Goal: Task Accomplishment & Management: Complete application form

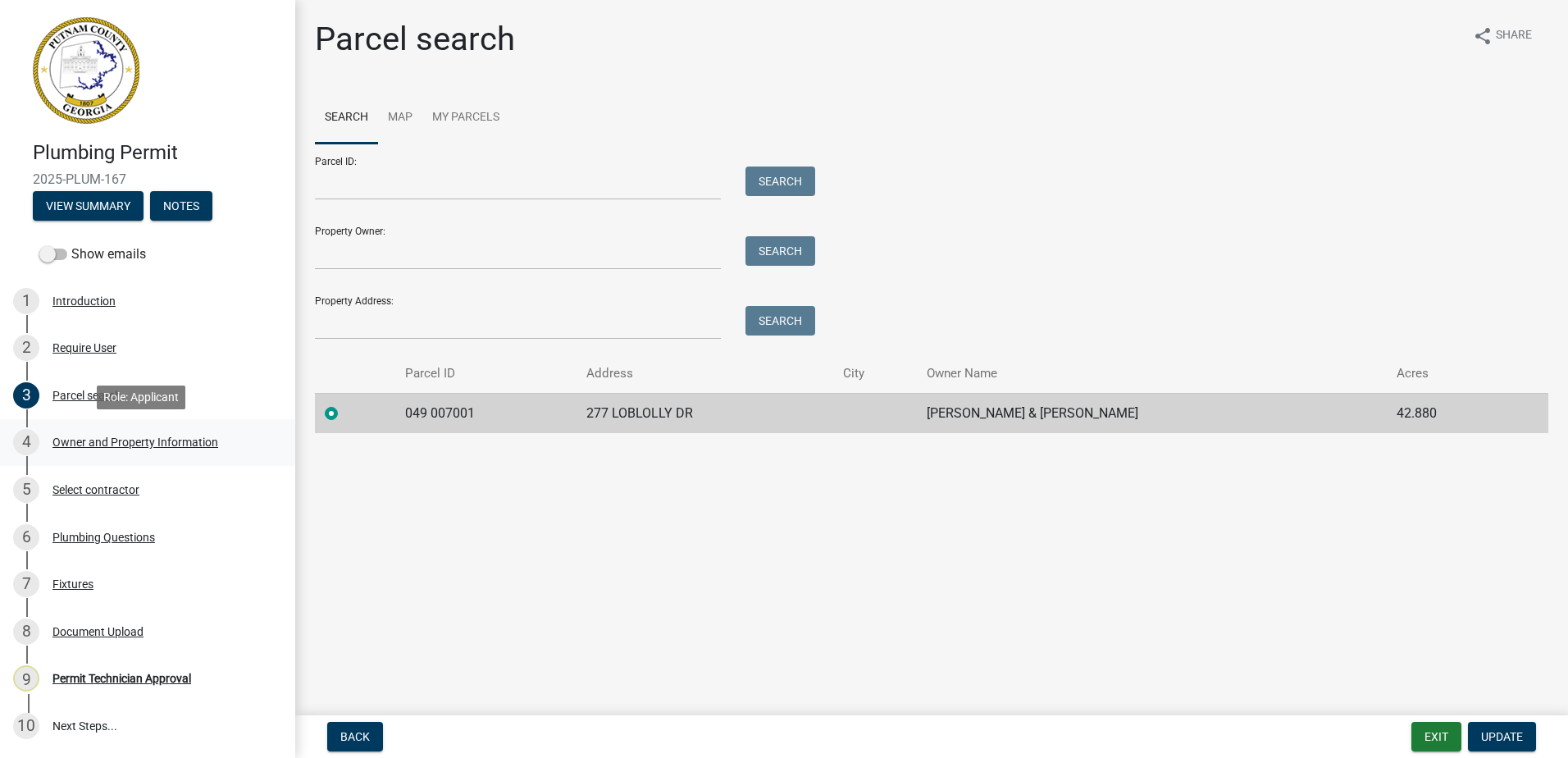
click at [83, 437] on div "Owner and Property Information" at bounding box center [135, 442] width 165 height 12
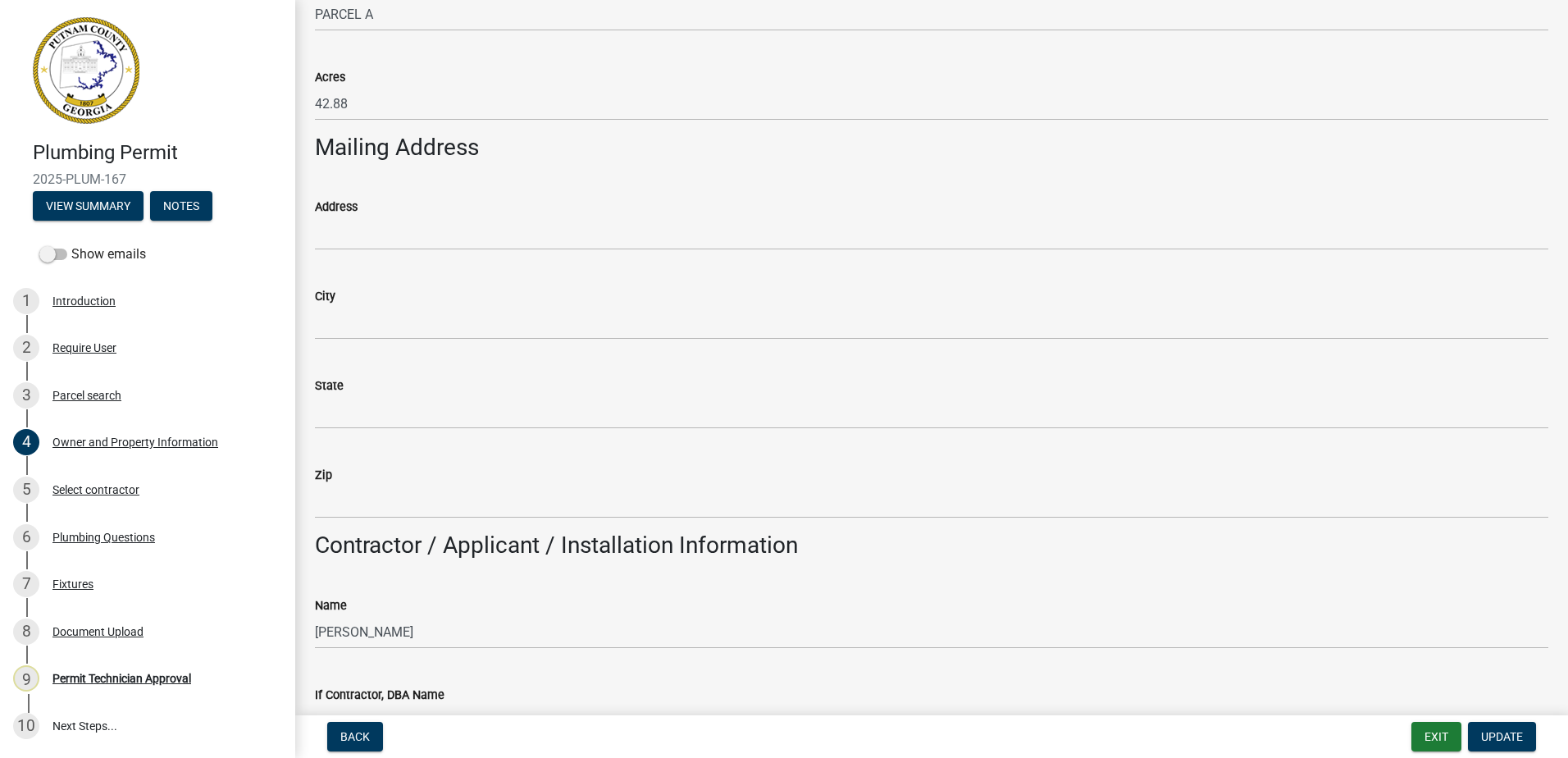
scroll to position [738, 0]
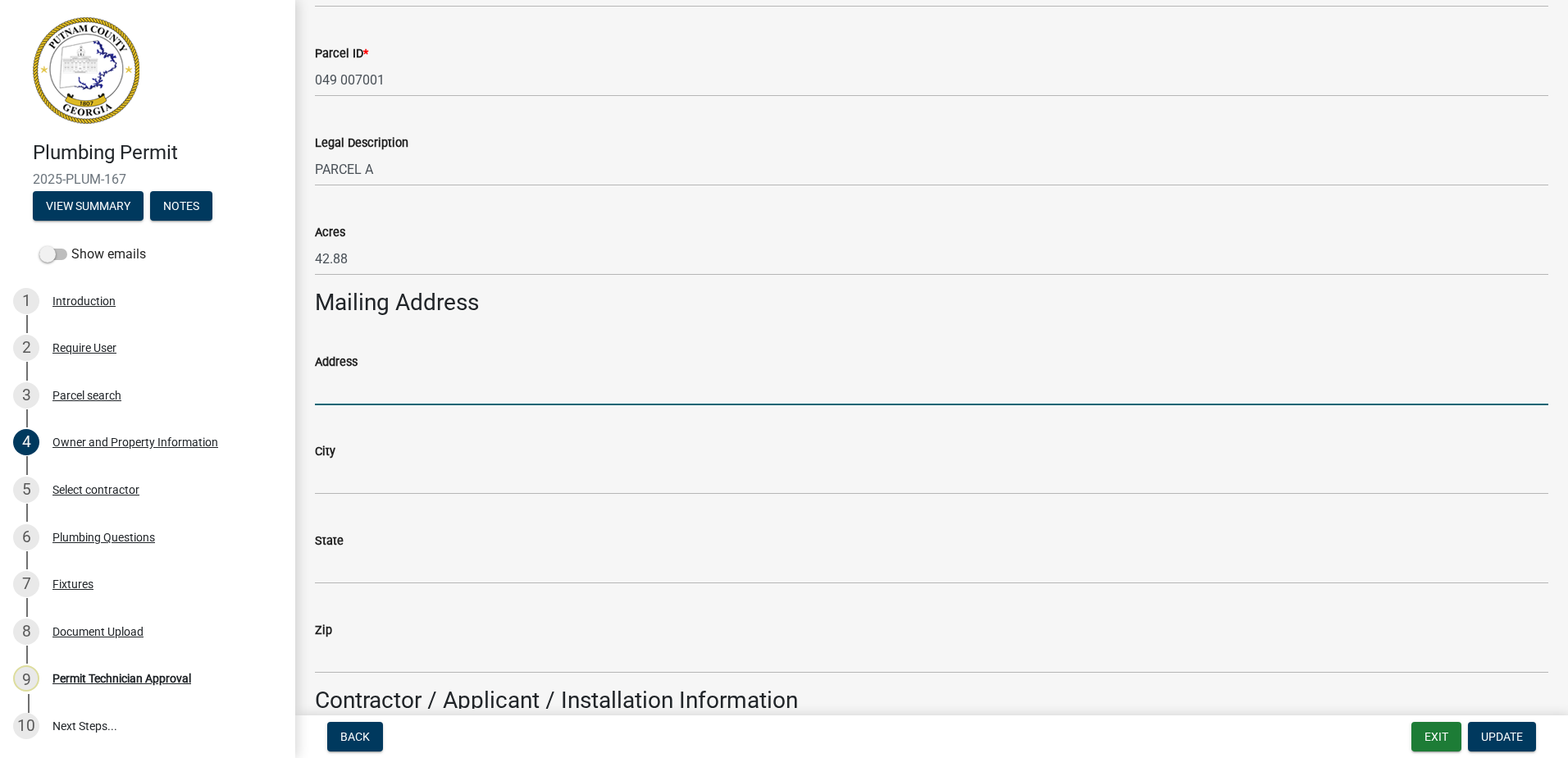
click at [378, 395] on input "Address" at bounding box center [931, 388] width 1233 height 33
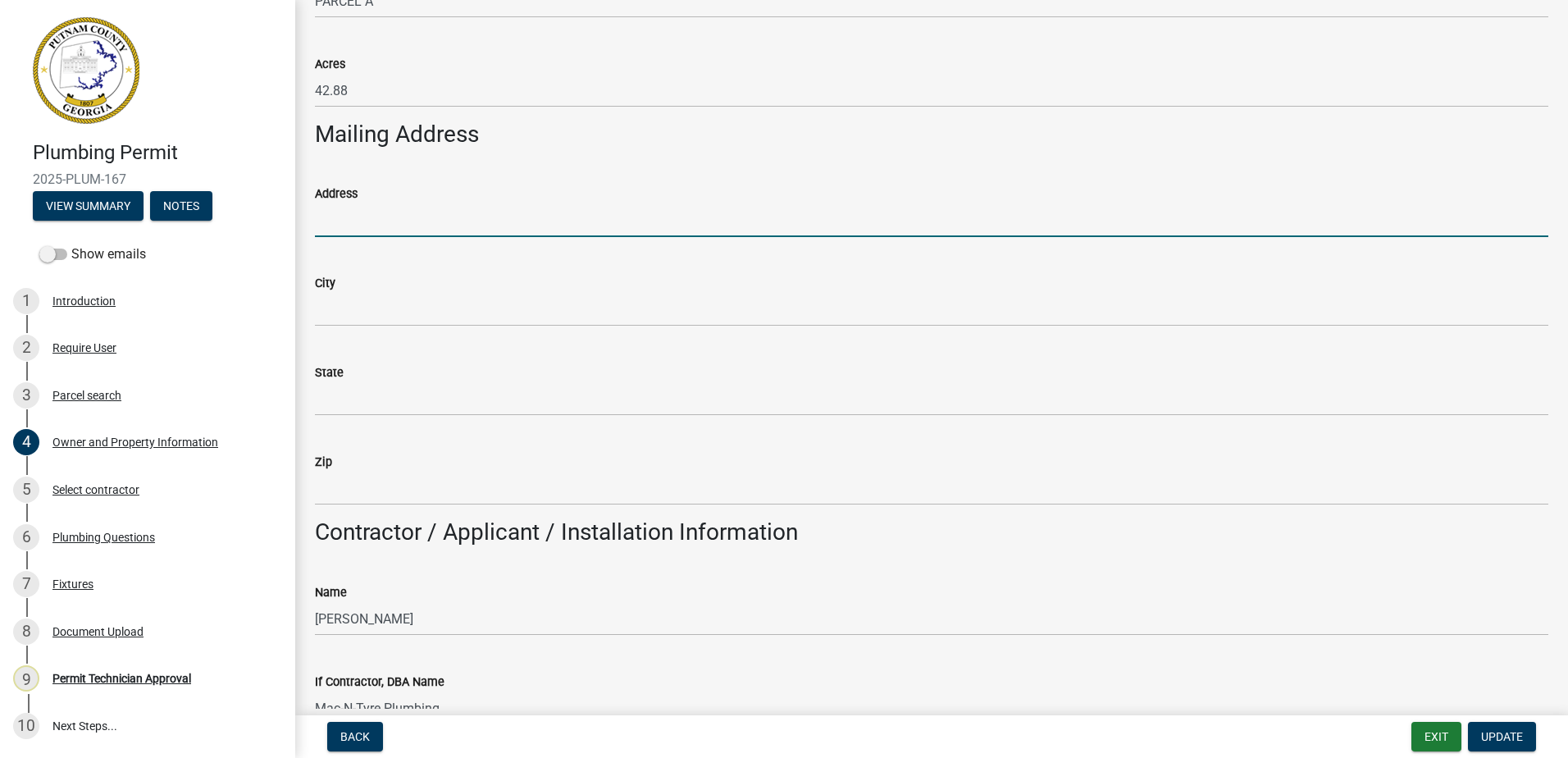
scroll to position [902, 0]
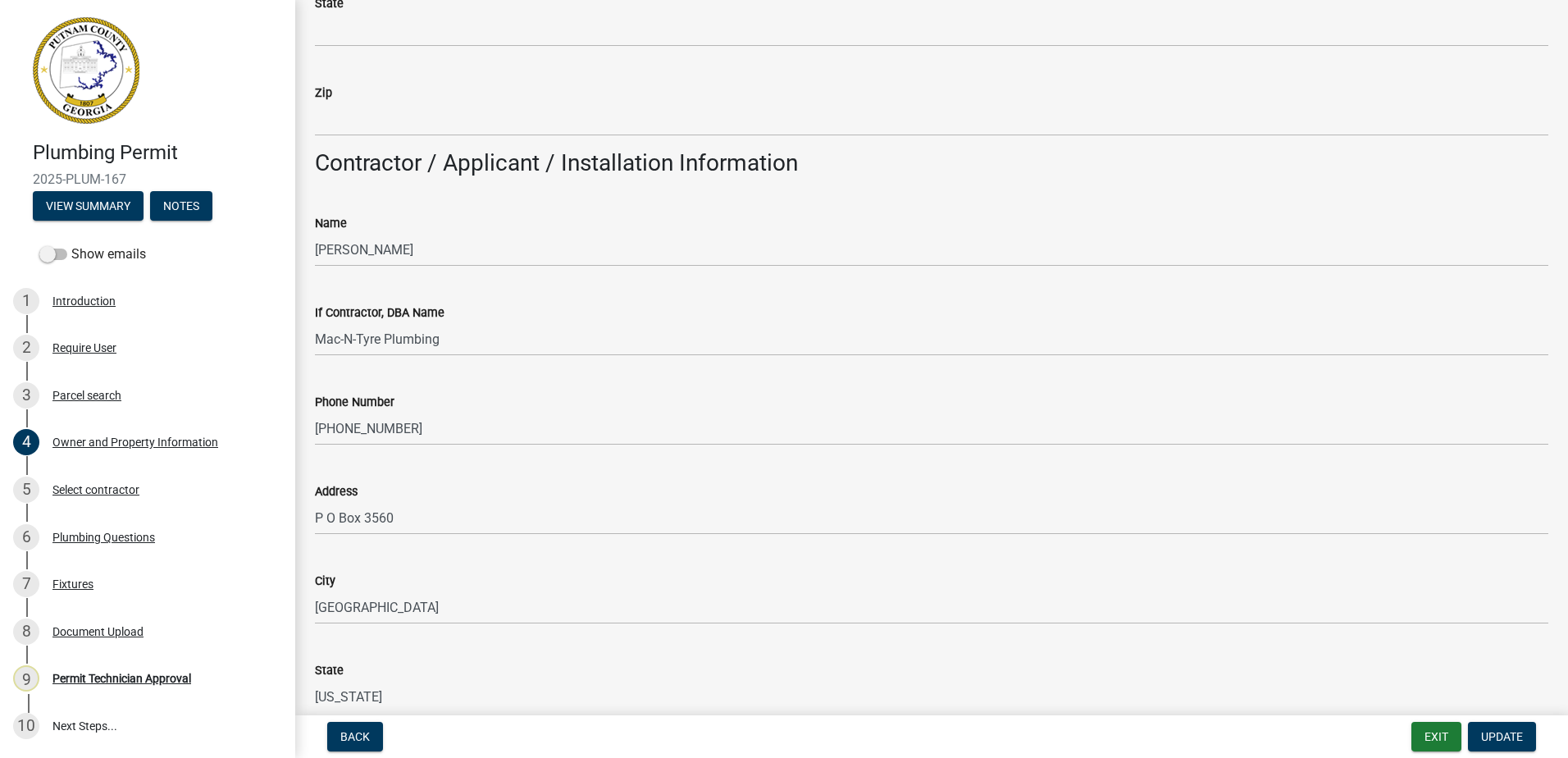
scroll to position [1312, 0]
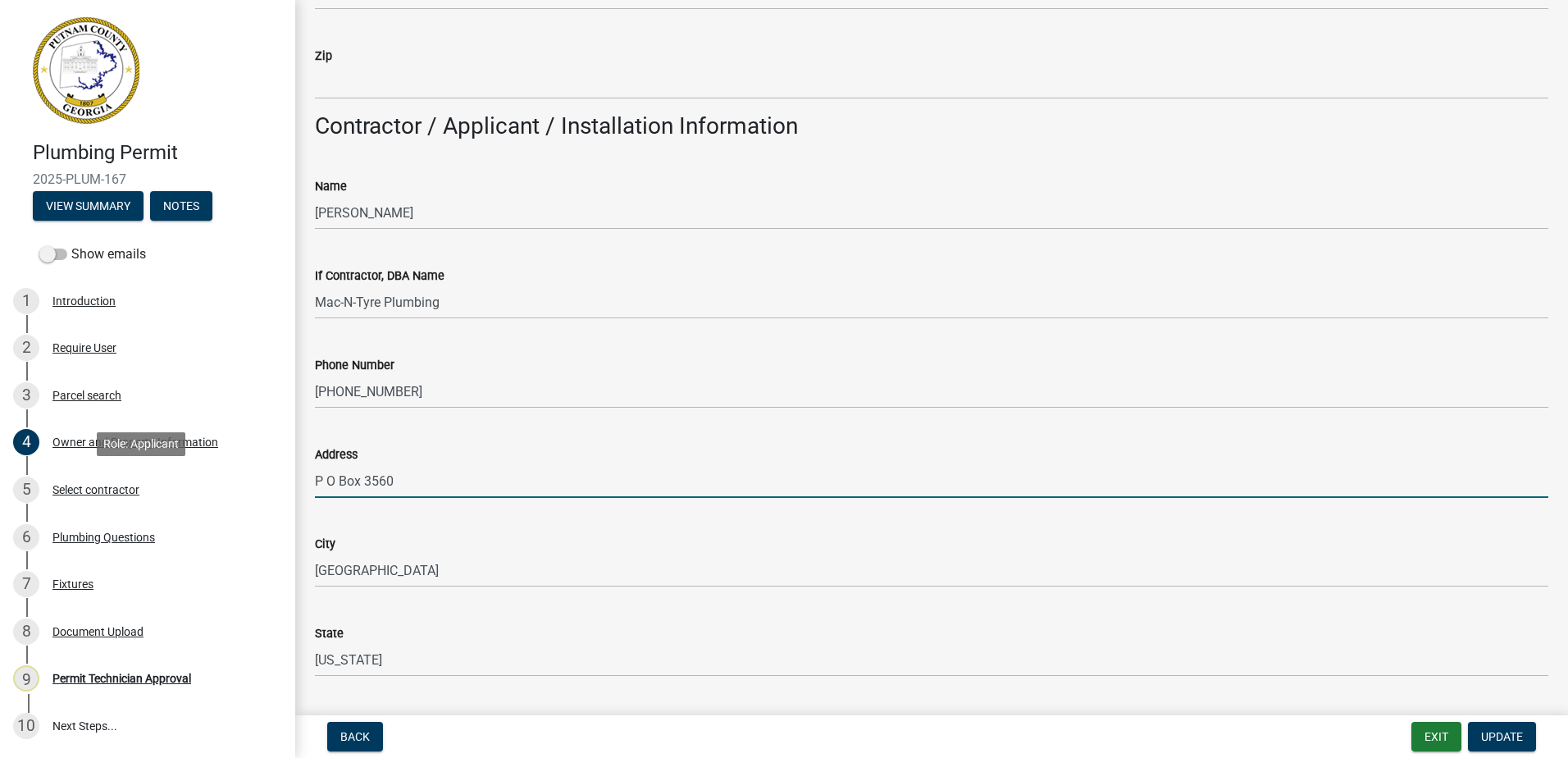
drag, startPoint x: 407, startPoint y: 486, endPoint x: 291, endPoint y: 478, distance: 116.3
click at [277, 481] on div "Plumbing Permit 2025-PLUM-167 View Summary Notes Show emails 1 Introduction 2 R…" at bounding box center [784, 379] width 1568 height 758
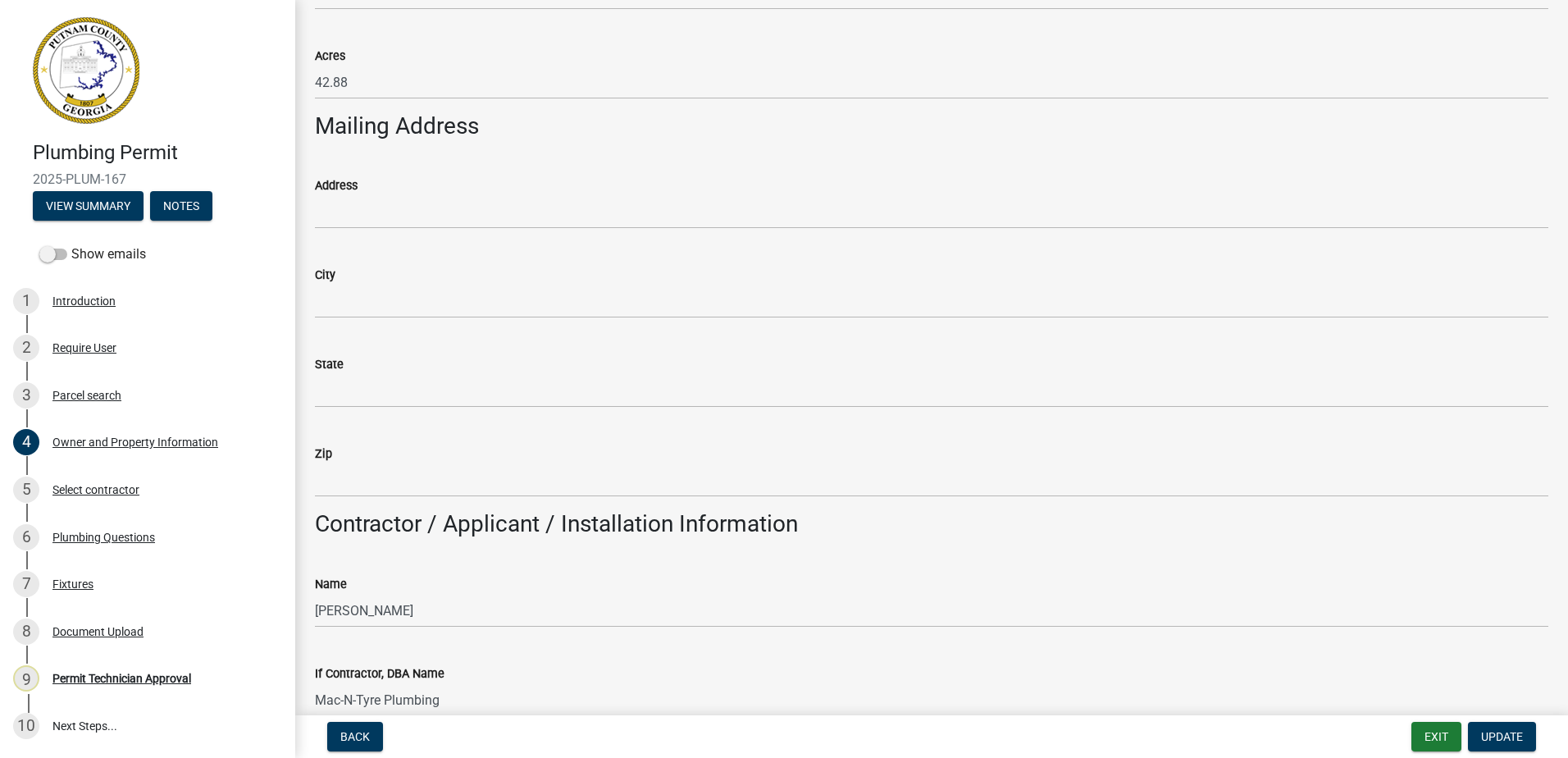
scroll to position [820, 0]
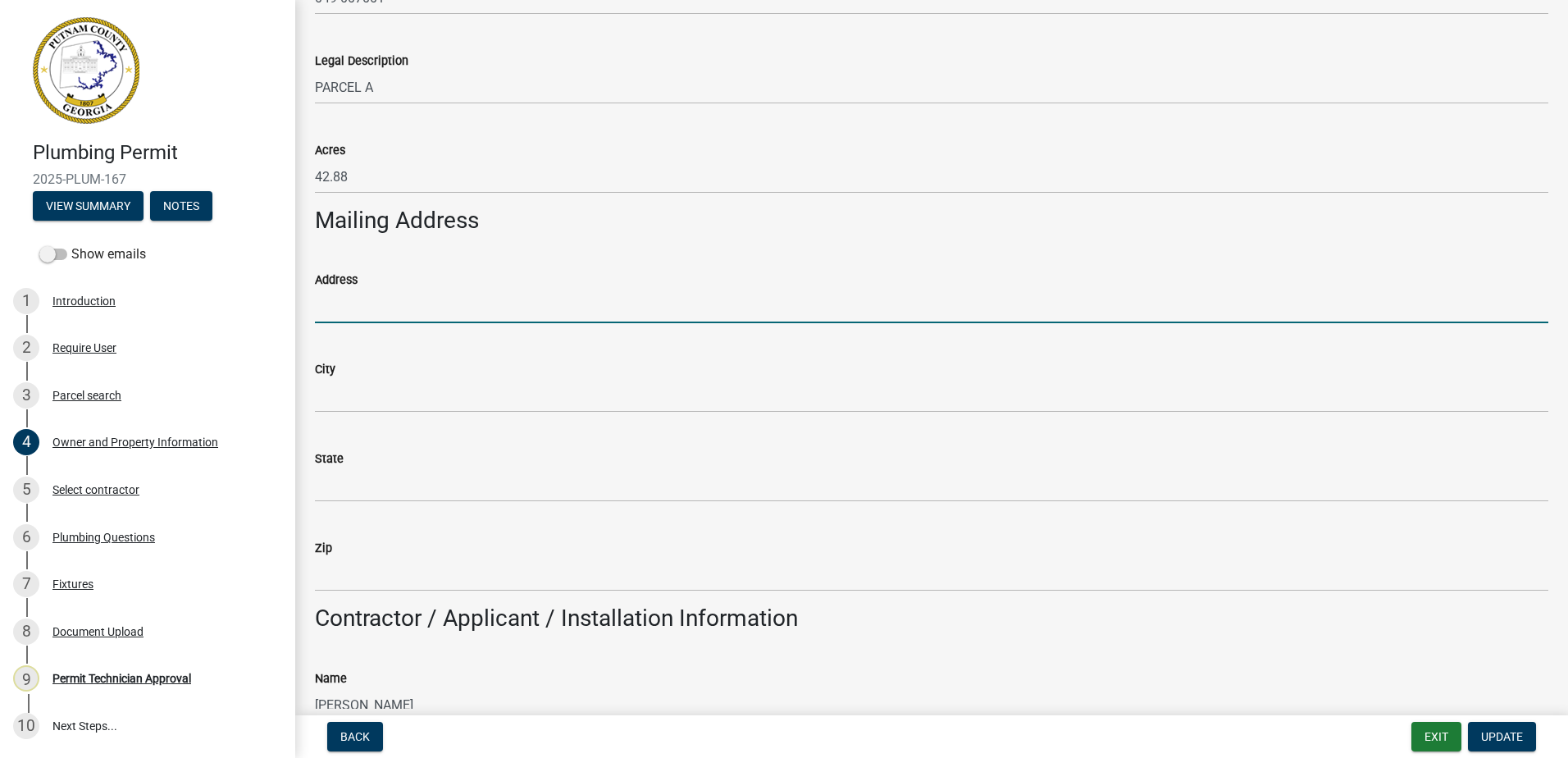
click at [341, 306] on input "Address" at bounding box center [931, 306] width 1233 height 33
paste input "P O Box 3560"
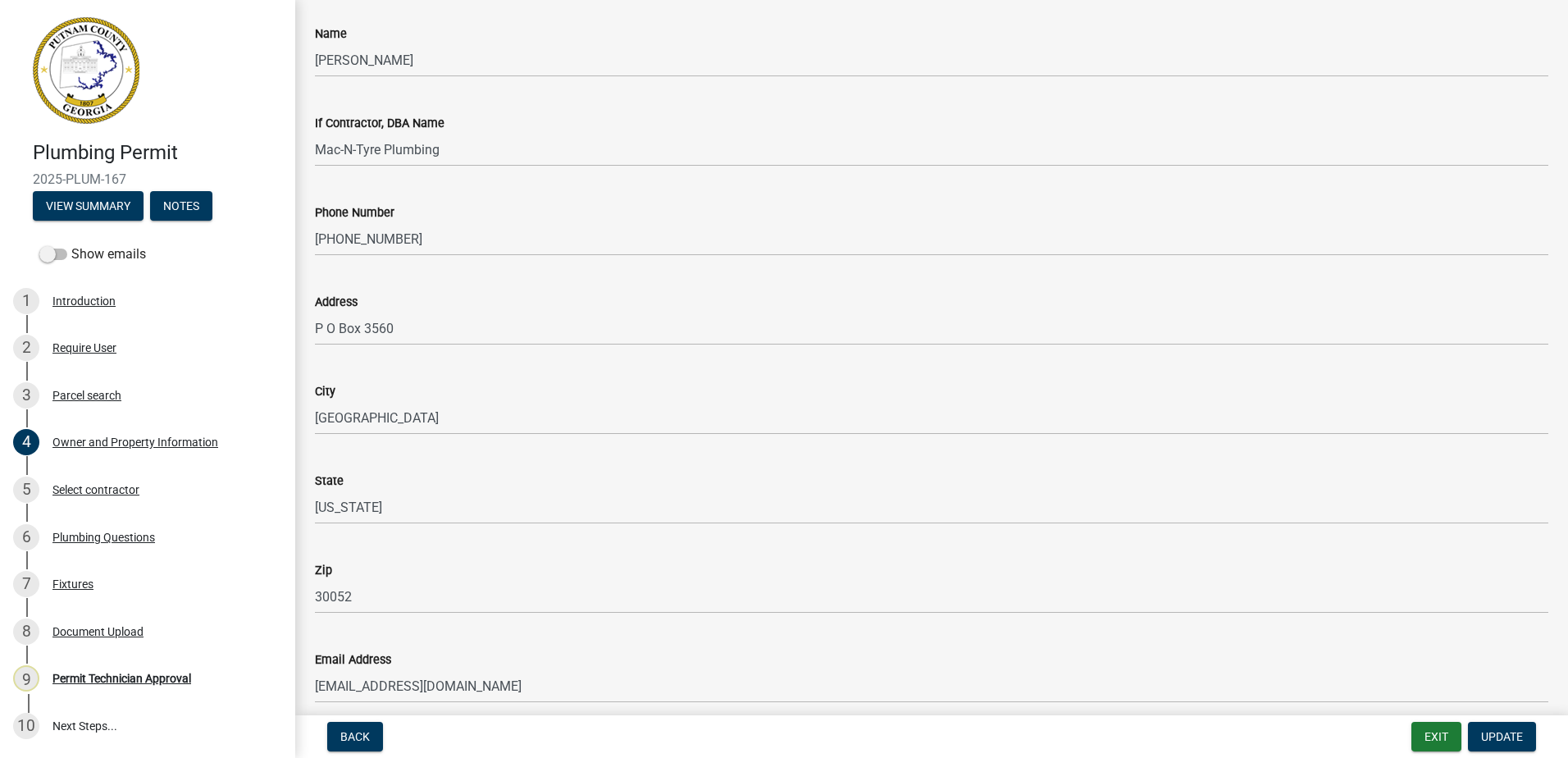
scroll to position [1558, 0]
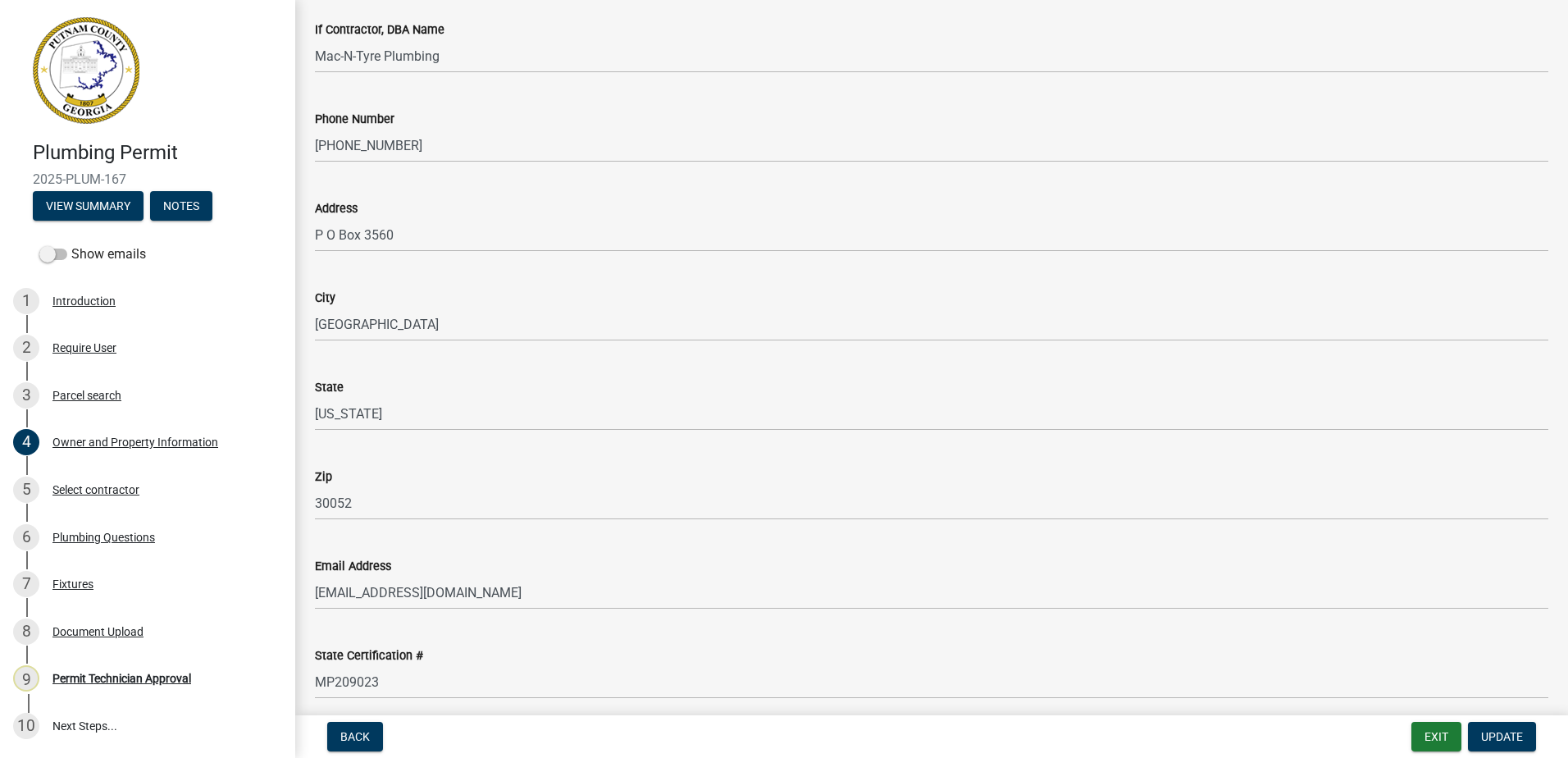
type input "P O Box 3560"
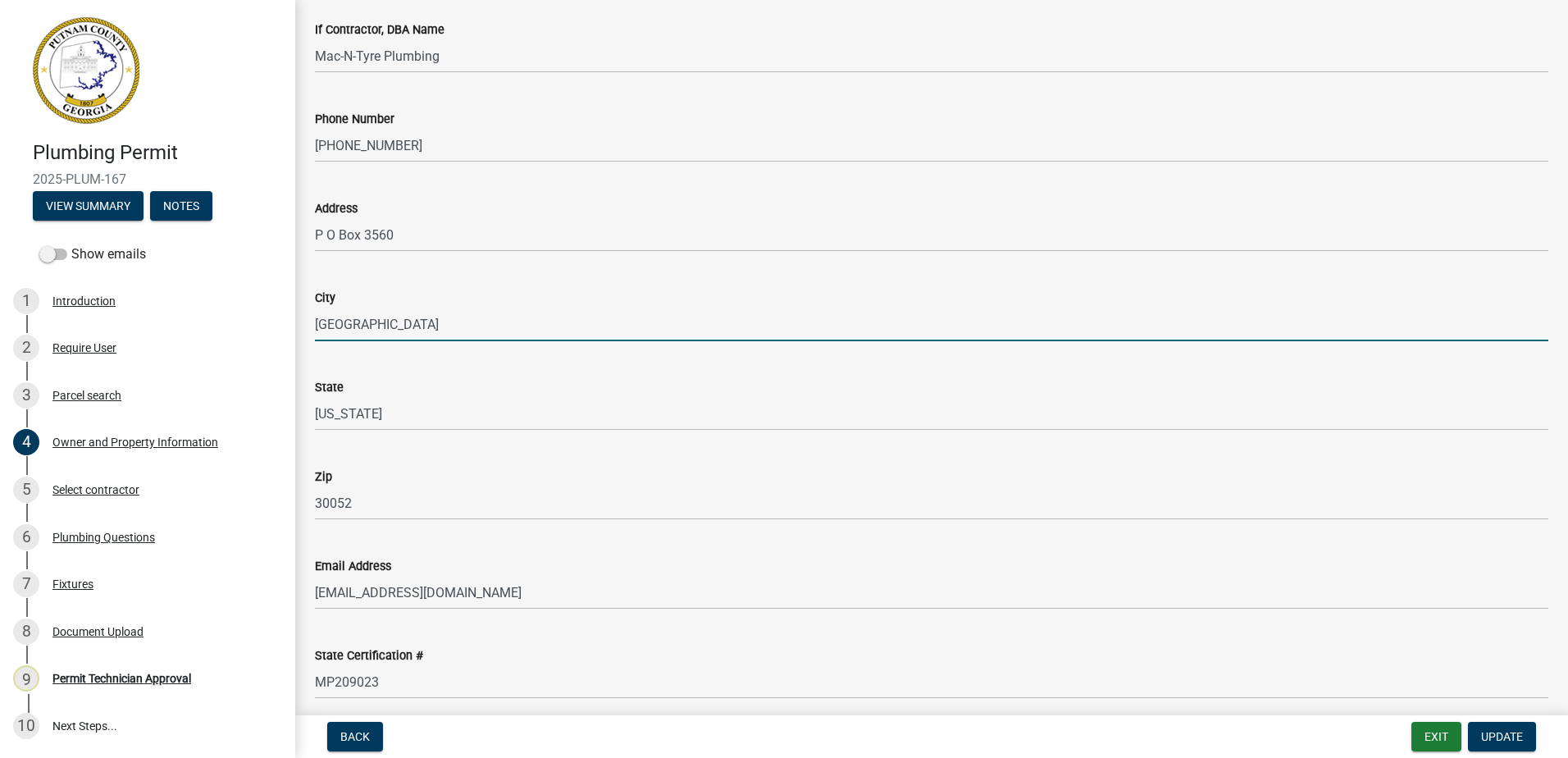
drag, startPoint x: 392, startPoint y: 330, endPoint x: 331, endPoint y: 327, distance: 61.1
click at [292, 324] on div "Plumbing Permit 2025-PLUM-167 View Summary Notes Show emails 1 Introduction 2 R…" at bounding box center [784, 379] width 1568 height 758
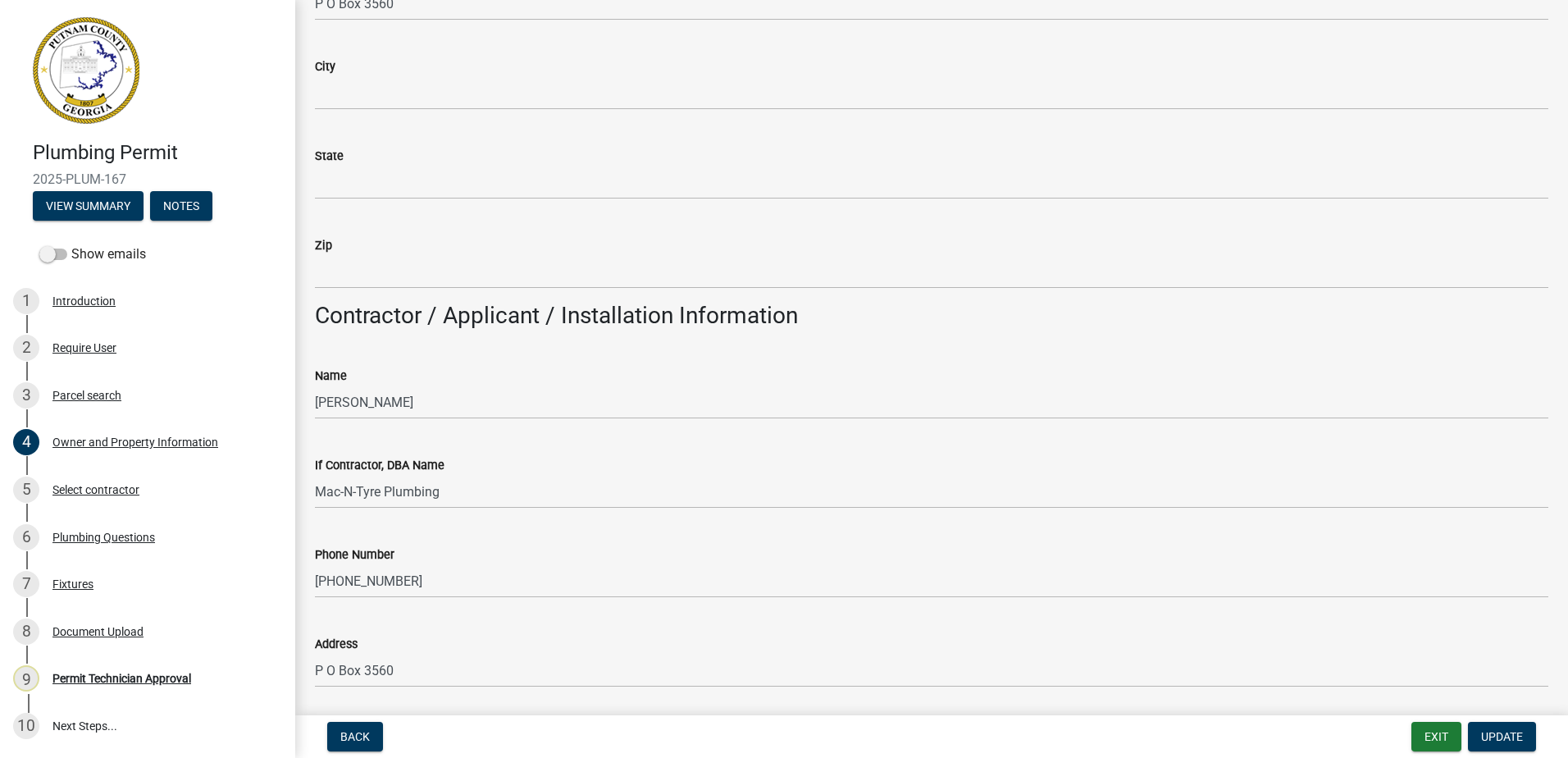
scroll to position [984, 0]
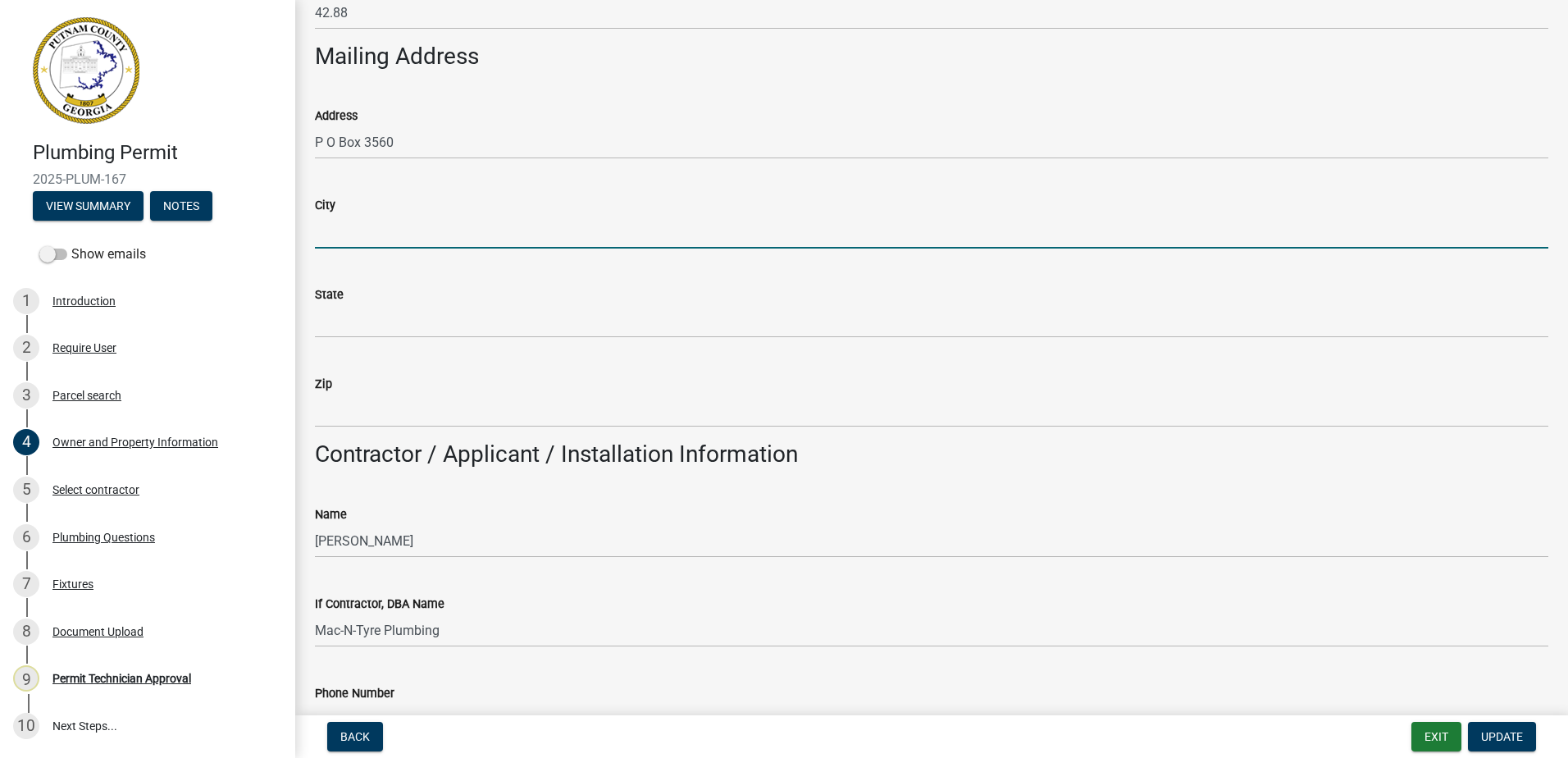
click at [328, 238] on input "City" at bounding box center [931, 231] width 1233 height 33
paste input "[GEOGRAPHIC_DATA]"
type input "[GEOGRAPHIC_DATA]"
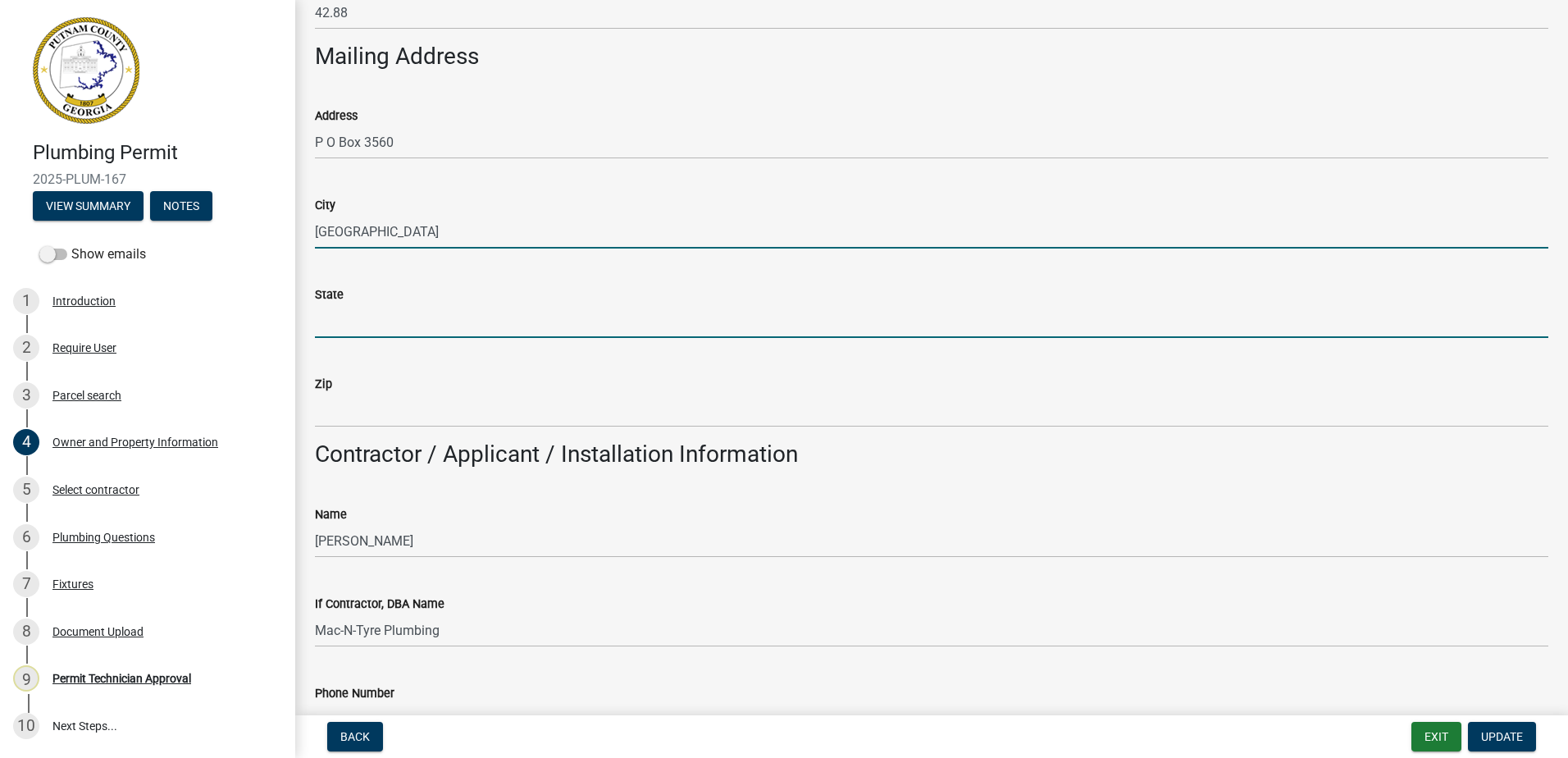
click at [347, 324] on input "State" at bounding box center [931, 321] width 1233 height 33
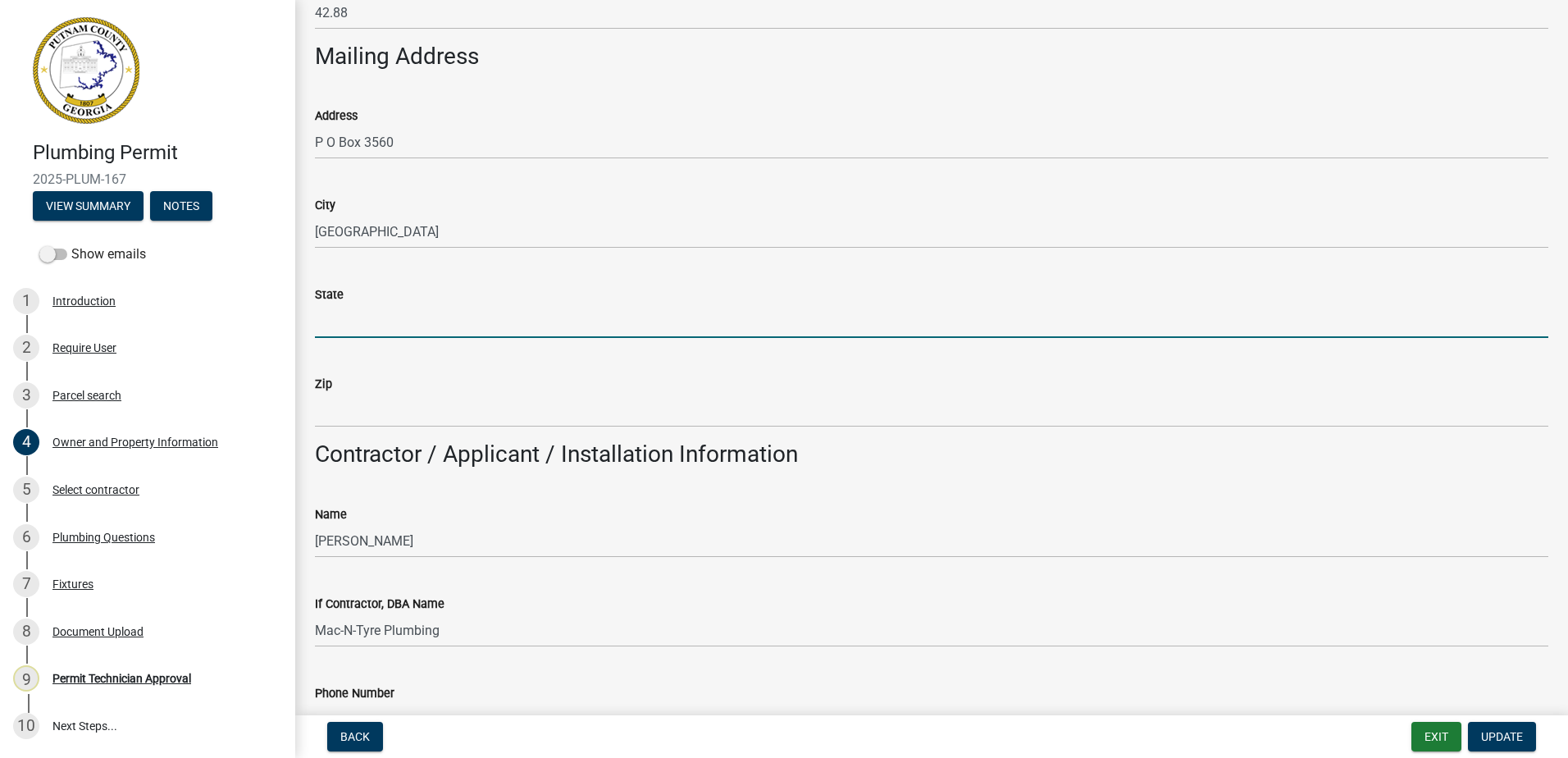
type input "[US_STATE]"
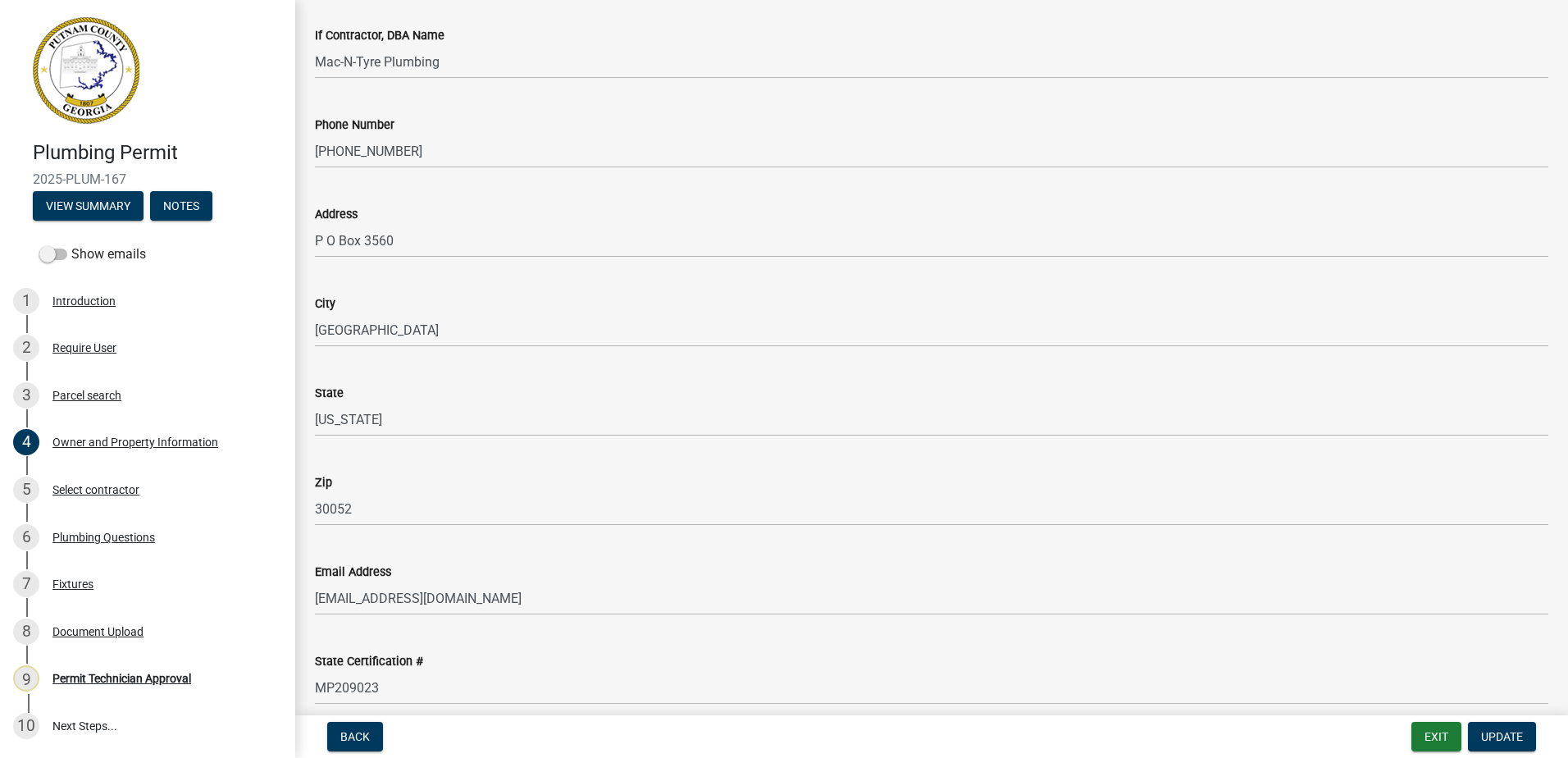
scroll to position [1558, 0]
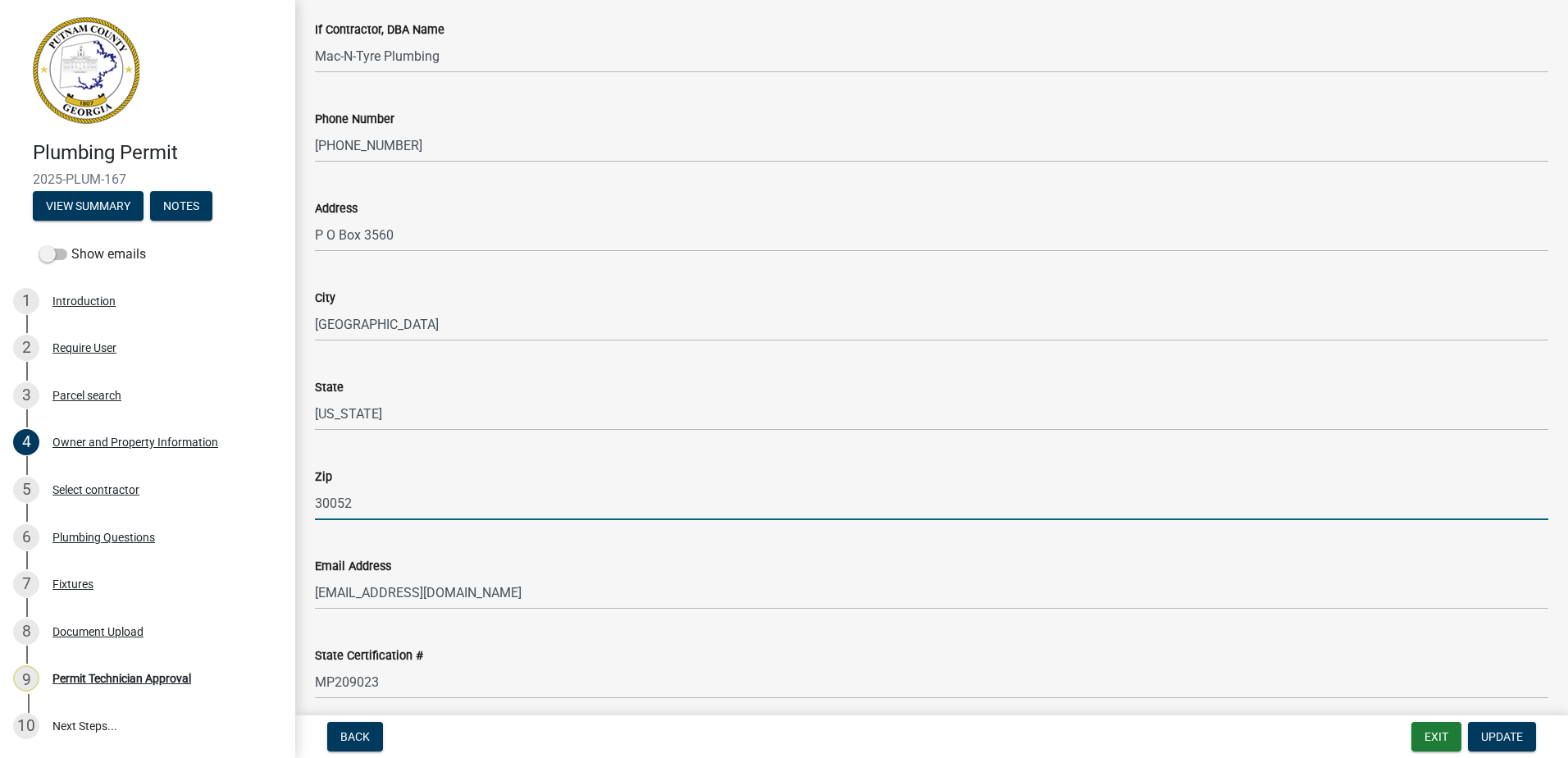
drag, startPoint x: 364, startPoint y: 507, endPoint x: 325, endPoint y: 502, distance: 39.3
click at [288, 498] on div "Plumbing Permit 2025-PLUM-167 View Summary Notes Show emails 1 Introduction 2 R…" at bounding box center [784, 379] width 1568 height 758
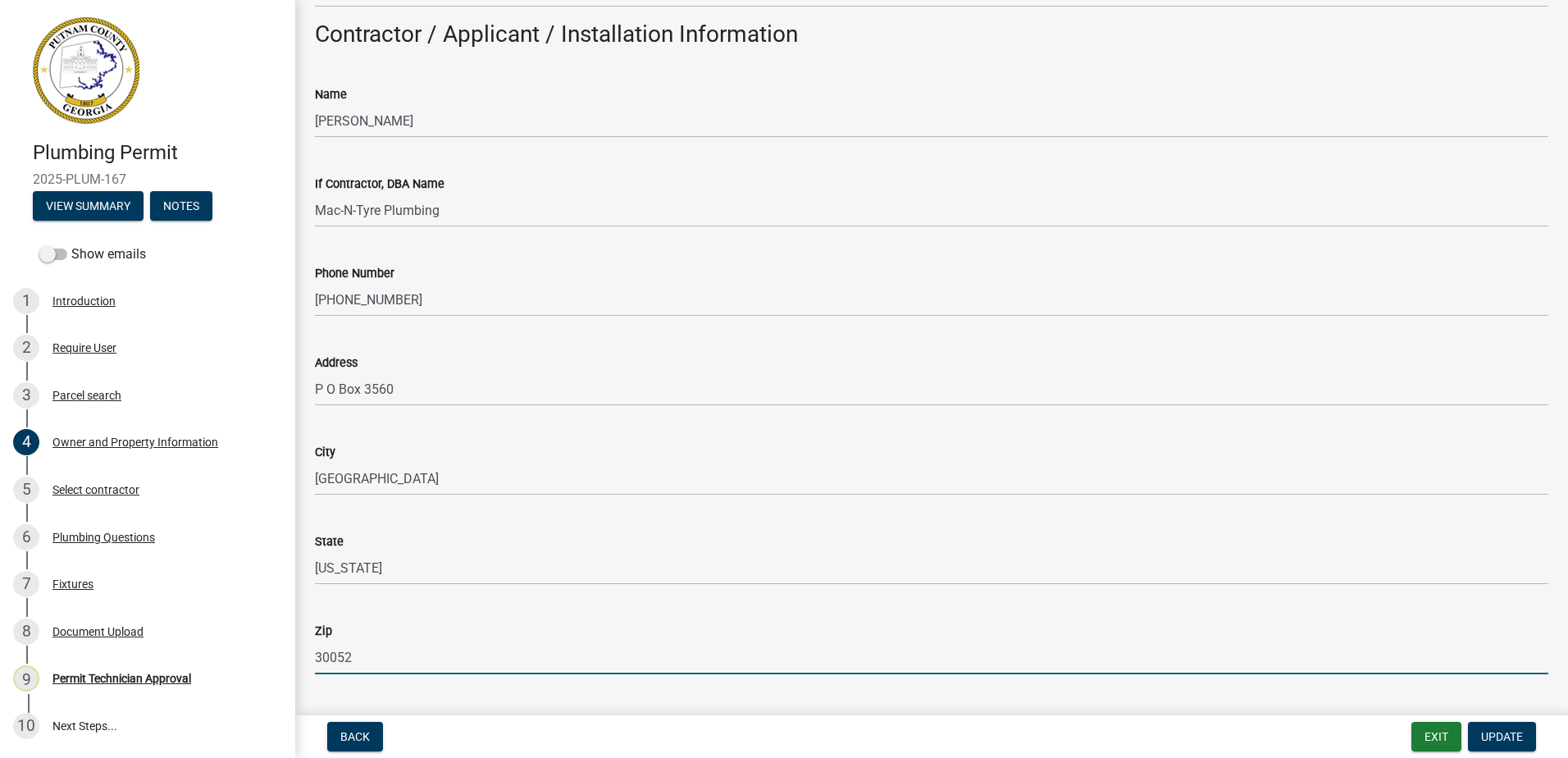
scroll to position [1230, 0]
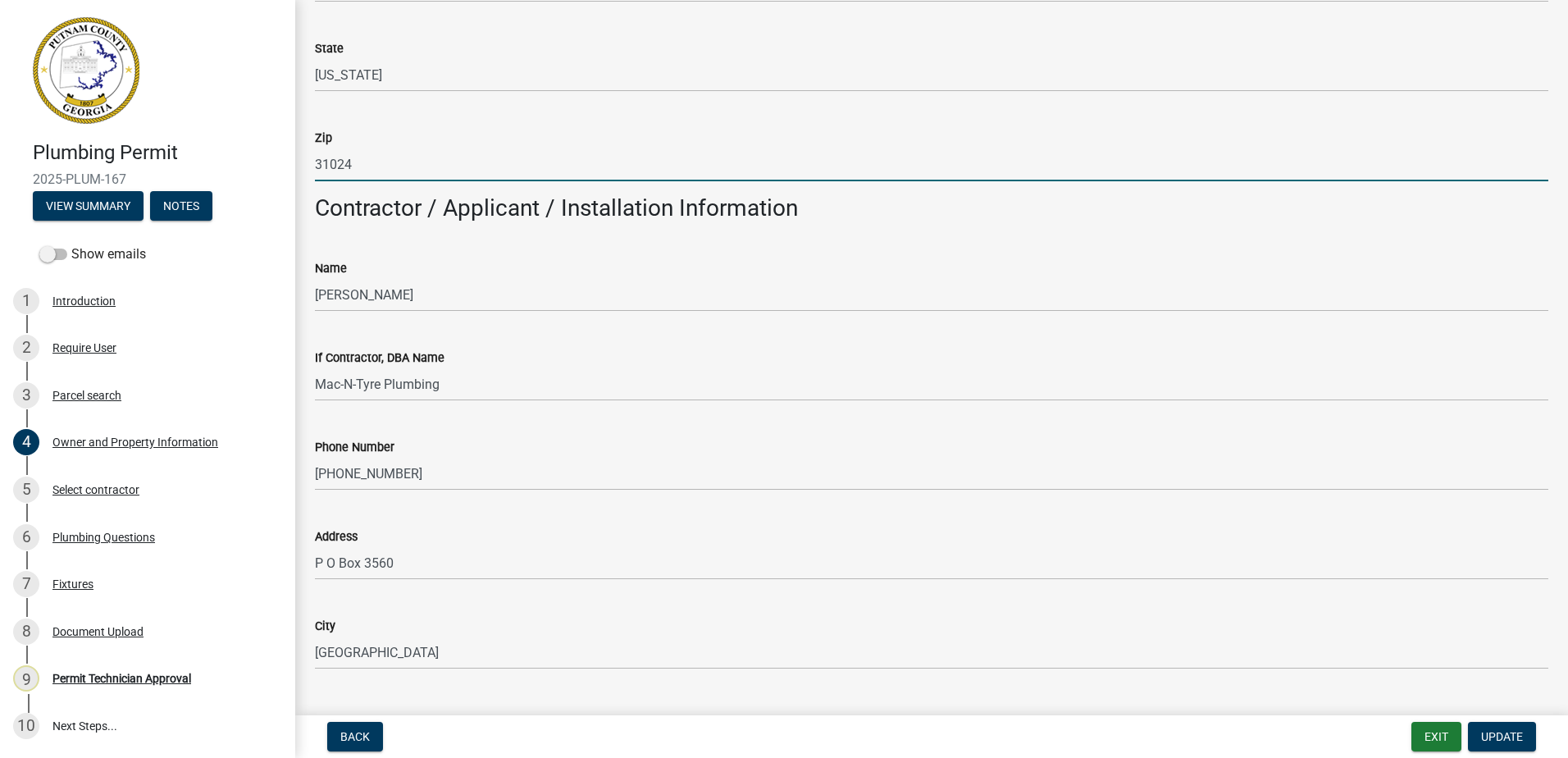
drag, startPoint x: 362, startPoint y: 172, endPoint x: 225, endPoint y: 172, distance: 137.0
click at [225, 170] on div "Plumbing Permit 2025-PLUM-167 View Summary Notes Show emails 1 Introduction 2 R…" at bounding box center [784, 379] width 1568 height 758
paste input "0052"
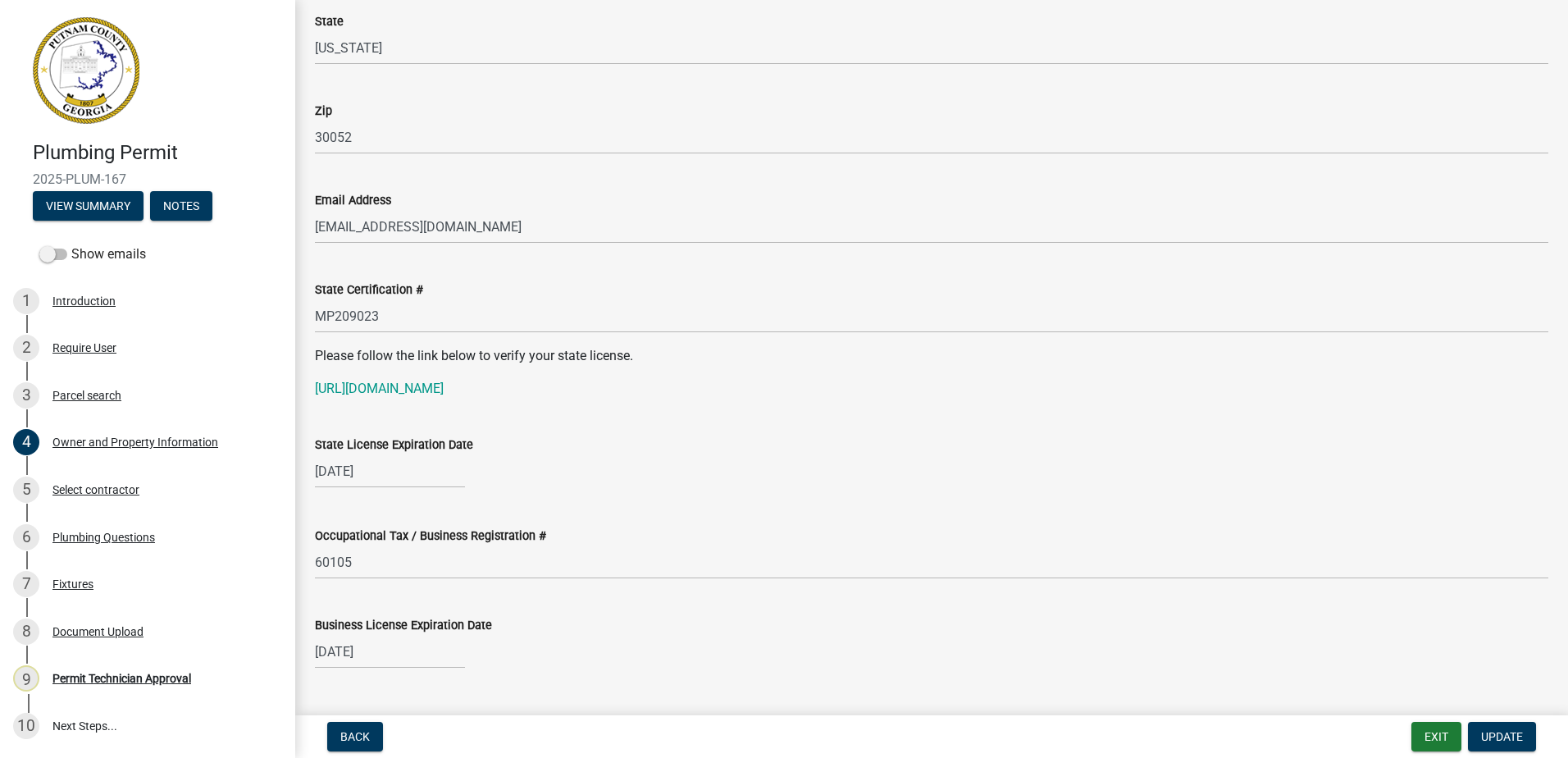
scroll to position [1968, 0]
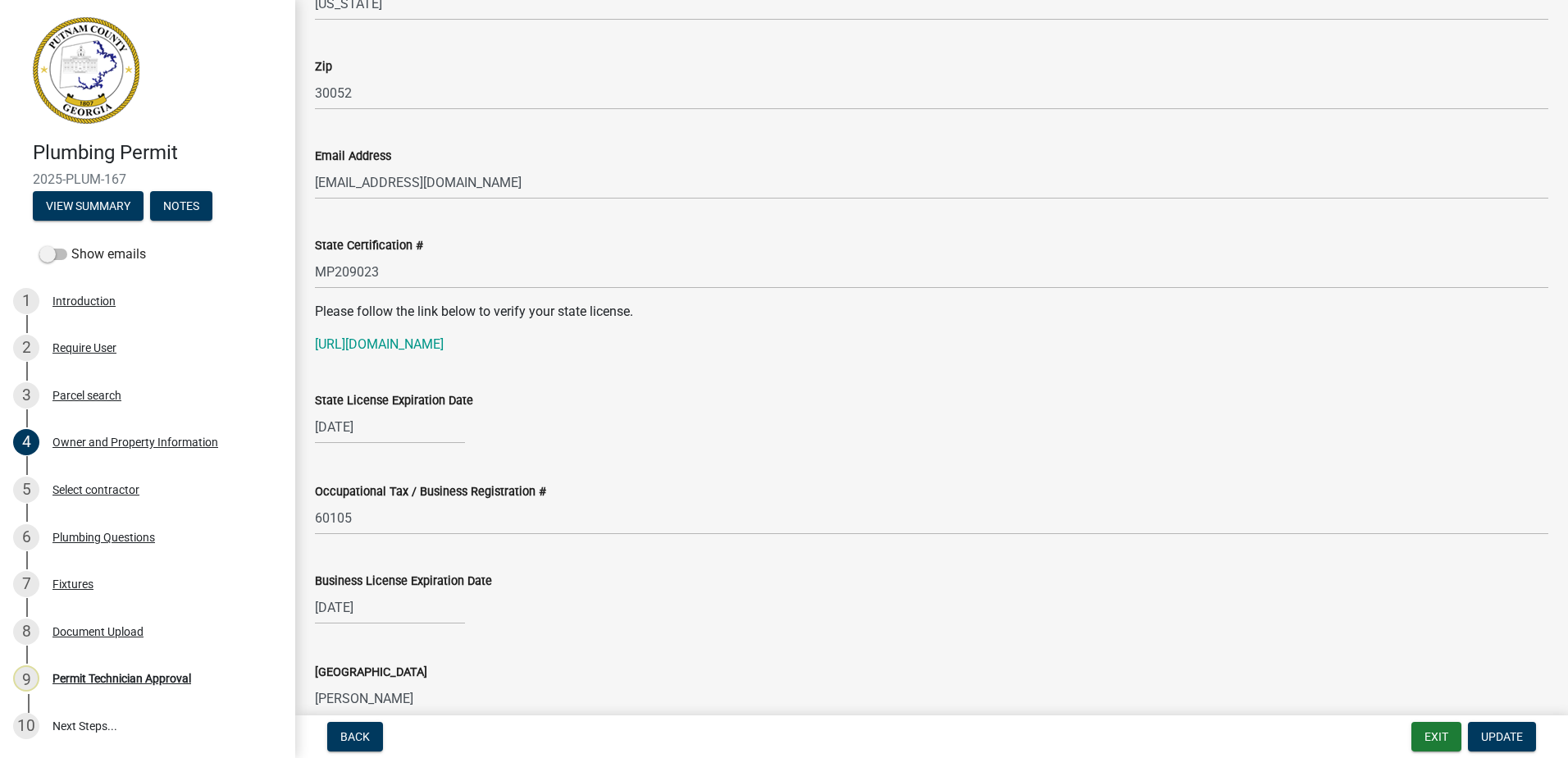
type input "30052"
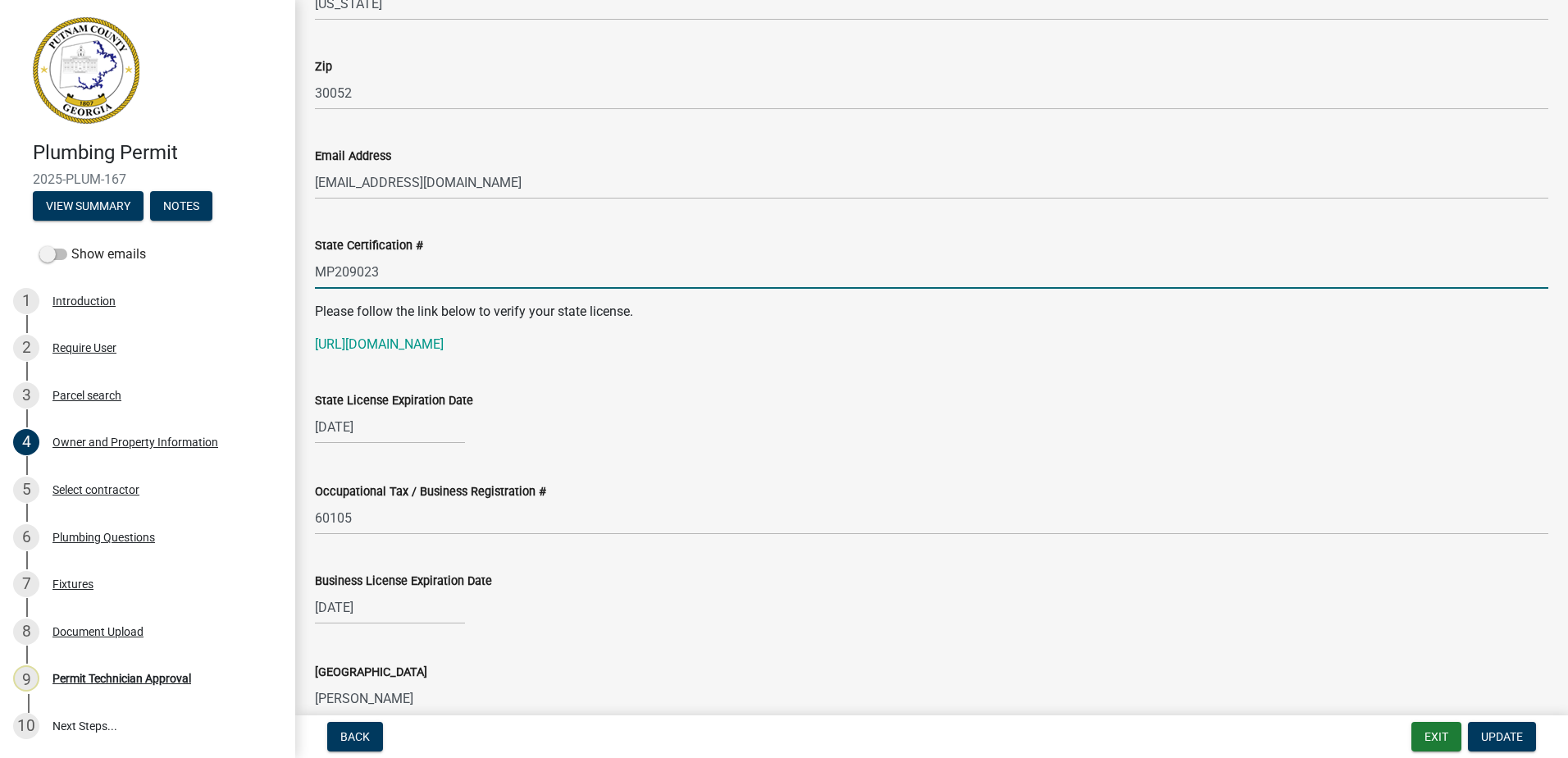
drag, startPoint x: 395, startPoint y: 274, endPoint x: 346, endPoint y: 274, distance: 49.0
click at [286, 270] on div "Plumbing Permit 2025-PLUM-167 View Summary Notes Show emails 1 Introduction 2 R…" at bounding box center [784, 379] width 1568 height 758
click at [368, 351] on link "[URL][DOMAIN_NAME]" at bounding box center [379, 344] width 129 height 16
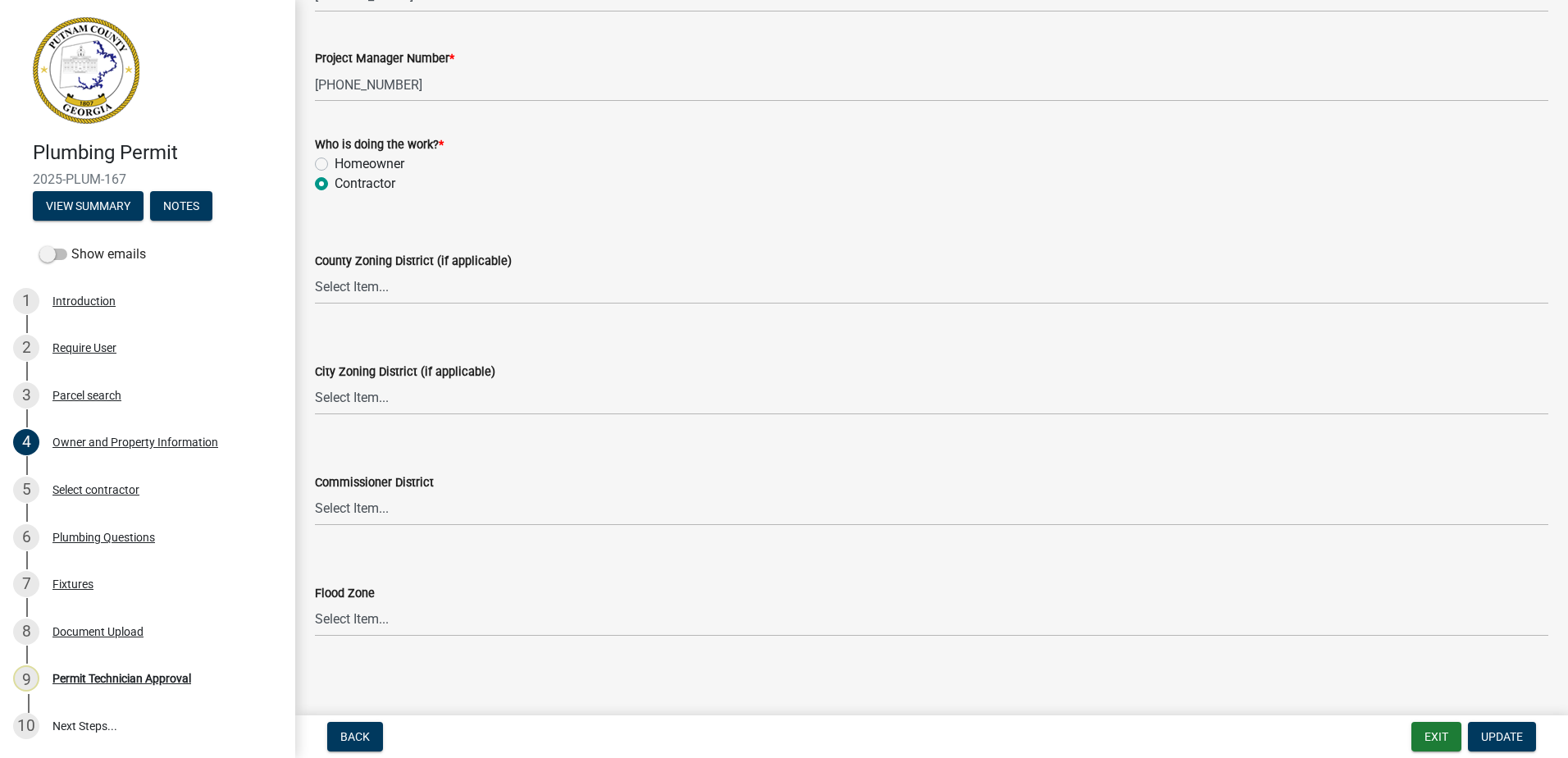
scroll to position [2767, 0]
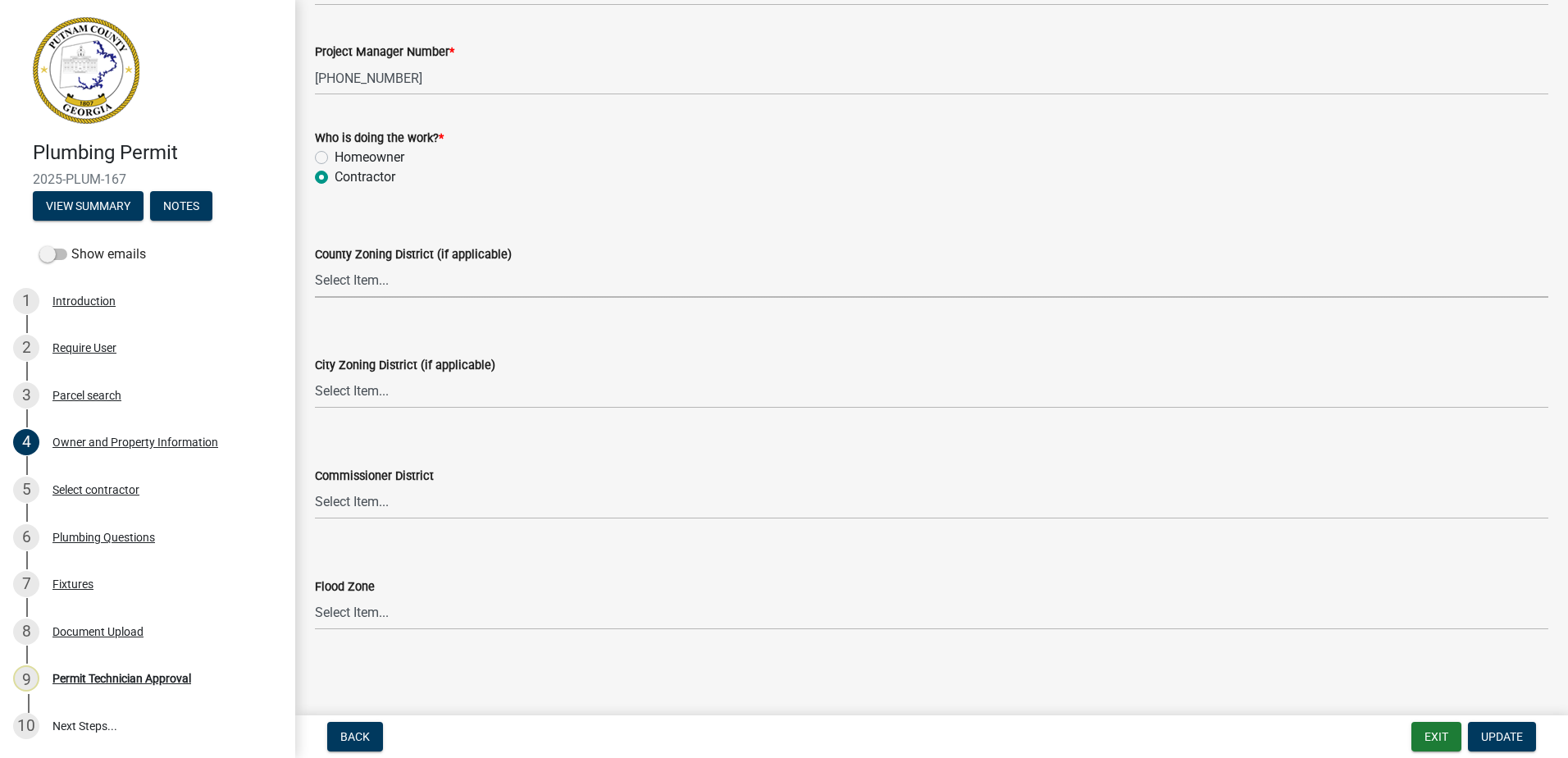
click at [345, 285] on select "Select Item... AG-1 R-1R R-1 R-2 MHP RM-1 RM-3 C-1 C-2 I-M PUD N/A" at bounding box center [931, 280] width 1233 height 33
click at [315, 264] on select "Select Item... AG-1 R-1R R-1 R-2 MHP RM-1 RM-3 C-1 C-2 I-M PUD N/A" at bounding box center [931, 280] width 1233 height 33
click at [352, 403] on select "Select Item... A-1 A-2 R-1 R-2 R-3 R-4 MHP C-1 C-2 I-1 I-2 DB FH H-P N/A" at bounding box center [931, 392] width 1233 height 33
click at [324, 284] on select "Select Item... AG-1 R-1R R-1 R-2 MHP RM-1 RM-3 C-1 C-2 I-M PUD N/A" at bounding box center [931, 280] width 1233 height 33
click at [315, 264] on select "Select Item... AG-1 R-1R R-1 R-2 MHP RM-1 RM-3 C-1 C-2 I-M PUD N/A" at bounding box center [931, 280] width 1233 height 33
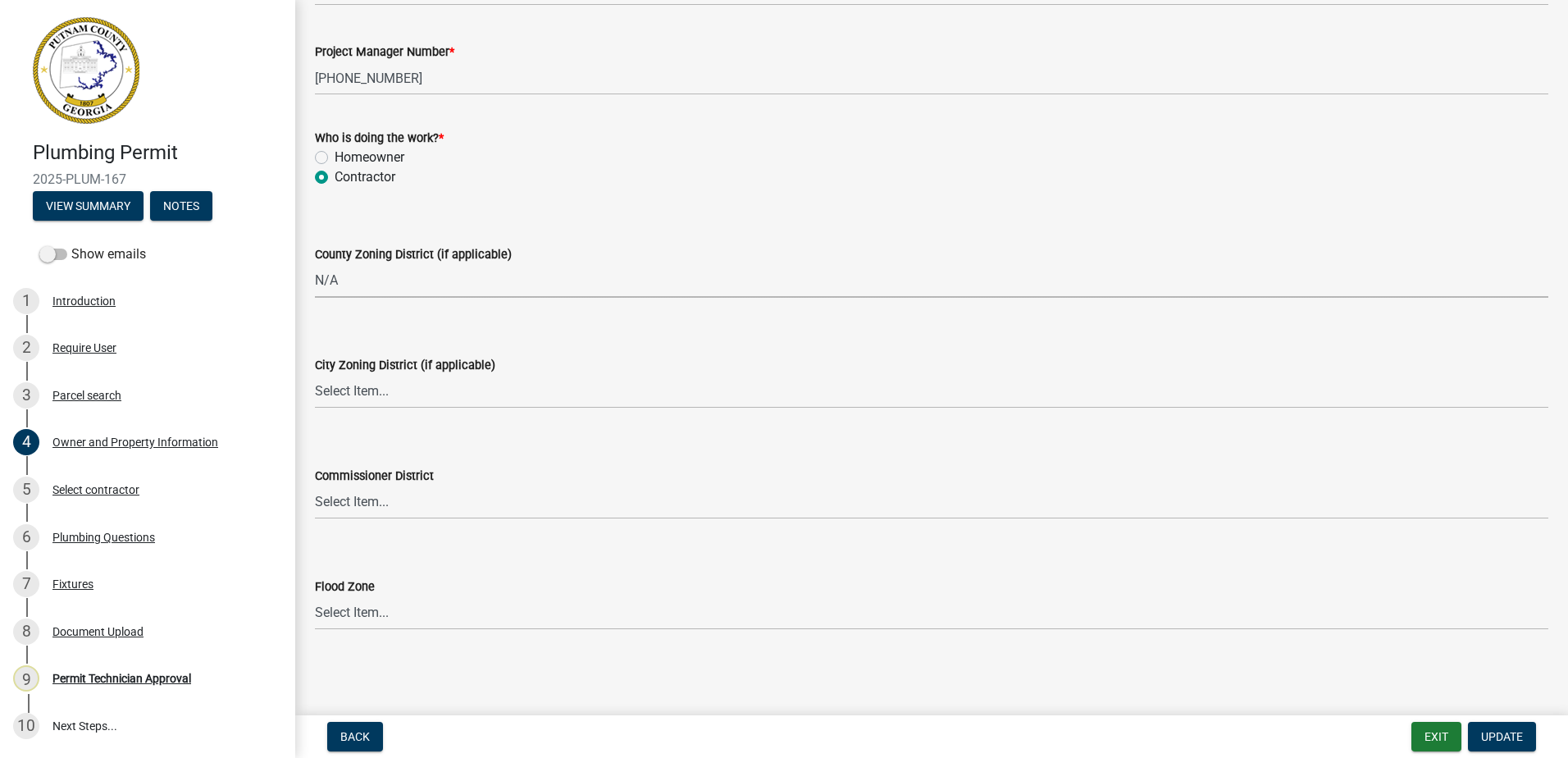
select select "ef7a1fc2-7a7a-426d-b1f0-c9b9b6ca7ff4"
click at [355, 398] on select "Select Item... A-1 A-2 R-1 R-2 R-3 R-4 MHP C-1 C-2 I-1 I-2 DB FH H-P N/A" at bounding box center [931, 392] width 1233 height 33
click at [315, 375] on select "Select Item... A-1 A-2 R-1 R-2 R-3 R-4 MHP C-1 C-2 I-1 I-2 DB FH H-P N/A" at bounding box center [931, 392] width 1233 height 33
select select "333e9b37-8f9e-4c36-bc21-2ca50ed92d5c"
click at [372, 507] on select "Select Item... District 1 District 2 District 3 District 4" at bounding box center [931, 502] width 1233 height 33
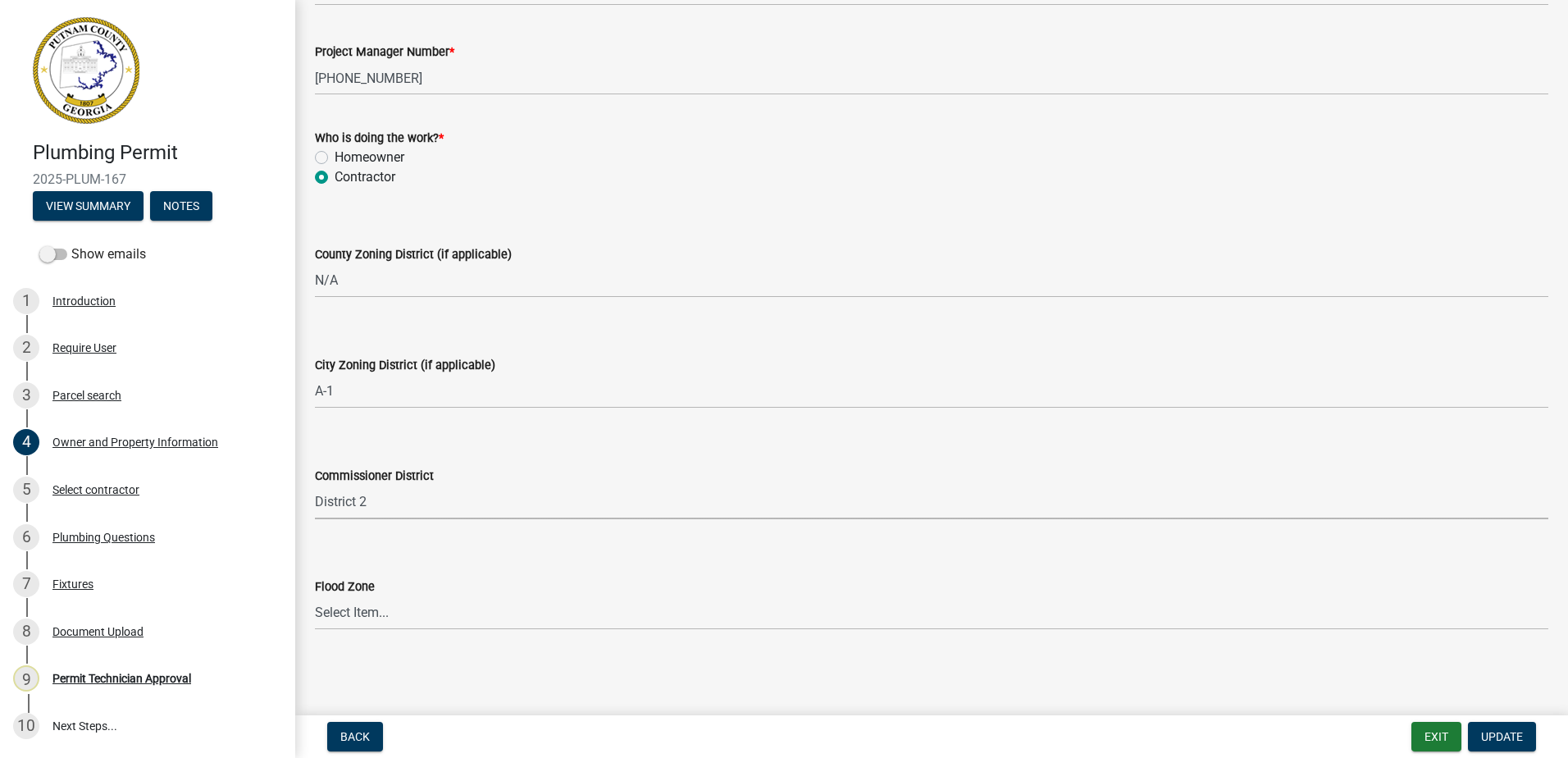
click at [315, 485] on select "Select Item... District 1 District 2 District 3 District 4" at bounding box center [931, 502] width 1233 height 33
select select "95c2f08d-bd21-40ac-acc0-bf0ad2ba7c20"
click at [1500, 740] on span "Update" at bounding box center [1502, 736] width 42 height 13
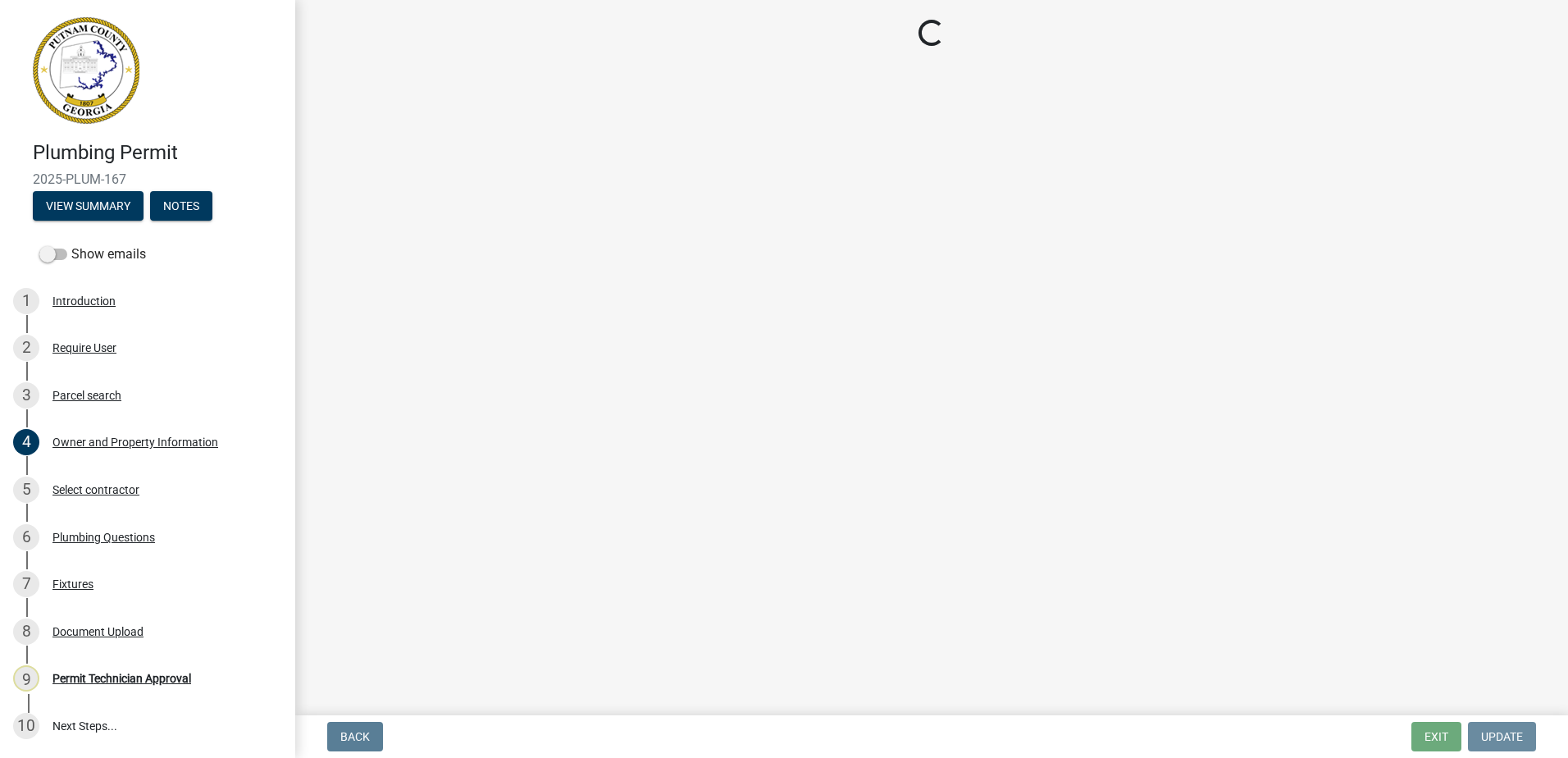
scroll to position [0, 0]
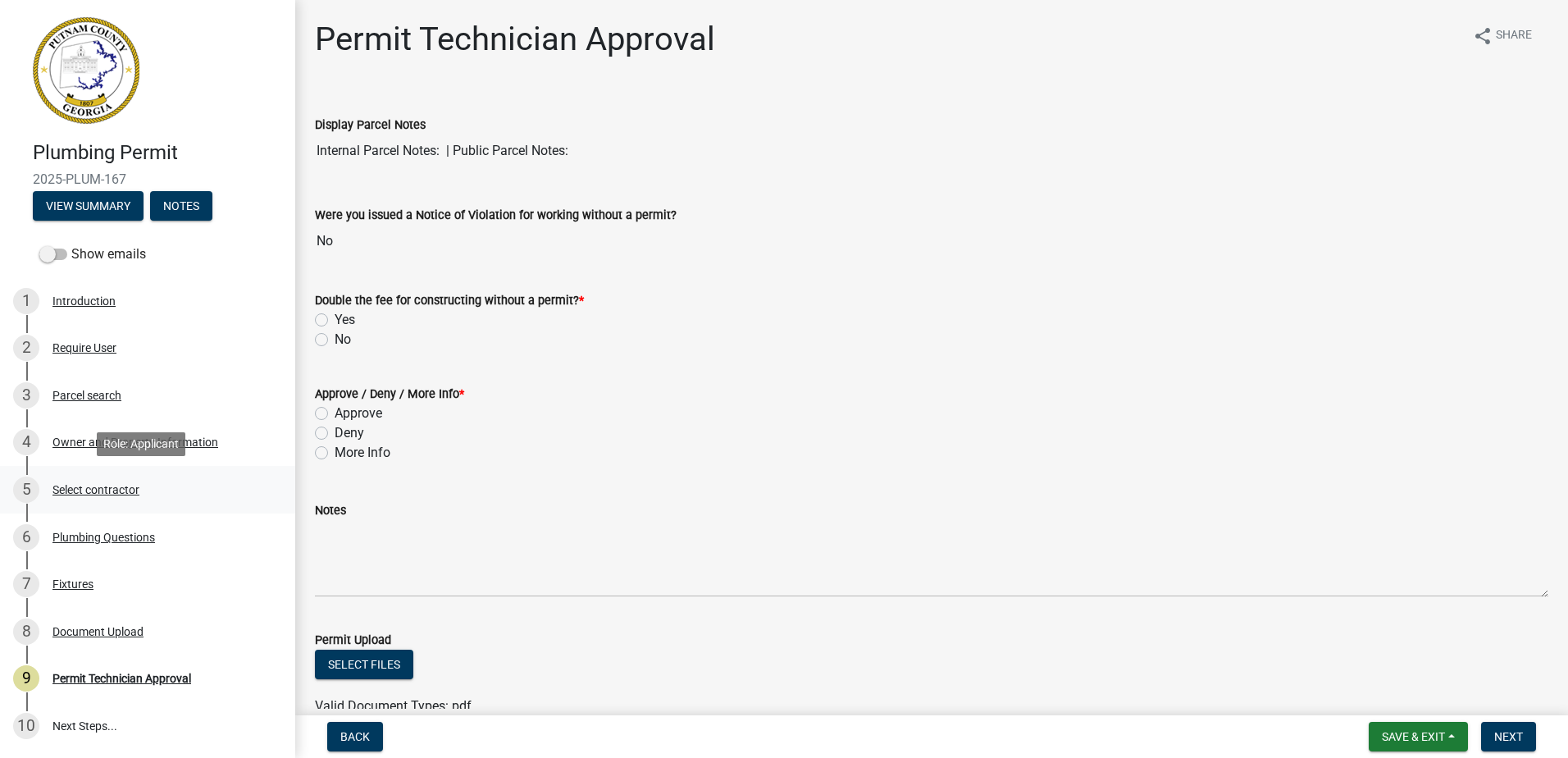
click at [60, 482] on div "5 Select contractor" at bounding box center [141, 489] width 255 height 26
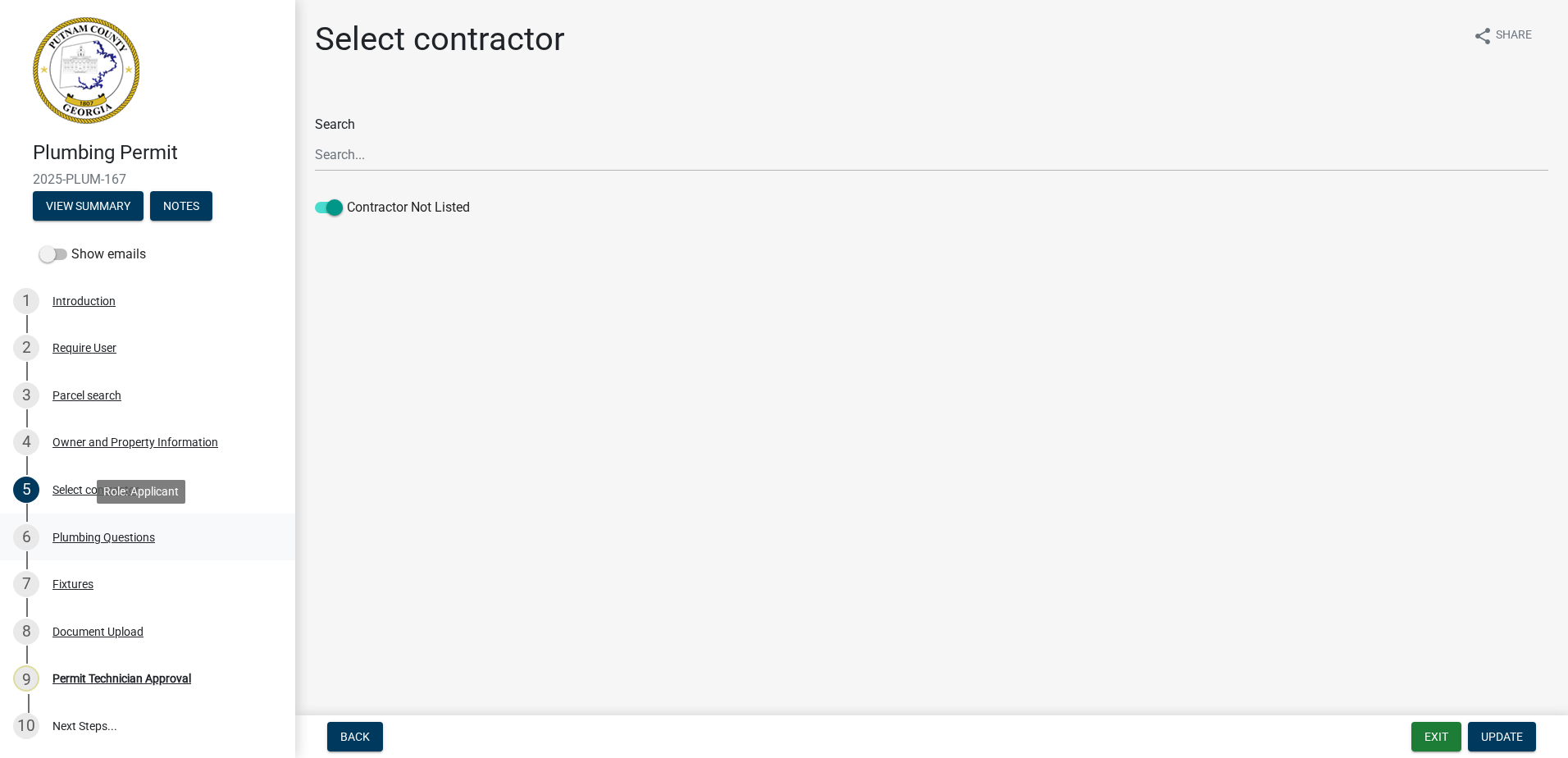
click at [85, 534] on div "Plumbing Questions" at bounding box center [104, 537] width 103 height 12
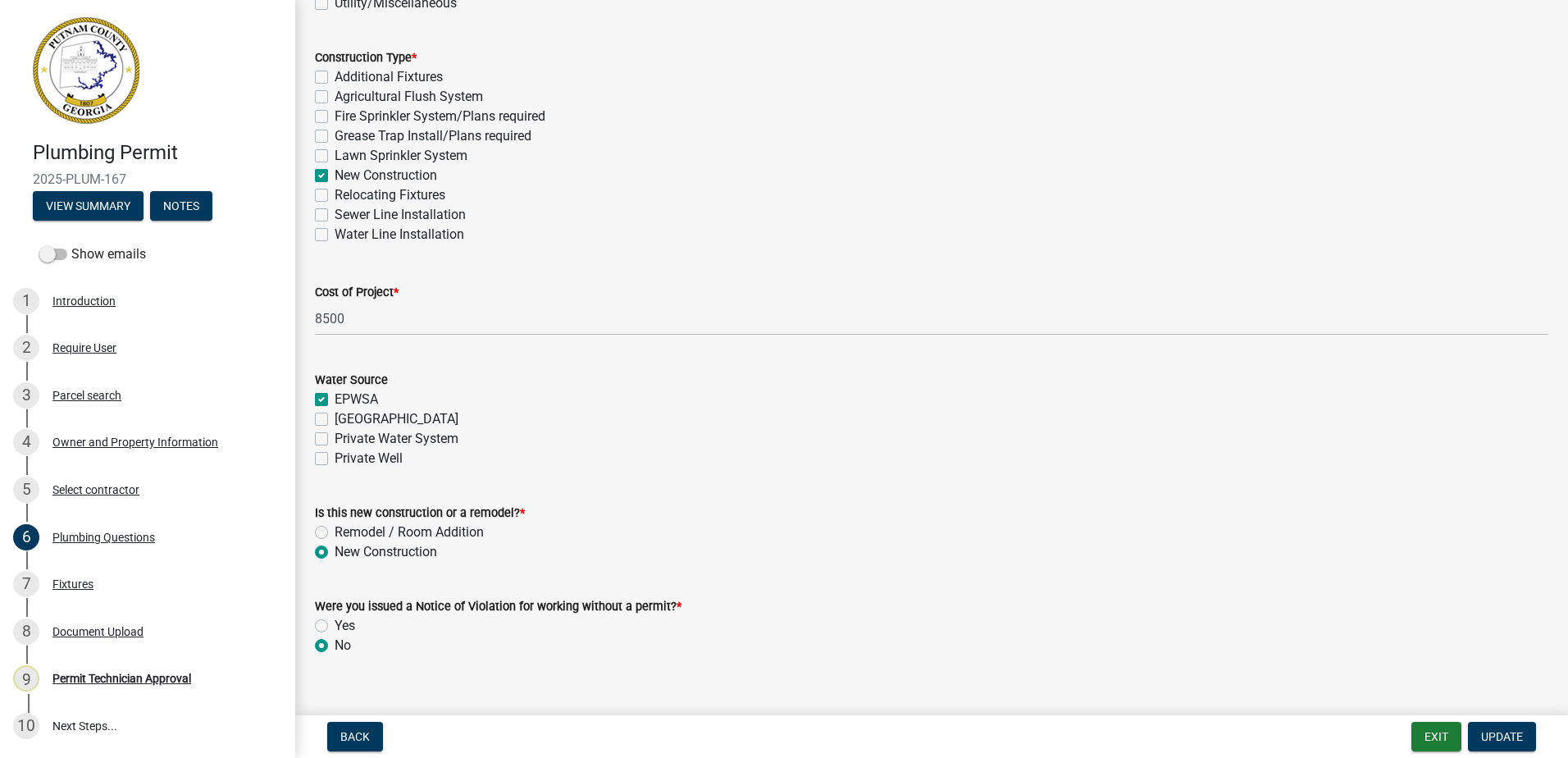
scroll to position [473, 0]
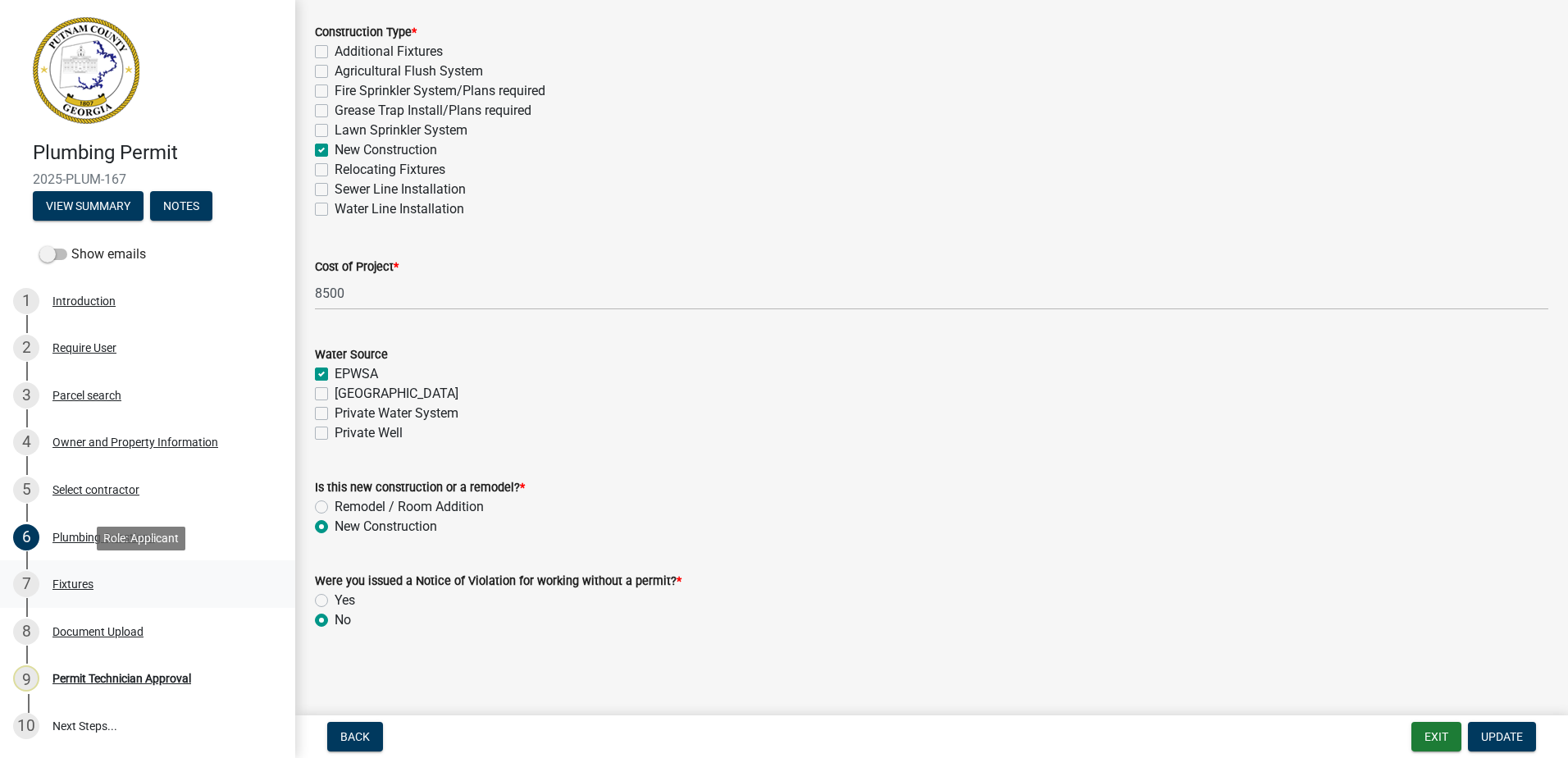
click at [62, 583] on div "Fixtures" at bounding box center [73, 584] width 41 height 12
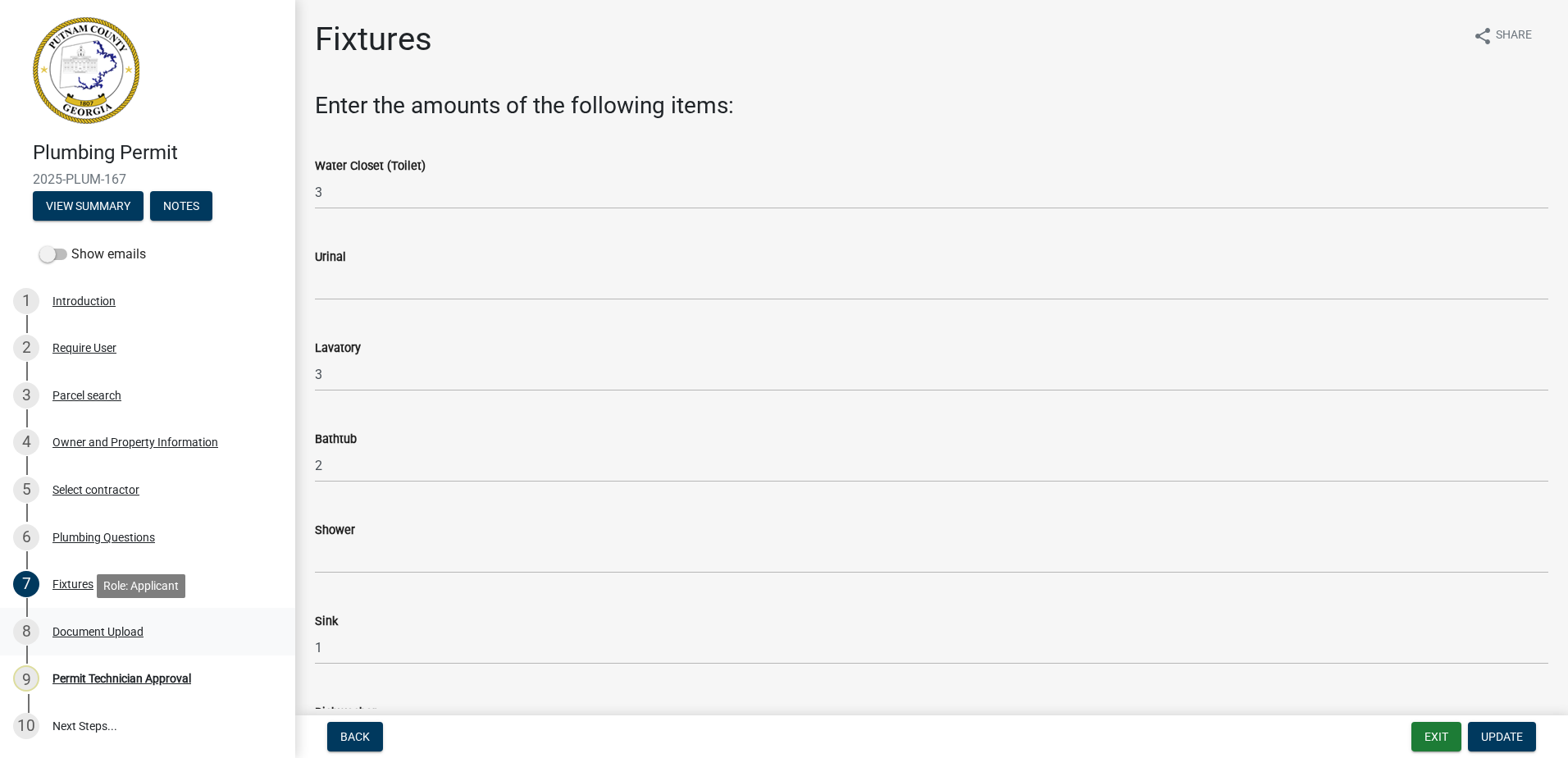
click at [76, 631] on div "Document Upload" at bounding box center [98, 631] width 91 height 12
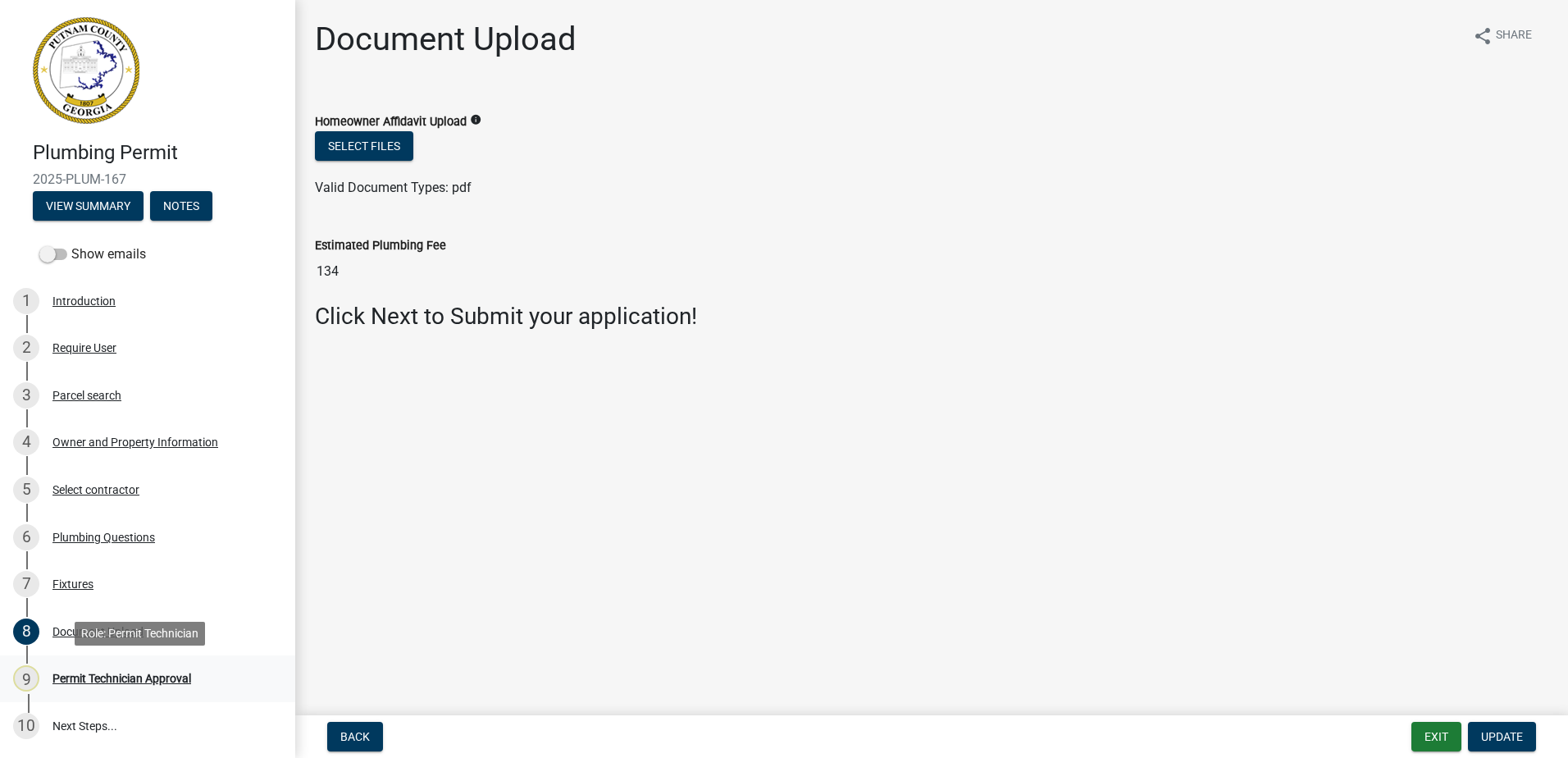
click at [88, 676] on div "Permit Technician Approval" at bounding box center [122, 678] width 139 height 12
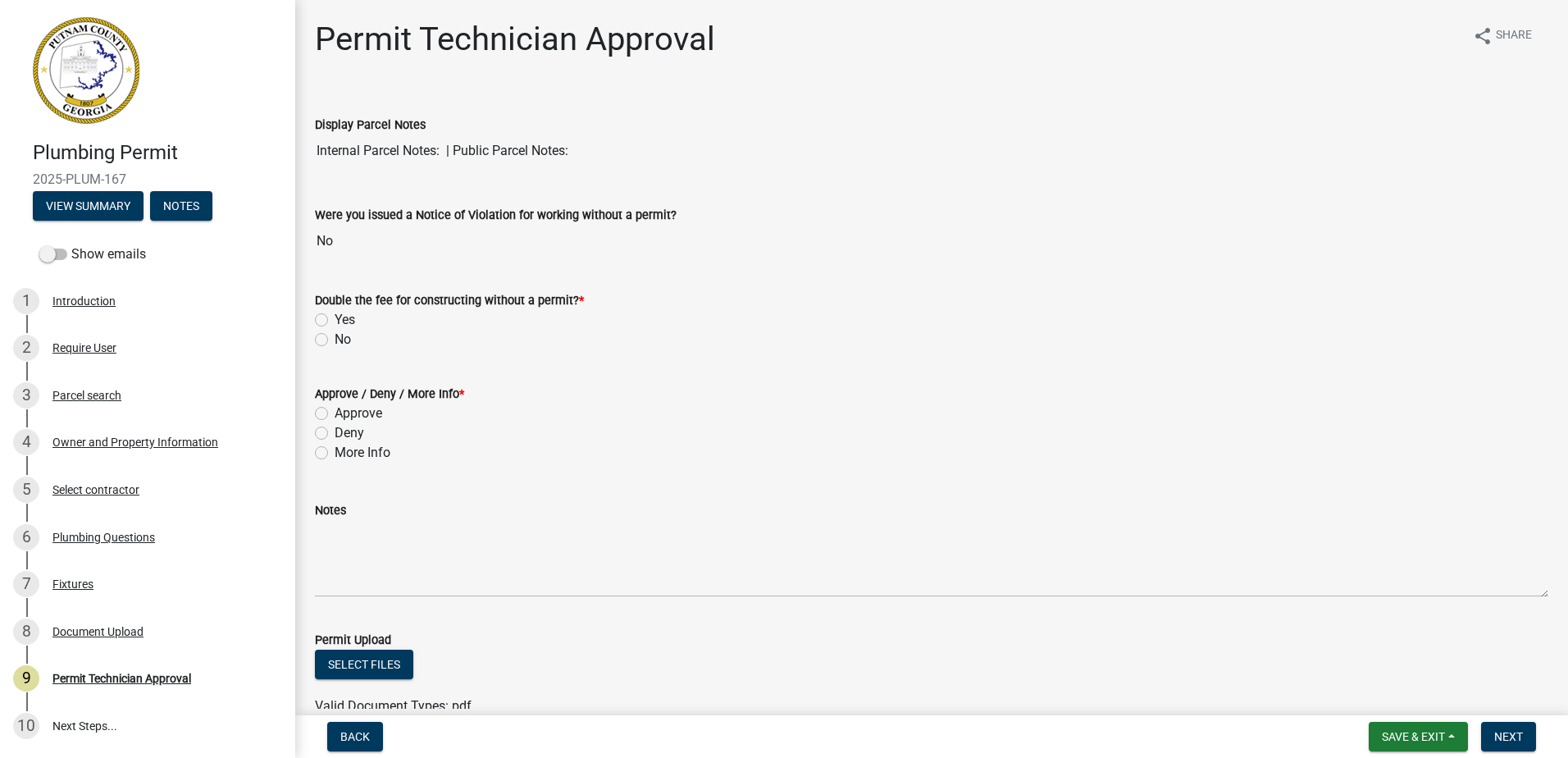
click at [335, 345] on label "No" at bounding box center [343, 340] width 17 height 20
click at [335, 341] on input "No" at bounding box center [340, 335] width 11 height 11
radio input "true"
click at [335, 414] on label "Approve" at bounding box center [358, 413] width 48 height 20
click at [335, 414] on input "Approve" at bounding box center [340, 408] width 11 height 11
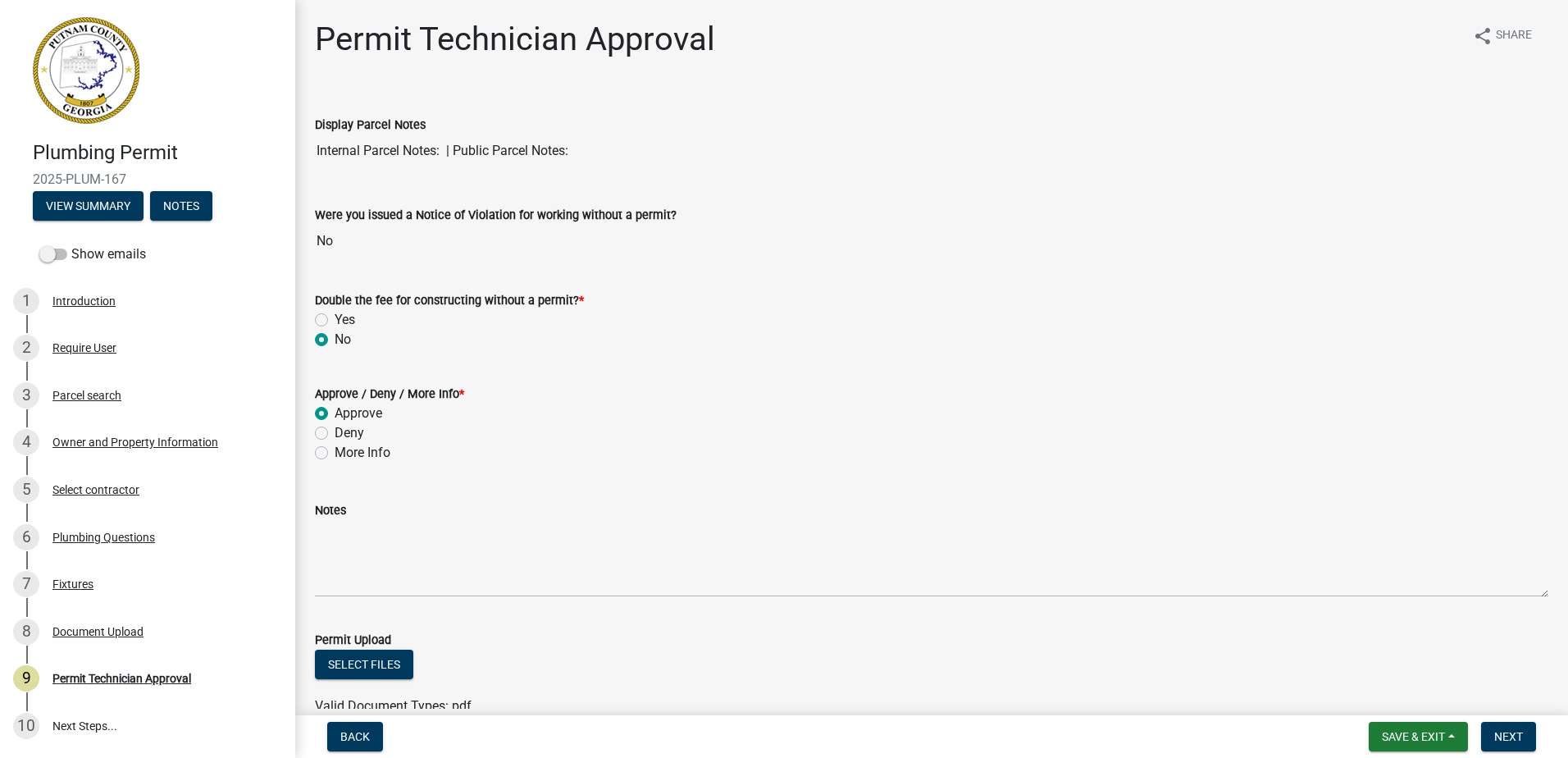
radio input "true"
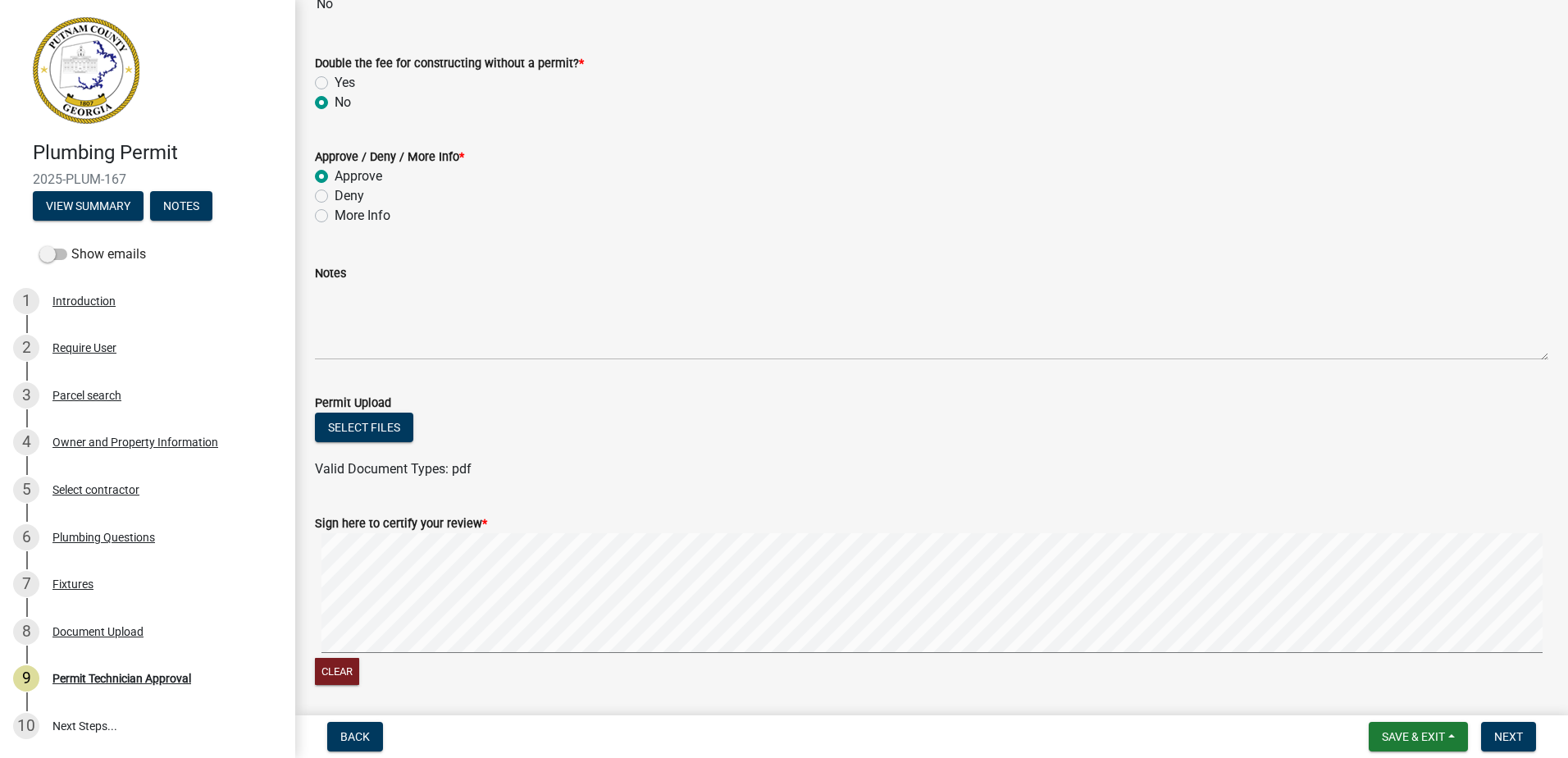
scroll to position [246, 0]
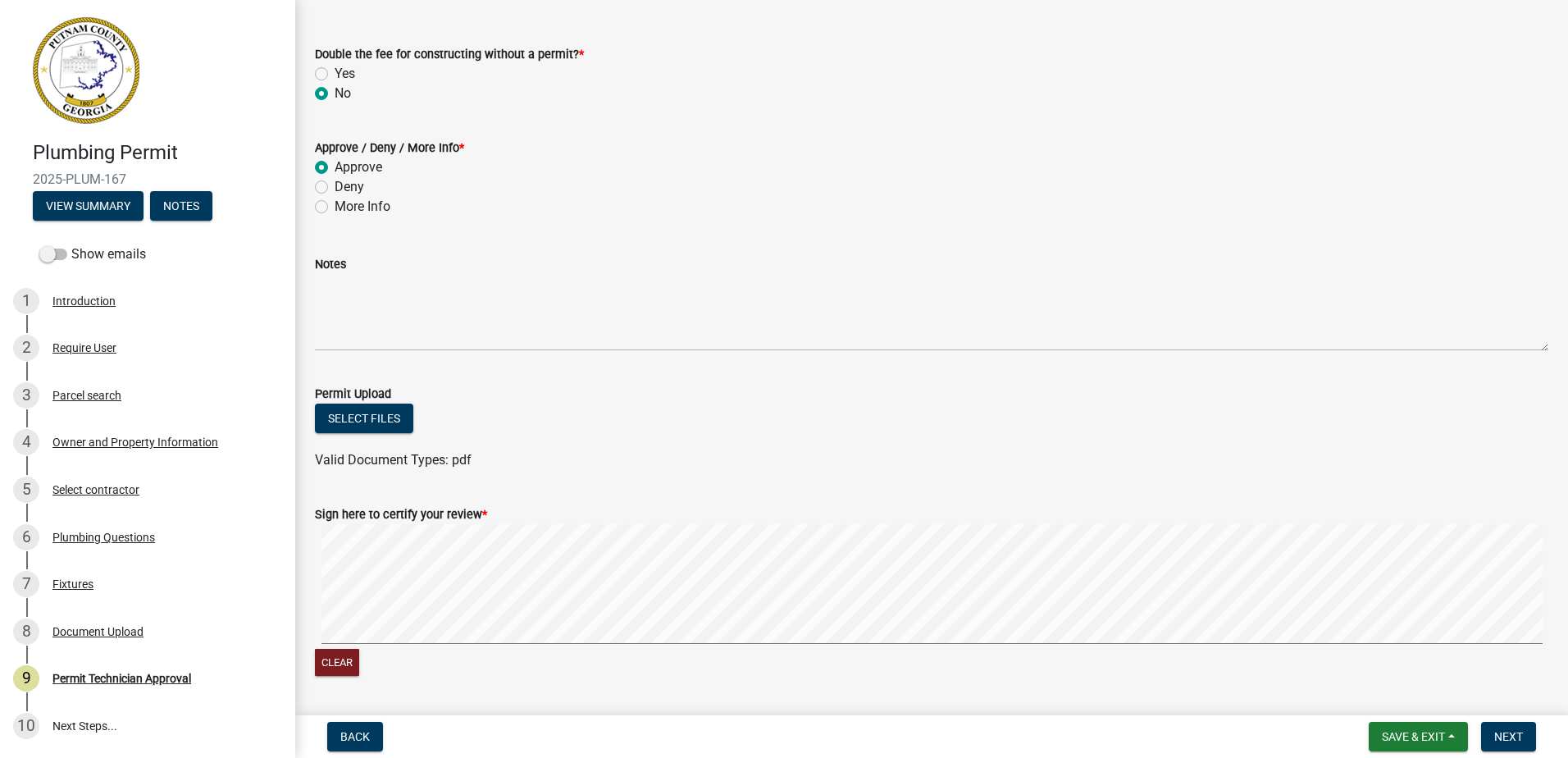
click at [394, 602] on div "Sign here to certify your review * Clear" at bounding box center [931, 583] width 1258 height 195
click at [1500, 741] on span "Next" at bounding box center [1509, 736] width 28 height 13
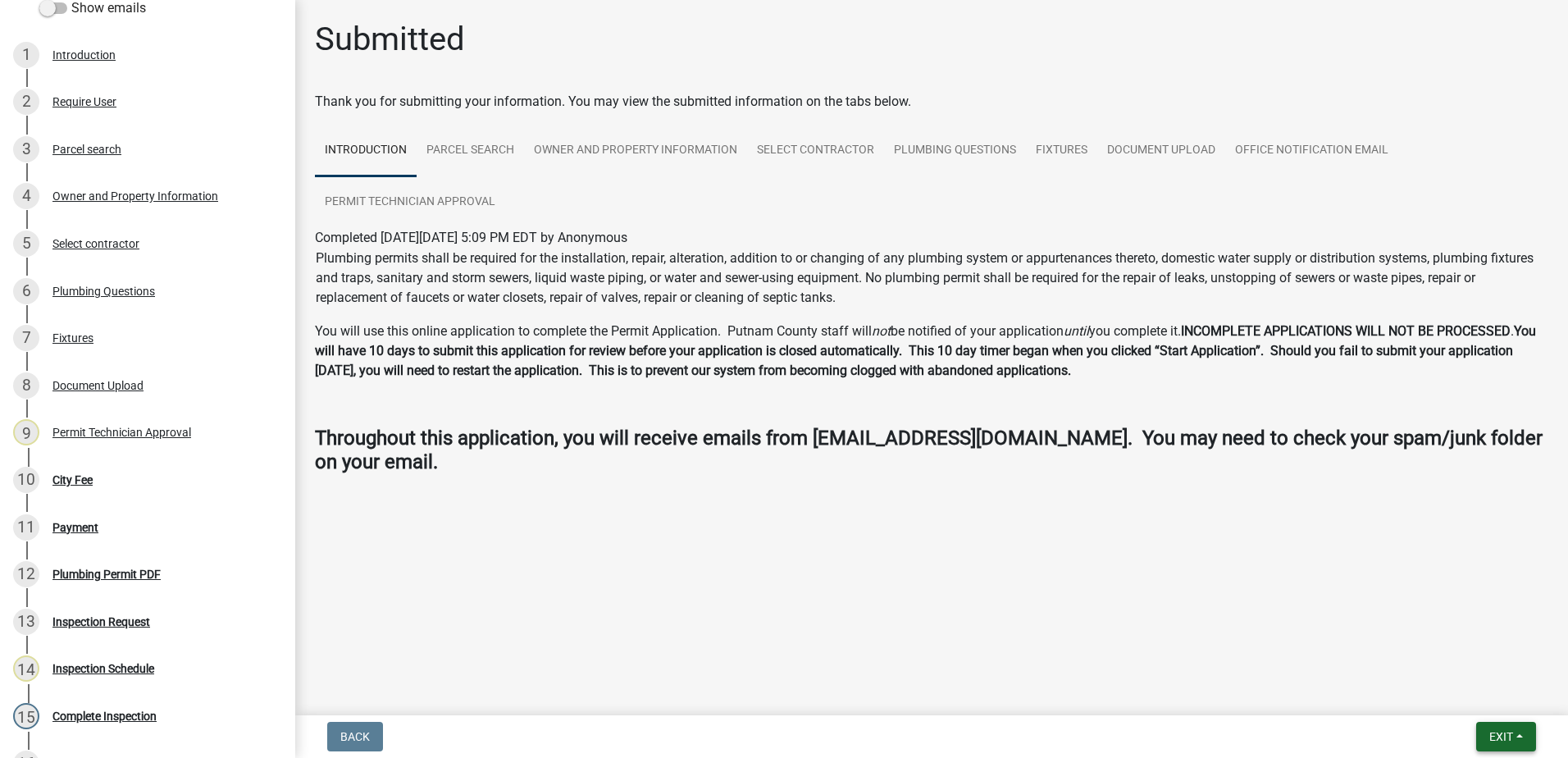
click at [1511, 729] on button "Exit" at bounding box center [1506, 735] width 60 height 29
click at [1472, 687] on button "Save & Exit" at bounding box center [1470, 693] width 131 height 39
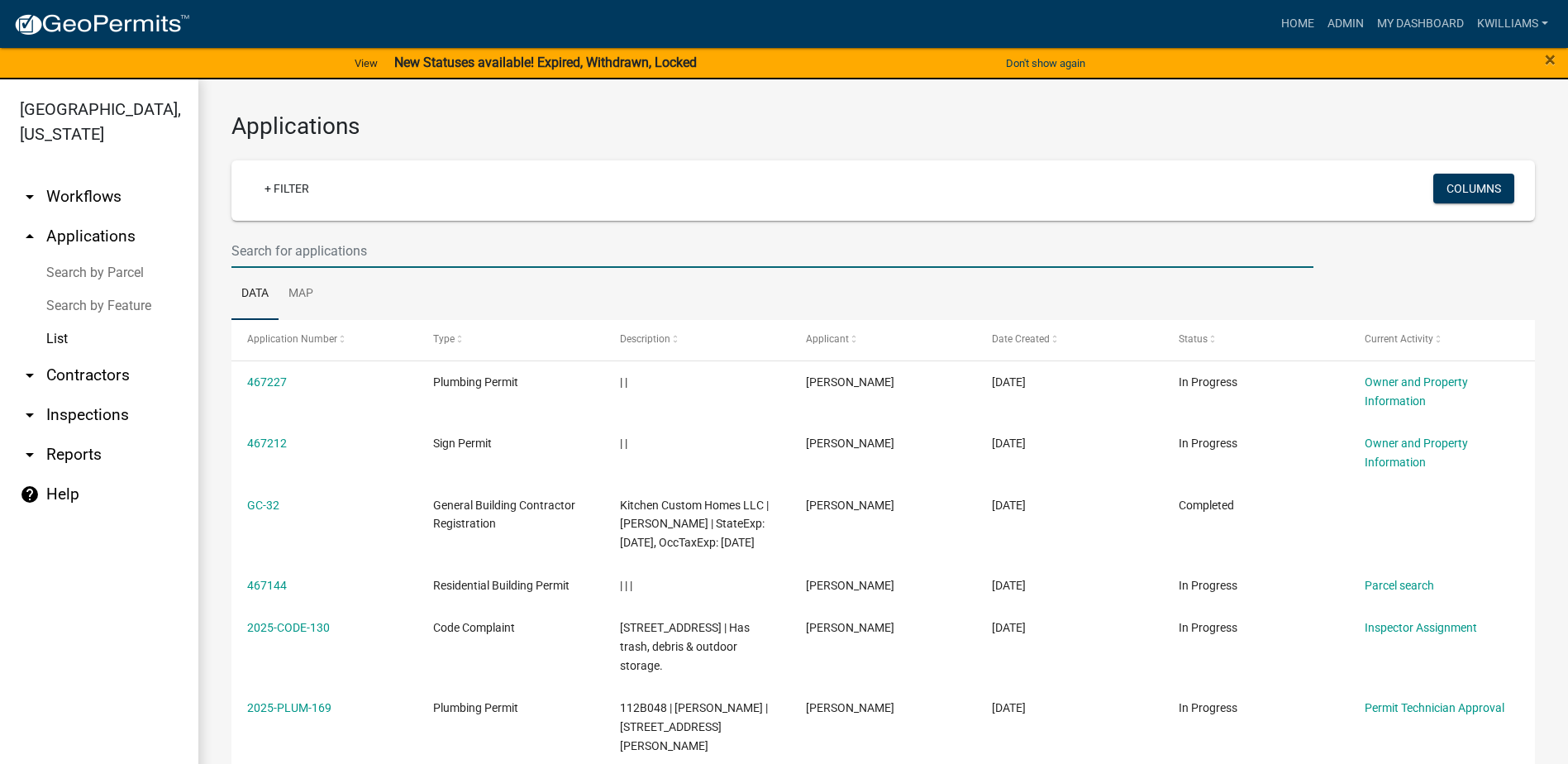
click at [322, 254] on input "text" at bounding box center [773, 251] width 1082 height 34
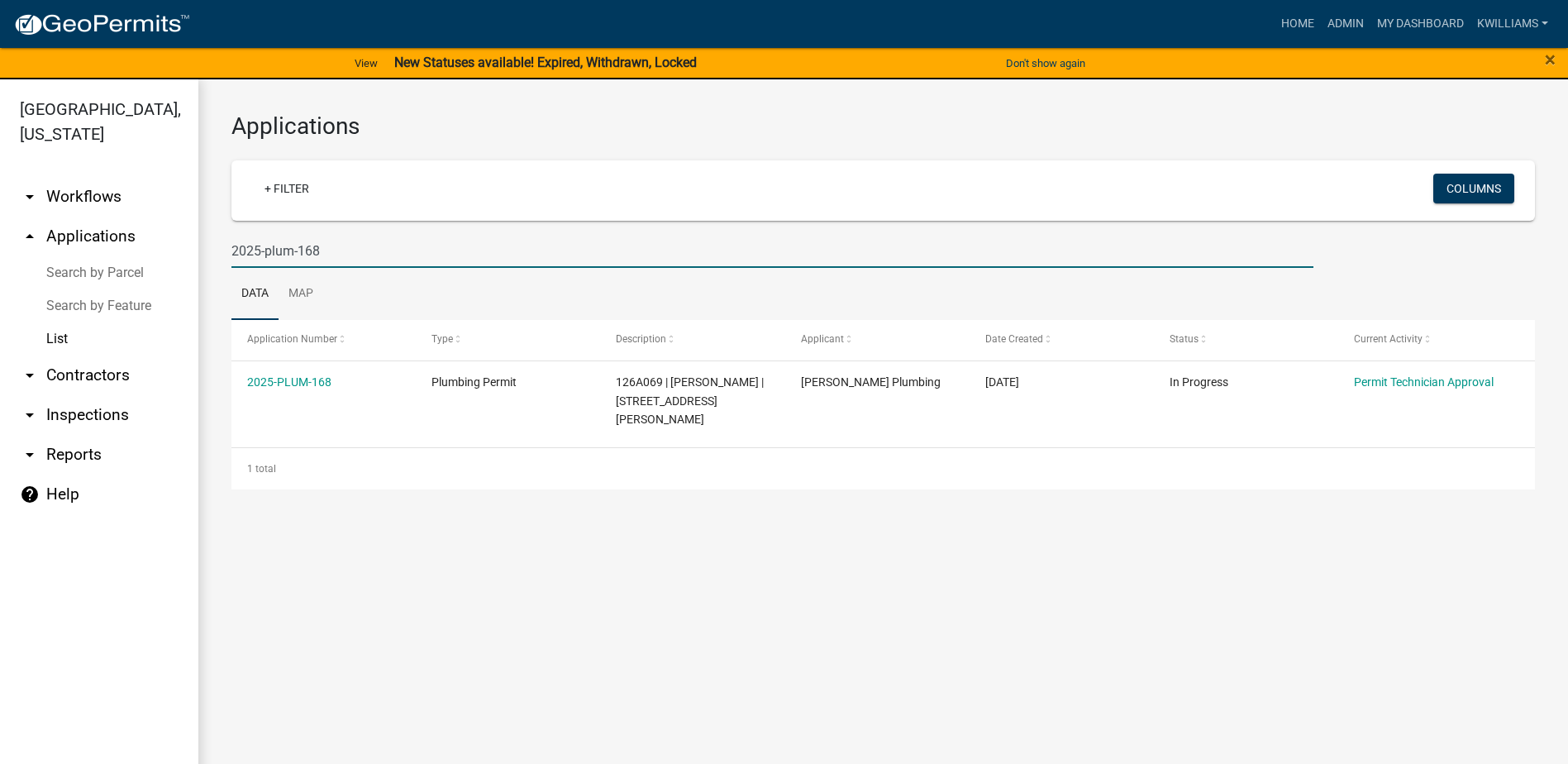
type input "2025-plum-168"
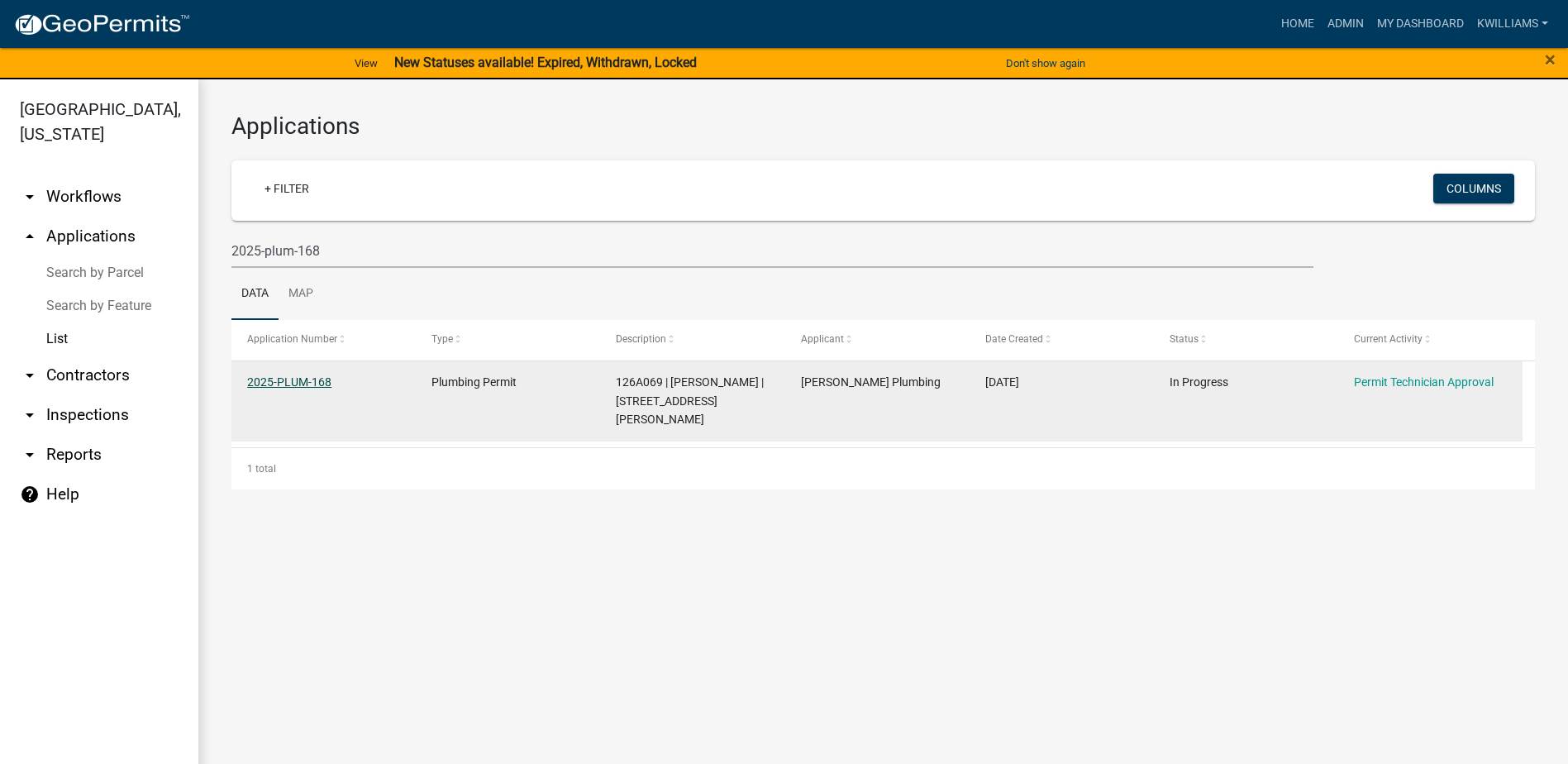
click at [305, 382] on link "2025-PLUM-168" at bounding box center [290, 382] width 84 height 13
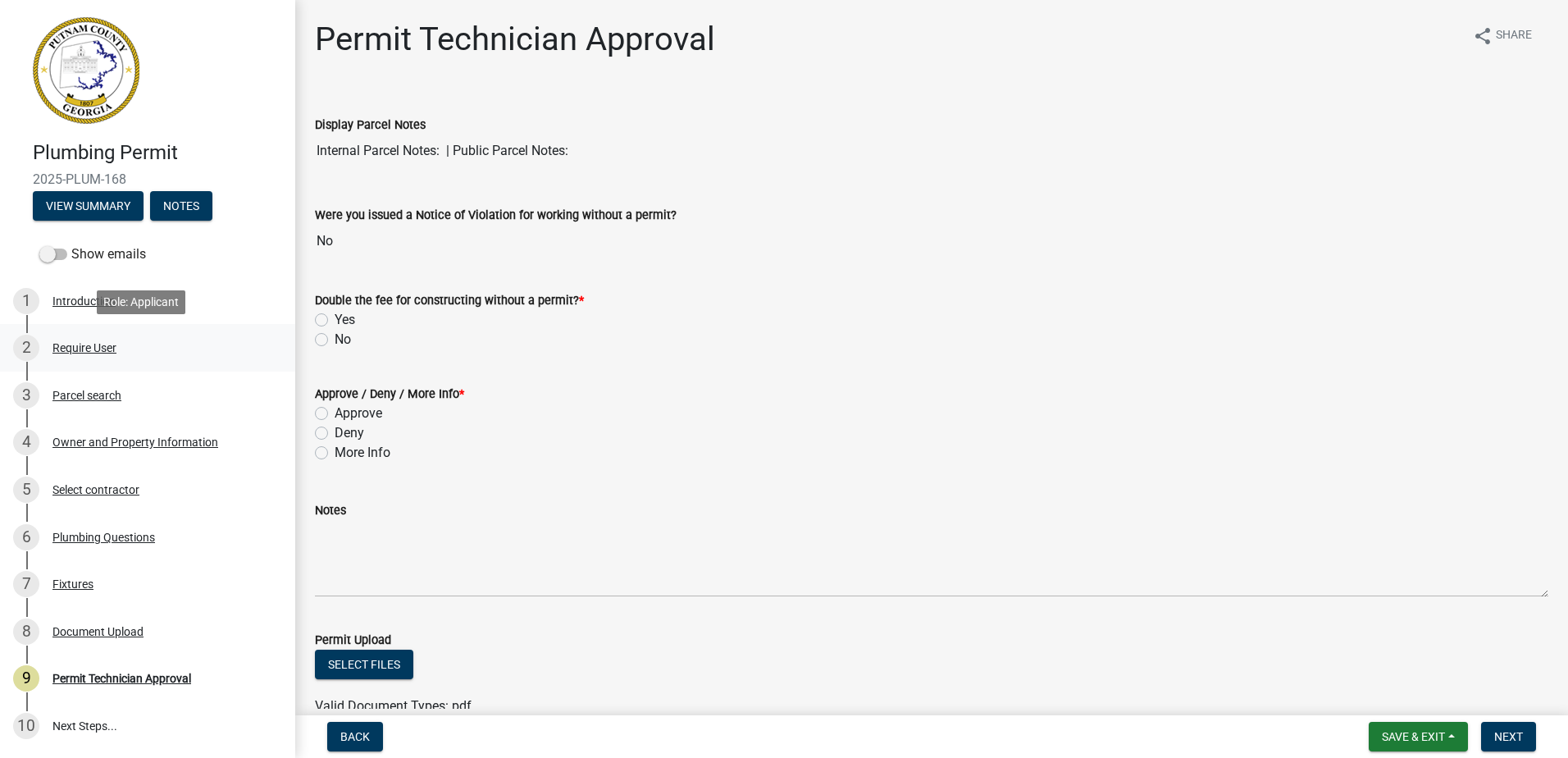
click at [89, 343] on div "Require User" at bounding box center [84, 348] width 64 height 12
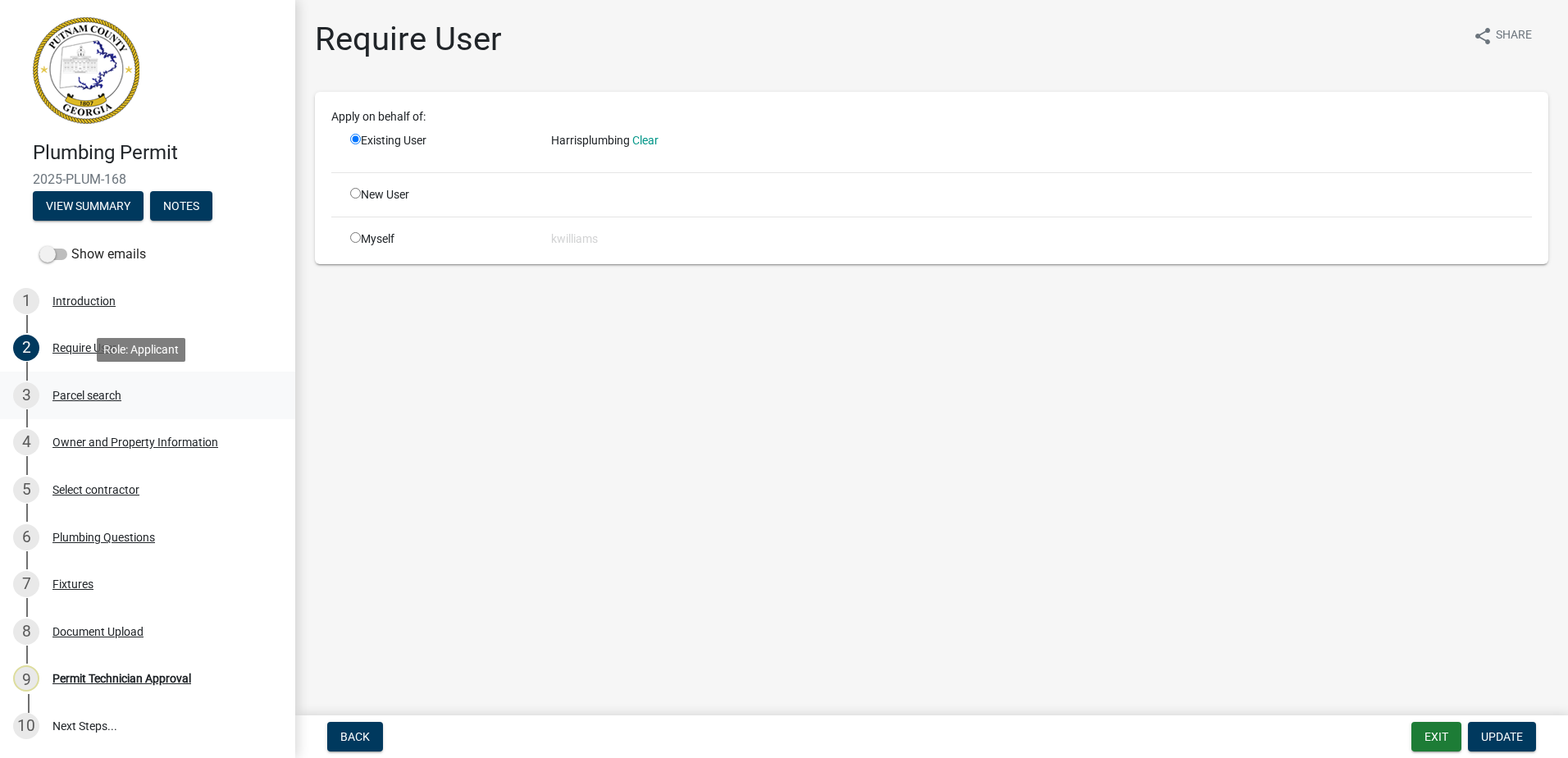
click at [71, 399] on div "Parcel search" at bounding box center [87, 396] width 69 height 12
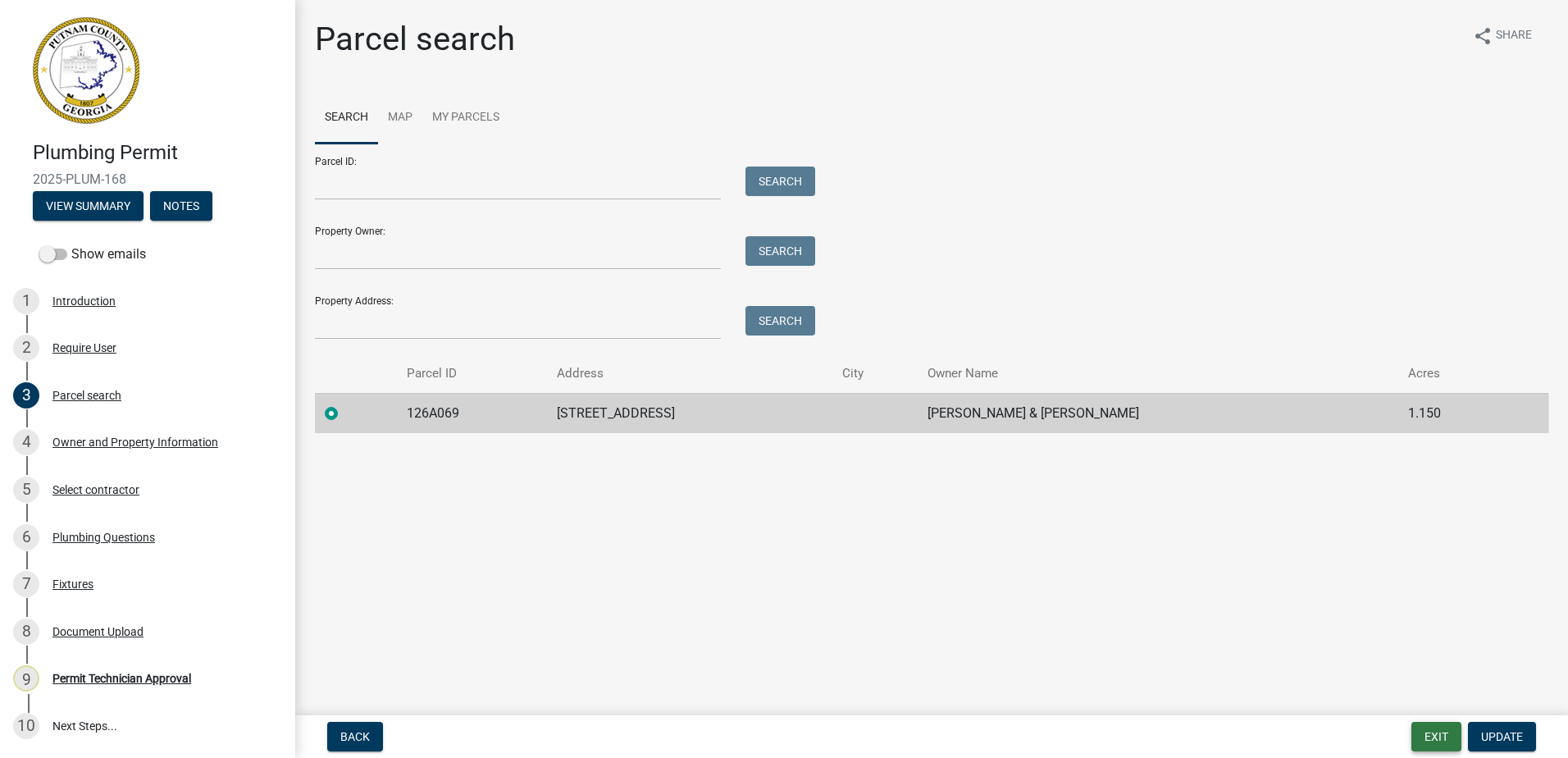
click at [1422, 740] on button "Exit" at bounding box center [1436, 735] width 50 height 29
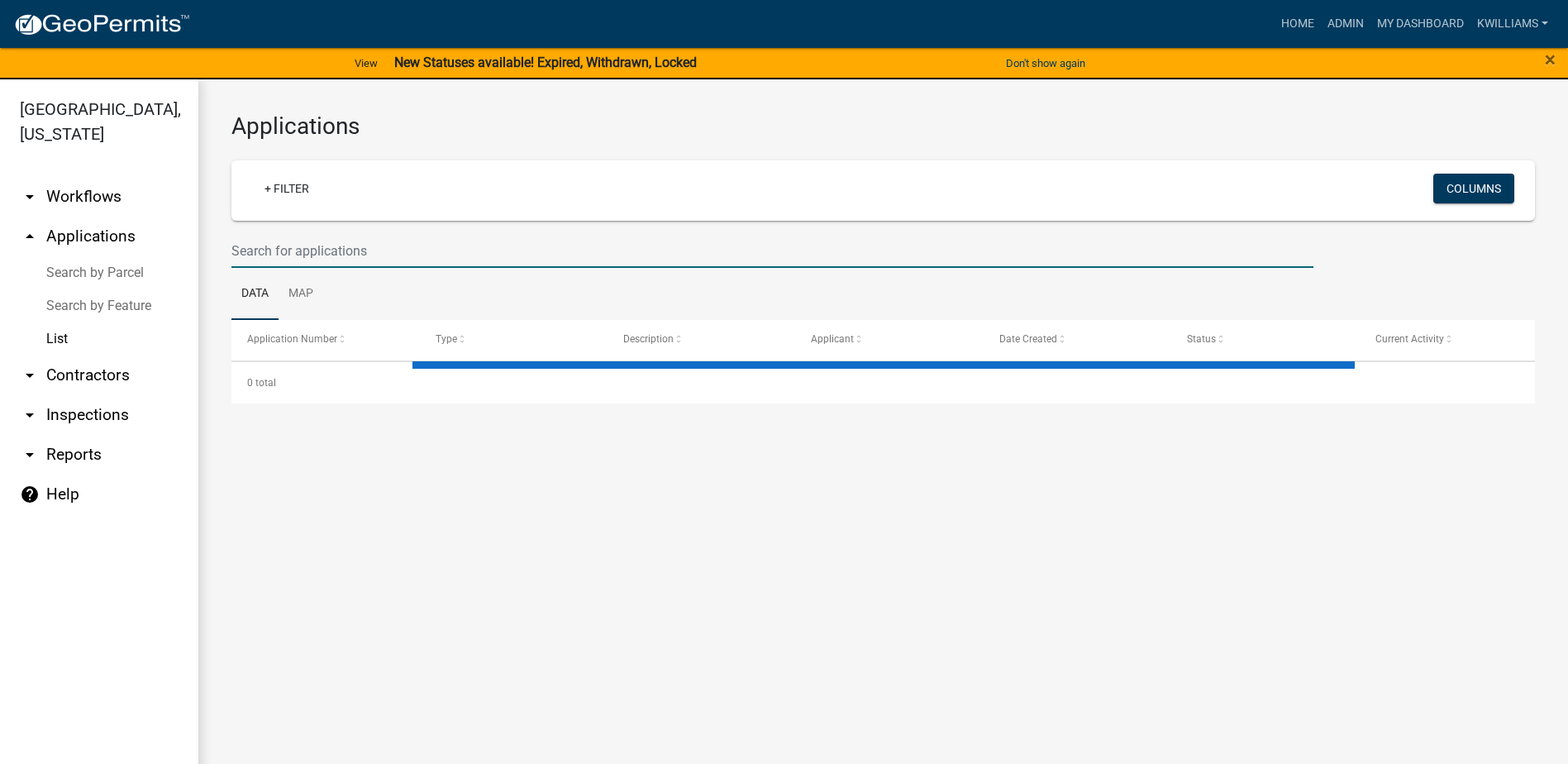
click at [358, 241] on input "text" at bounding box center [773, 251] width 1082 height 34
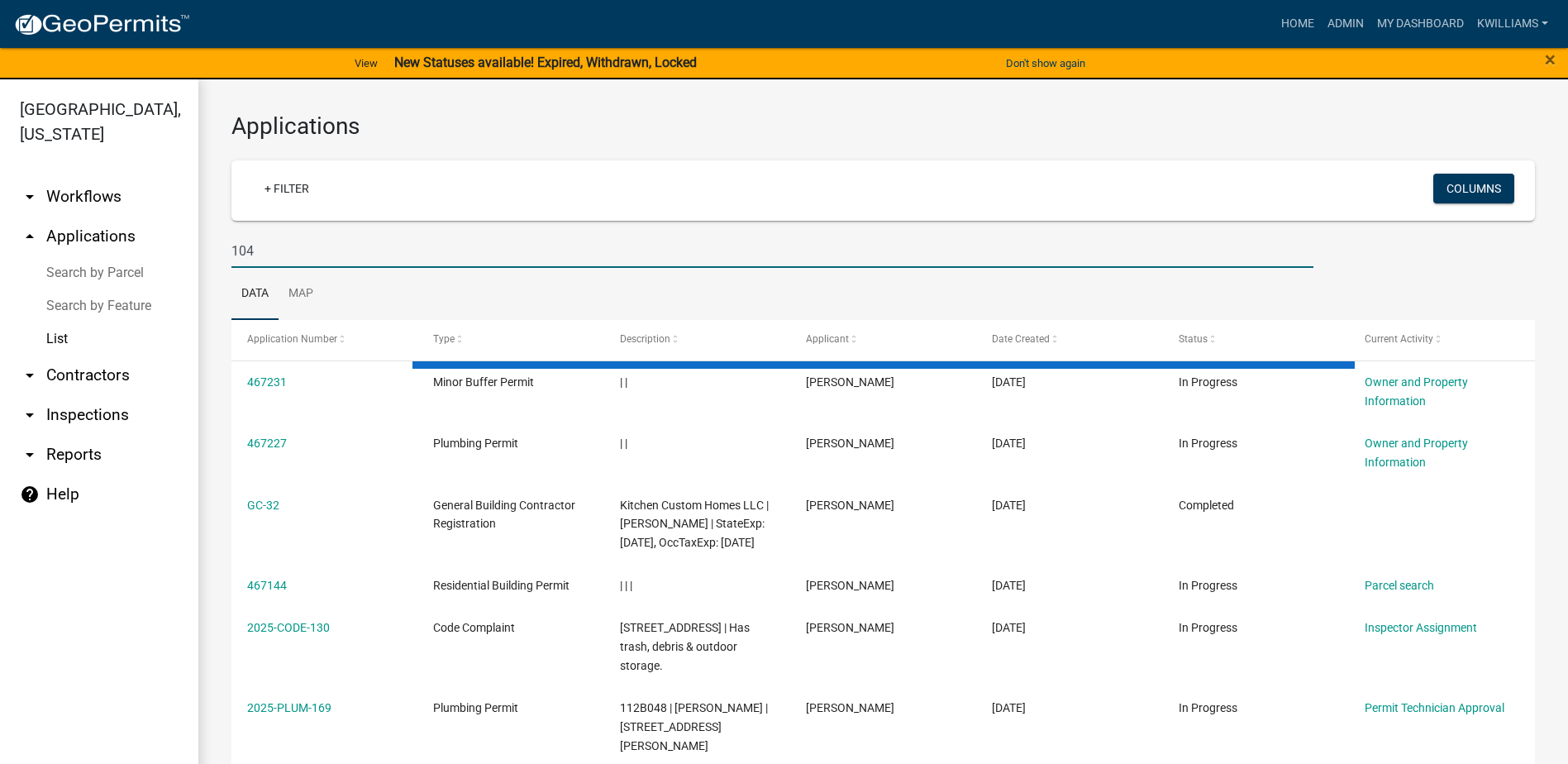
type input "[STREET_ADDRESS]"
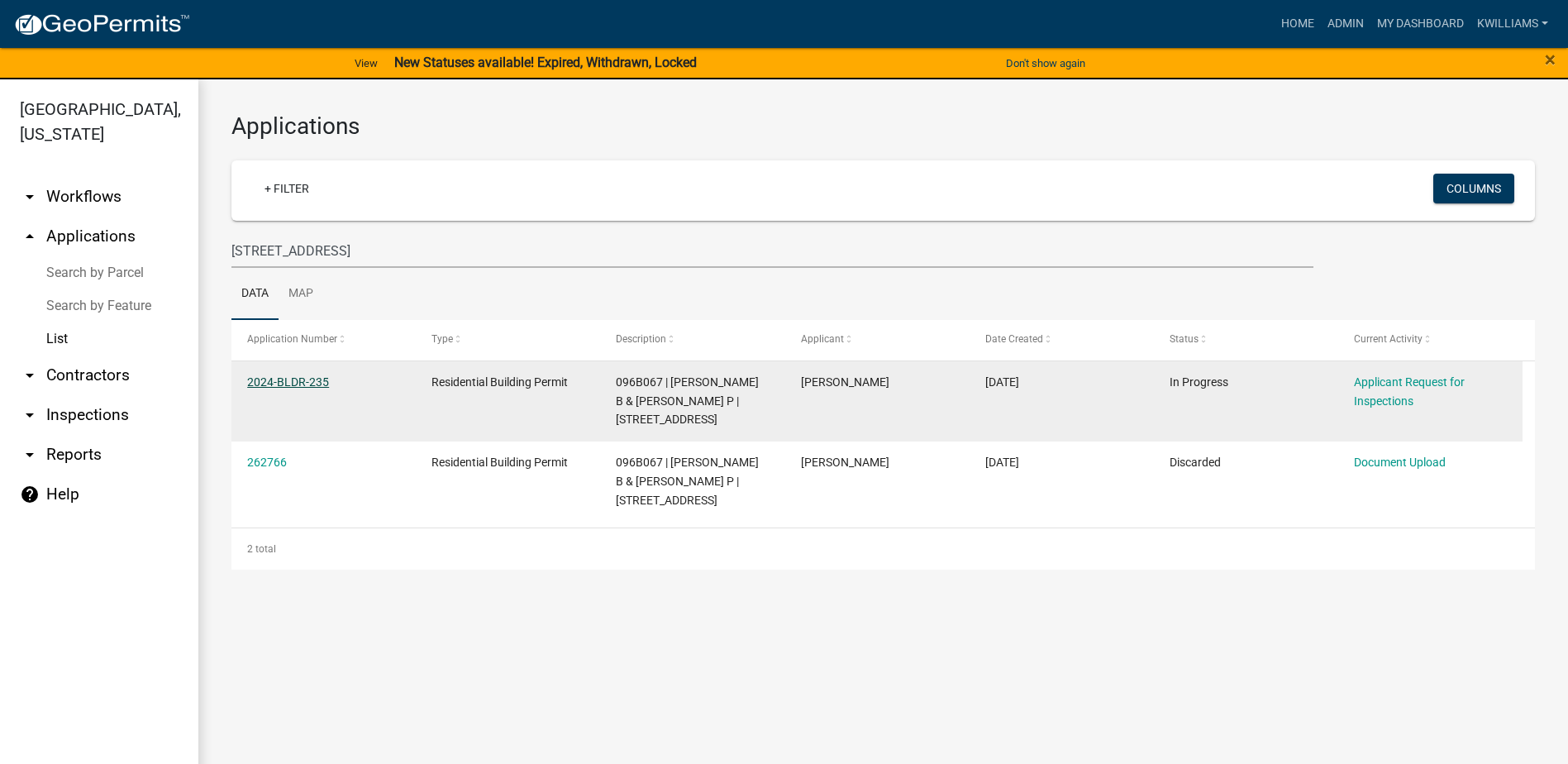
click at [271, 382] on link "2024-BLDR-235" at bounding box center [288, 382] width 82 height 13
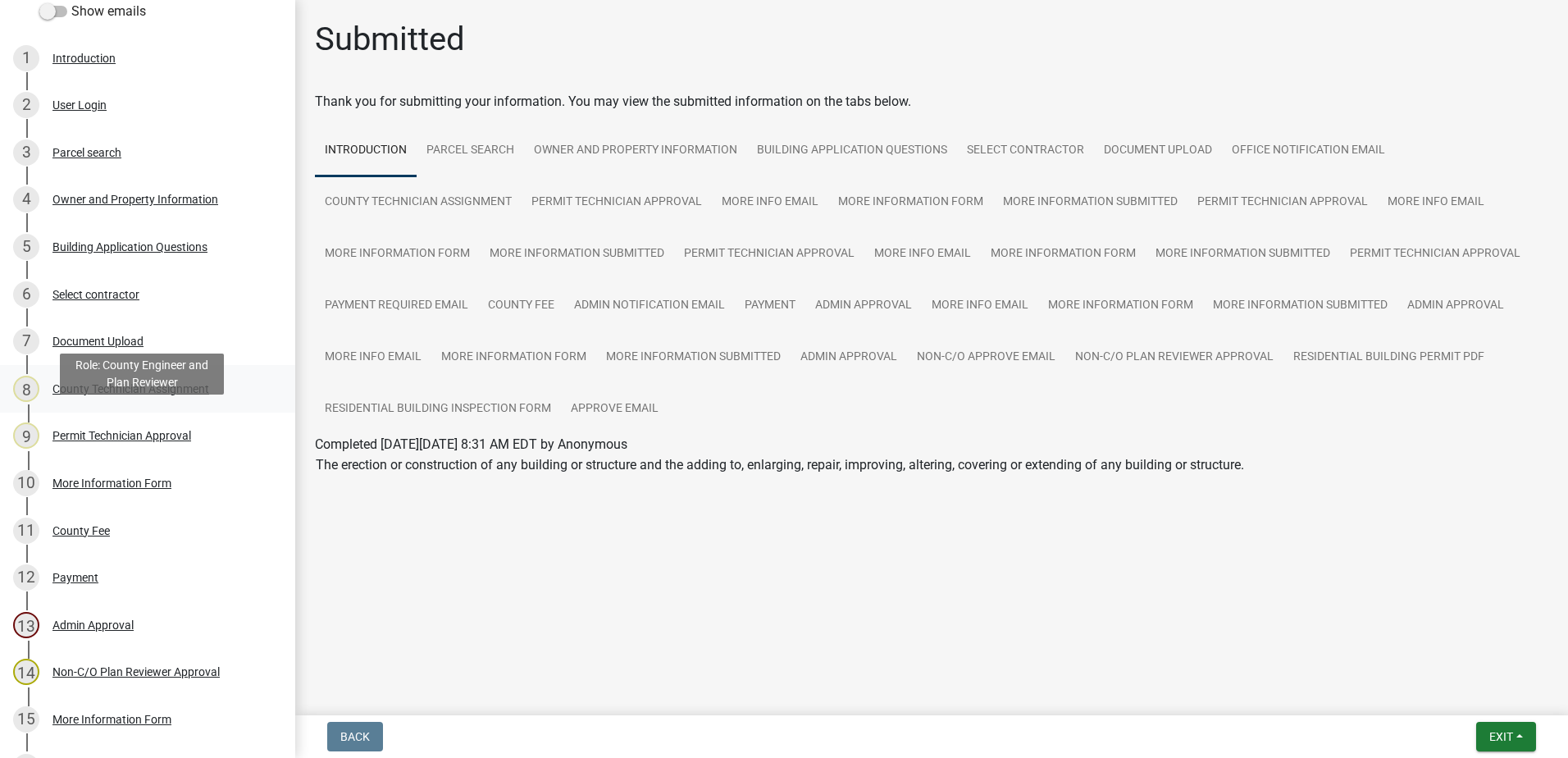
scroll to position [241, 0]
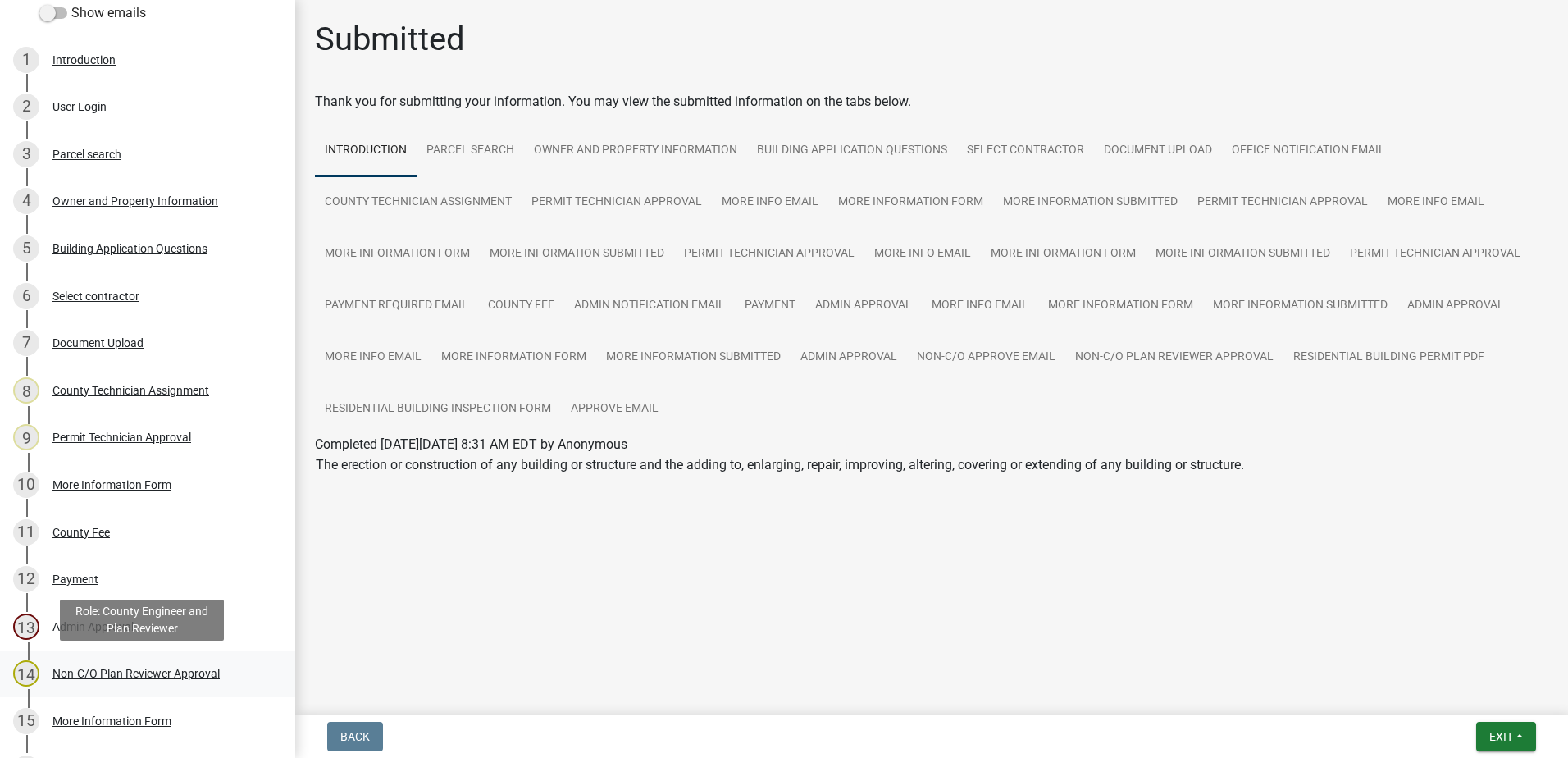
click at [134, 665] on div "14 Non-C/O Plan Reviewer Approval" at bounding box center [141, 673] width 255 height 26
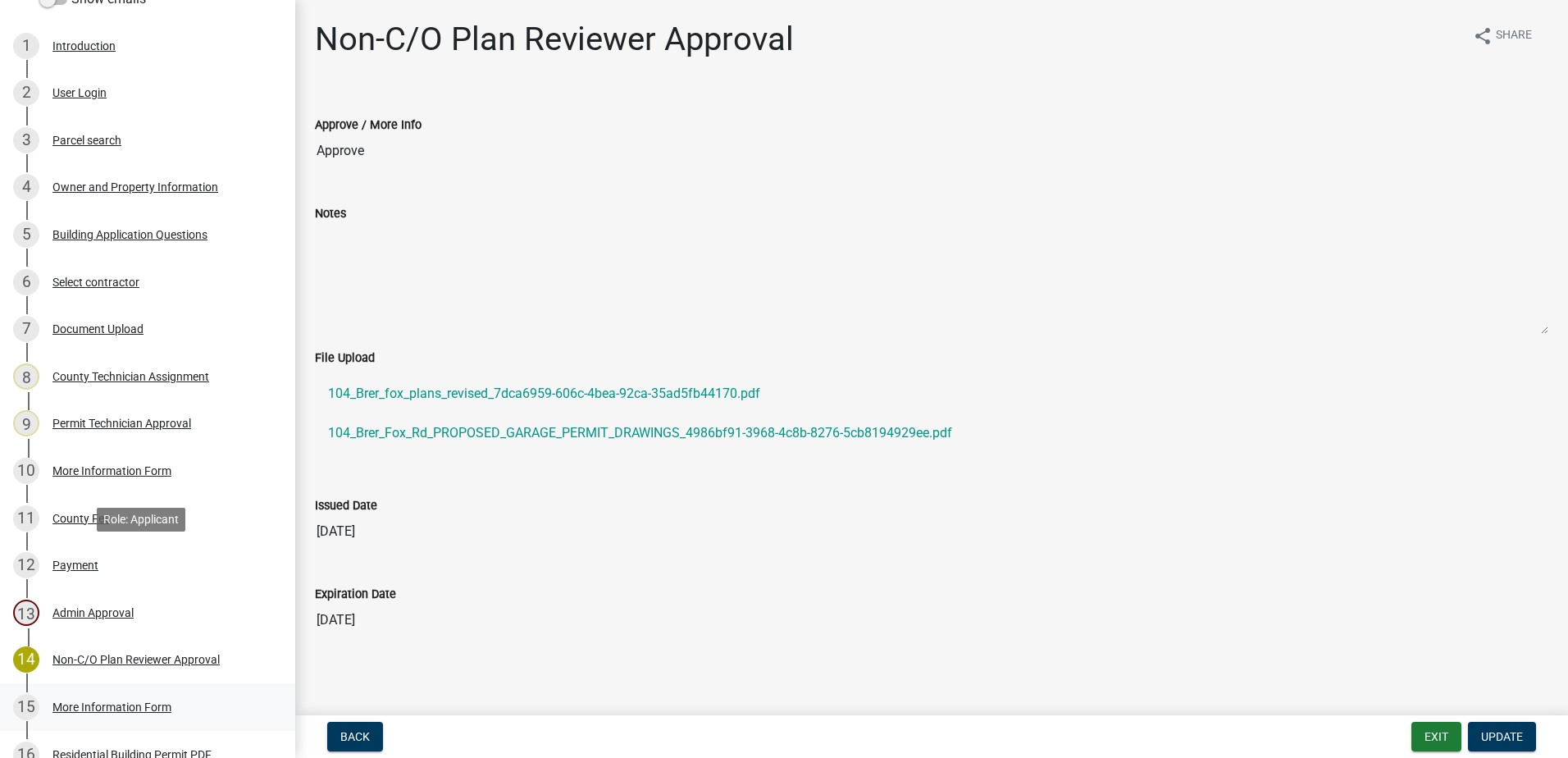
scroll to position [405, 0]
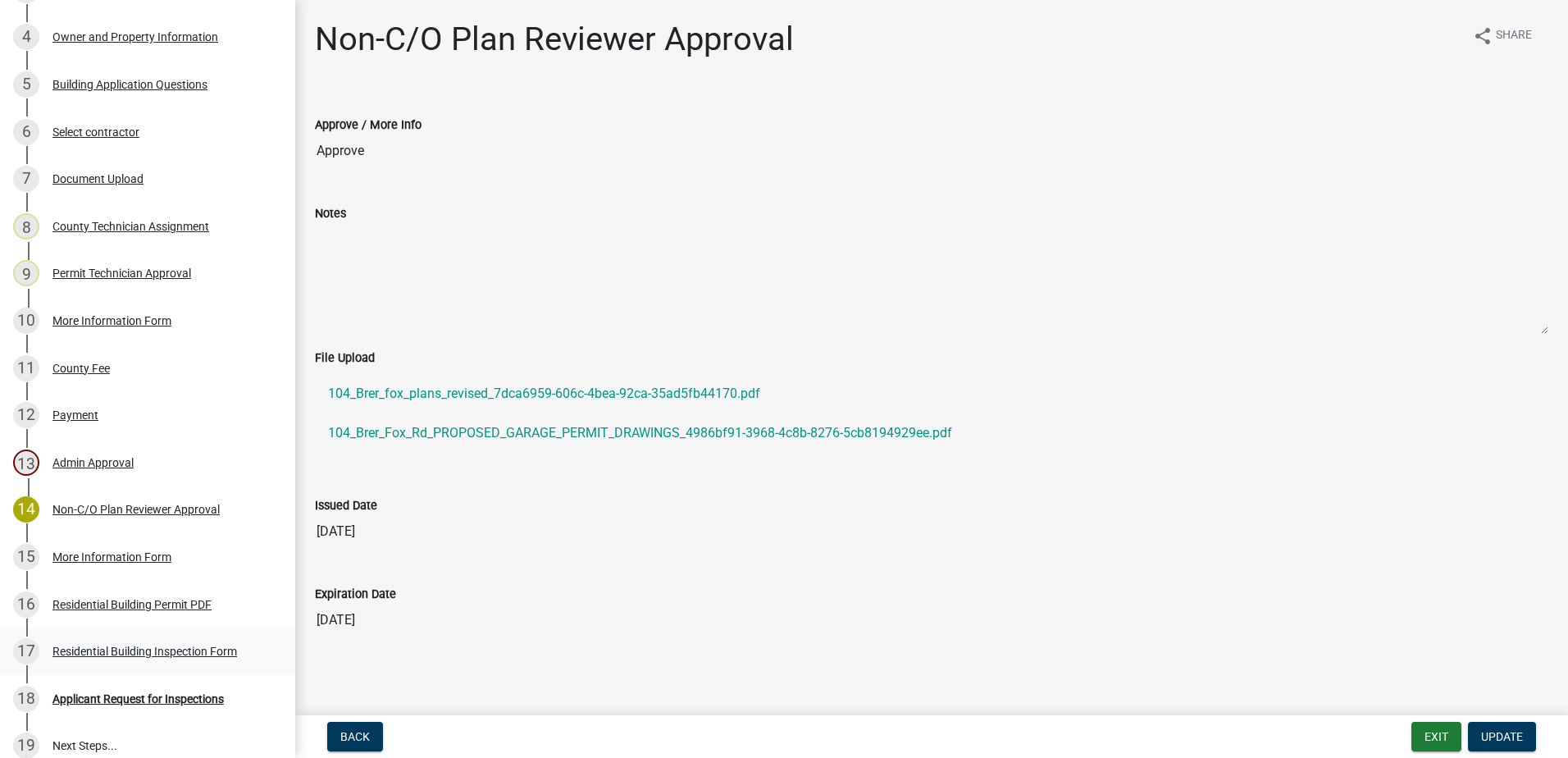
click at [161, 641] on div "17 Residential Building Inspection Form" at bounding box center [141, 650] width 255 height 26
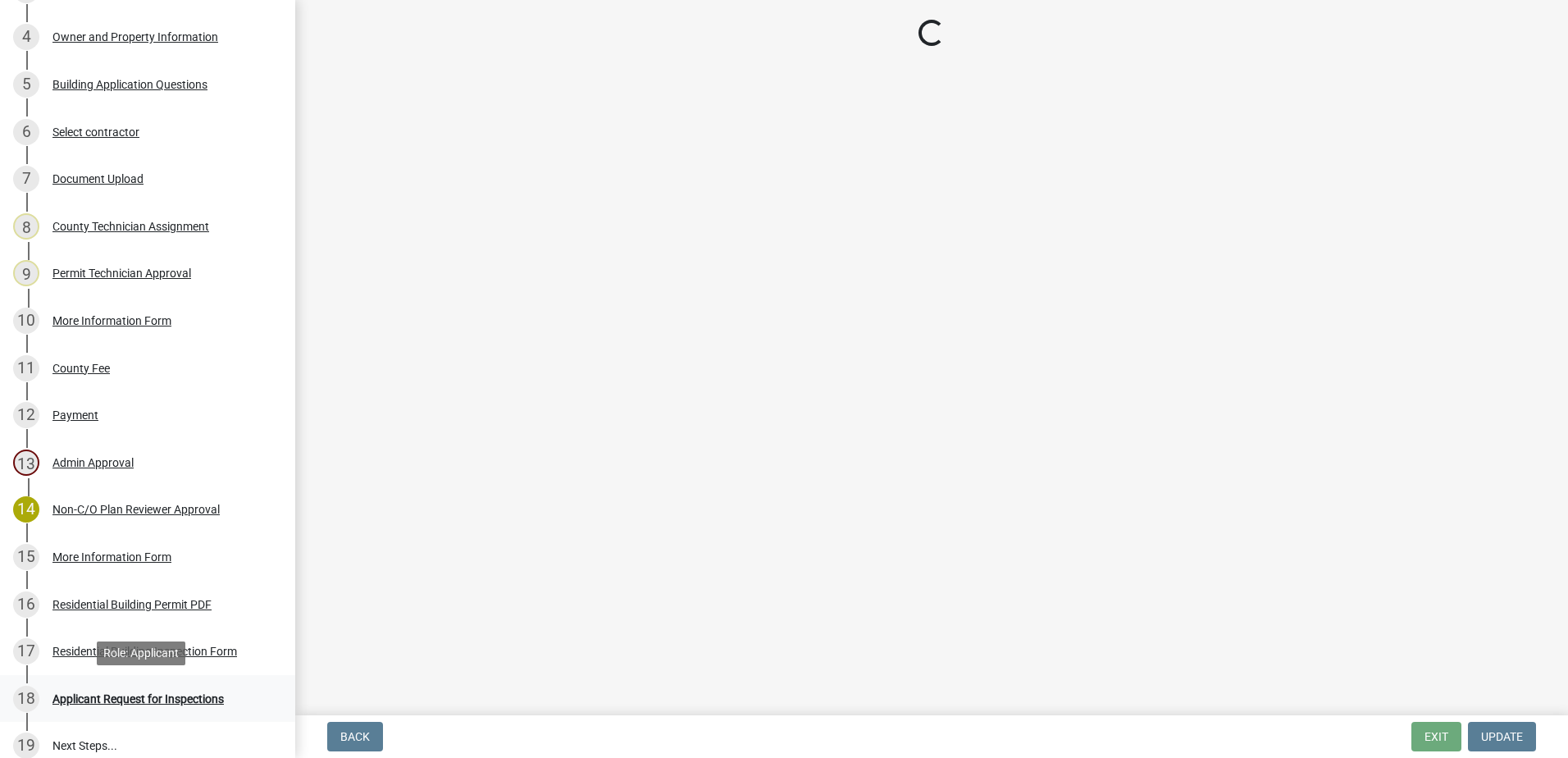
click at [156, 693] on div "Applicant Request for Inspections" at bounding box center [138, 699] width 171 height 12
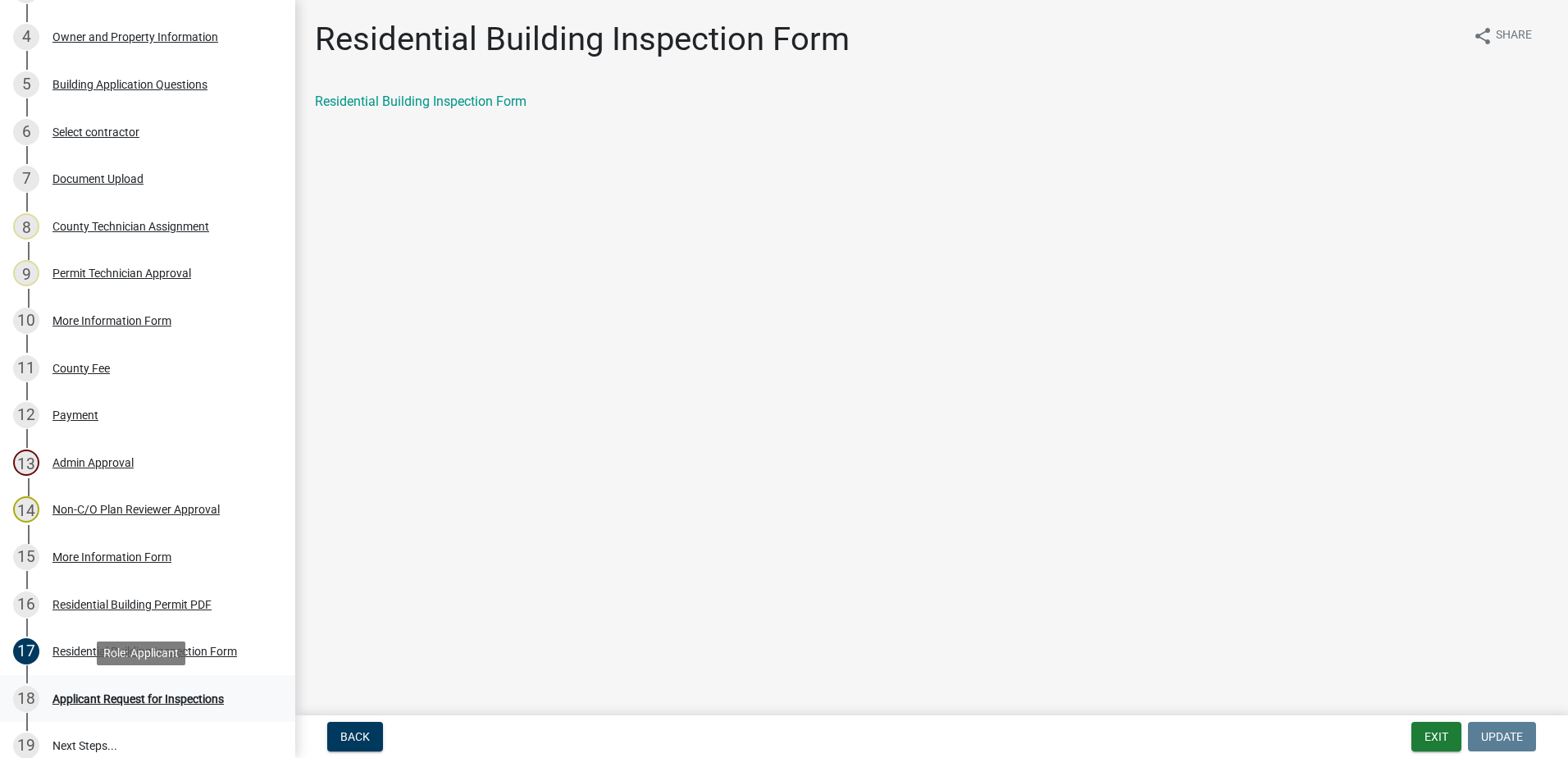
click at [166, 685] on div "18 Applicant Request for Inspections" at bounding box center [141, 698] width 255 height 26
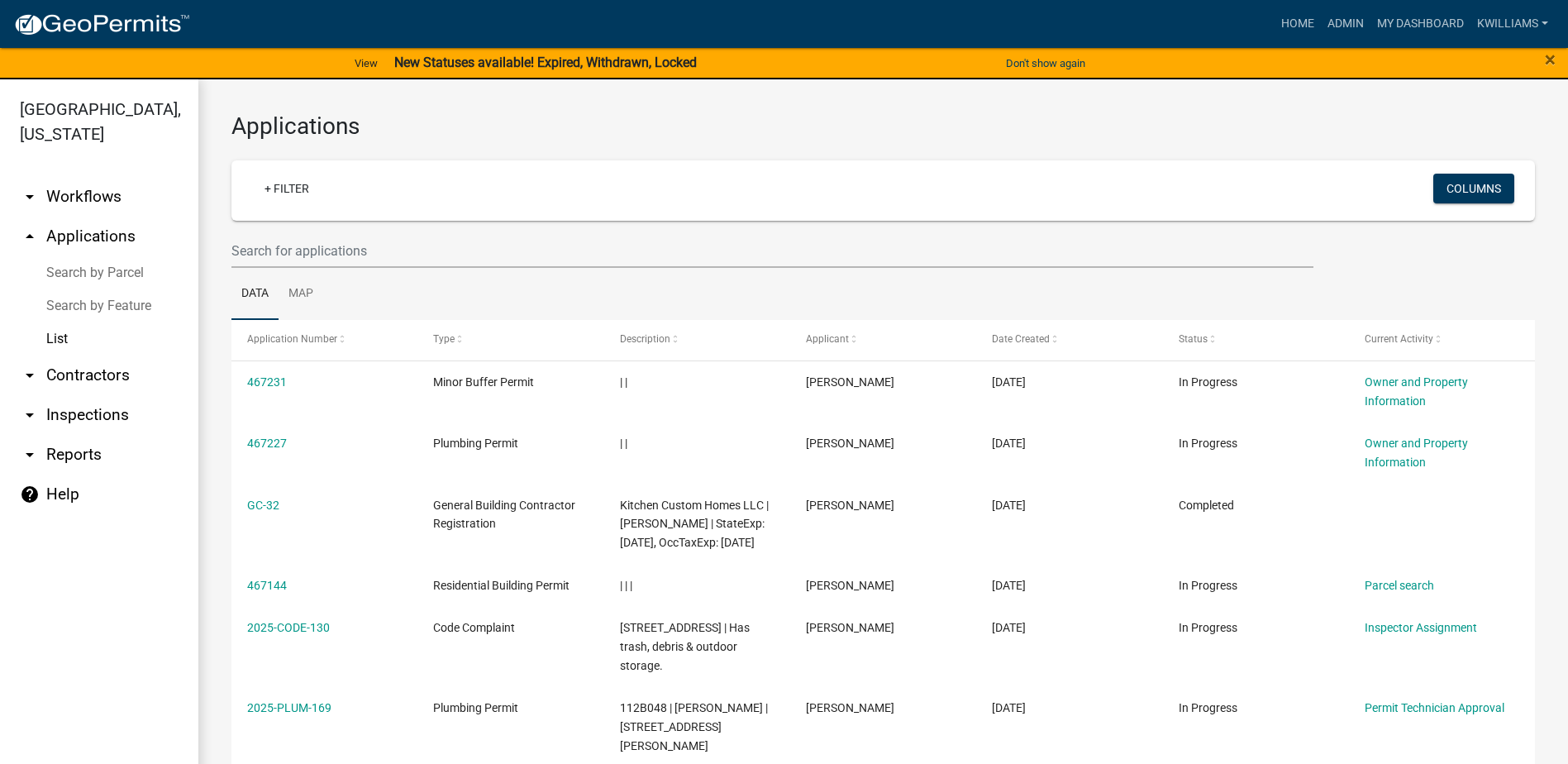
click at [103, 414] on link "arrow_drop_down Inspections" at bounding box center [99, 415] width 199 height 40
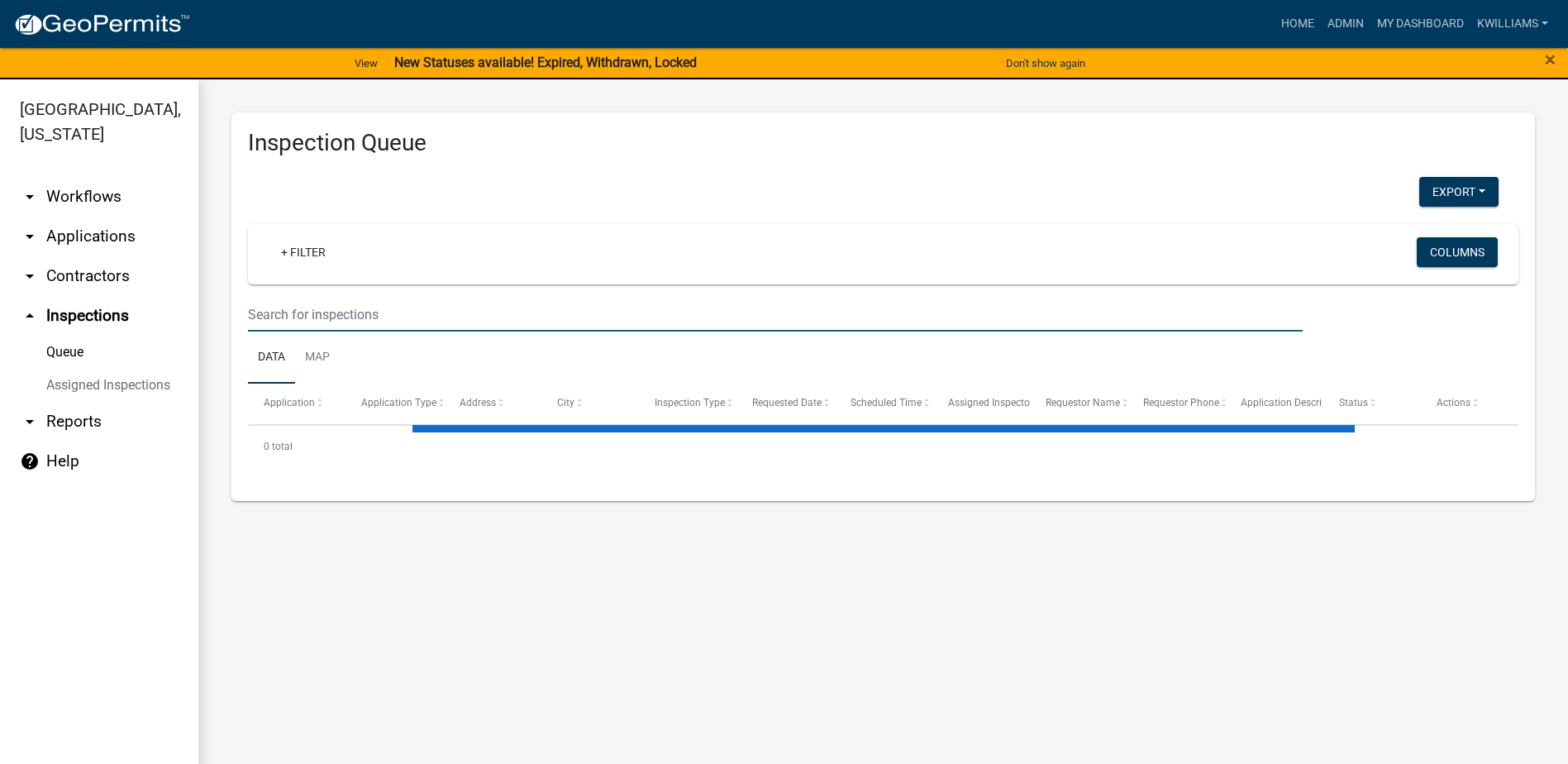
click at [365, 318] on input "text" at bounding box center [775, 315] width 1055 height 34
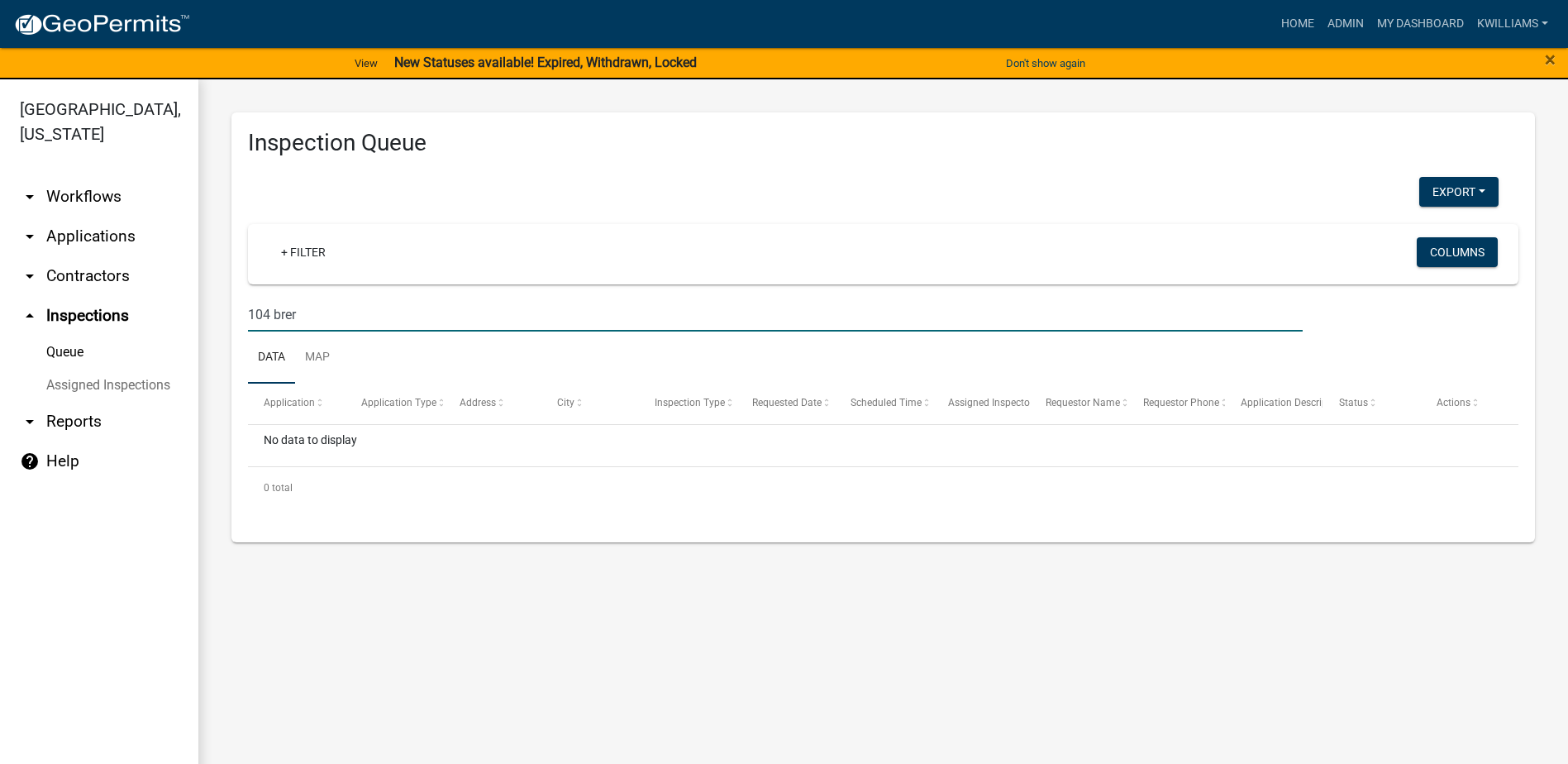
drag, startPoint x: 301, startPoint y: 318, endPoint x: 215, endPoint y: 327, distance: 86.5
click at [215, 327] on div "Inspection Queue Export Excel Format (.xlsx) CSV Format (.csv) + Filter Columns…" at bounding box center [884, 326] width 1370 height 496
click at [361, 307] on input "104 brer" at bounding box center [775, 315] width 1055 height 34
click at [332, 305] on input "104 brer" at bounding box center [775, 315] width 1055 height 34
click at [250, 305] on input "104 brer" at bounding box center [775, 315] width 1055 height 34
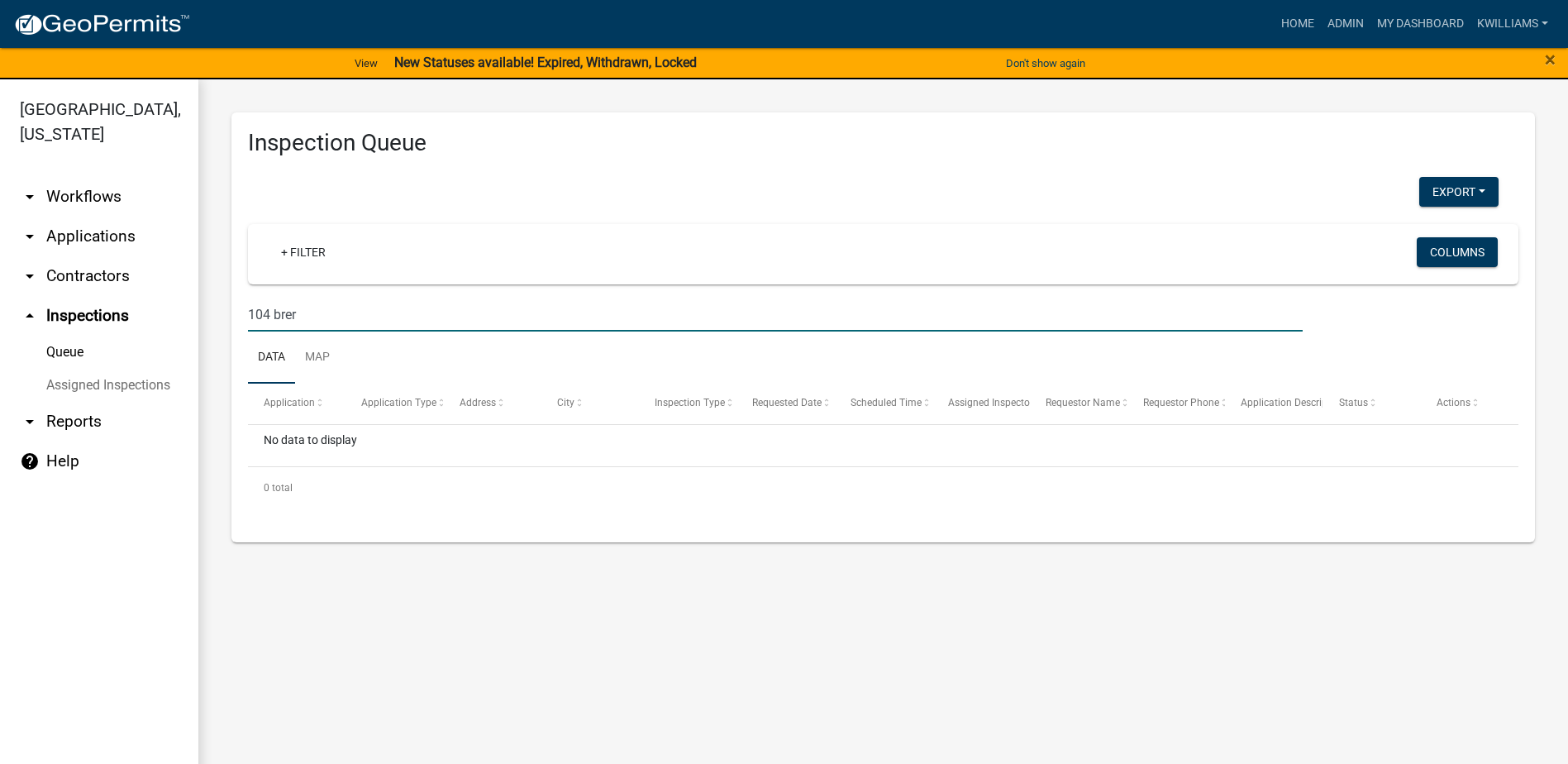
click at [305, 316] on input "104 brer" at bounding box center [775, 315] width 1055 height 34
type input "[STREET_ADDRESS]"
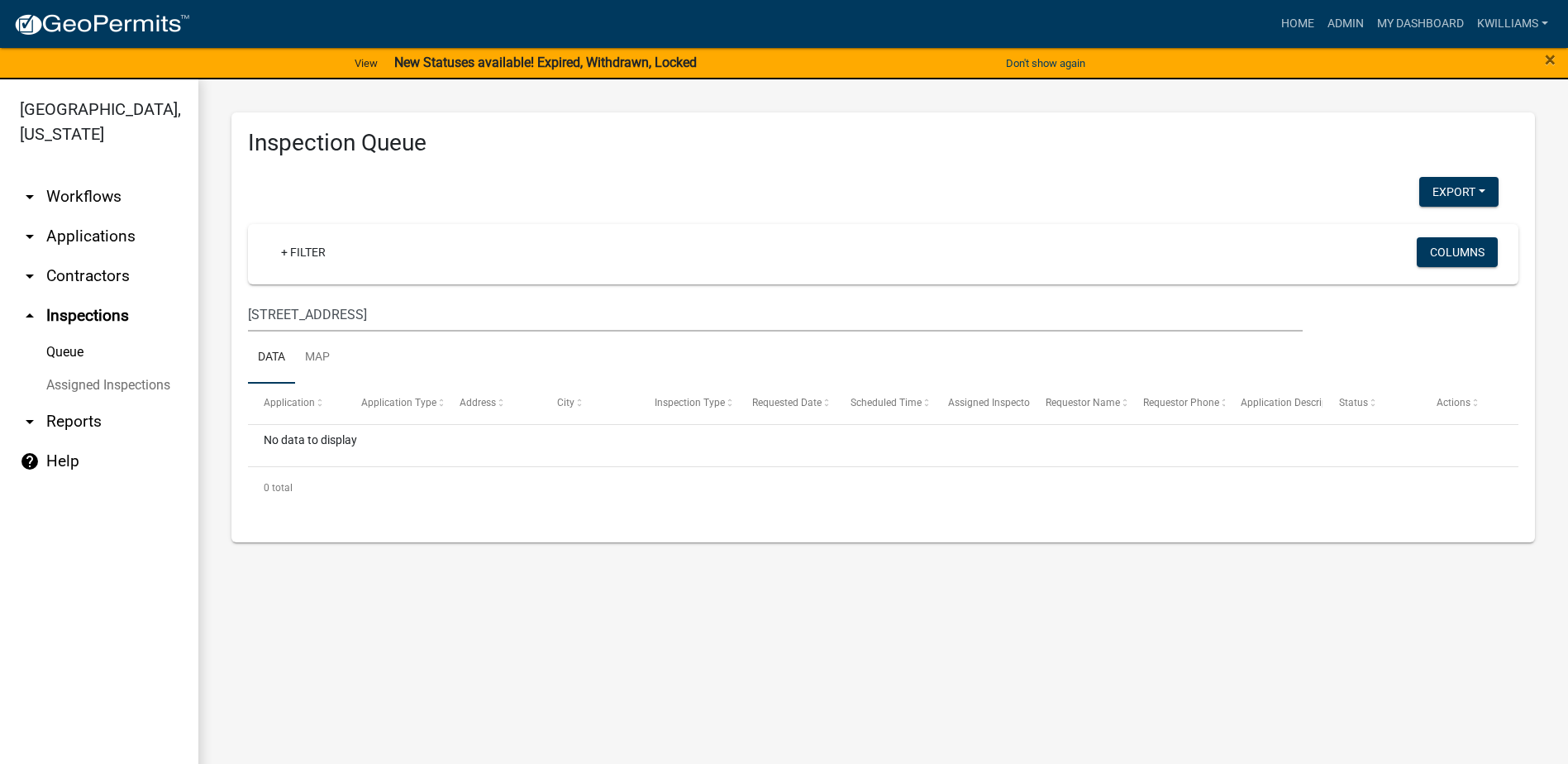
click at [222, 289] on div "Inspection Queue Export Excel Format (.xlsx) CSV Format (.csv) + Filter Columns…" at bounding box center [884, 326] width 1370 height 496
click at [353, 317] on input "[STREET_ADDRESS]" at bounding box center [775, 315] width 1055 height 34
click at [93, 237] on link "arrow_drop_down Applications" at bounding box center [99, 236] width 199 height 40
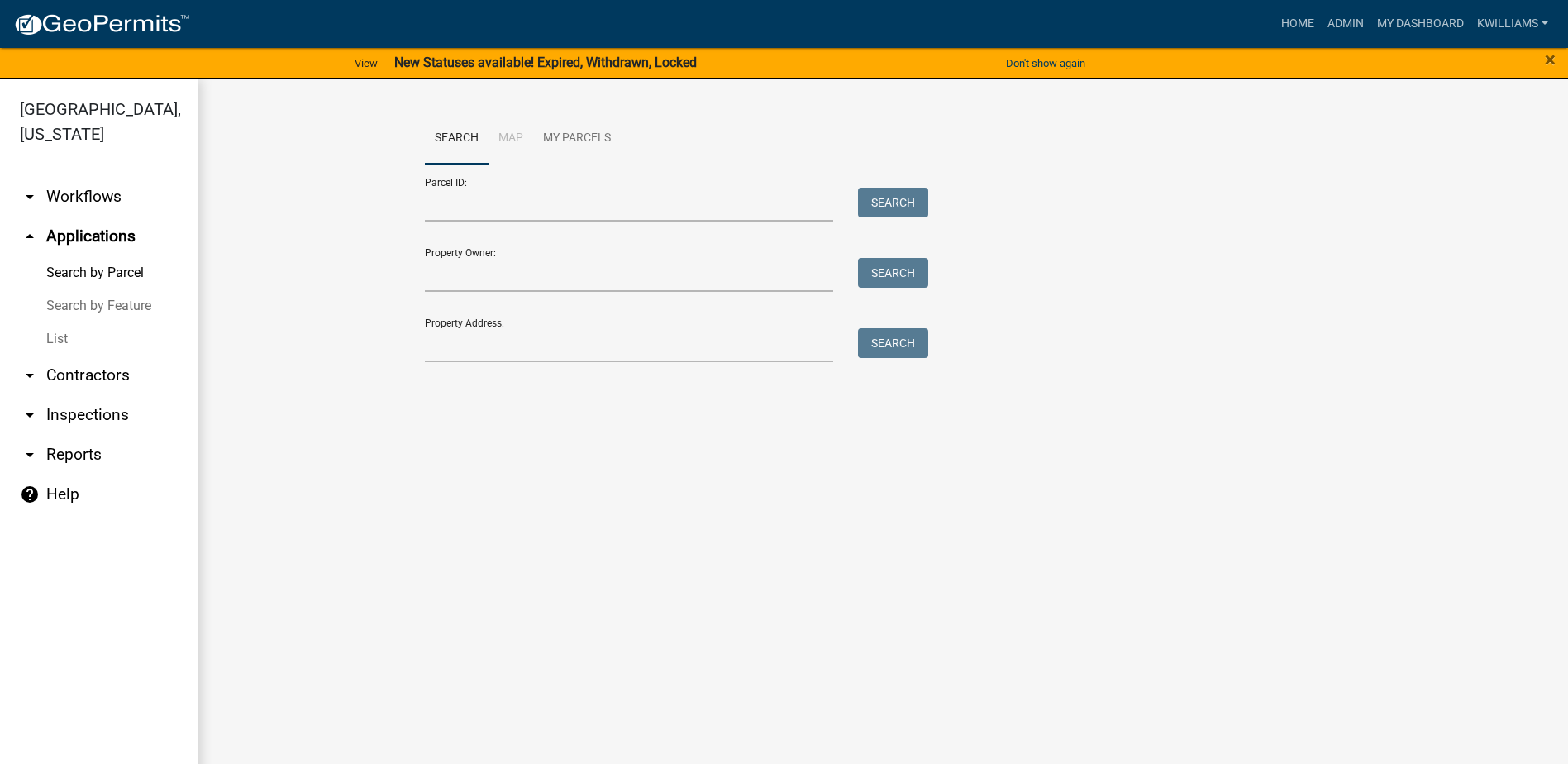
click at [64, 333] on link "List" at bounding box center [99, 338] width 199 height 33
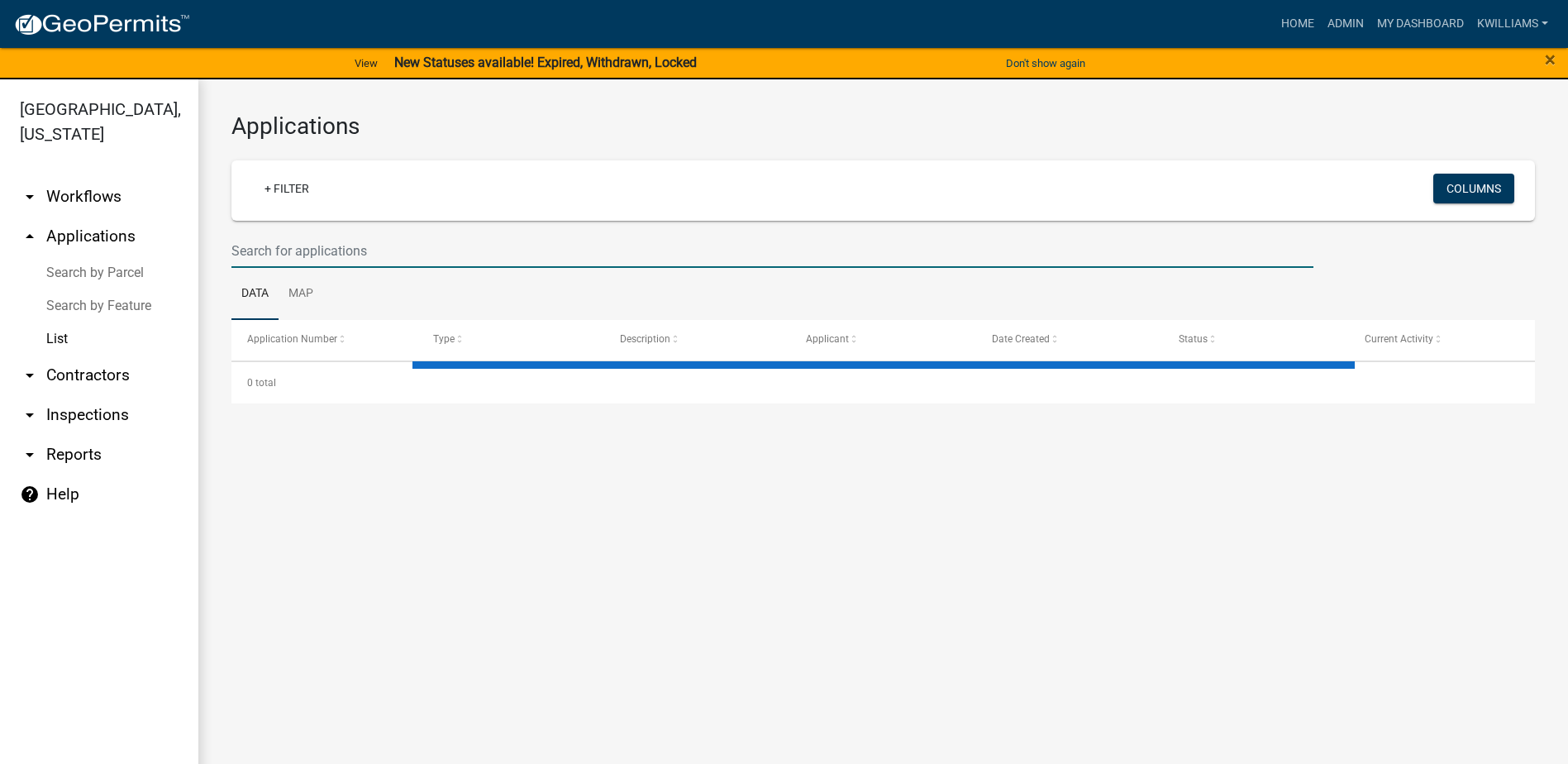
click at [310, 245] on input "text" at bounding box center [773, 251] width 1082 height 34
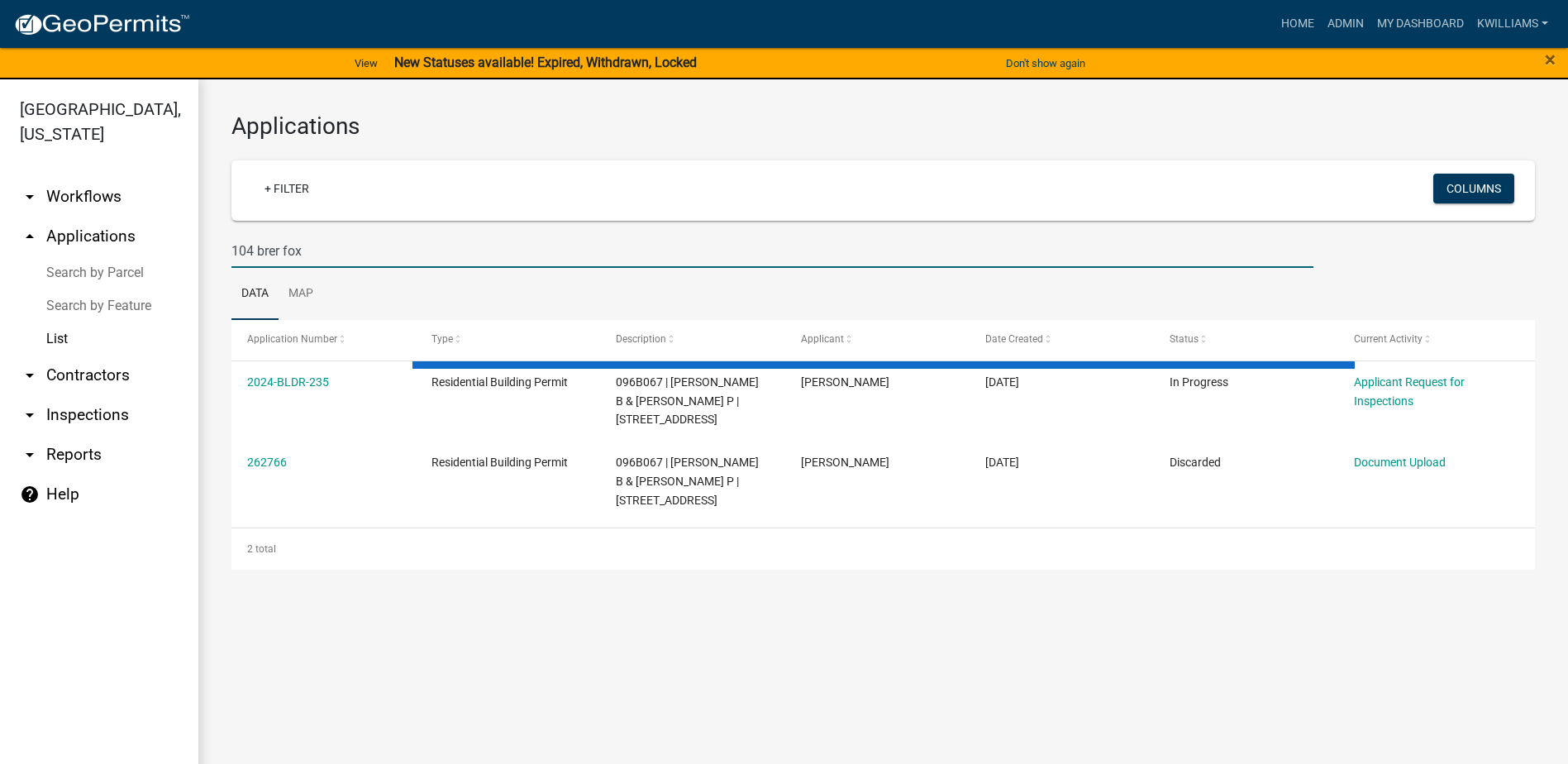
click at [330, 254] on input "104 brer fox" at bounding box center [773, 251] width 1082 height 34
type input "[STREET_ADDRESS]"
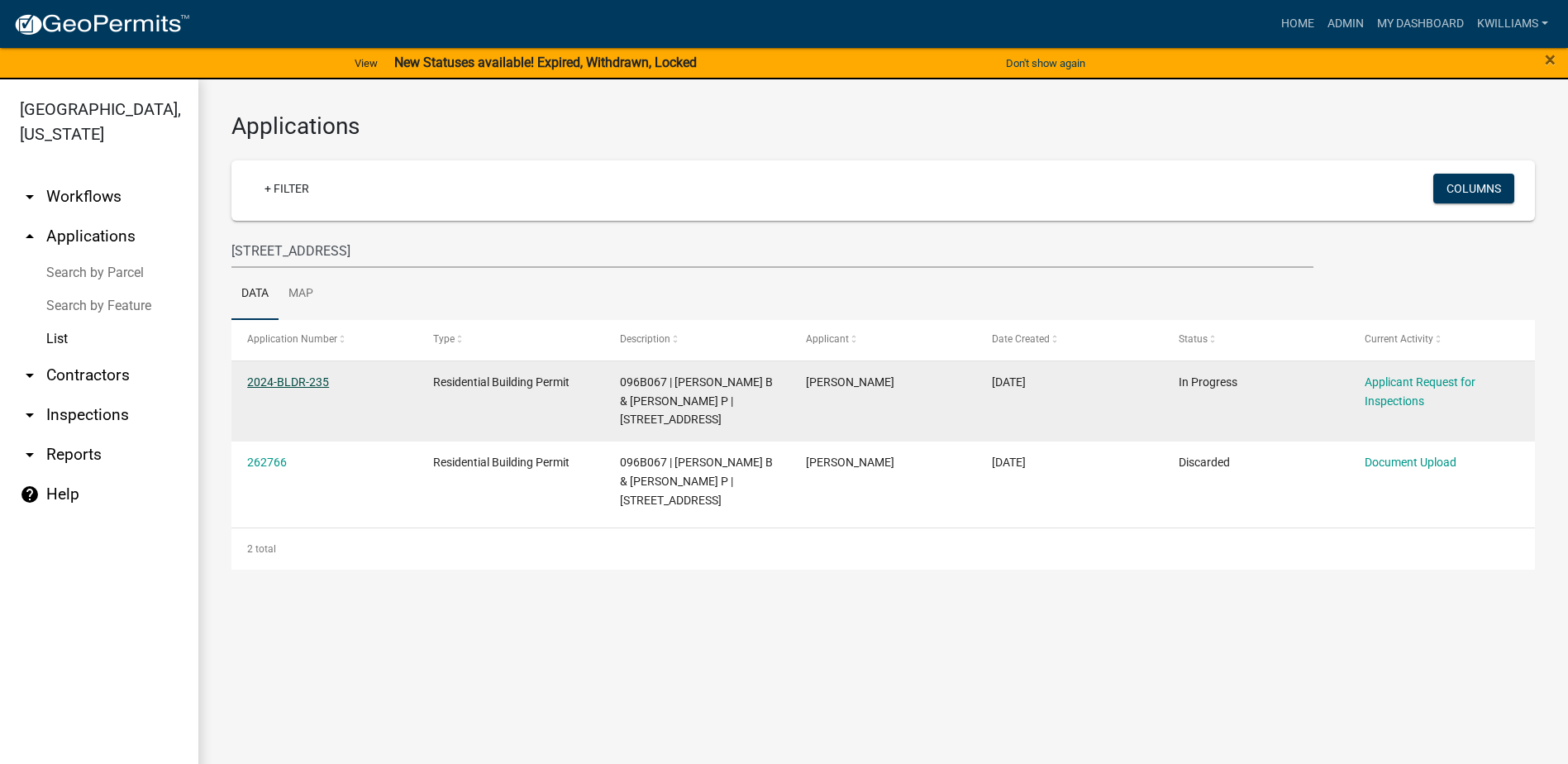
click at [311, 375] on link "2024-BLDR-235" at bounding box center [288, 382] width 82 height 13
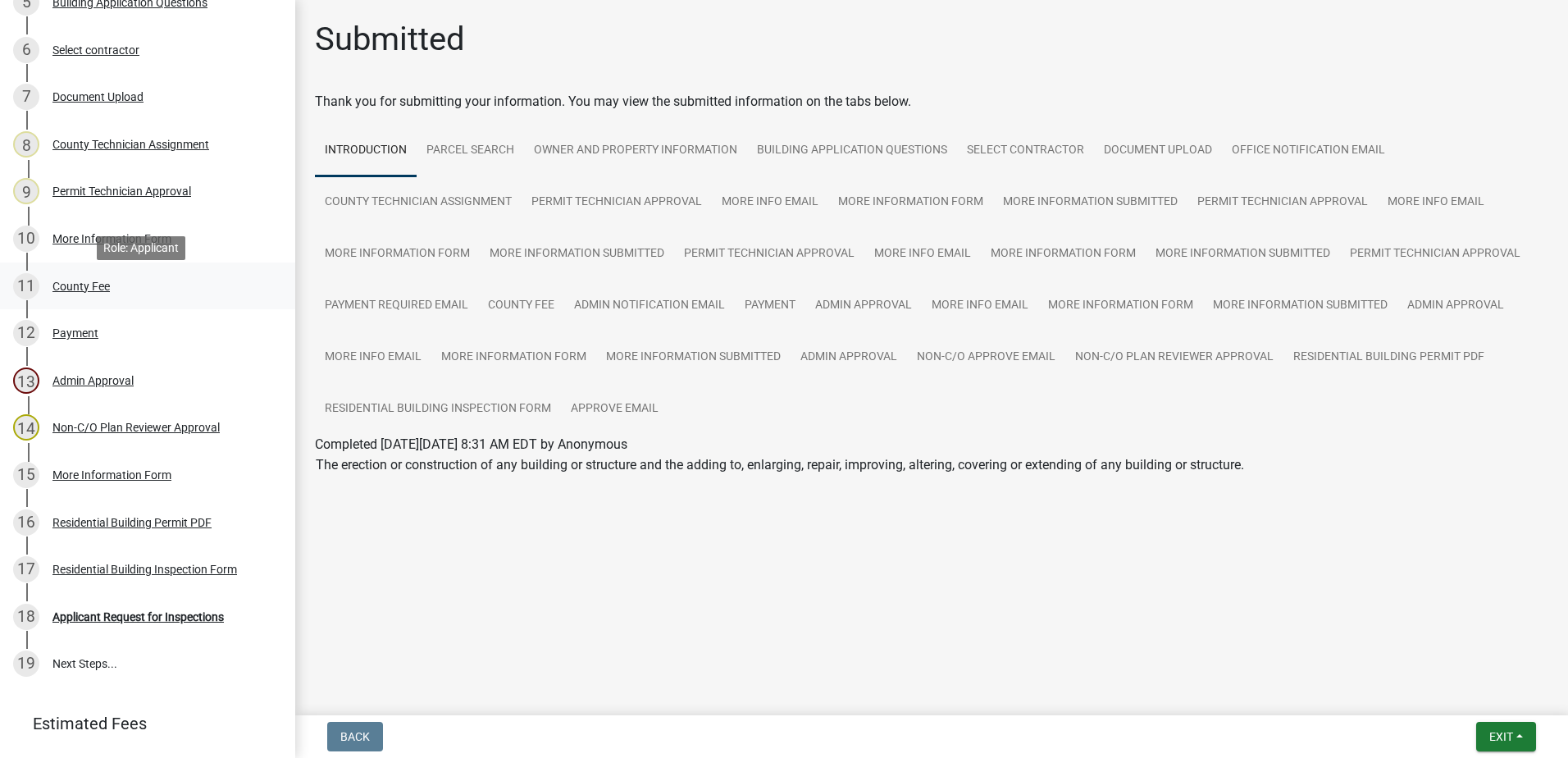
scroll to position [492, 0]
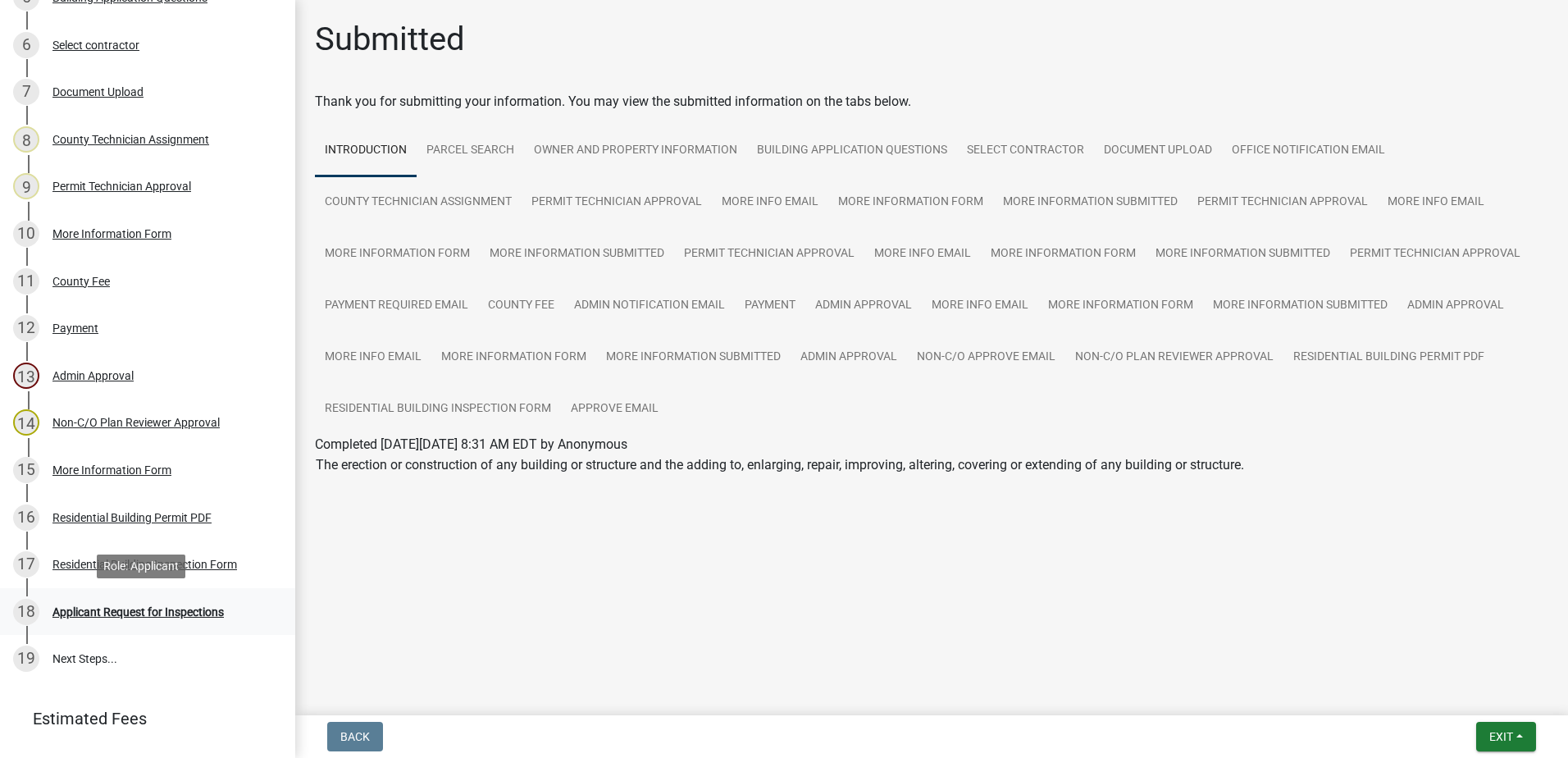
click at [121, 603] on div "18 Applicant Request for Inspections" at bounding box center [141, 611] width 255 height 26
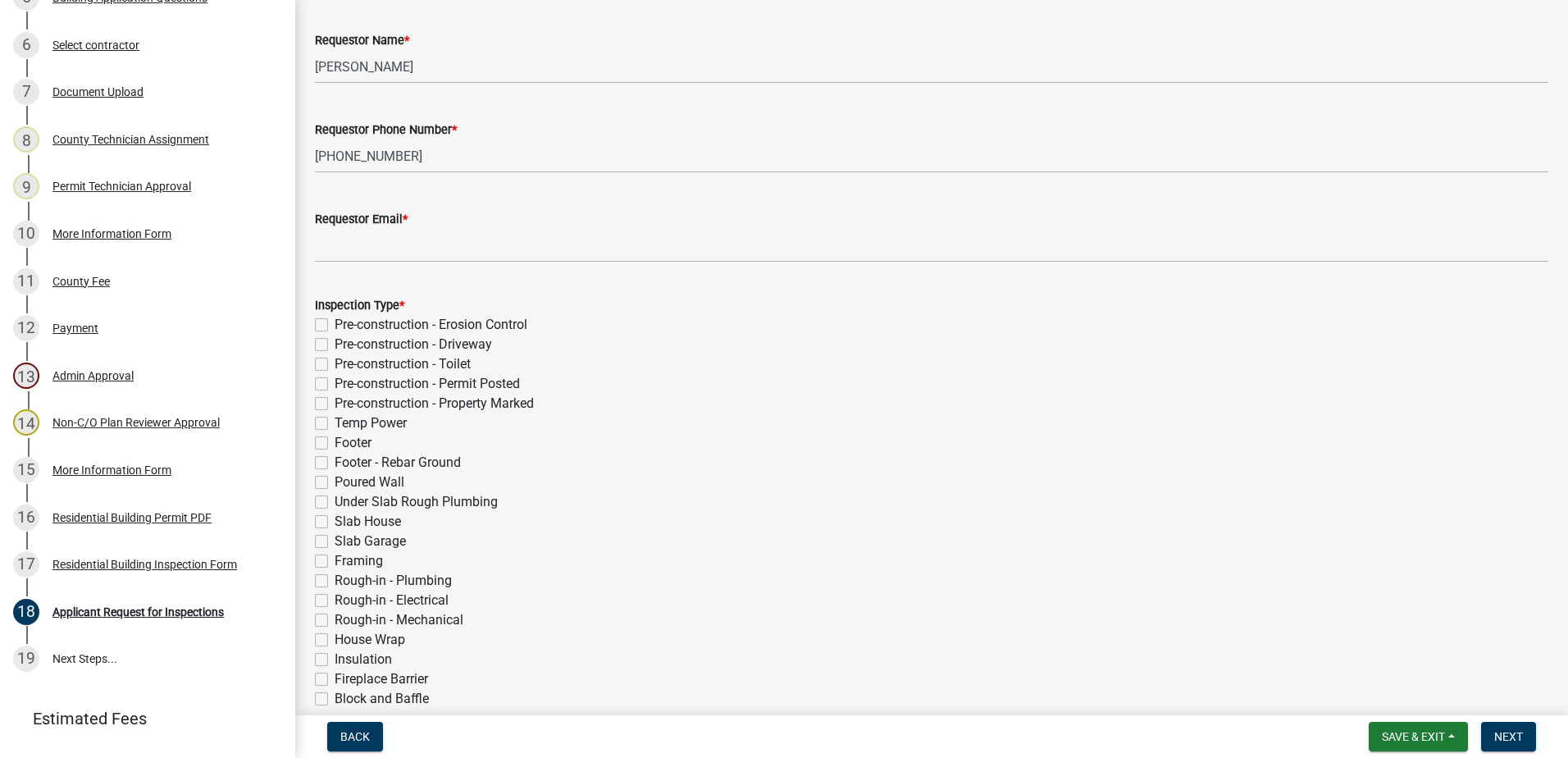
scroll to position [82, 0]
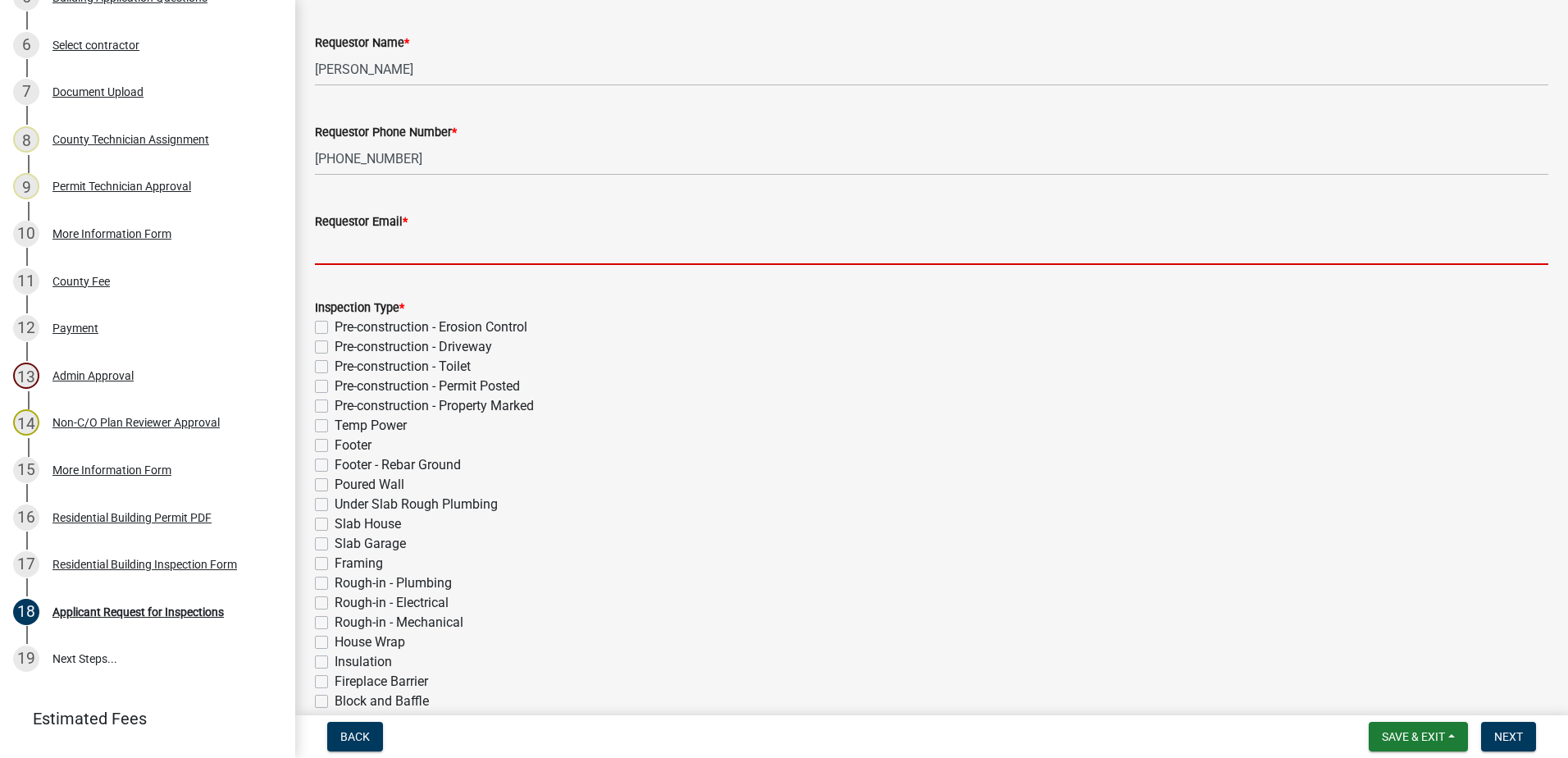
click at [360, 247] on input "Requestor Email *" at bounding box center [931, 248] width 1233 height 33
type input "[EMAIL_ADDRESS][DOMAIN_NAME]"
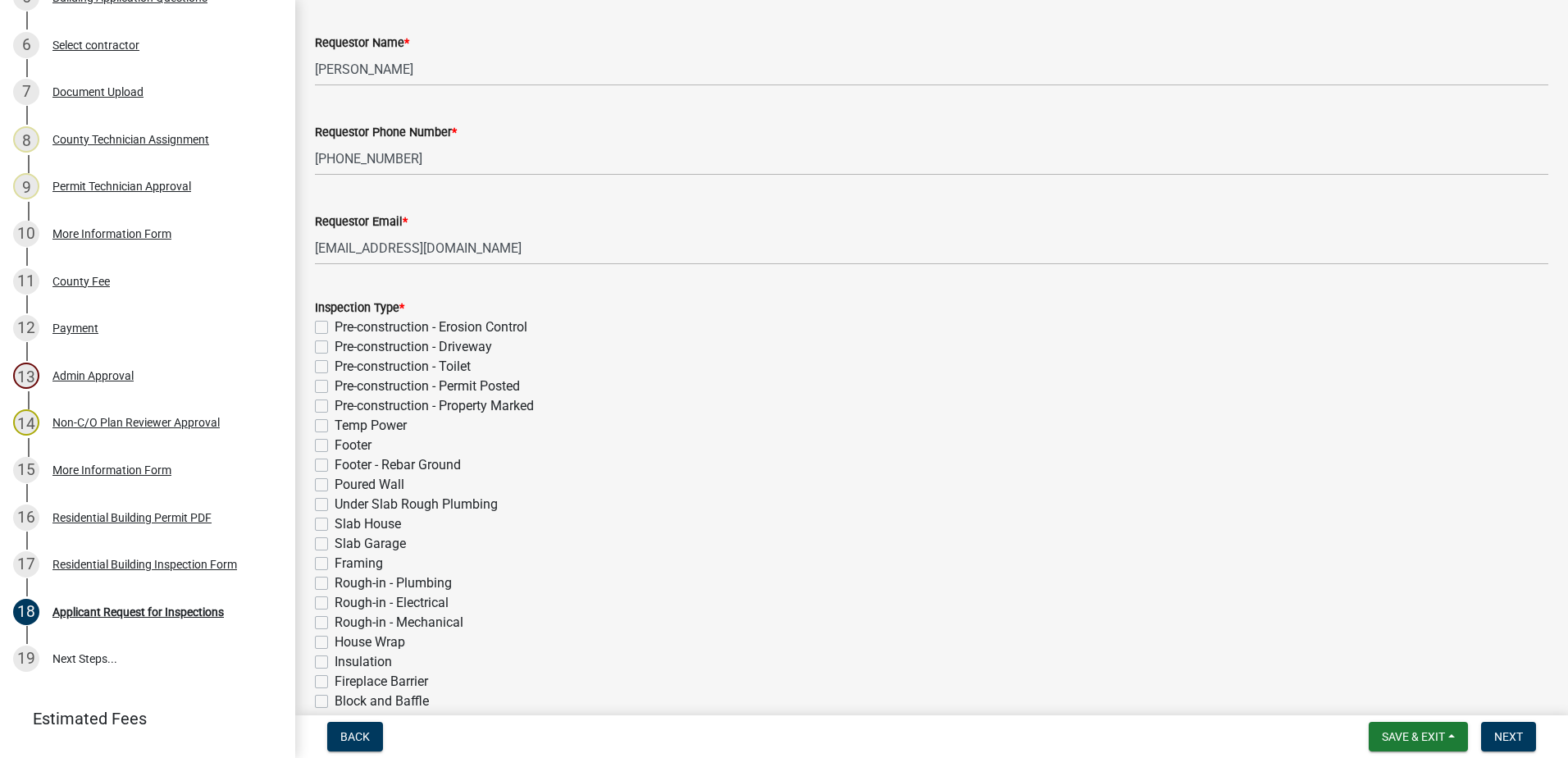
click at [318, 316] on div "Inspection Type *" at bounding box center [931, 308] width 1233 height 20
click at [335, 327] on label "Pre-construction - Erosion Control" at bounding box center [431, 327] width 193 height 20
click at [335, 327] on input "Pre-construction - Erosion Control" at bounding box center [340, 322] width 11 height 11
checkbox input "true"
checkbox input "false"
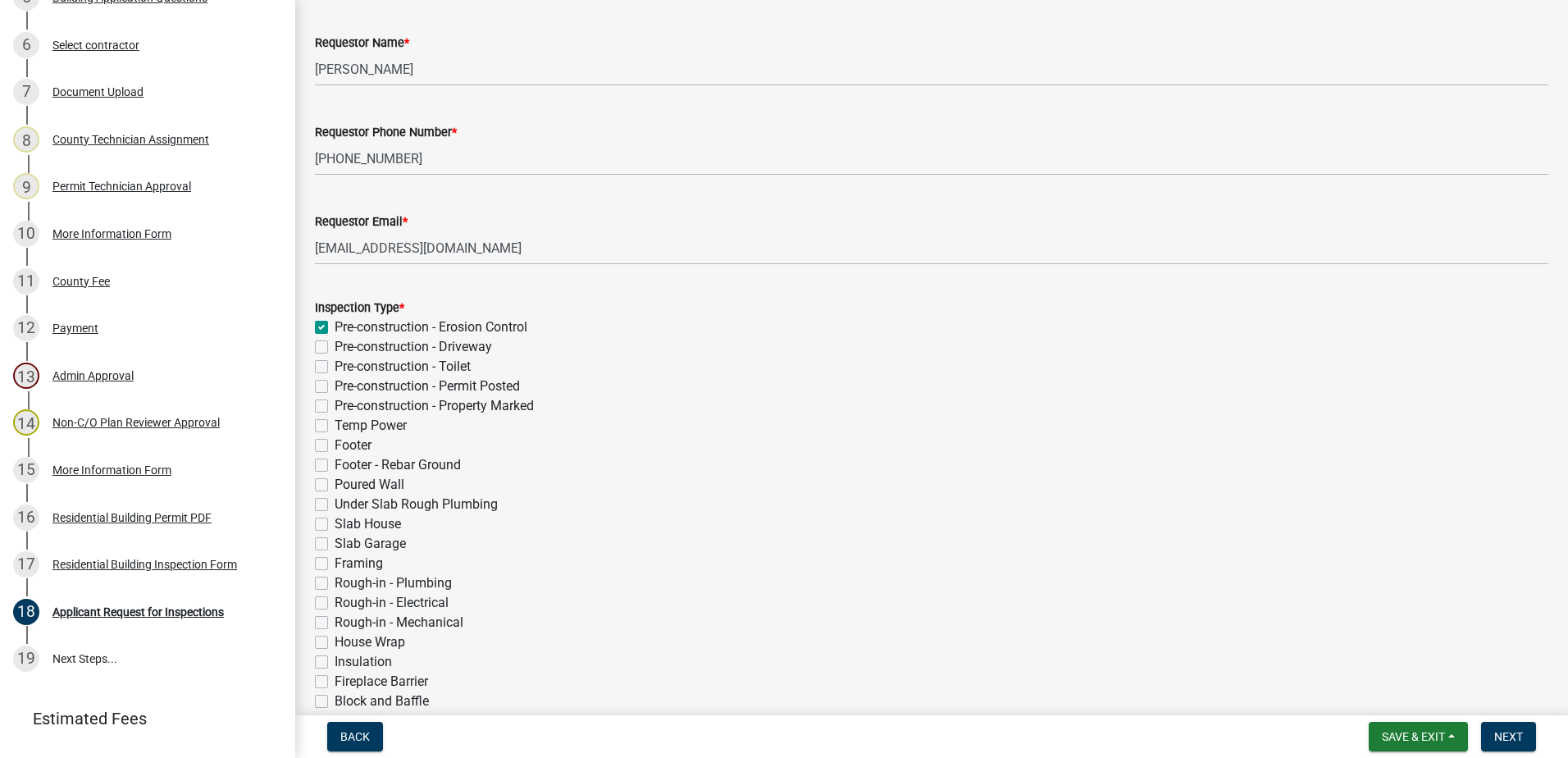
checkbox input "false"
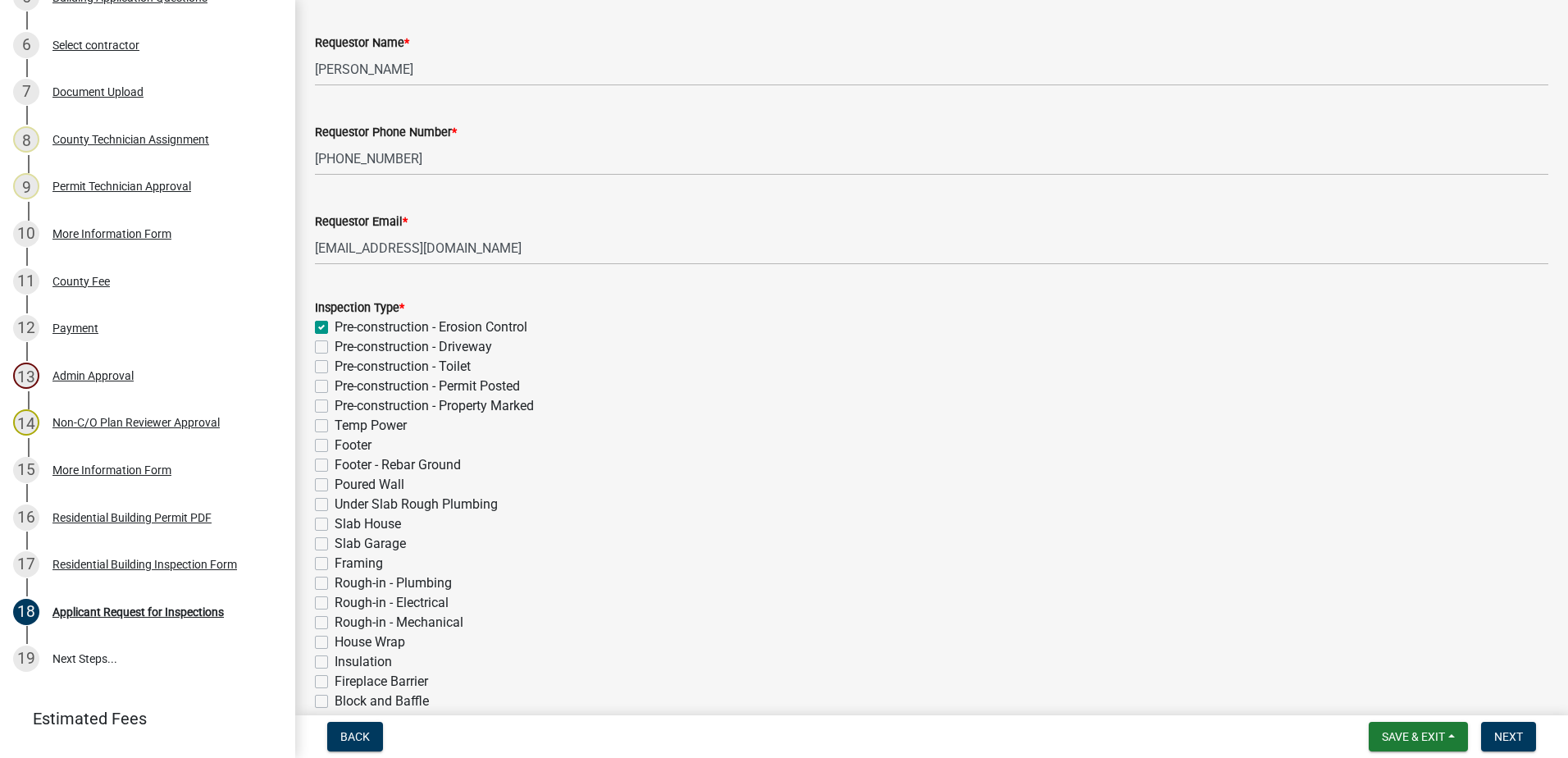
checkbox input "false"
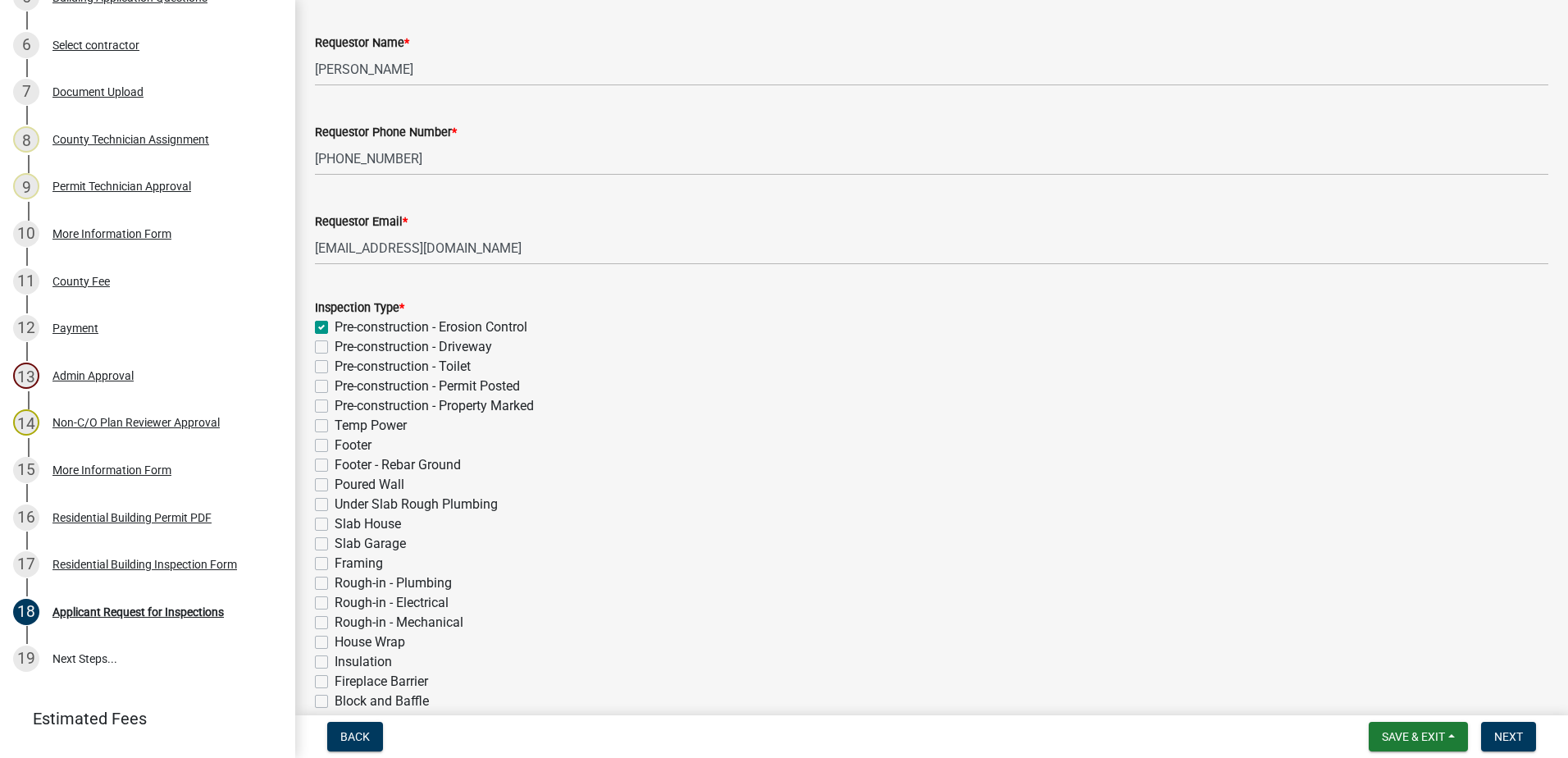
checkbox input "false"
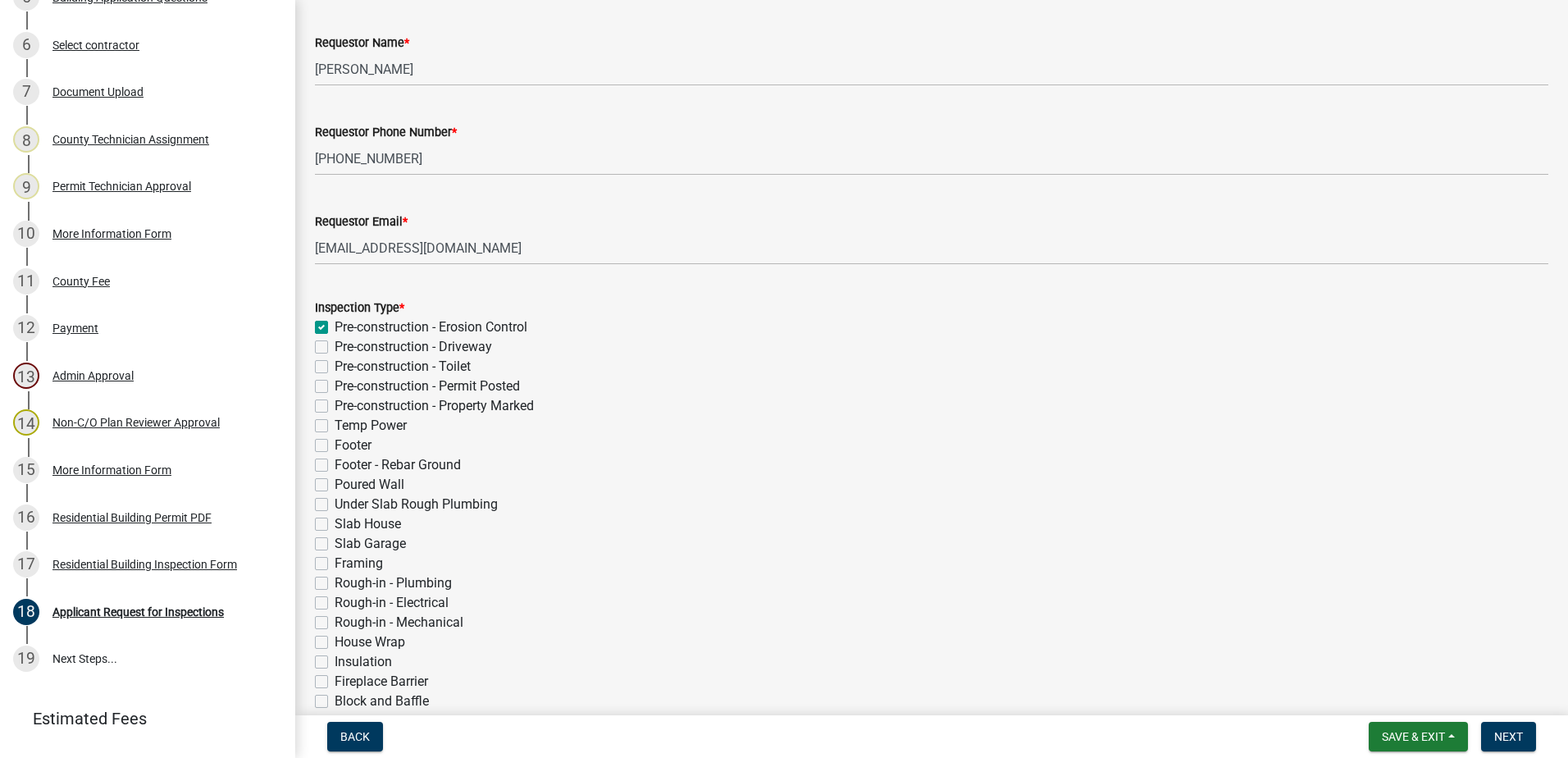
checkbox input "false"
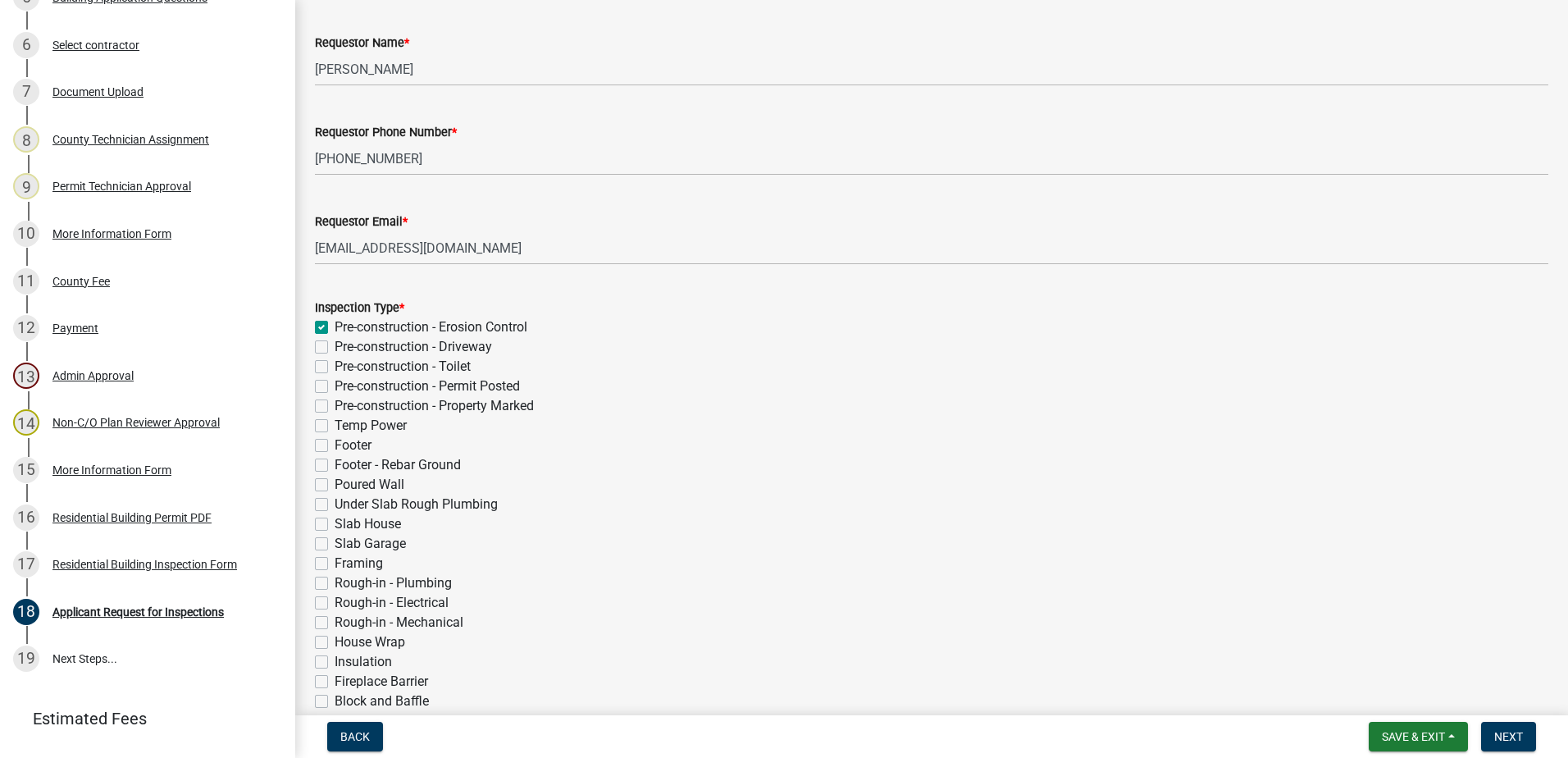
checkbox input "false"
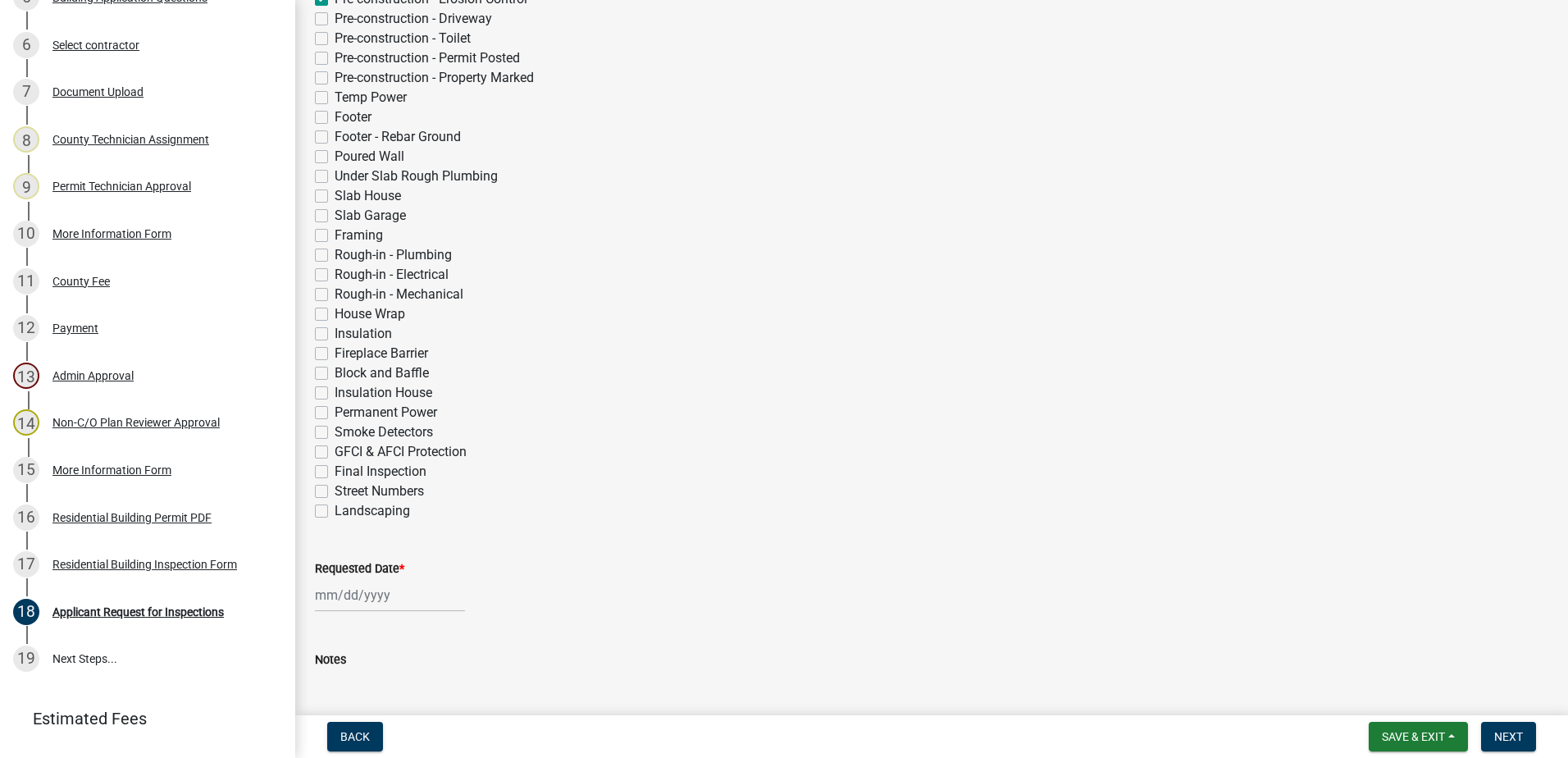
scroll to position [492, 0]
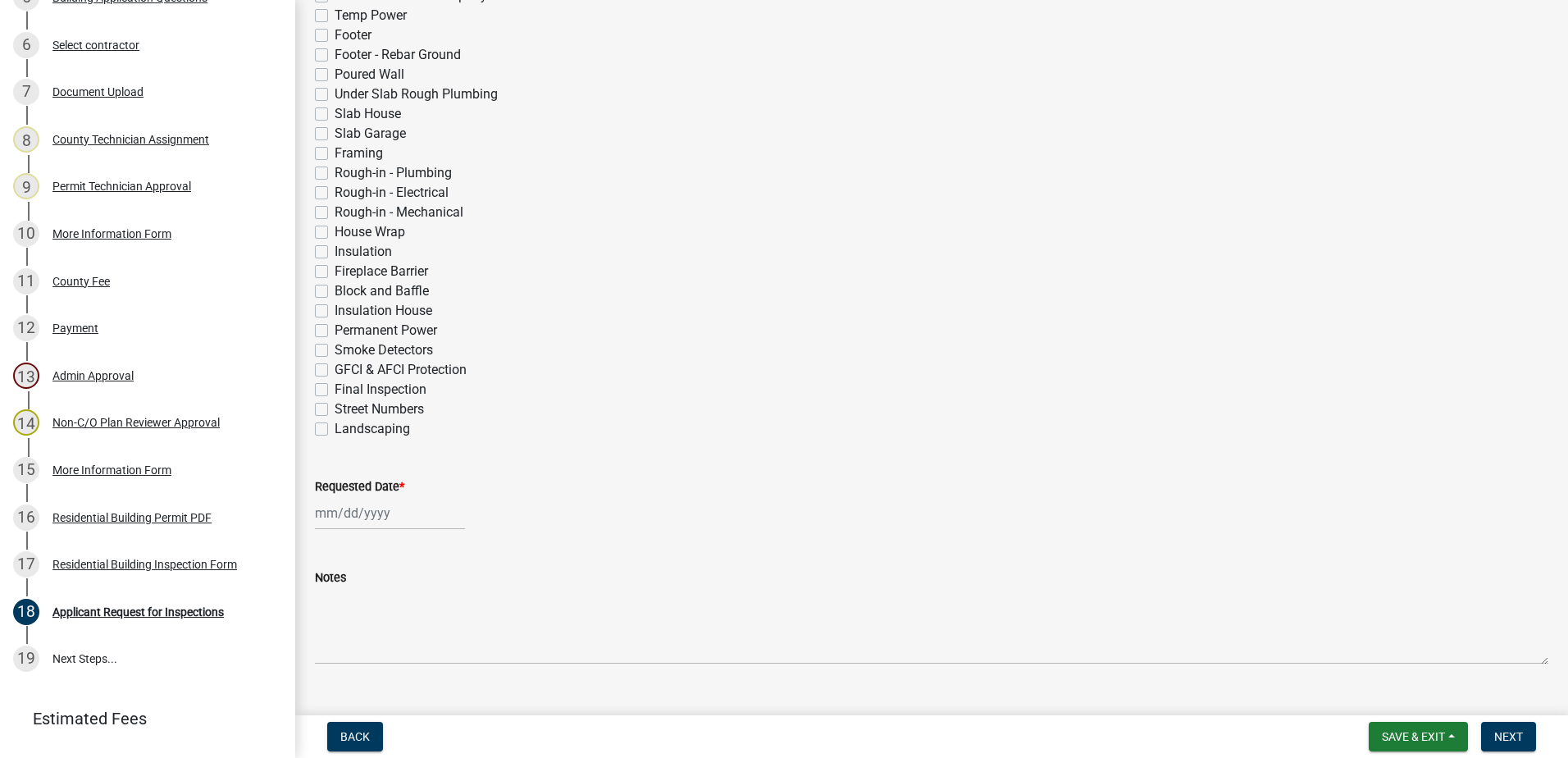
select select "8"
select select "2025"
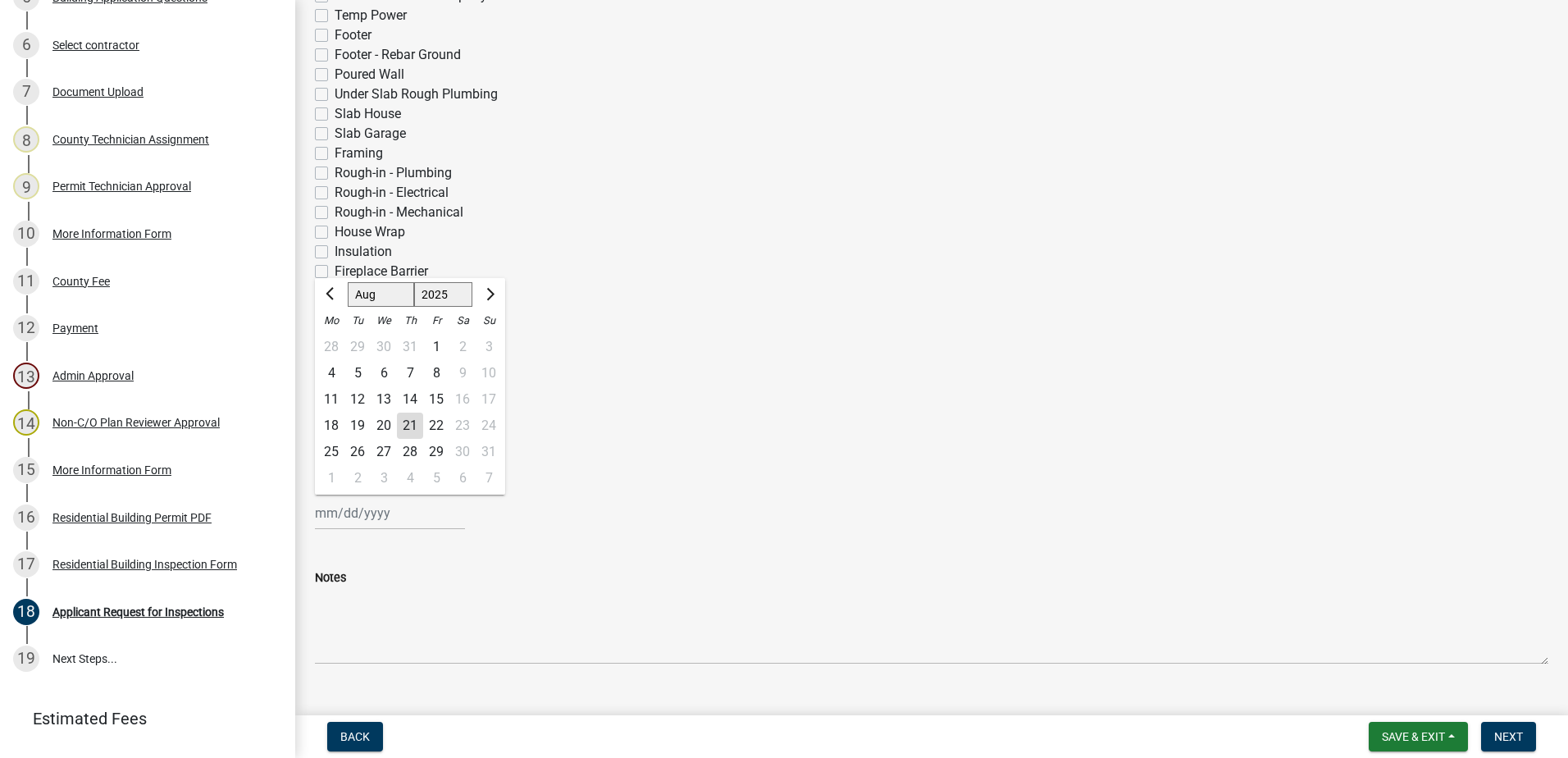
click at [346, 527] on input "Requested Date *" at bounding box center [390, 513] width 150 height 33
click at [412, 413] on div "21" at bounding box center [409, 425] width 26 height 26
type input "[DATE]"
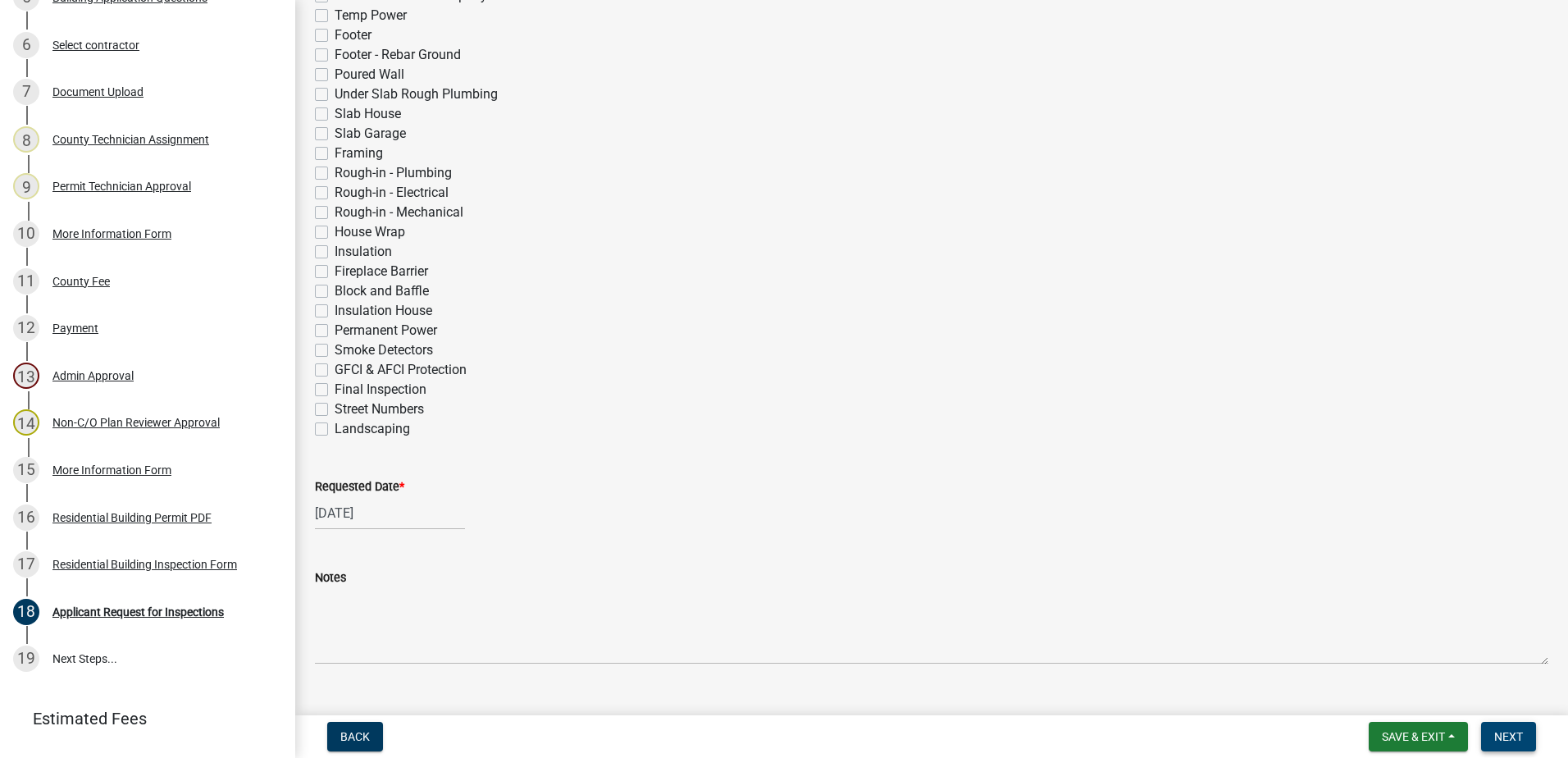
click at [1525, 734] on button "Next" at bounding box center [1509, 735] width 55 height 29
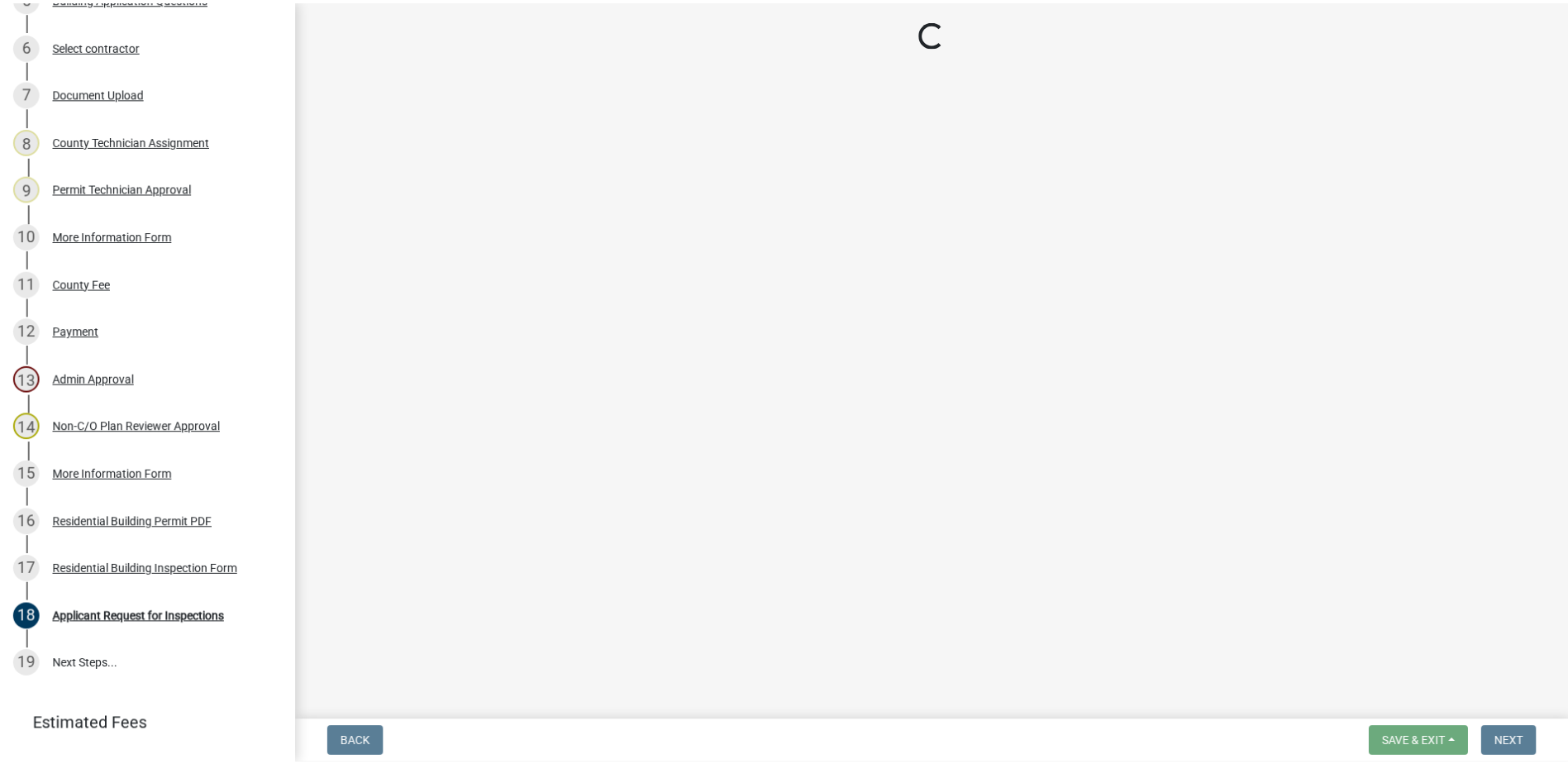
scroll to position [592, 0]
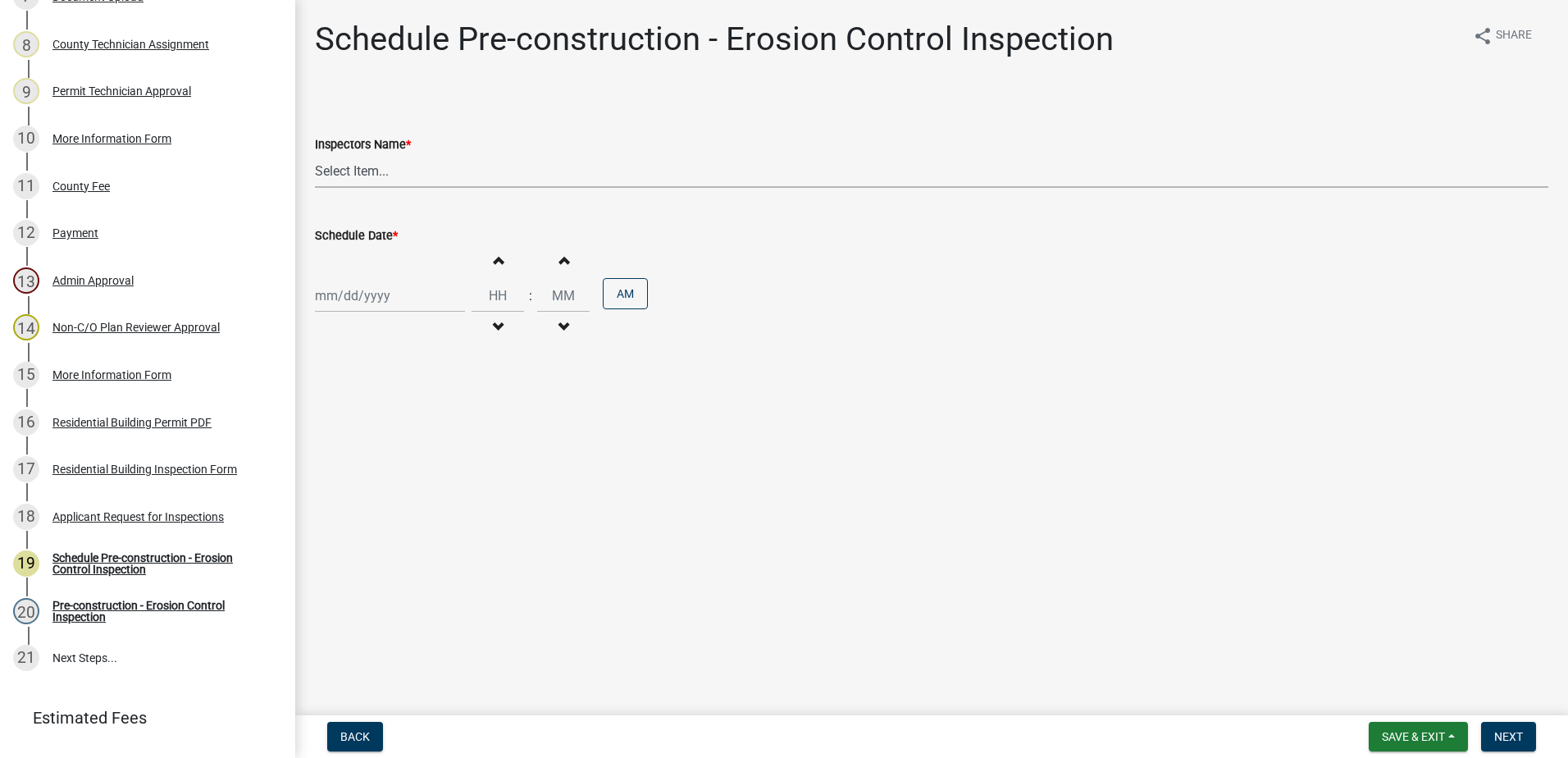
click at [317, 173] on select "Select Item... mrivera ([PERSON_NAME]) jstokes ([PERSON_NAME]) asmith105 ([PERS…" at bounding box center [931, 171] width 1233 height 33
select select "af3c6edf-34d7-49be-824e-99d5d0a3954f"
click at [315, 154] on select "Select Item... mrivera ([PERSON_NAME]) jstokes ([PERSON_NAME]) asmith105 ([PERS…" at bounding box center [931, 171] width 1233 height 33
select select "8"
select select "2025"
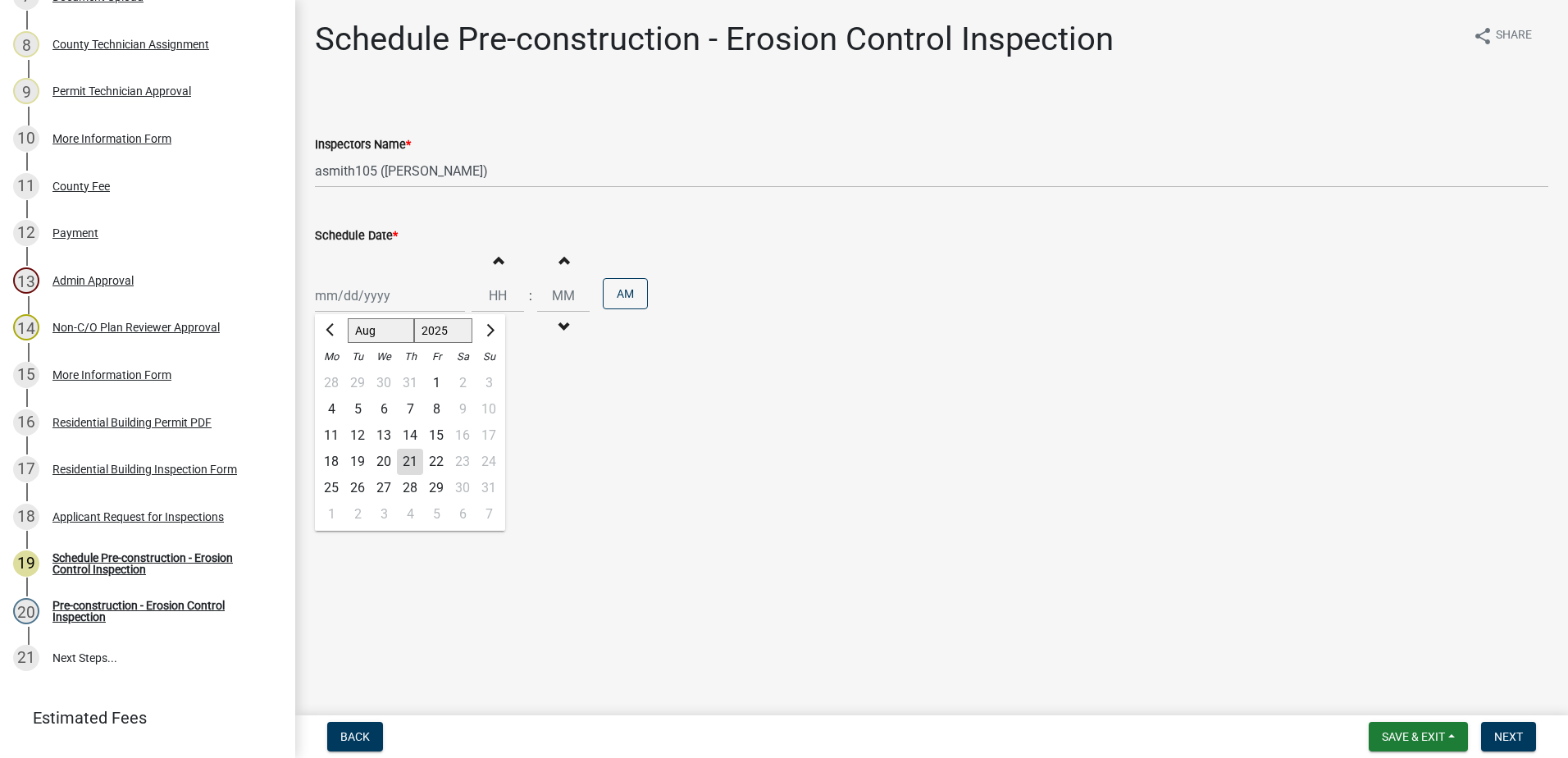
click at [341, 290] on div "[PERSON_NAME] Feb Mar Apr [PERSON_NAME][DATE] Oct Nov [DATE] 1526 1527 1528 152…" at bounding box center [390, 296] width 150 height 33
click at [406, 462] on div "21" at bounding box center [409, 461] width 26 height 26
type input "[DATE]"
drag, startPoint x: 1504, startPoint y: 739, endPoint x: 1488, endPoint y: 734, distance: 16.8
click at [1503, 739] on span "Next" at bounding box center [1509, 736] width 28 height 13
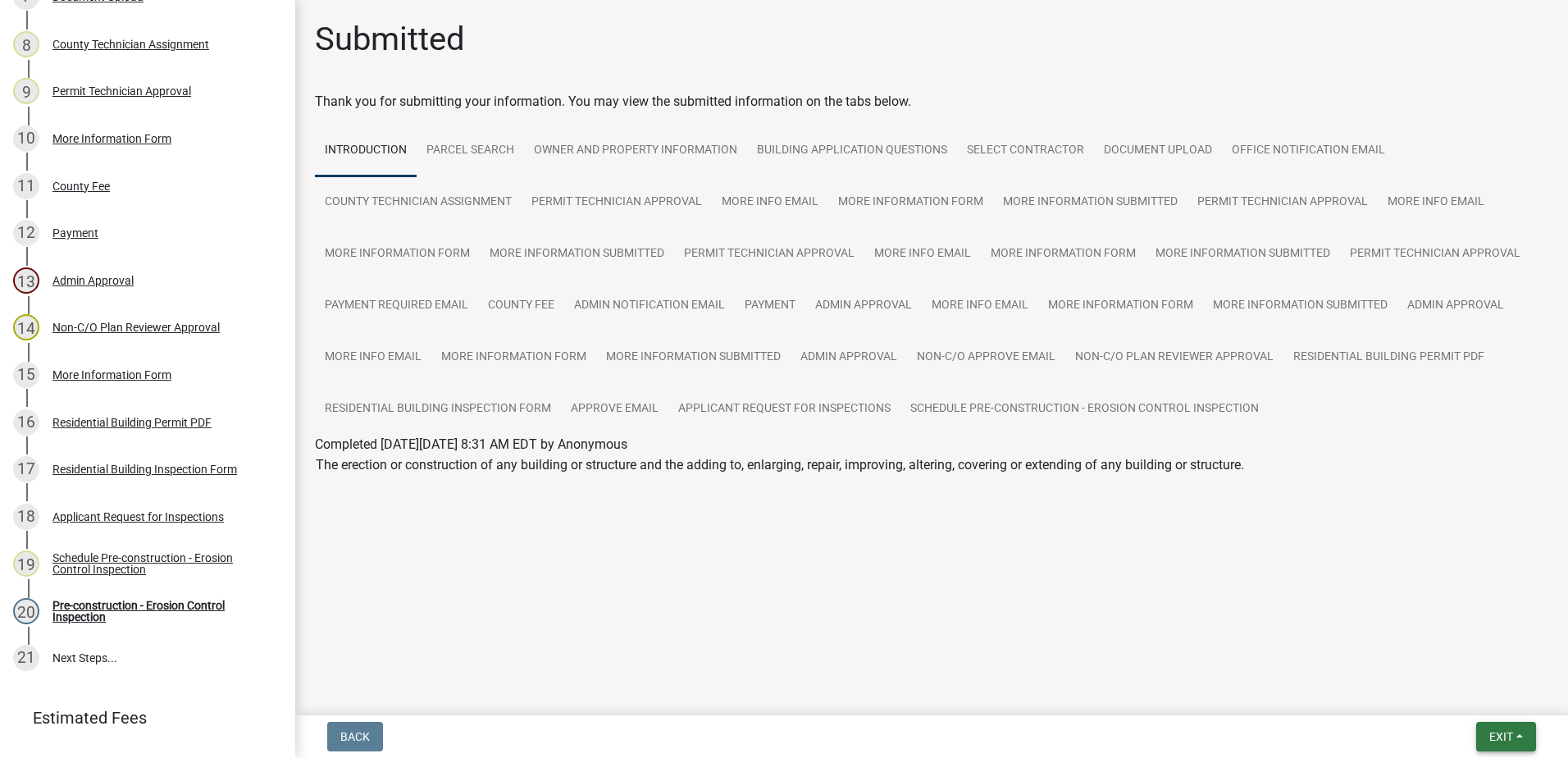
click at [1511, 726] on button "Exit" at bounding box center [1506, 735] width 60 height 29
click at [1446, 695] on button "Save & Exit" at bounding box center [1470, 693] width 131 height 39
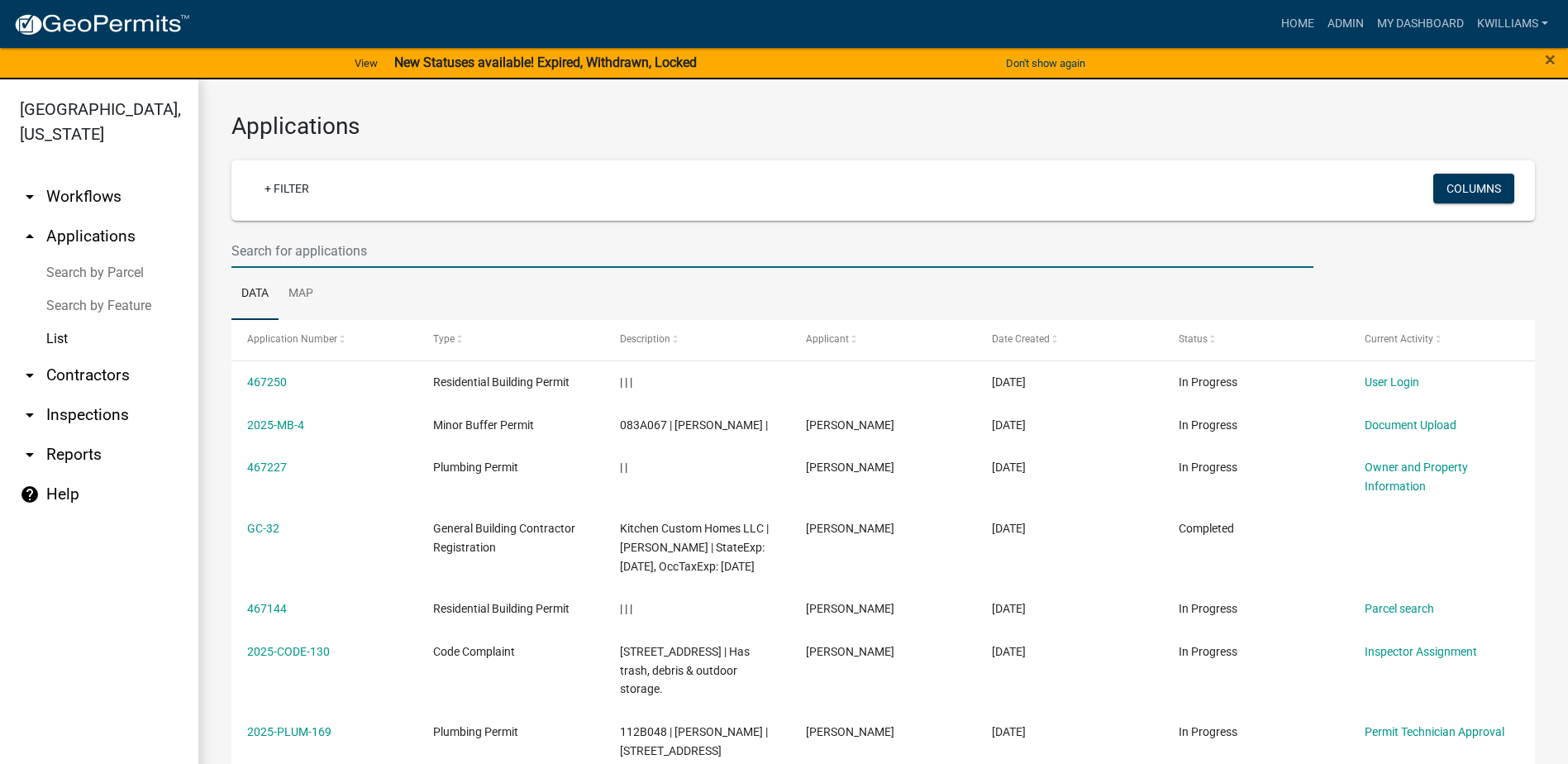
click at [301, 245] on input "text" at bounding box center [773, 251] width 1082 height 34
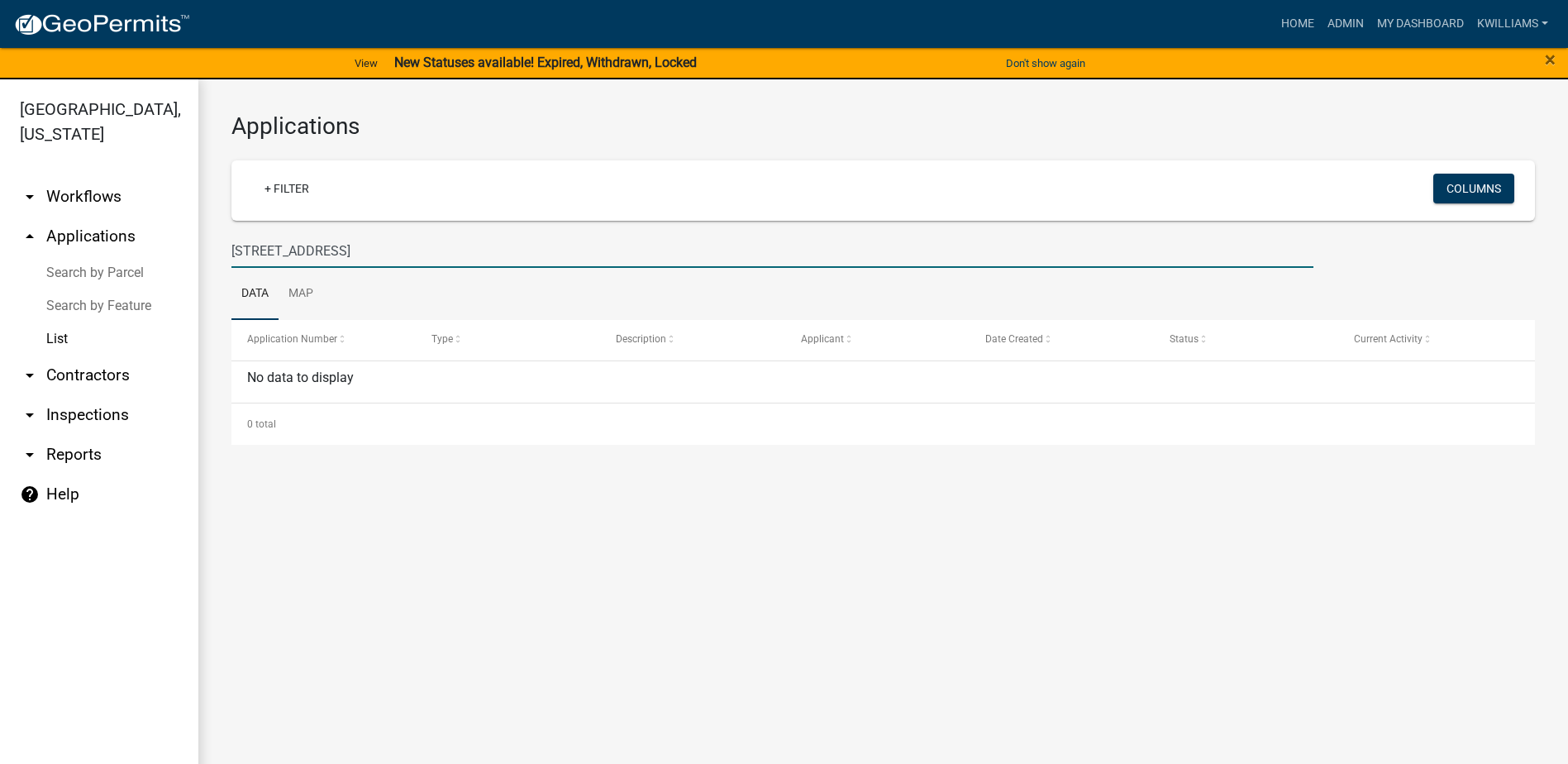
drag, startPoint x: 319, startPoint y: 251, endPoint x: 278, endPoint y: 250, distance: 41.0
click at [278, 250] on input "[STREET_ADDRESS]" at bounding box center [773, 251] width 1082 height 34
click at [316, 239] on input "[STREET_ADDRESS]" at bounding box center [773, 251] width 1082 height 34
click at [316, 244] on input "[STREET_ADDRESS]" at bounding box center [773, 251] width 1082 height 34
type input "261 hwy"
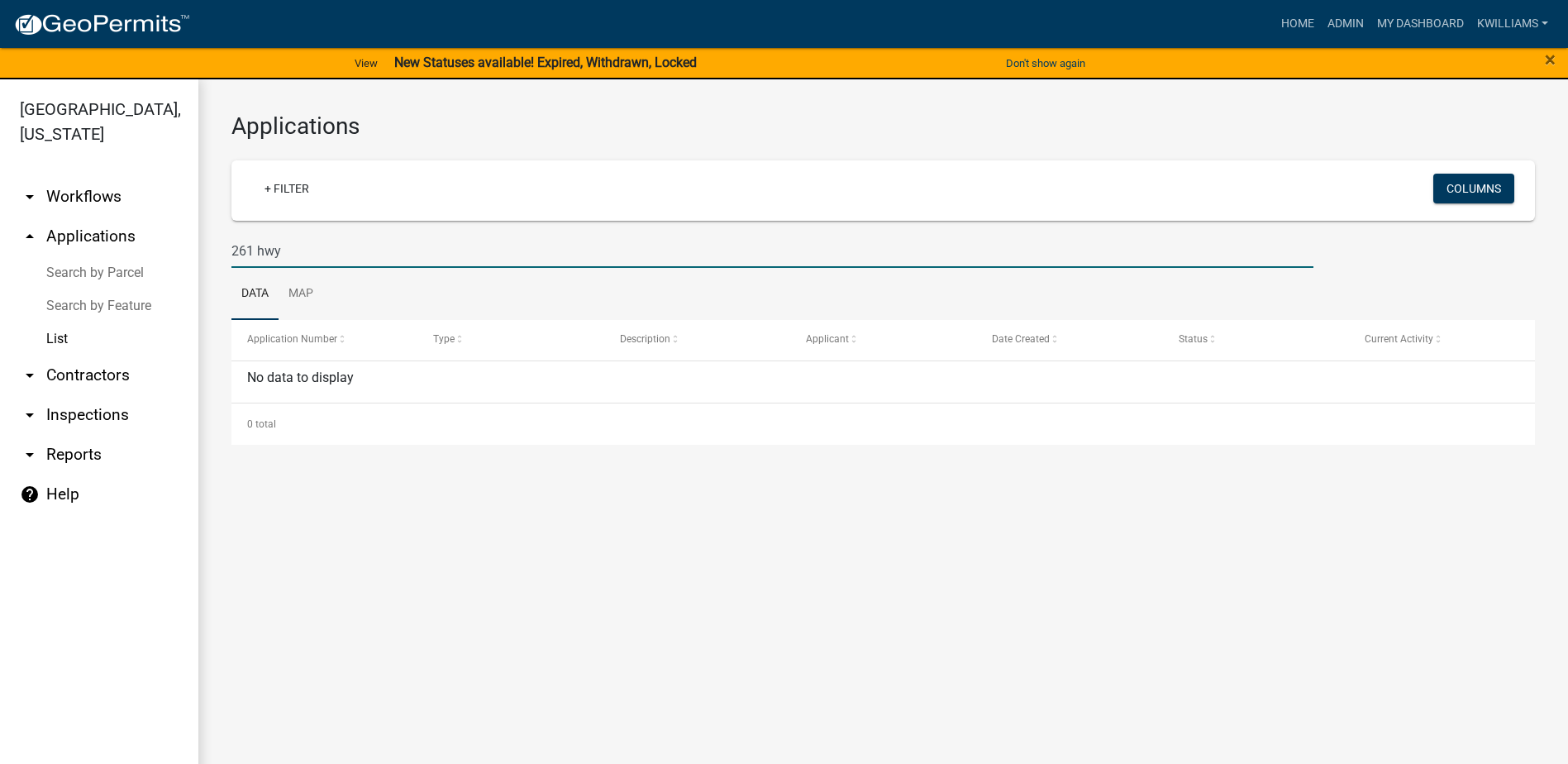
drag, startPoint x: 303, startPoint y: 250, endPoint x: 77, endPoint y: 308, distance: 233.3
click at [70, 303] on div "[GEOGRAPHIC_DATA], [US_STATE] arrow_drop_down Workflows List arrow_drop_up Appl…" at bounding box center [784, 431] width 1568 height 704
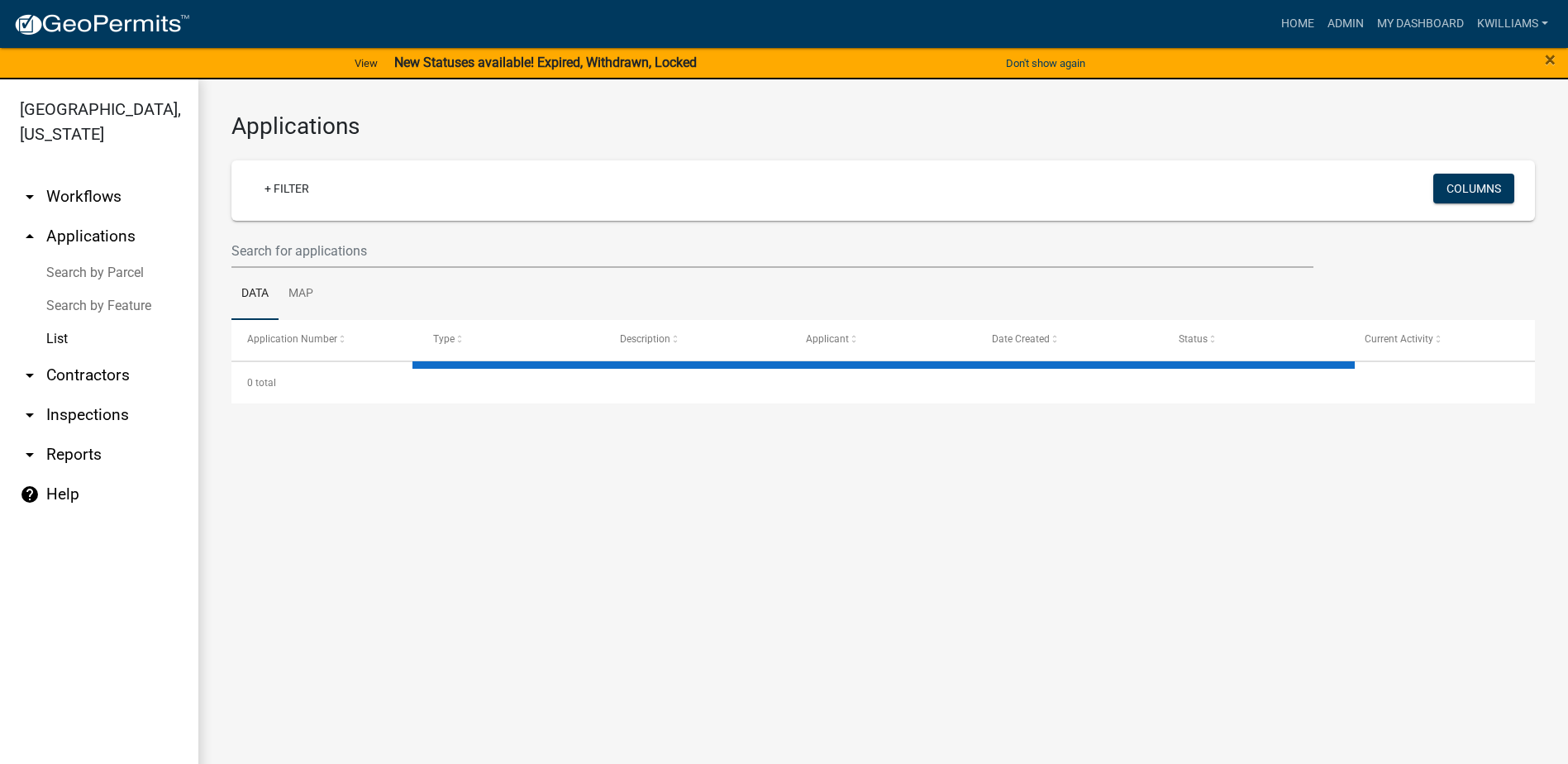
click at [88, 411] on link "arrow_drop_down Inspections" at bounding box center [99, 415] width 199 height 40
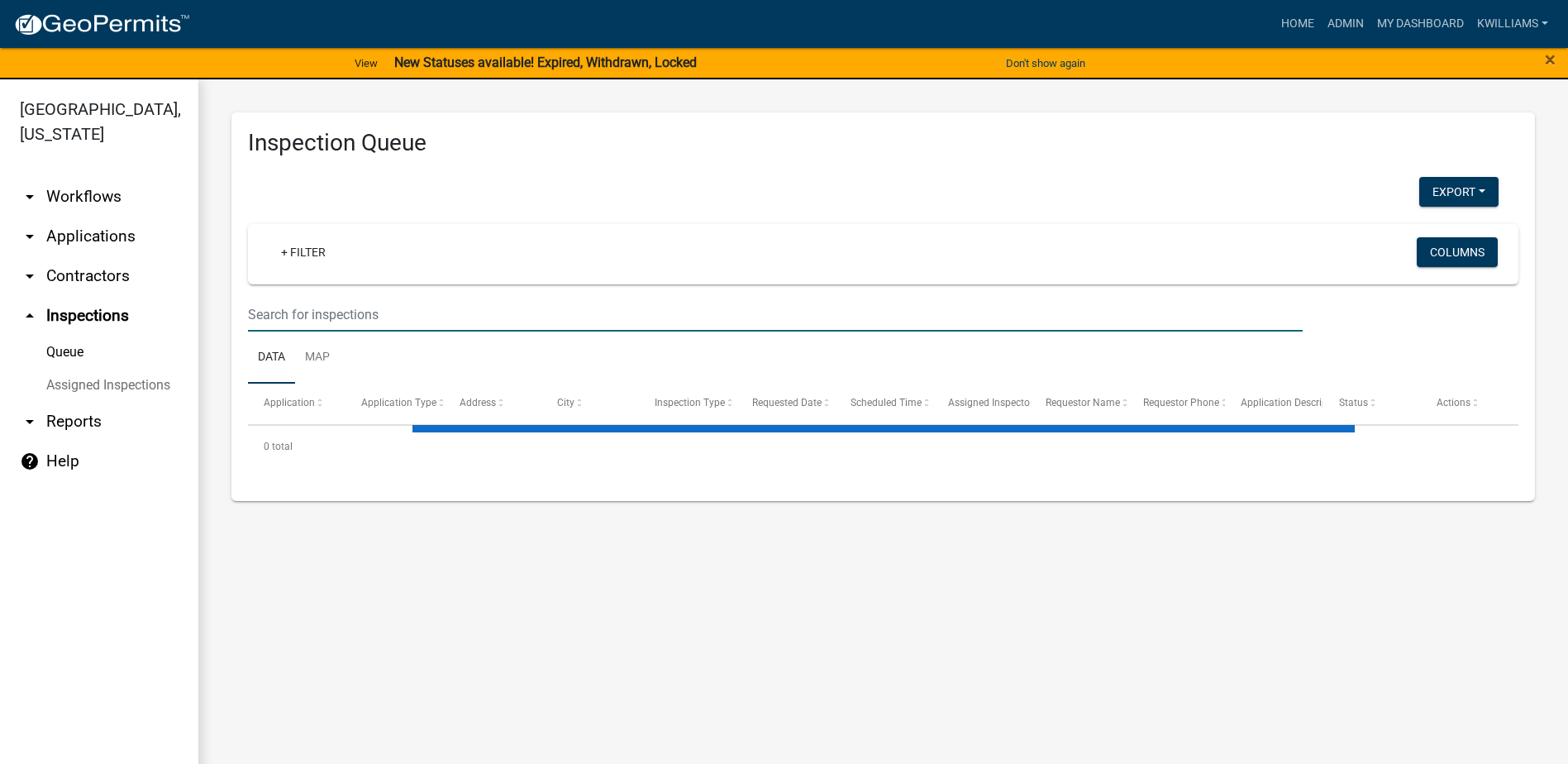
click at [334, 309] on input "text" at bounding box center [775, 315] width 1055 height 34
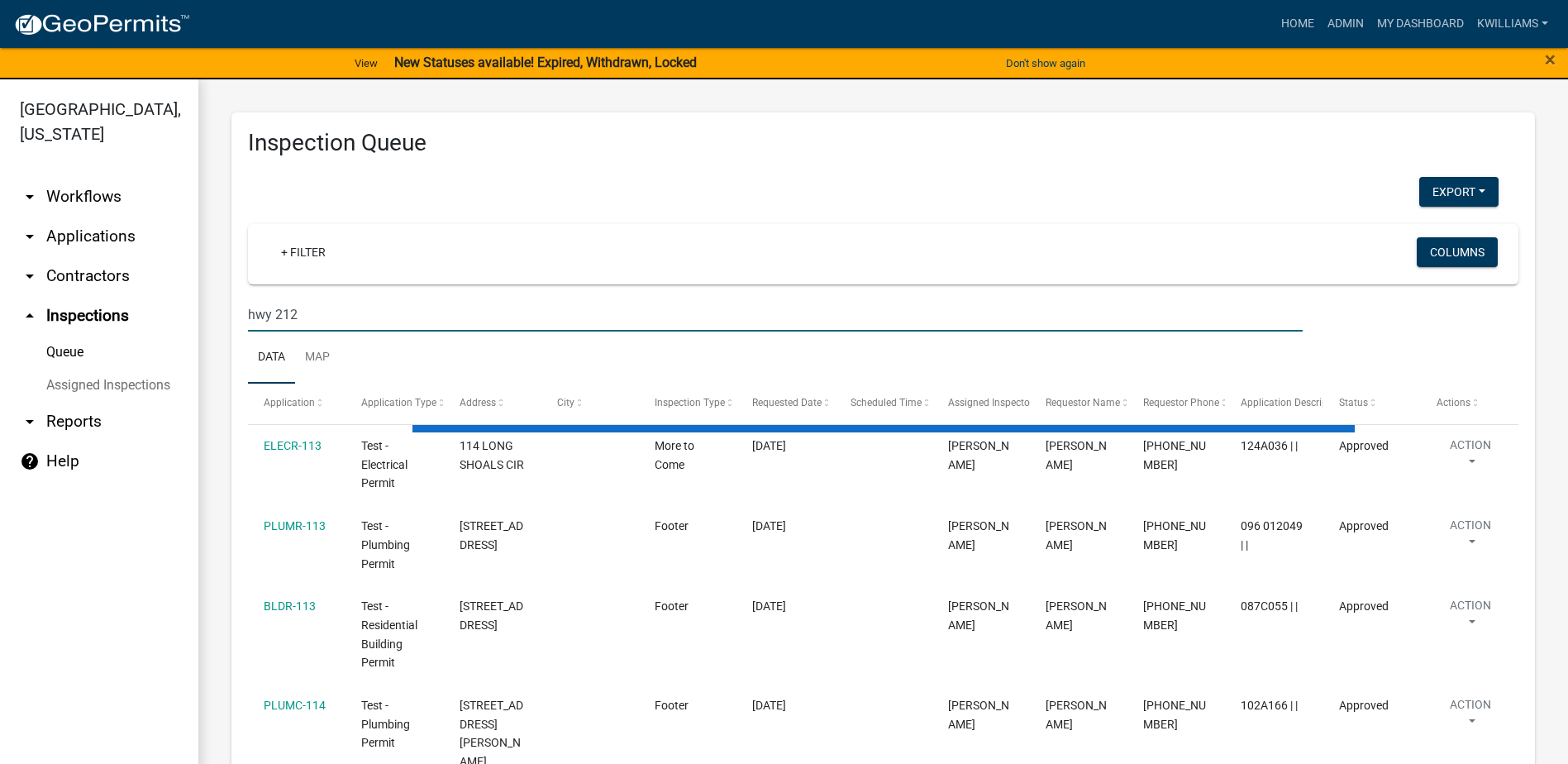
type input "hwy 212"
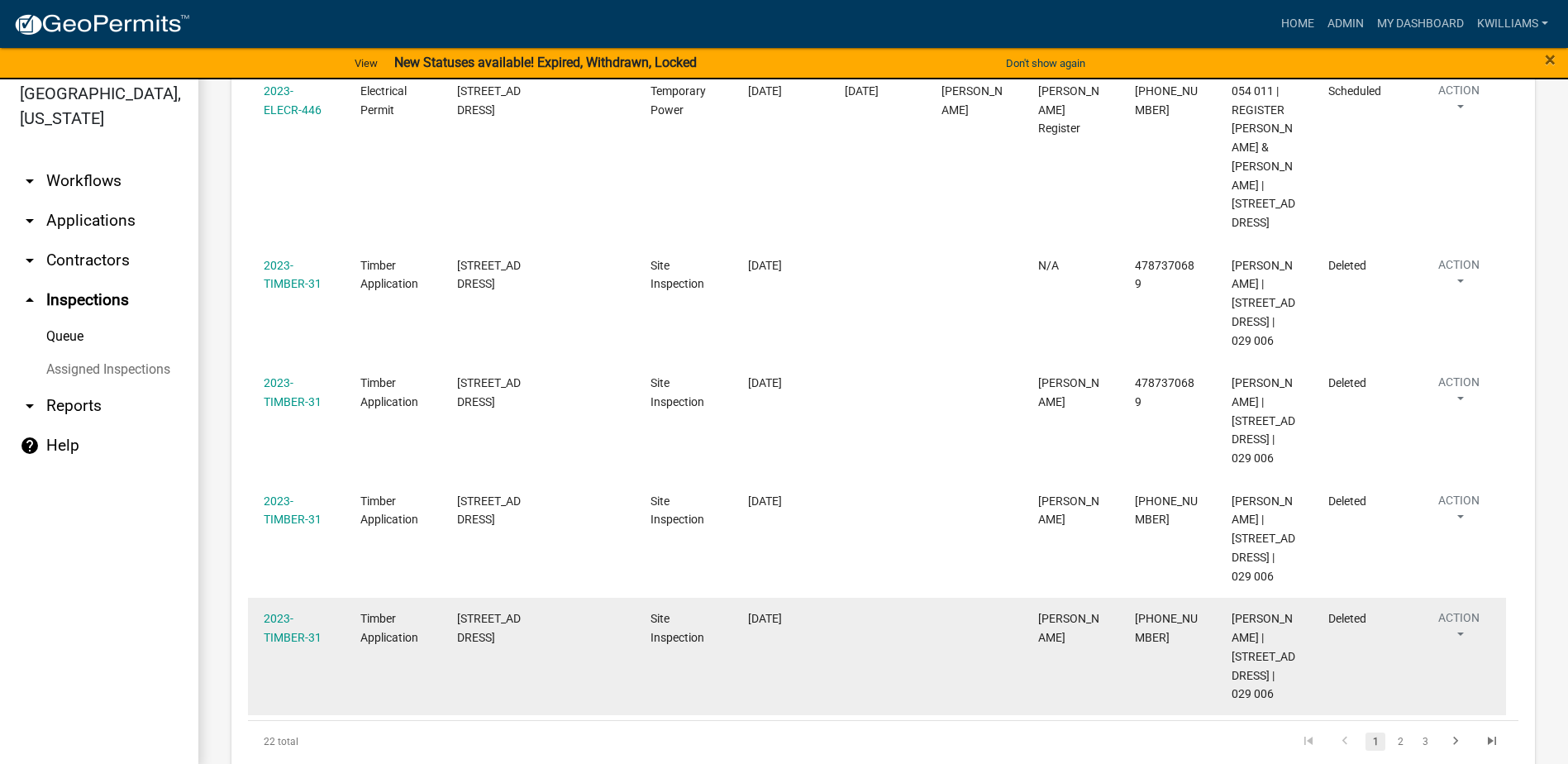
scroll to position [20, 0]
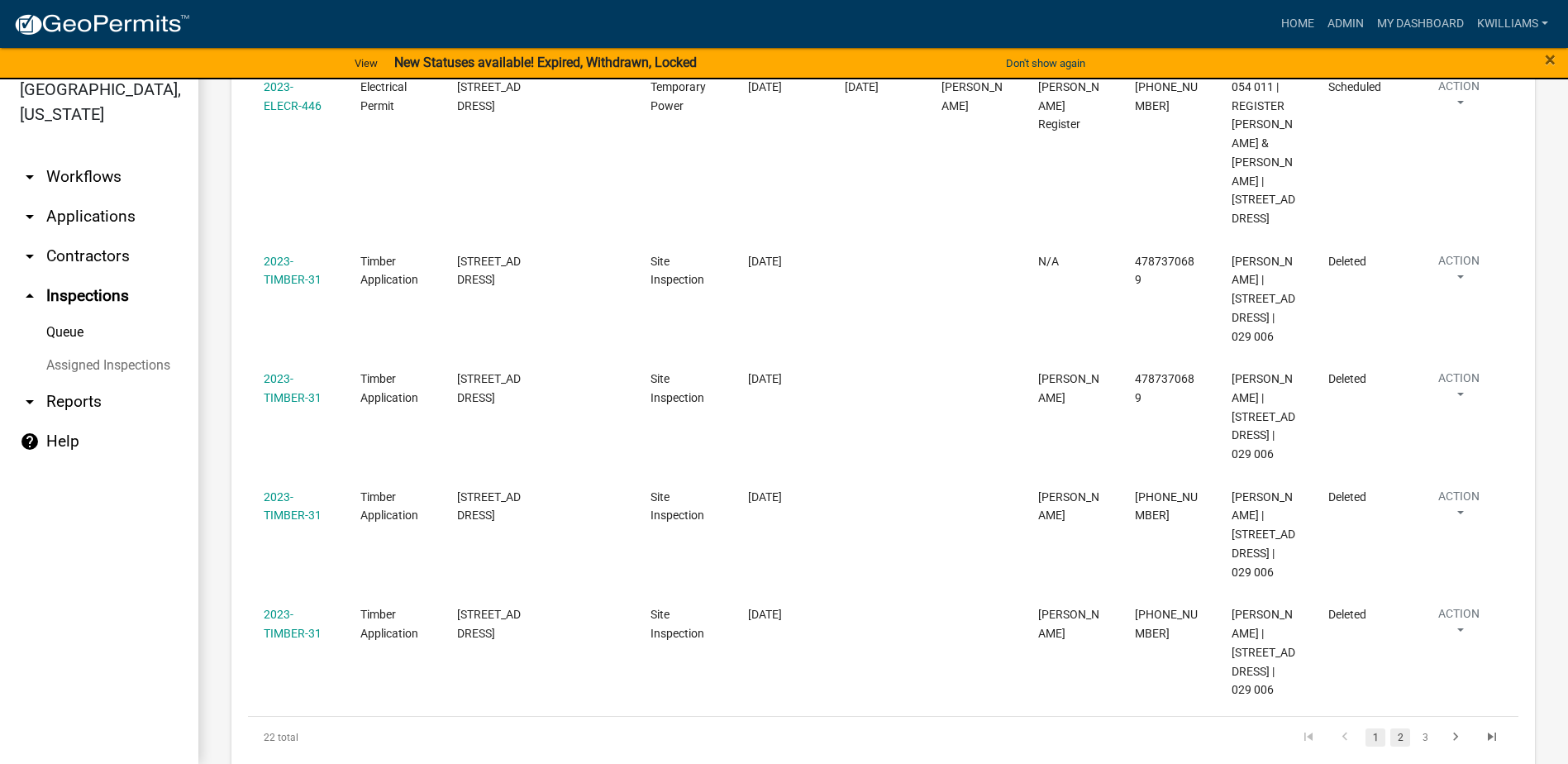
click at [1390, 728] on link "2" at bounding box center [1401, 737] width 20 height 19
click at [1413, 723] on li "3" at bounding box center [1425, 736] width 24 height 28
click at [1416, 728] on link "3" at bounding box center [1426, 737] width 20 height 19
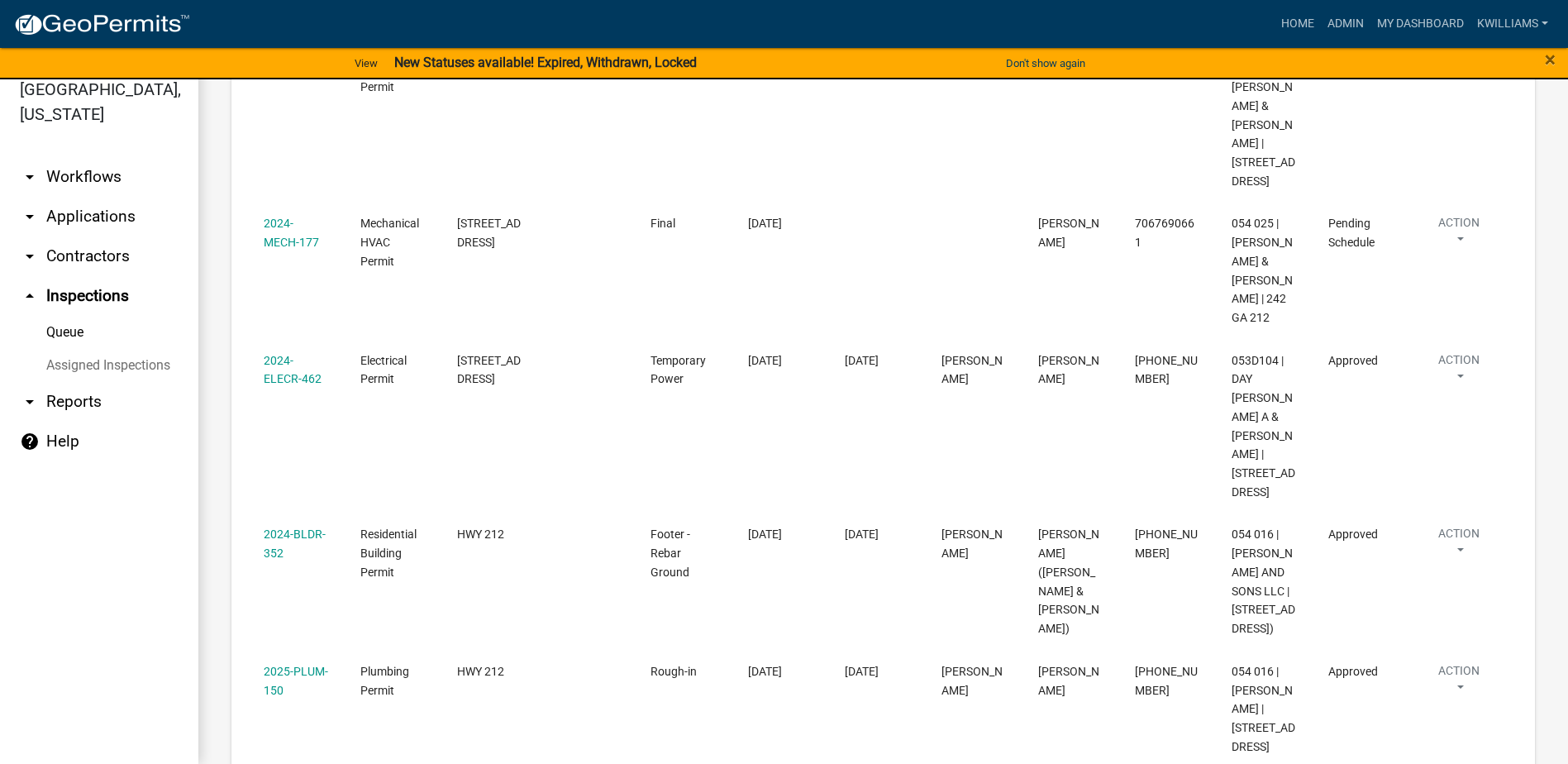
scroll to position [79, 0]
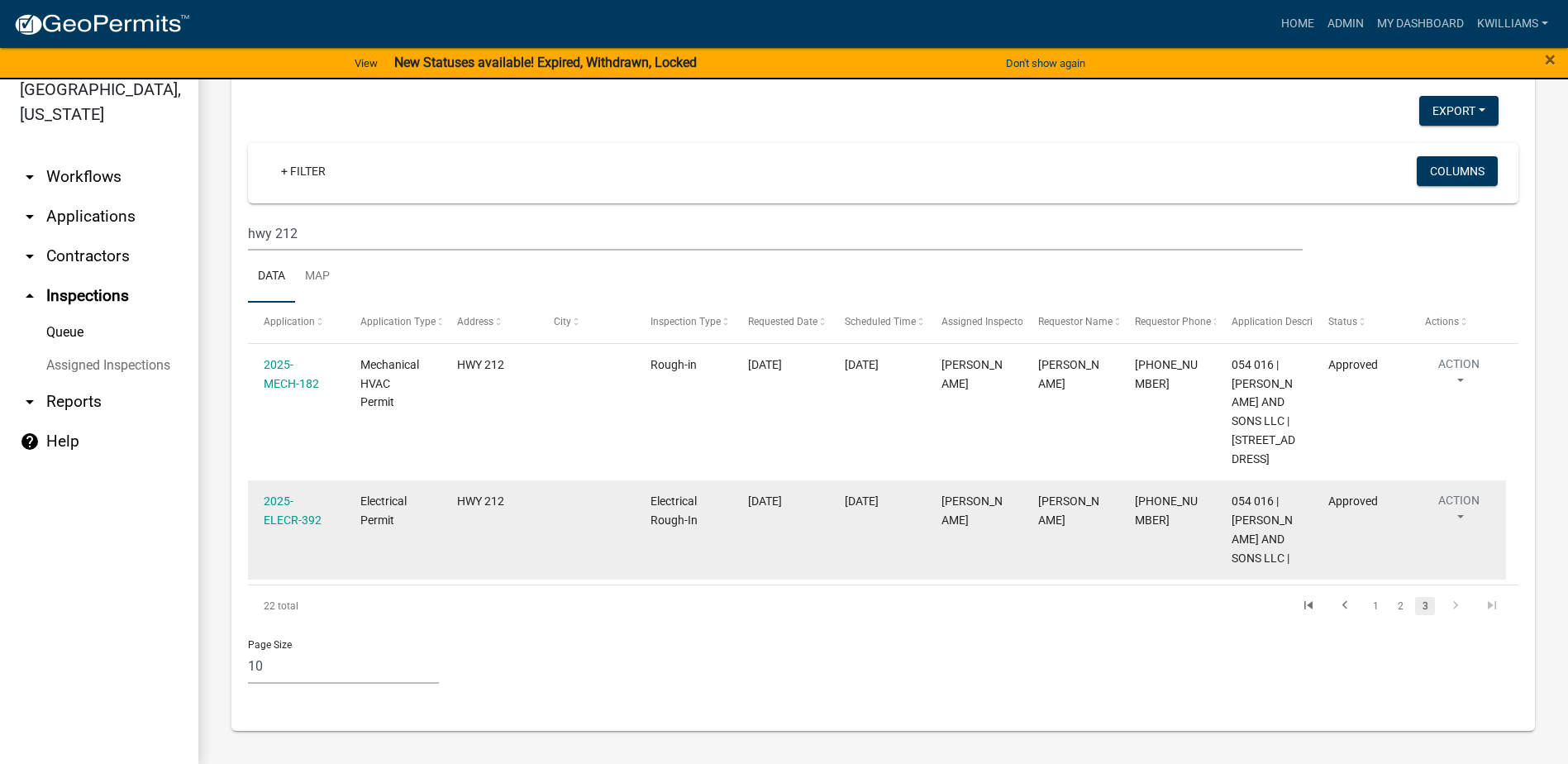
click at [275, 510] on div "2025-ELECR-392" at bounding box center [296, 510] width 66 height 38
click at [297, 518] on link "2025-ELECR-392" at bounding box center [292, 510] width 58 height 32
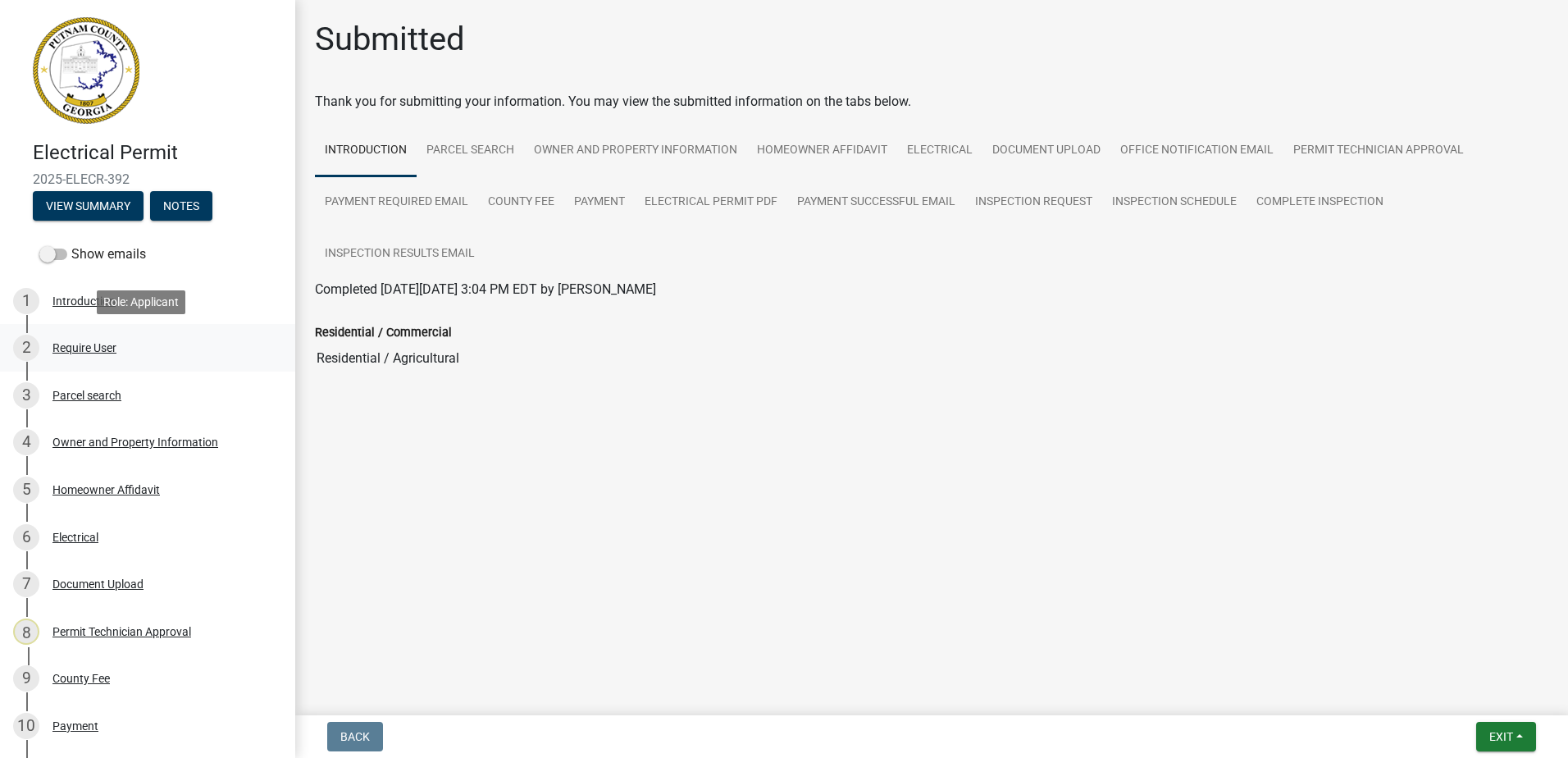
click at [104, 345] on div "Require User" at bounding box center [84, 348] width 64 height 12
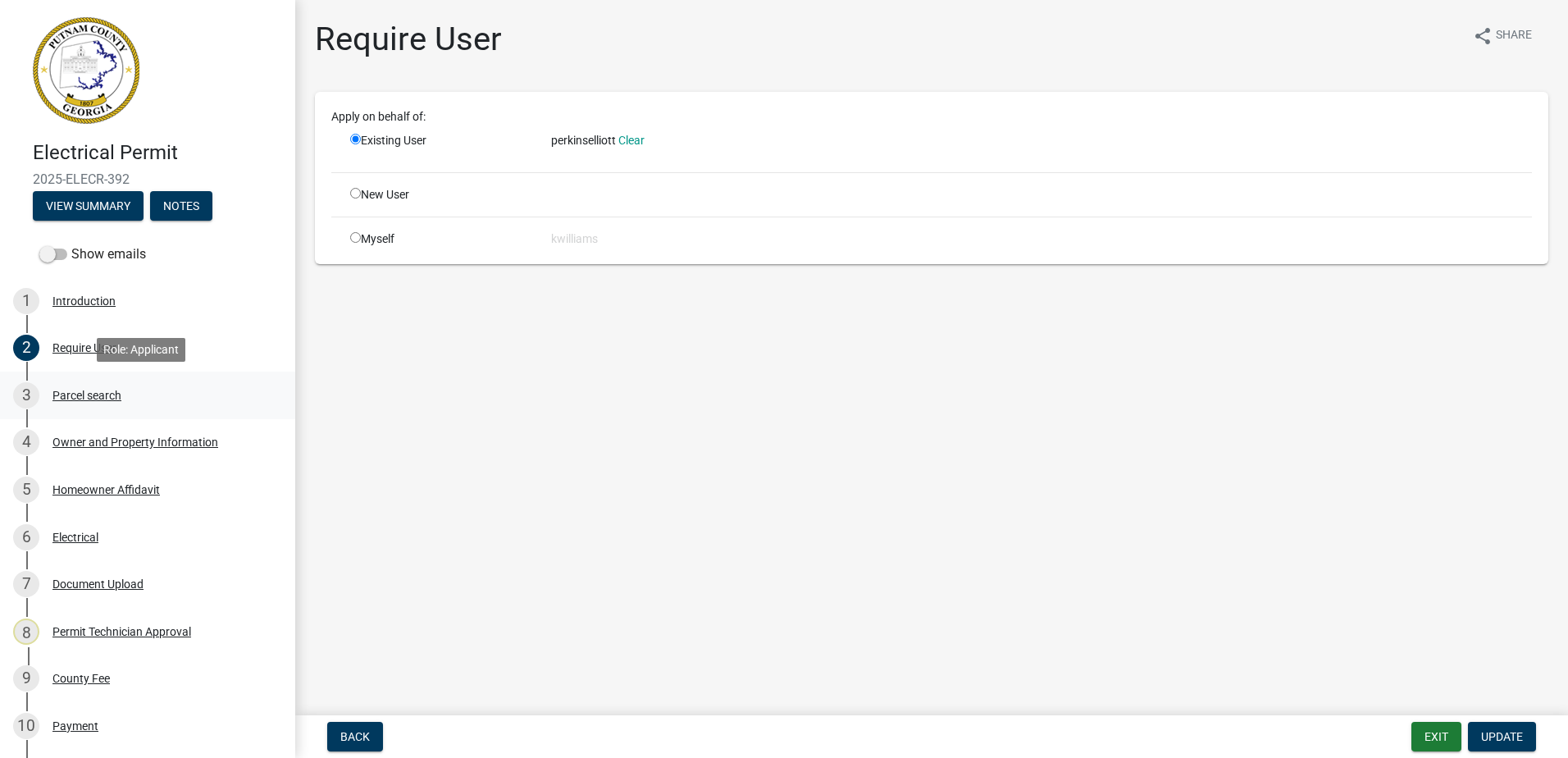
click at [72, 397] on div "Parcel search" at bounding box center [87, 396] width 69 height 12
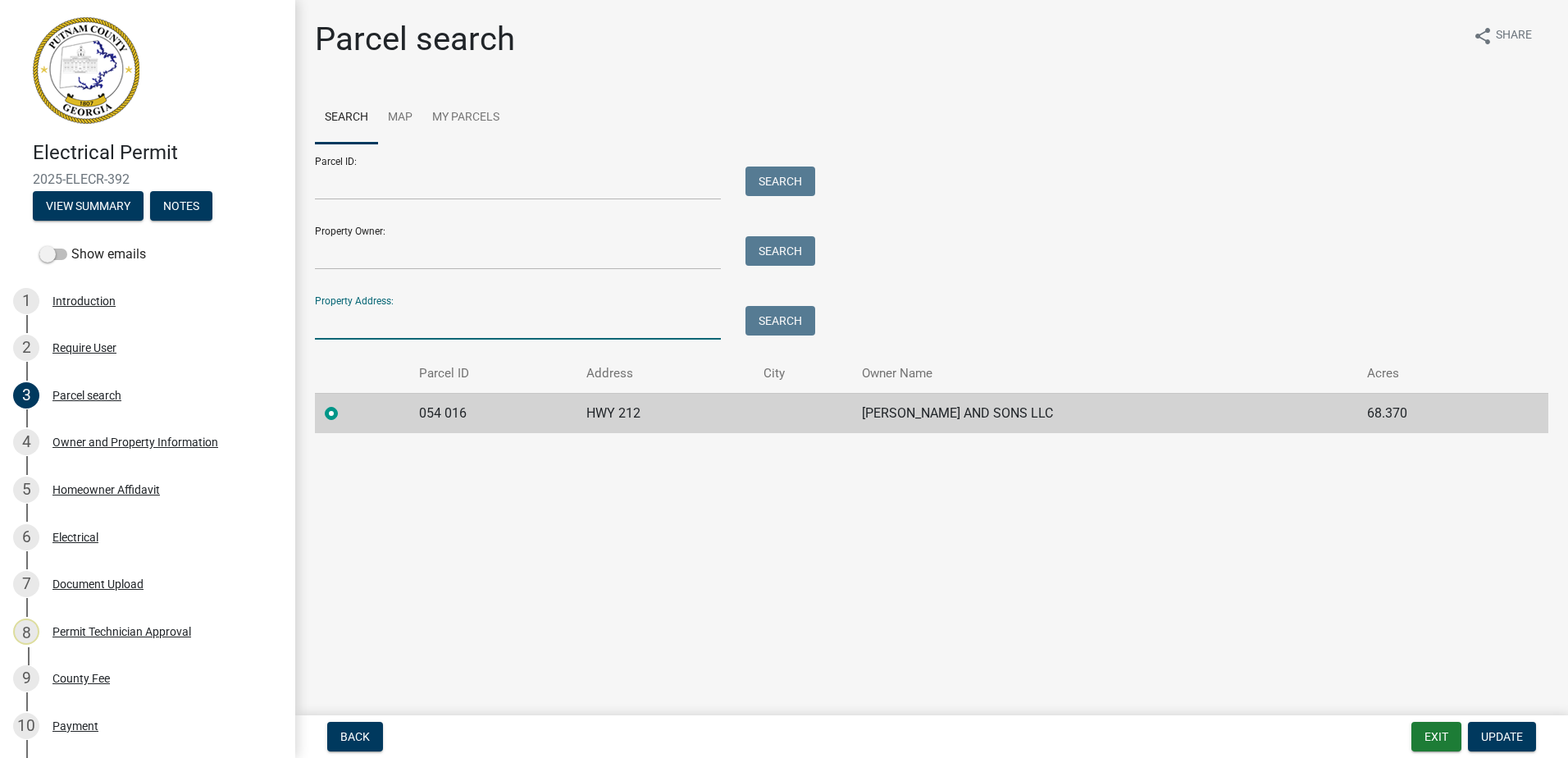
click at [389, 319] on input "Property Address:" at bounding box center [518, 322] width 406 height 33
click at [656, 582] on main "Parcel search share Share Search Map My Parcels Parcel ID: Search Property Owne…" at bounding box center [932, 354] width 1272 height 709
drag, startPoint x: 483, startPoint y: 412, endPoint x: 419, endPoint y: 425, distance: 65.3
click at [419, 425] on td "054 016" at bounding box center [493, 412] width 167 height 40
drag, startPoint x: 419, startPoint y: 425, endPoint x: 431, endPoint y: 423, distance: 12.2
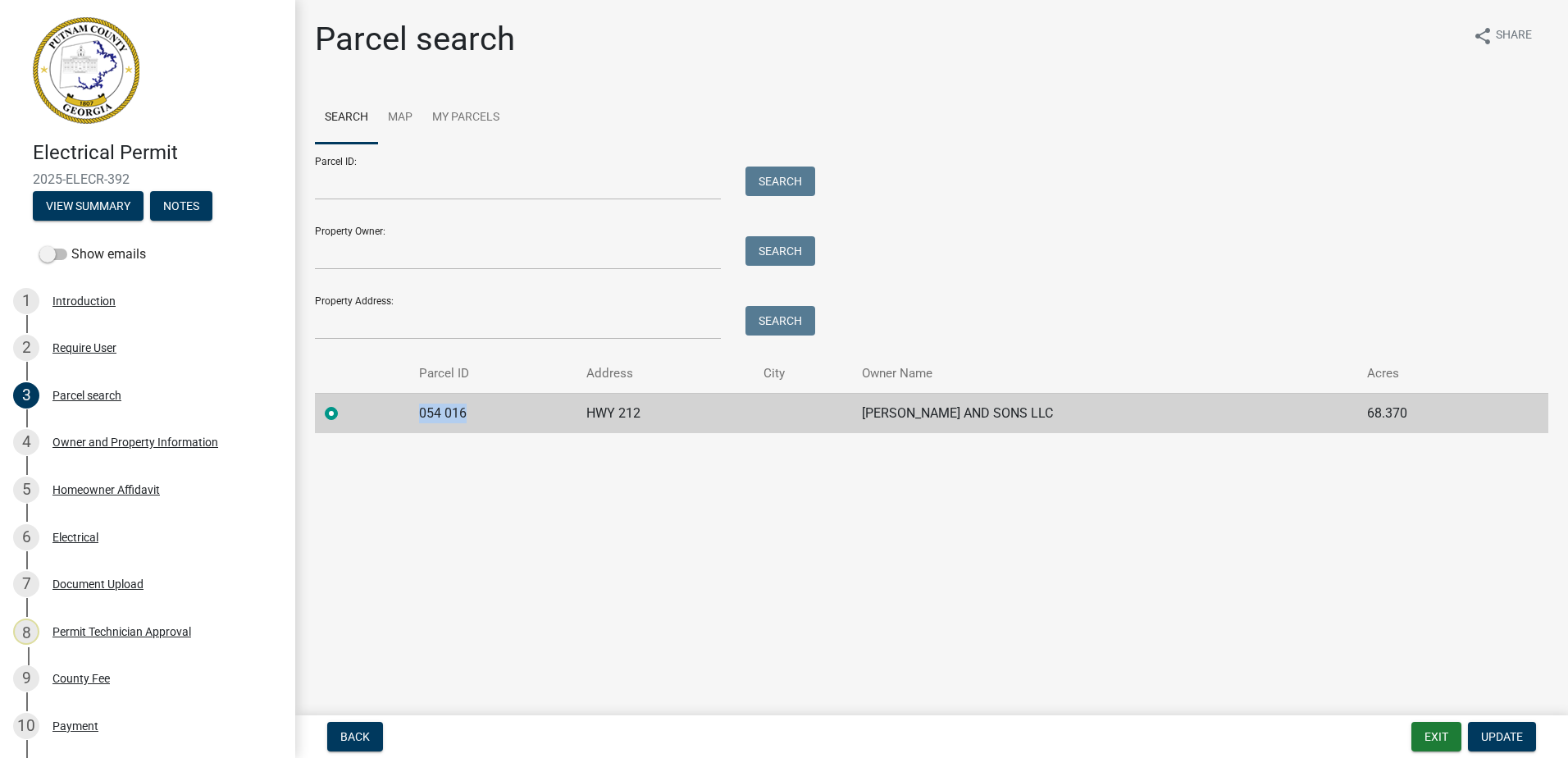
copy td "054 016"
click at [396, 174] on input "Parcel ID:" at bounding box center [518, 183] width 406 height 33
paste input "054 016"
type input "054 016"
click at [776, 176] on button "Search" at bounding box center [780, 180] width 69 height 29
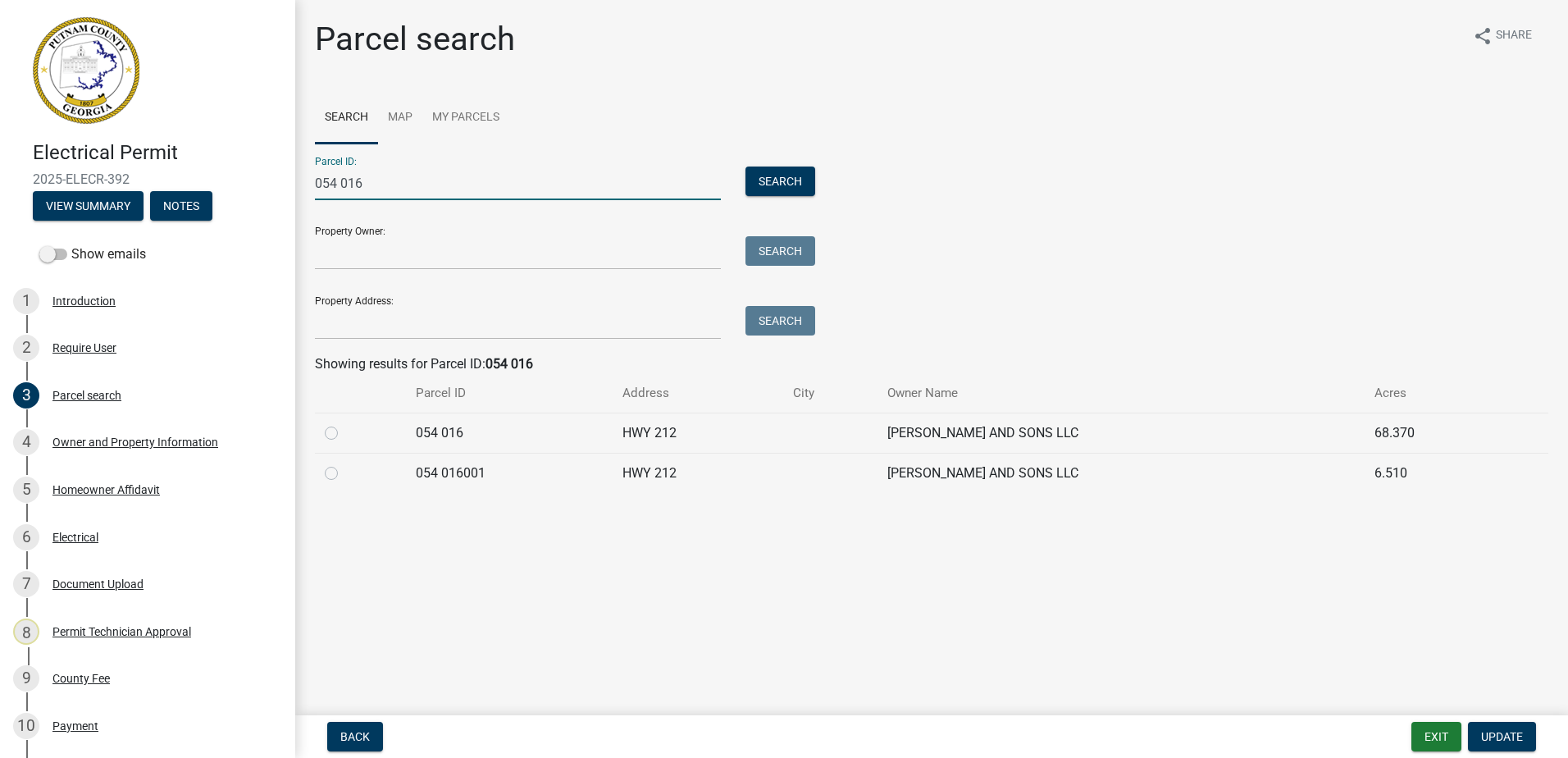
drag, startPoint x: 392, startPoint y: 182, endPoint x: 253, endPoint y: 212, distance: 142.2
click at [253, 211] on div "Electrical Permit 2025-ELECR-392 View Summary Notes Show emails 1 Introduction …" at bounding box center [784, 379] width 1568 height 758
click at [361, 304] on div "Property Address: Search" at bounding box center [560, 311] width 492 height 57
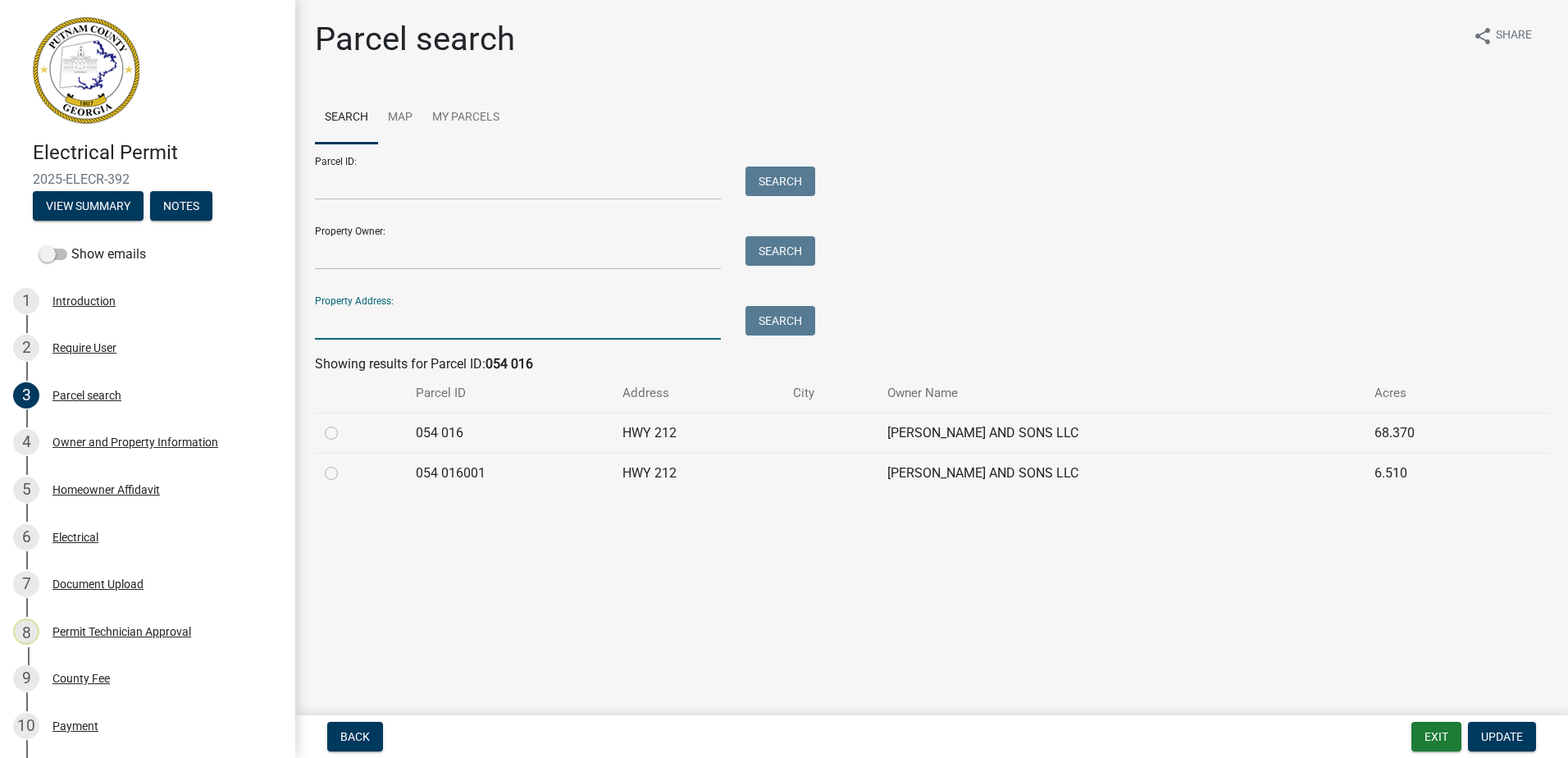
click at [322, 337] on input "Property Address:" at bounding box center [518, 322] width 406 height 33
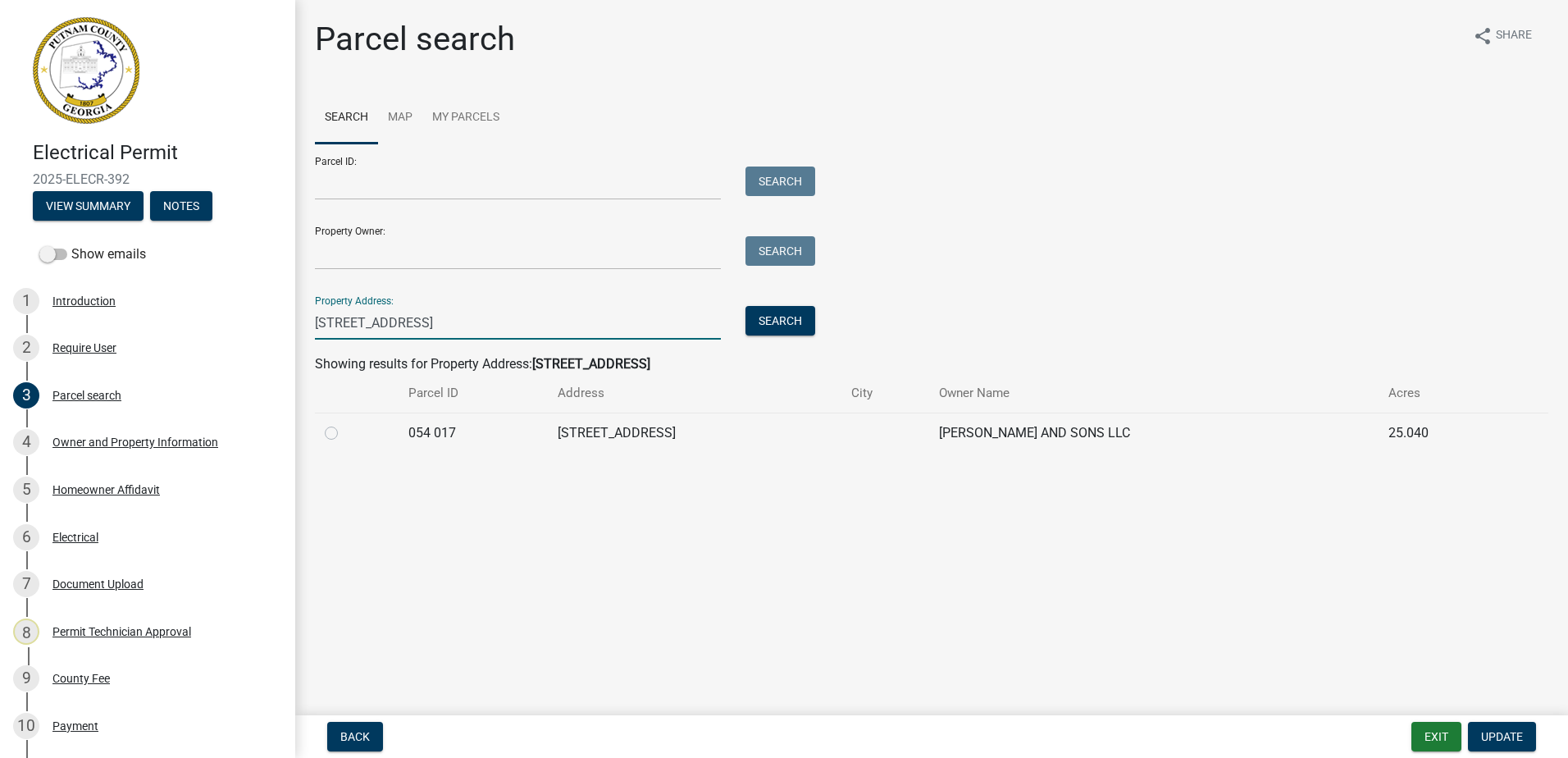
type input "[STREET_ADDRESS]"
click at [345, 423] on label at bounding box center [345, 423] width 0 height 0
click at [345, 432] on 017 "radio" at bounding box center [350, 428] width 11 height 11
radio 017 "true"
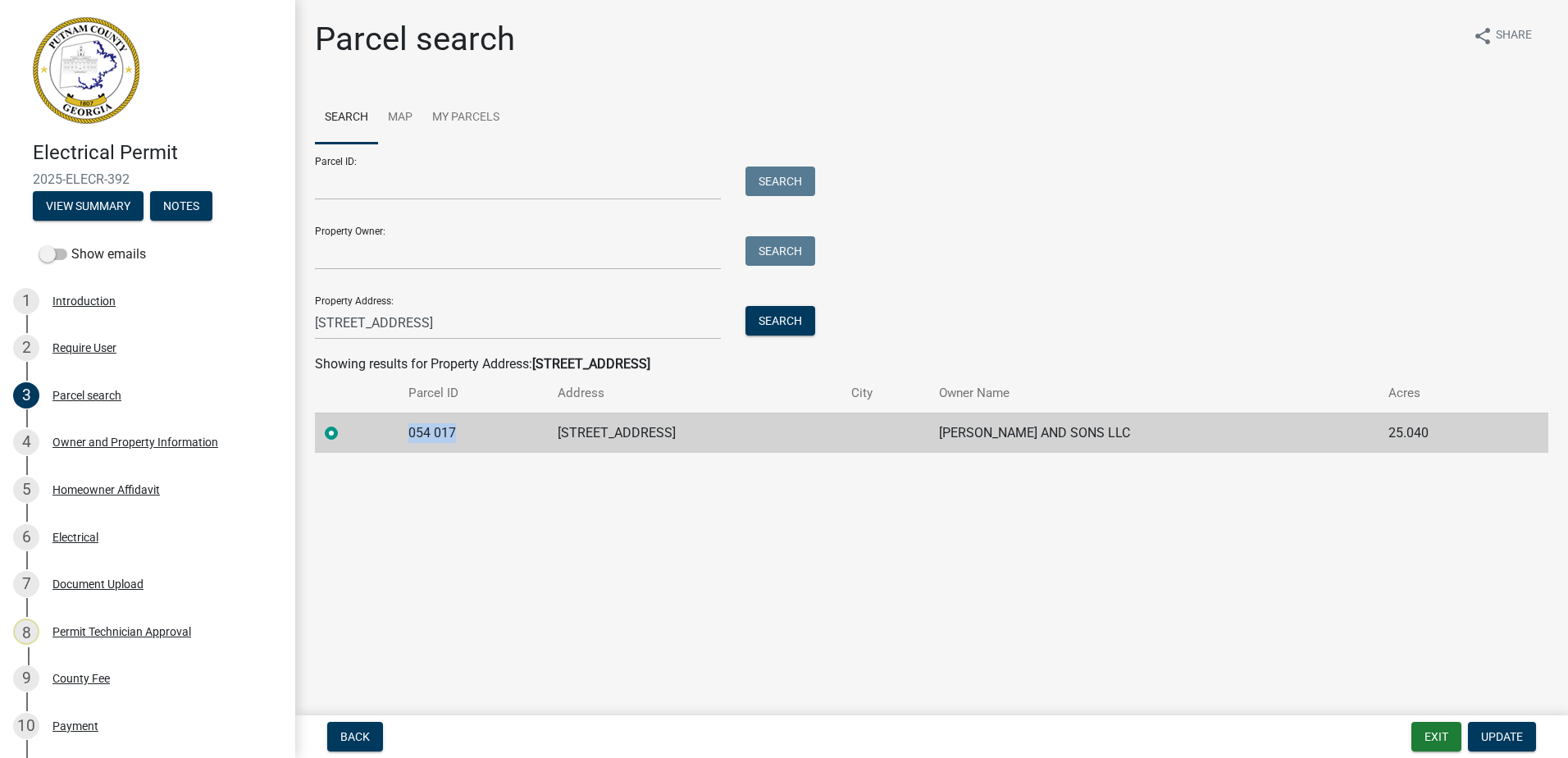
drag, startPoint x: 483, startPoint y: 430, endPoint x: 397, endPoint y: 429, distance: 86.0
click at [397, 429] on tr "054 017 257 HWY 212 [PERSON_NAME] AND SONS LLC 25.040" at bounding box center [931, 432] width 1233 height 40
drag, startPoint x: 397, startPoint y: 429, endPoint x: 429, endPoint y: 431, distance: 32.1
copy td "054 017"
click at [89, 357] on div "2 Require User" at bounding box center [141, 347] width 255 height 26
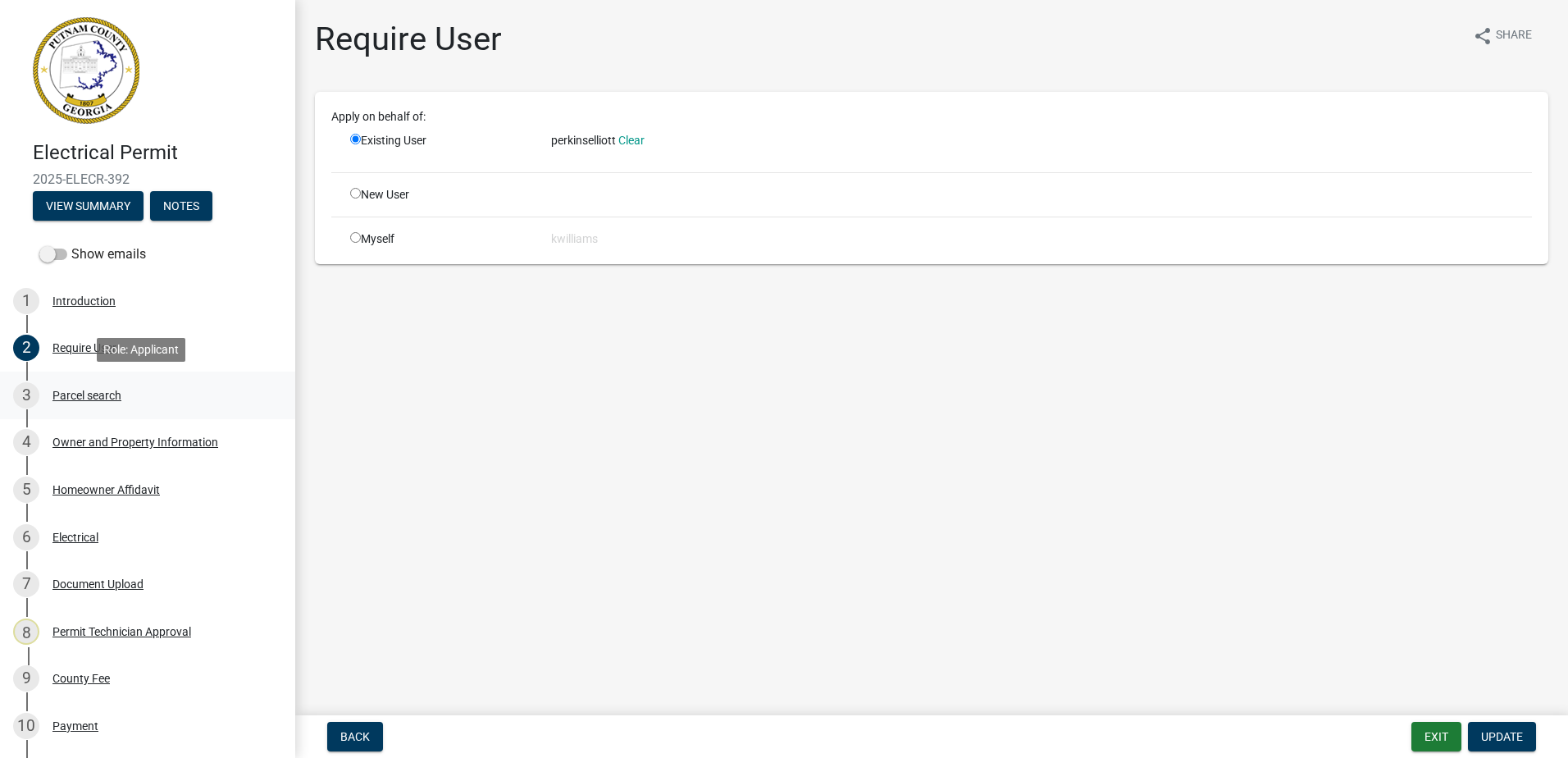
click at [76, 402] on div "3 Parcel search" at bounding box center [141, 395] width 255 height 26
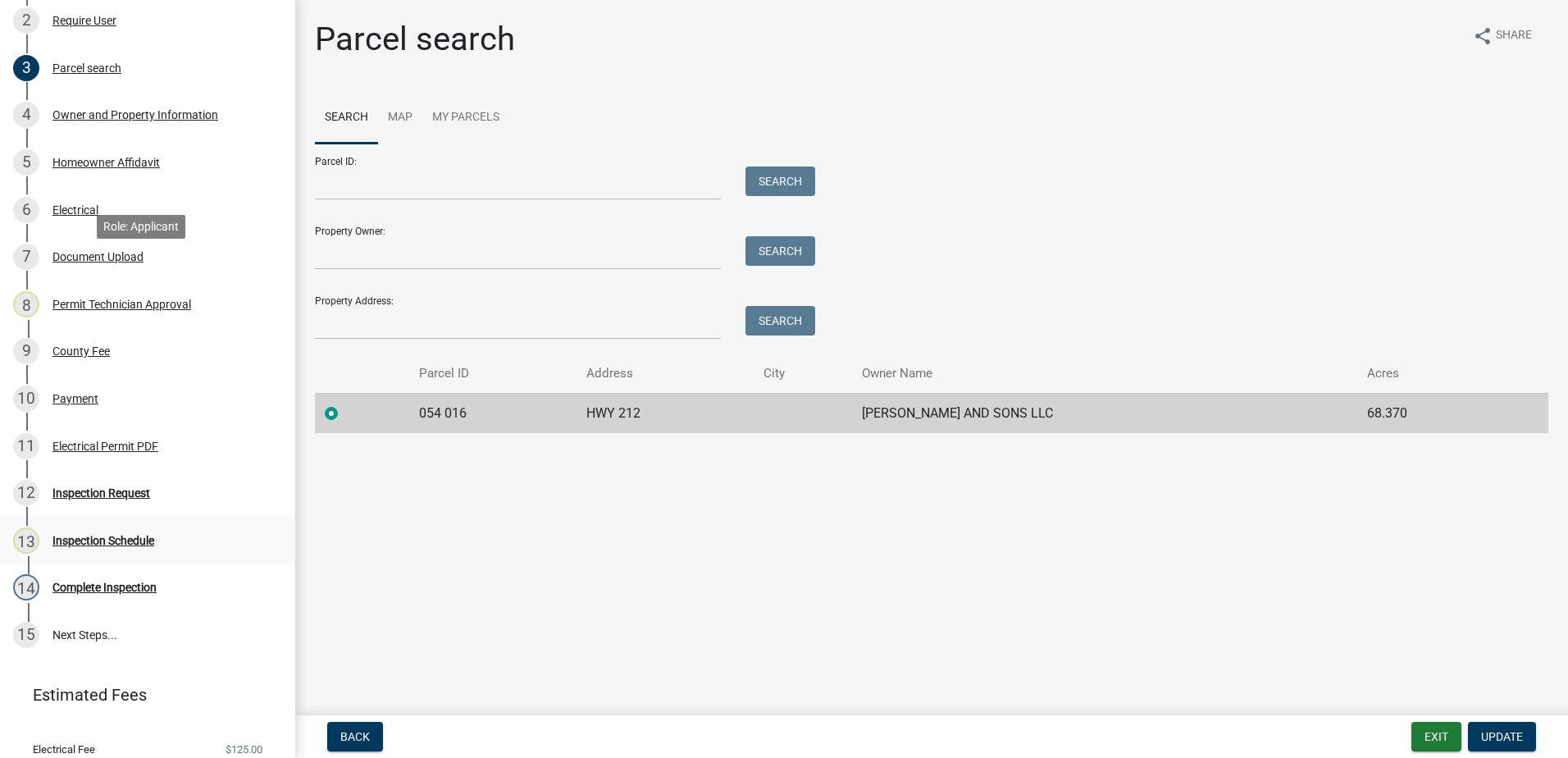
scroll to position [328, 0]
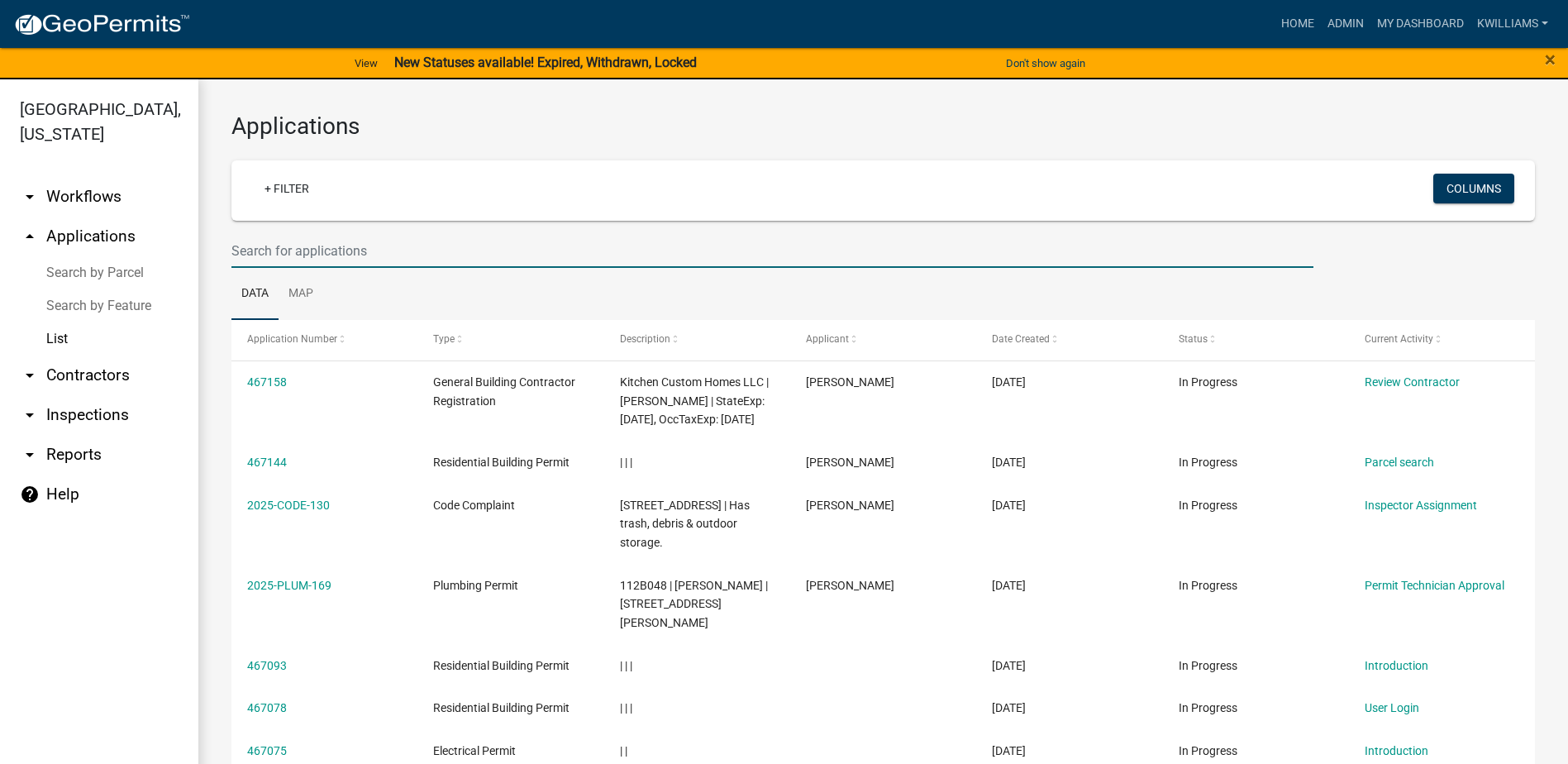
click at [388, 242] on input "text" at bounding box center [773, 251] width 1082 height 34
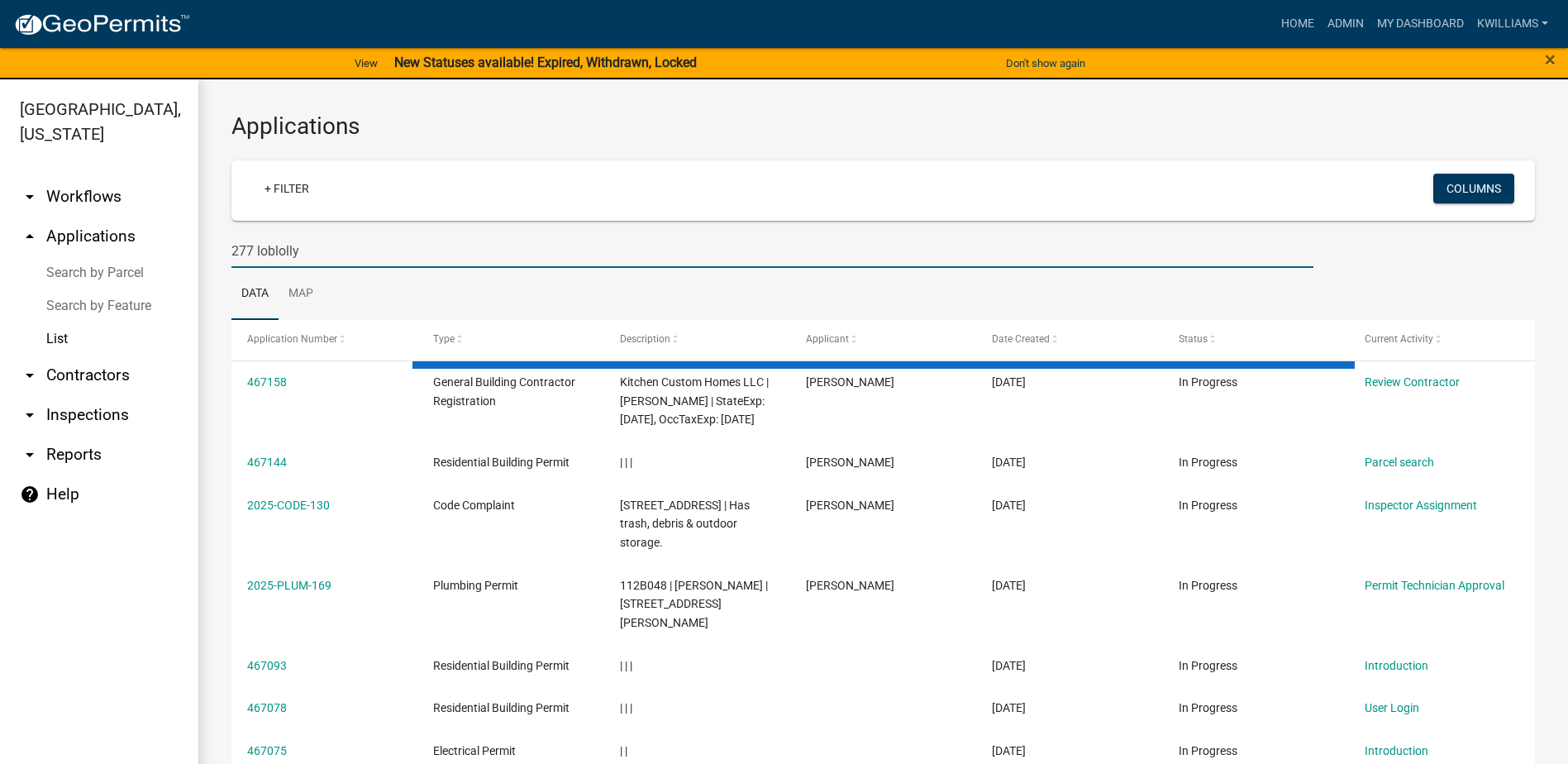
type input "277 loblolly"
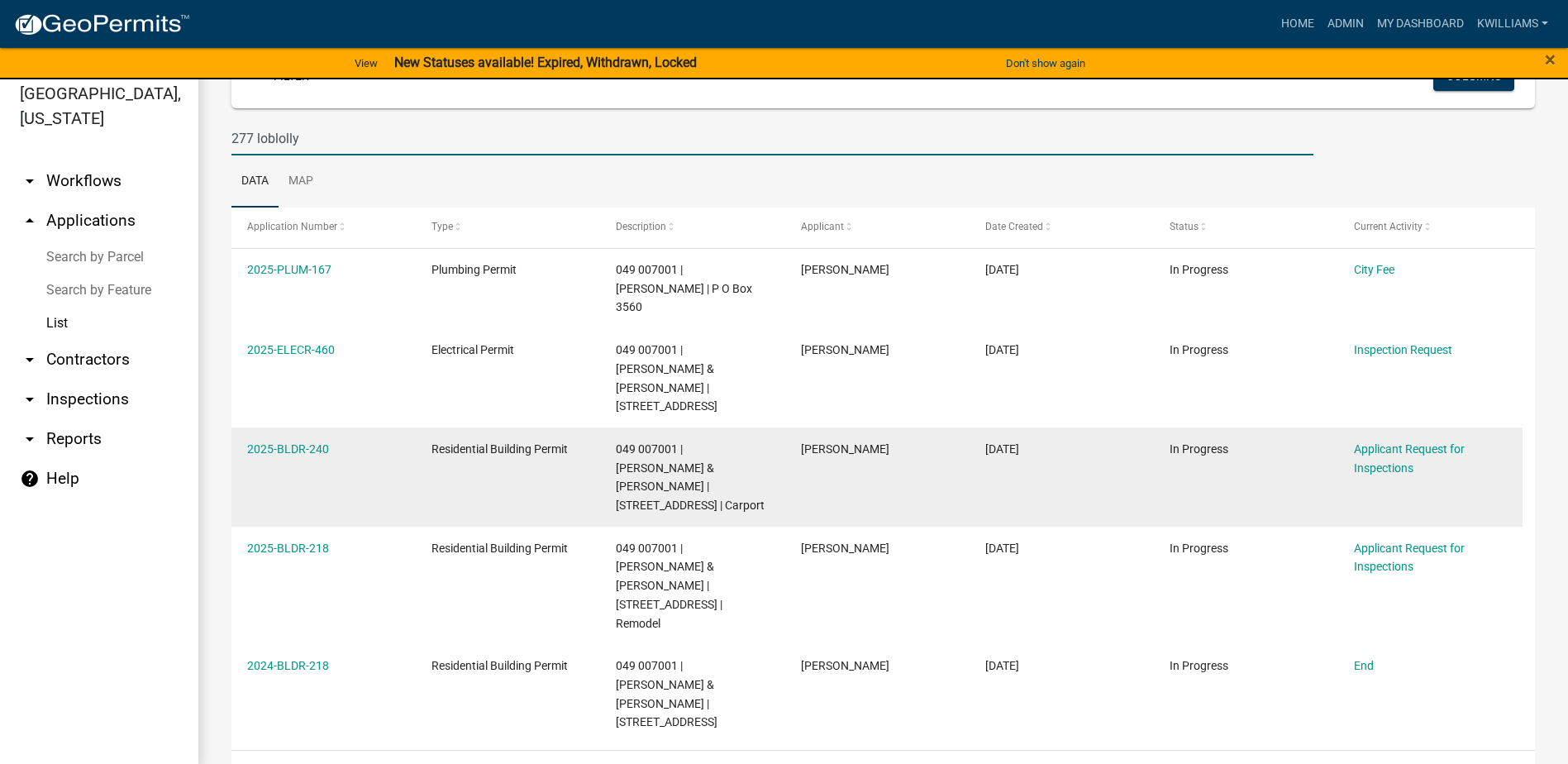
scroll to position [20, 0]
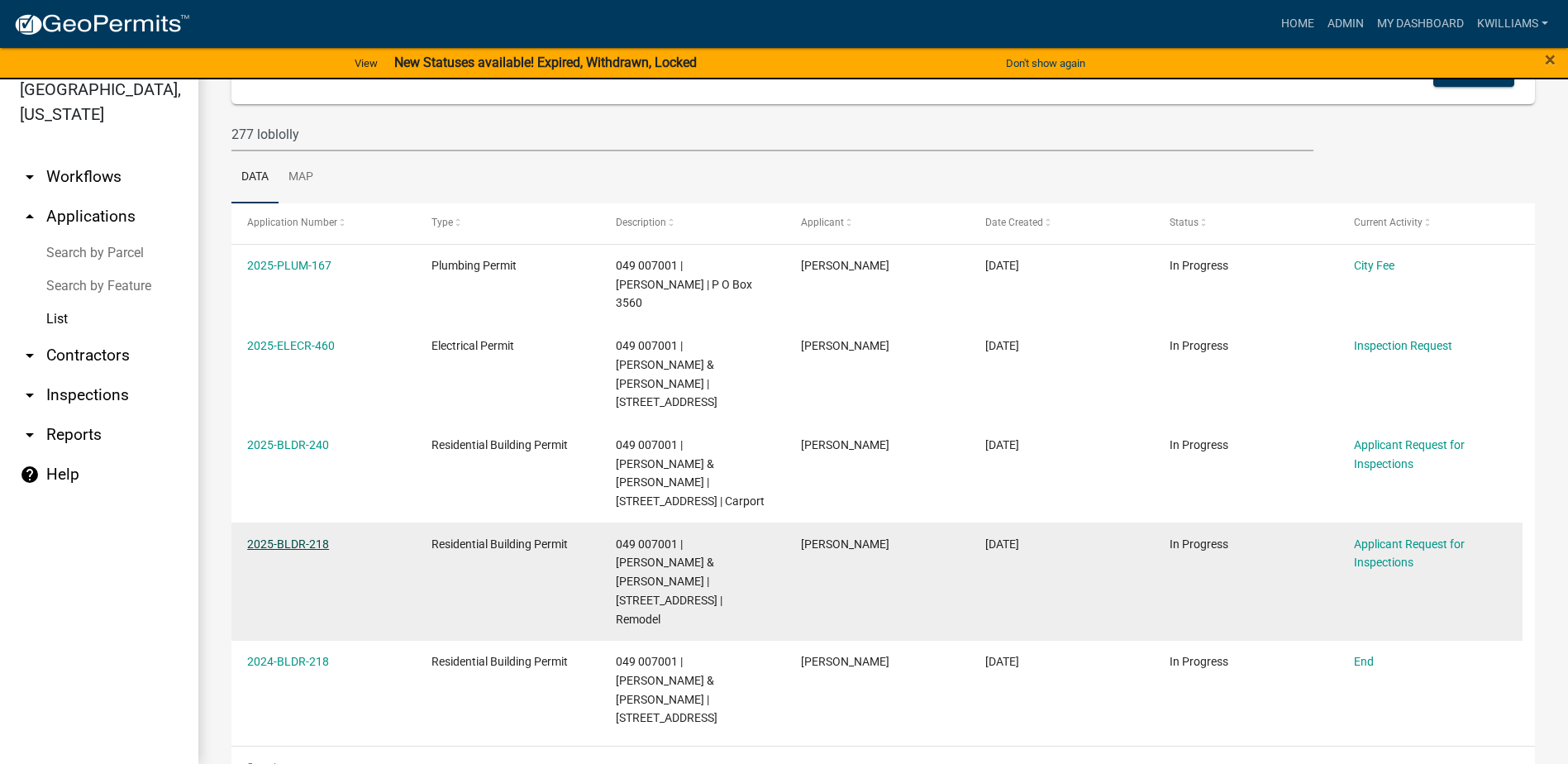
click at [300, 537] on link "2025-BLDR-218" at bounding box center [288, 544] width 82 height 13
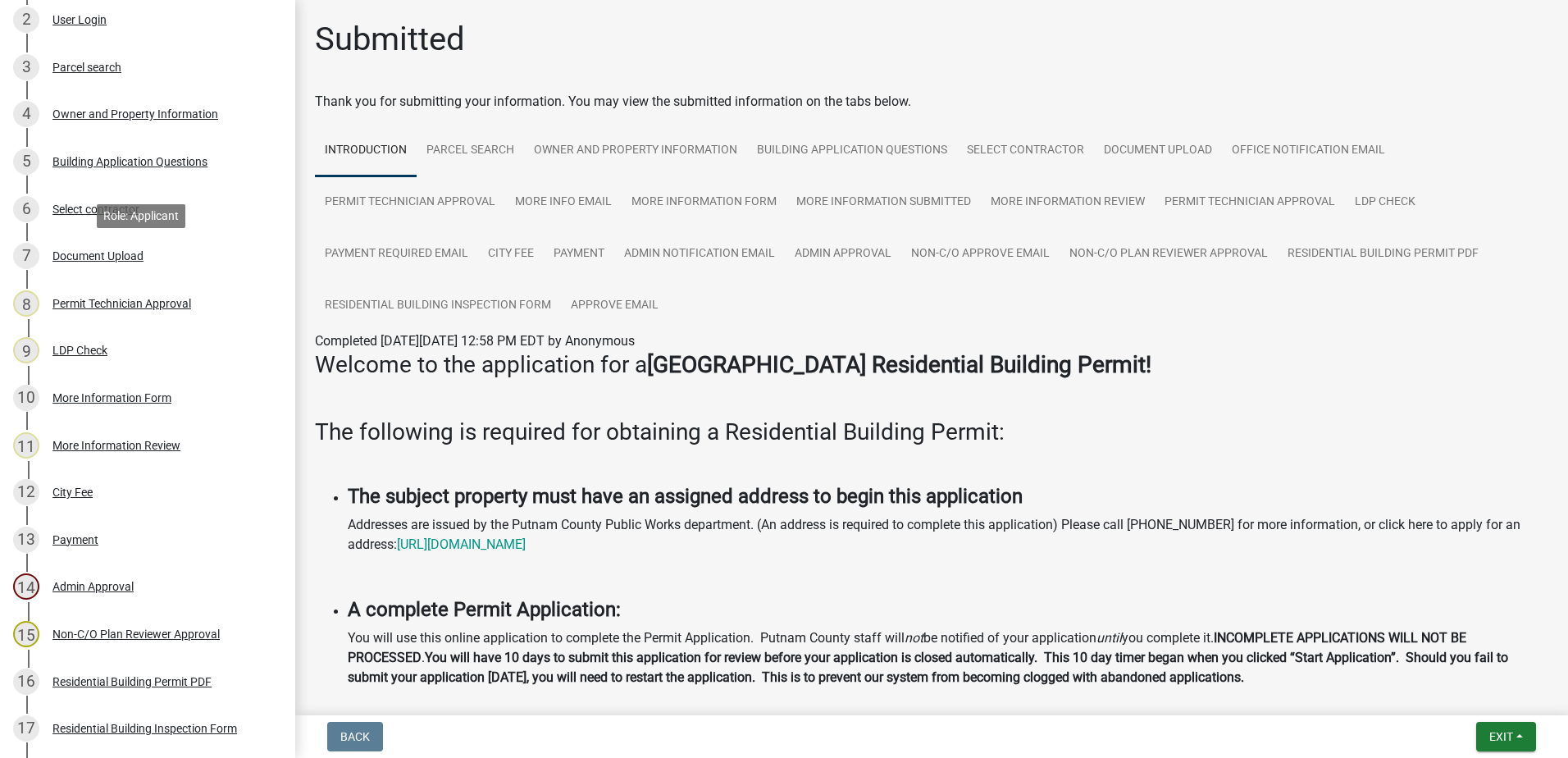
scroll to position [246, 0]
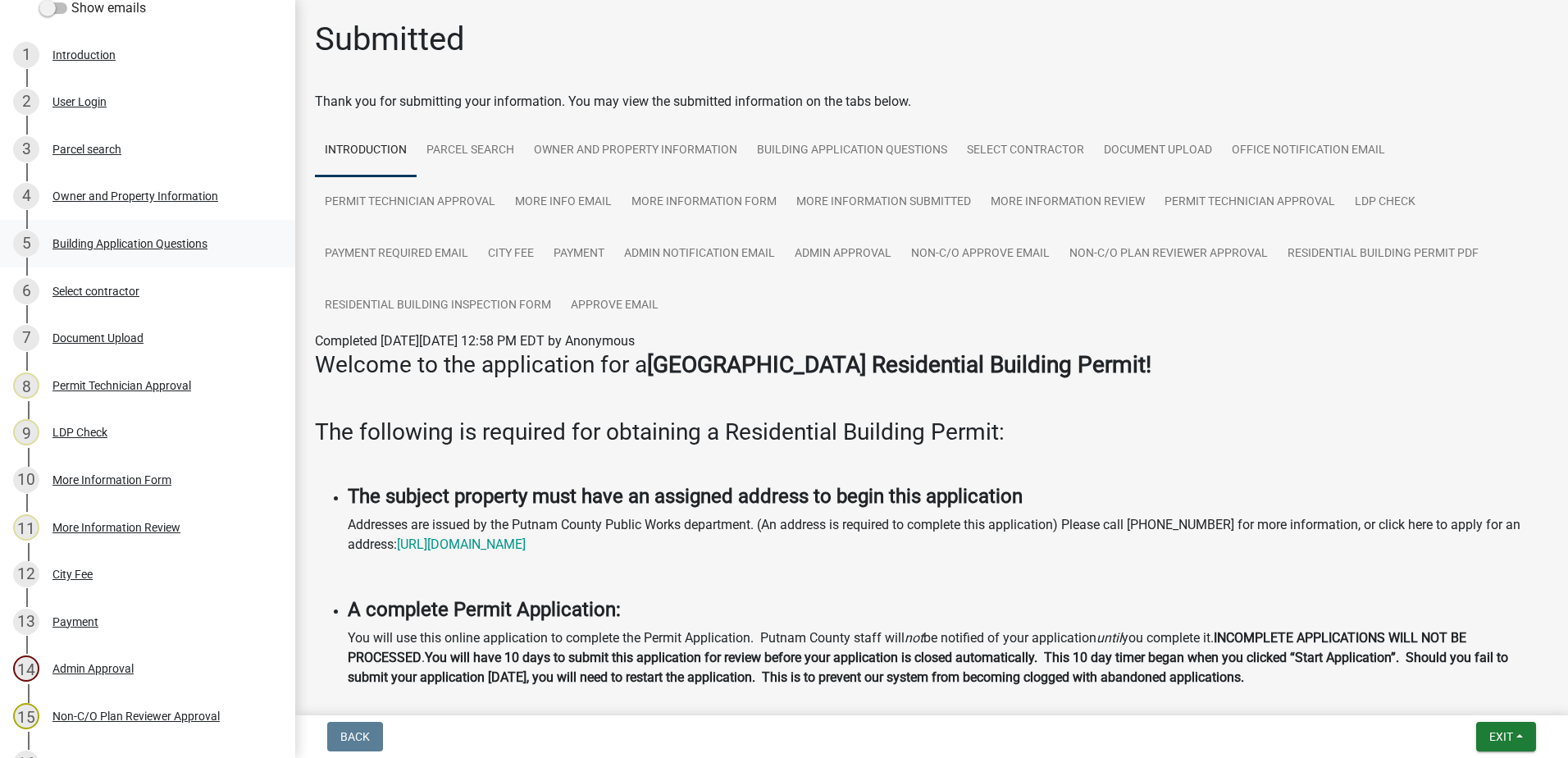
click at [137, 245] on div "Building Application Questions" at bounding box center [130, 244] width 155 height 12
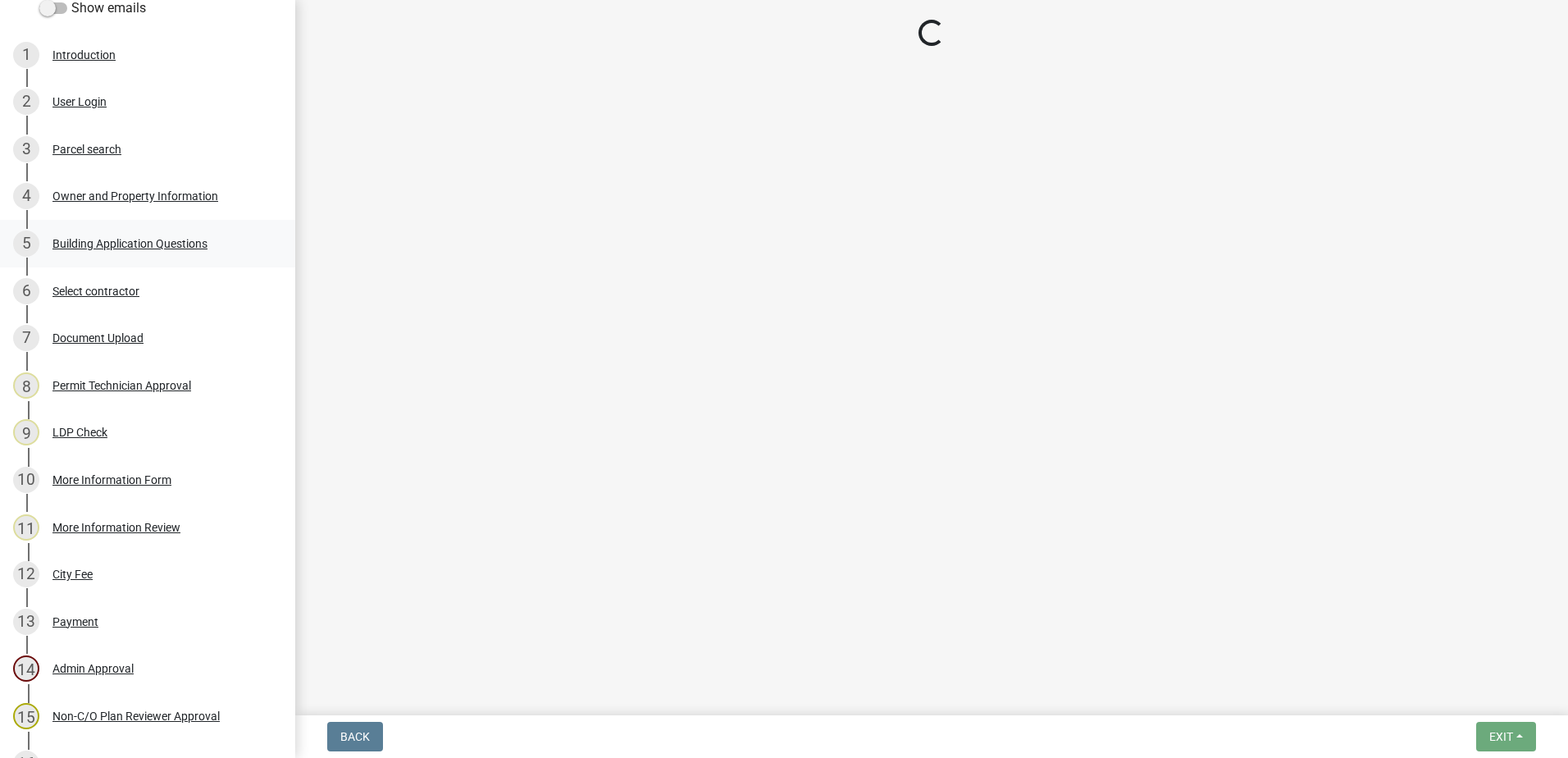
select select "ebf62bd9-0e77-42f1-a2f1-6aca02a789de"
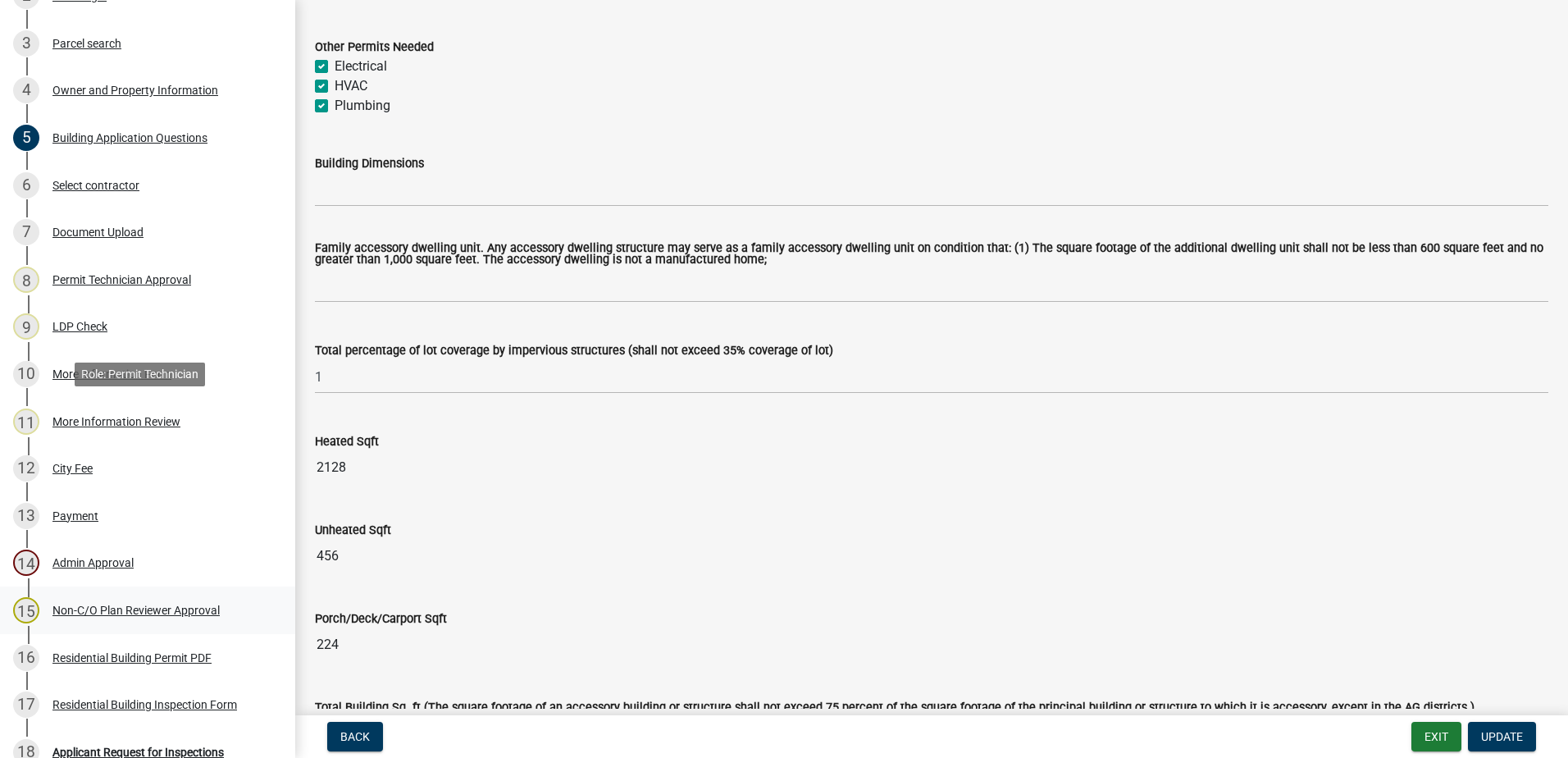
scroll to position [569, 0]
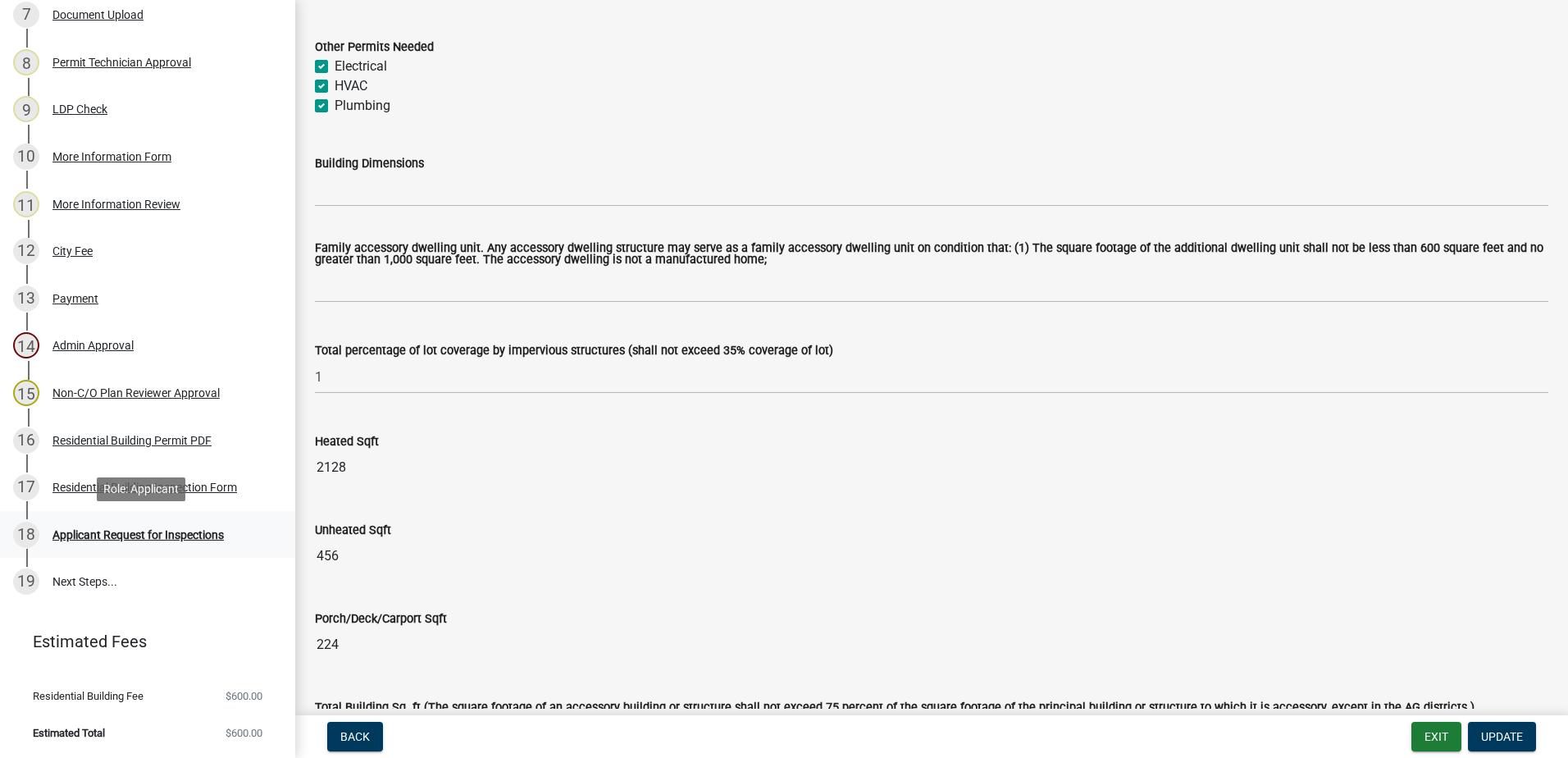
click at [98, 535] on div "Applicant Request for Inspections" at bounding box center [138, 535] width 171 height 12
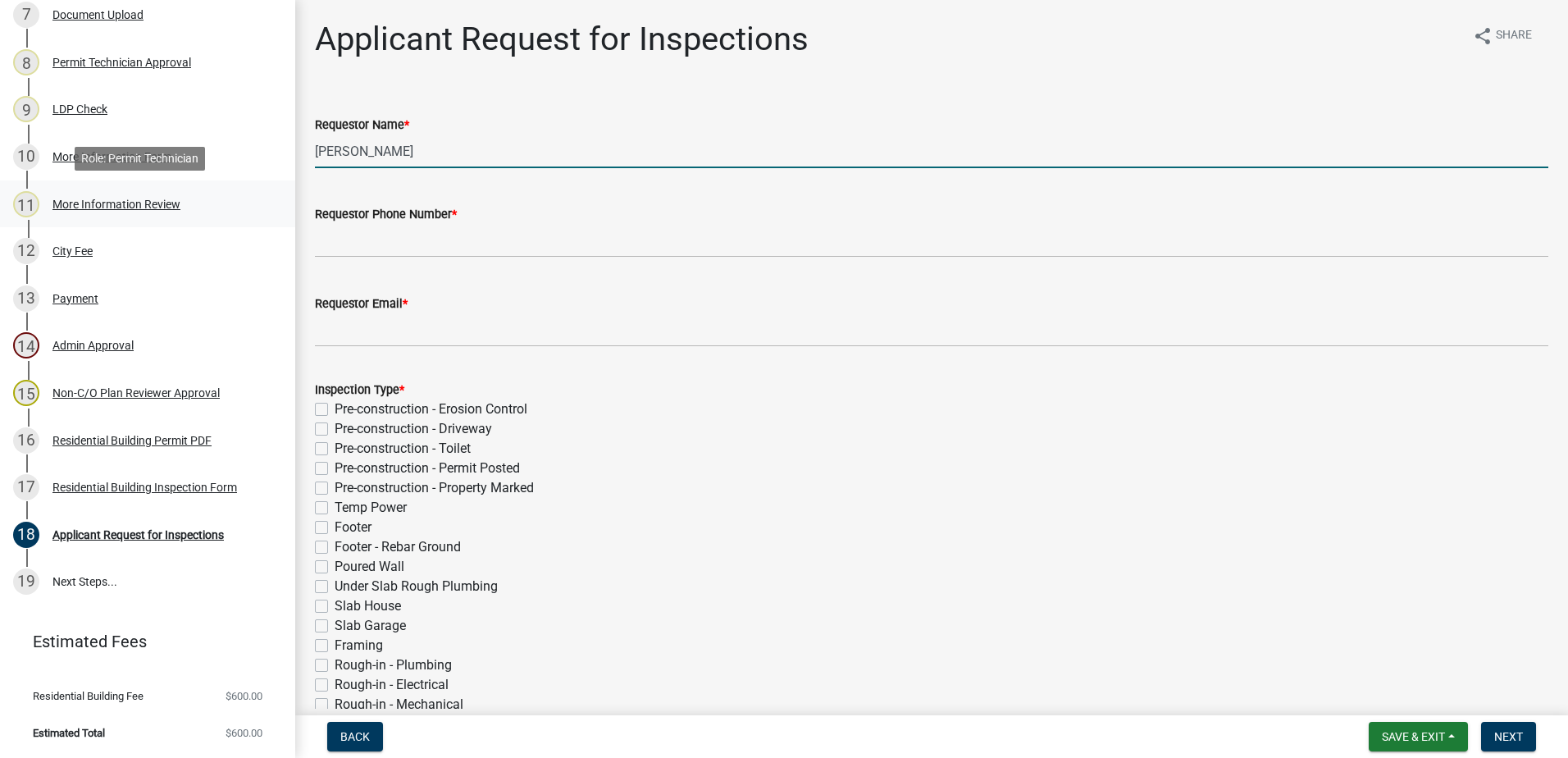
drag, startPoint x: 454, startPoint y: 144, endPoint x: 94, endPoint y: 212, distance: 366.4
click at [81, 208] on div "Residential Building Permit 2025-BLDR-218 View Summary Notes Show emails 1 Intr…" at bounding box center [784, 379] width 1568 height 758
type input "\"
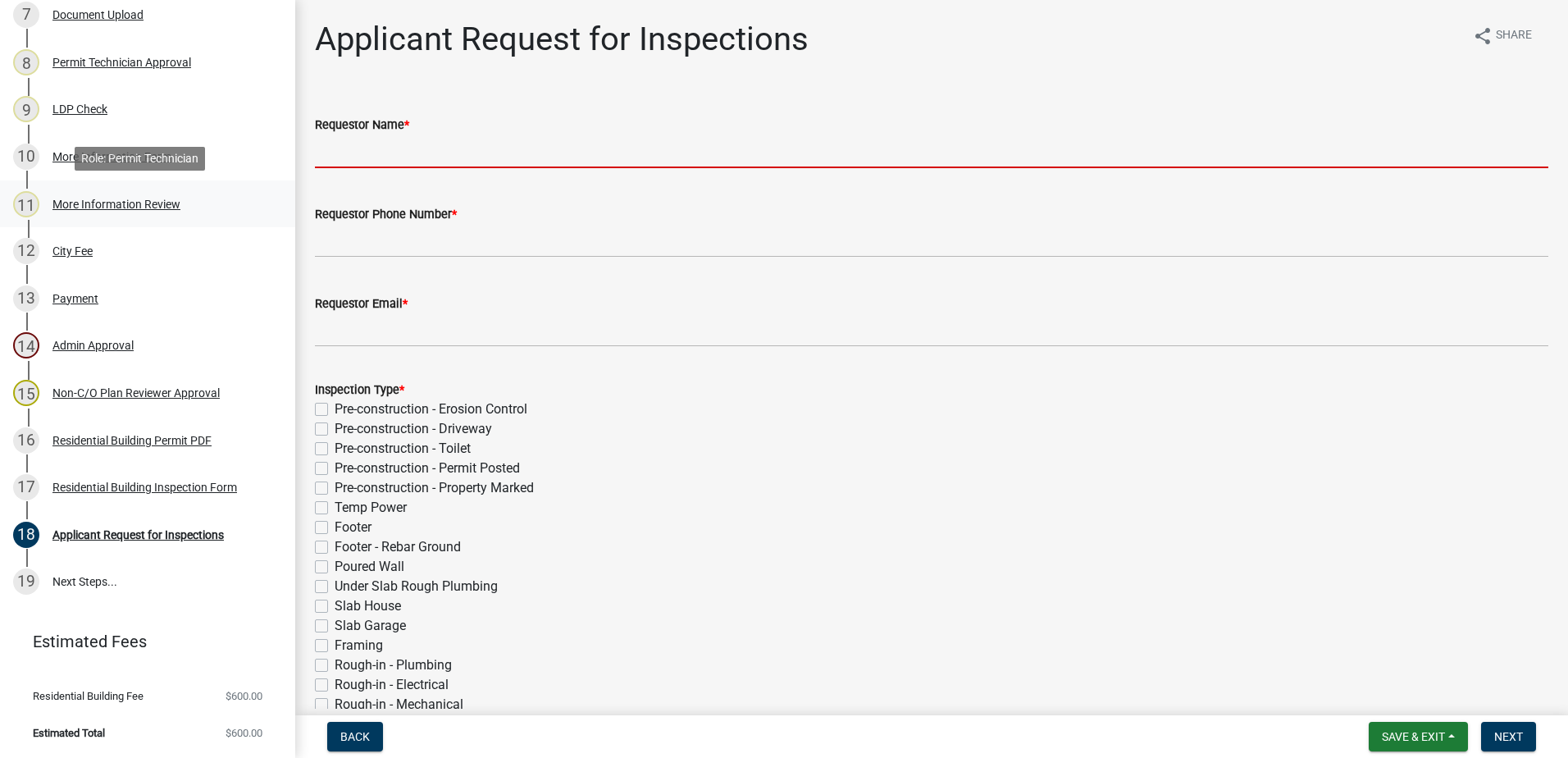
type input "s"
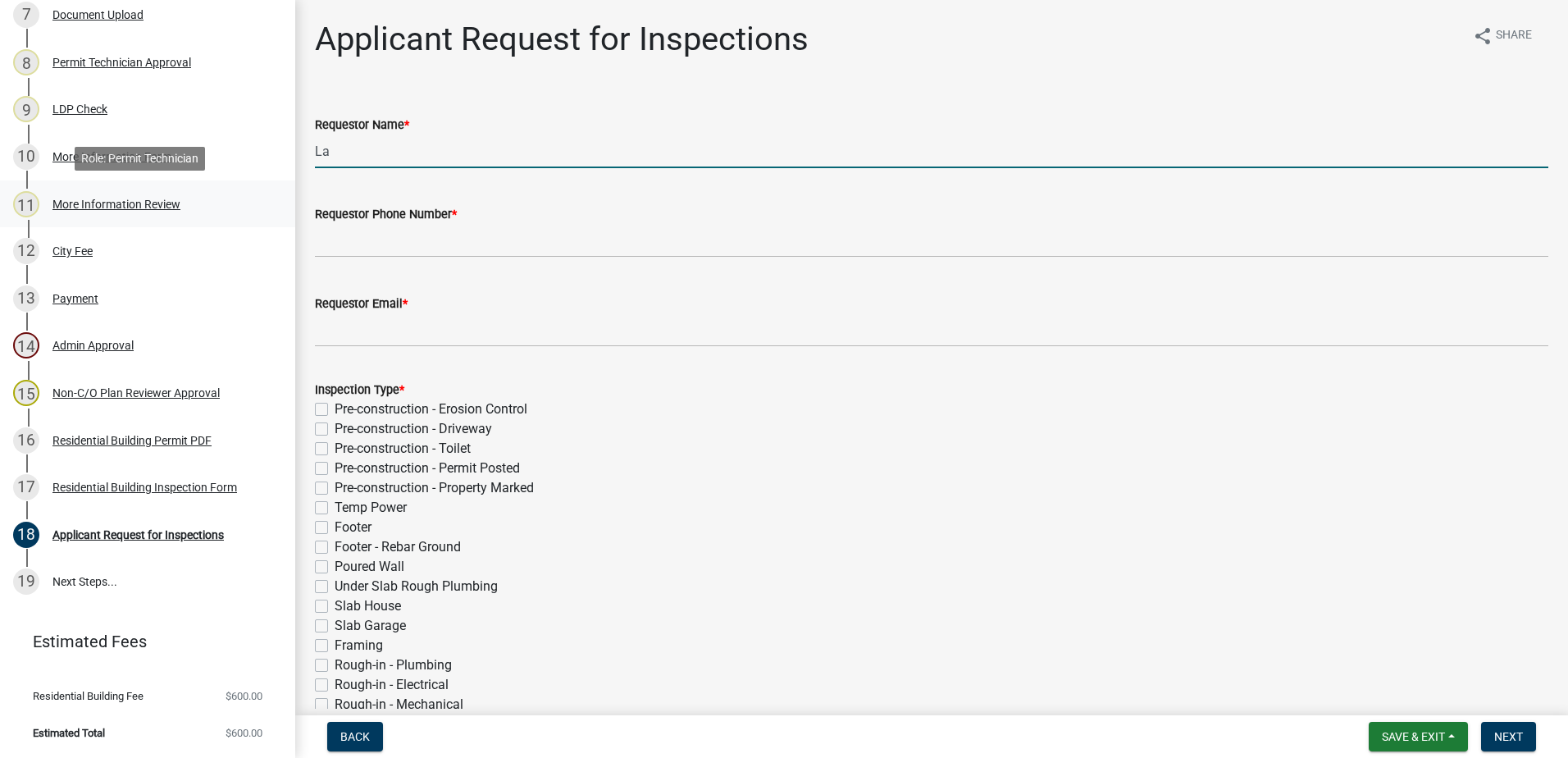
type input "L"
type input "l"
type input "Larry"
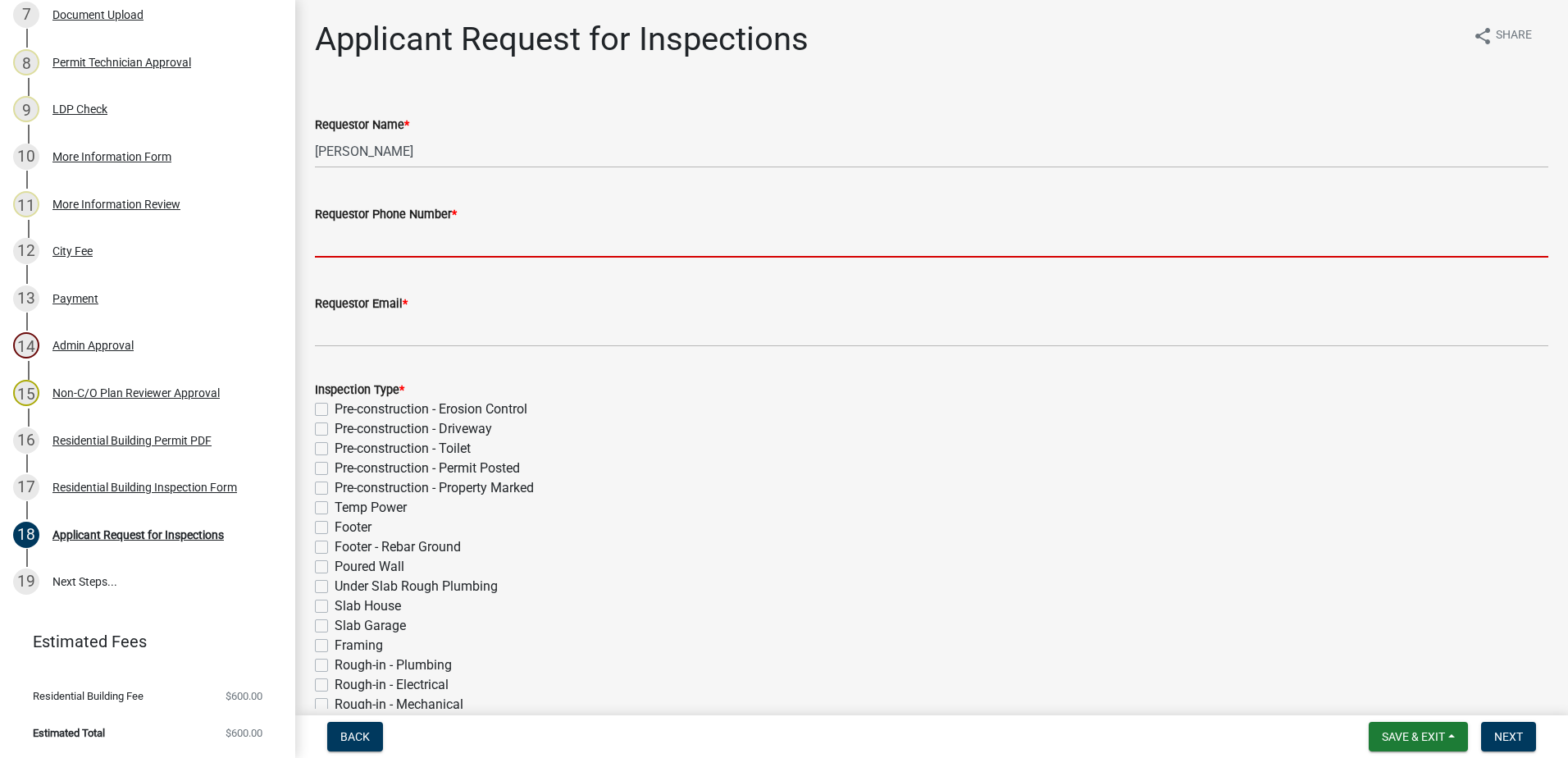
click at [358, 240] on input "Requestor Phone Number *" at bounding box center [931, 240] width 1233 height 33
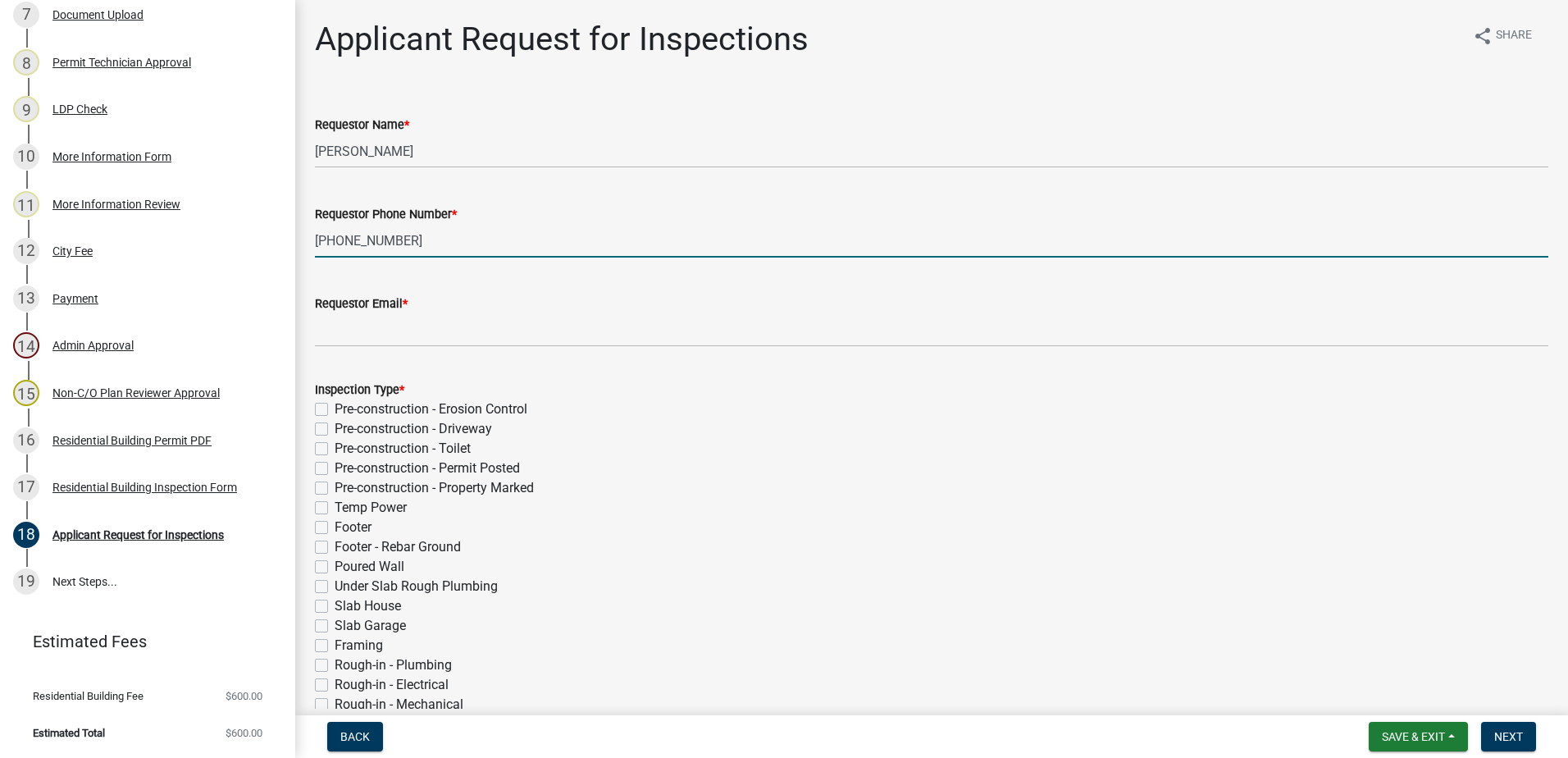
type input "770-575-6716"
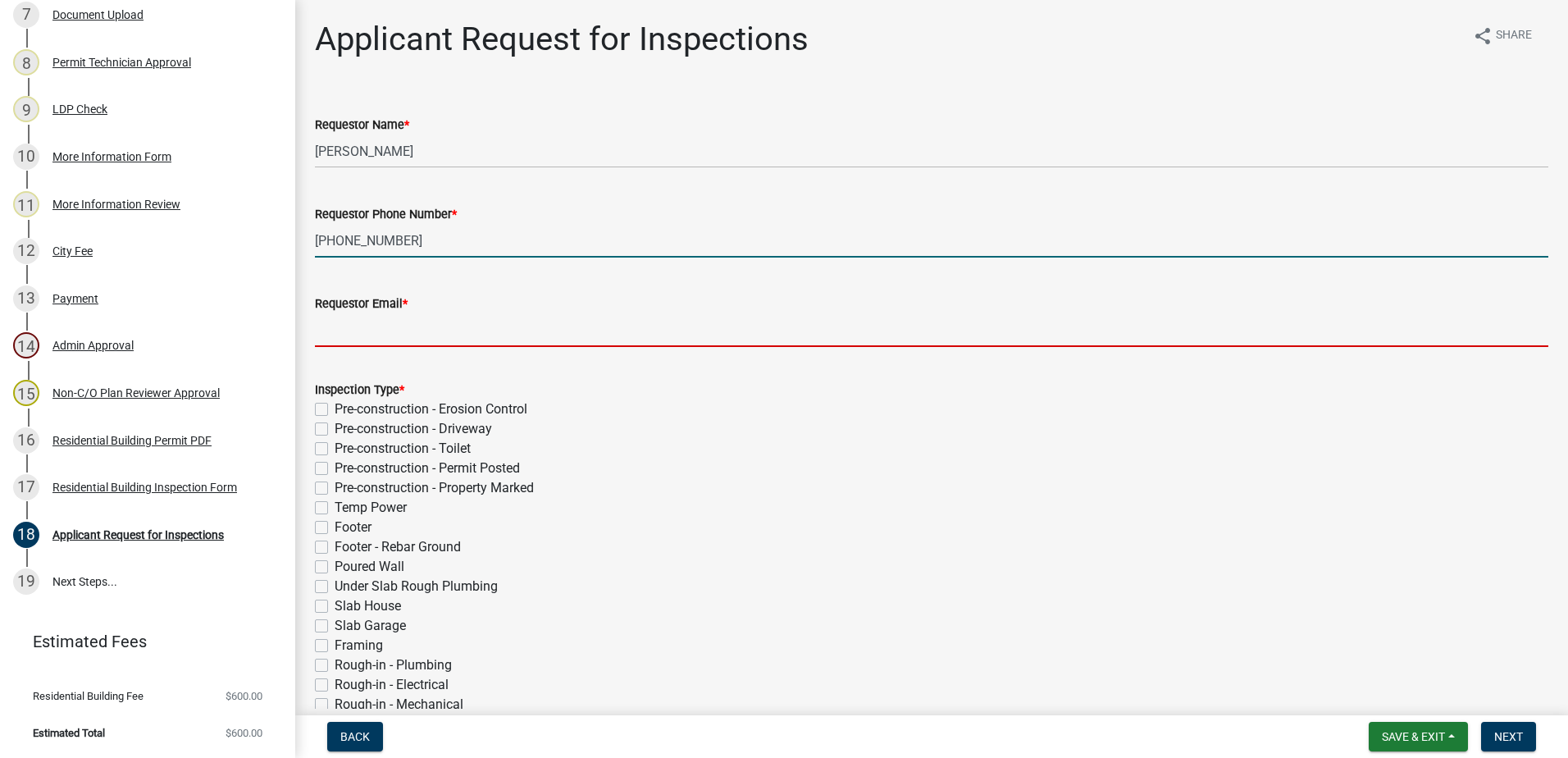
click at [350, 334] on input "Requestor Email *" at bounding box center [931, 330] width 1233 height 33
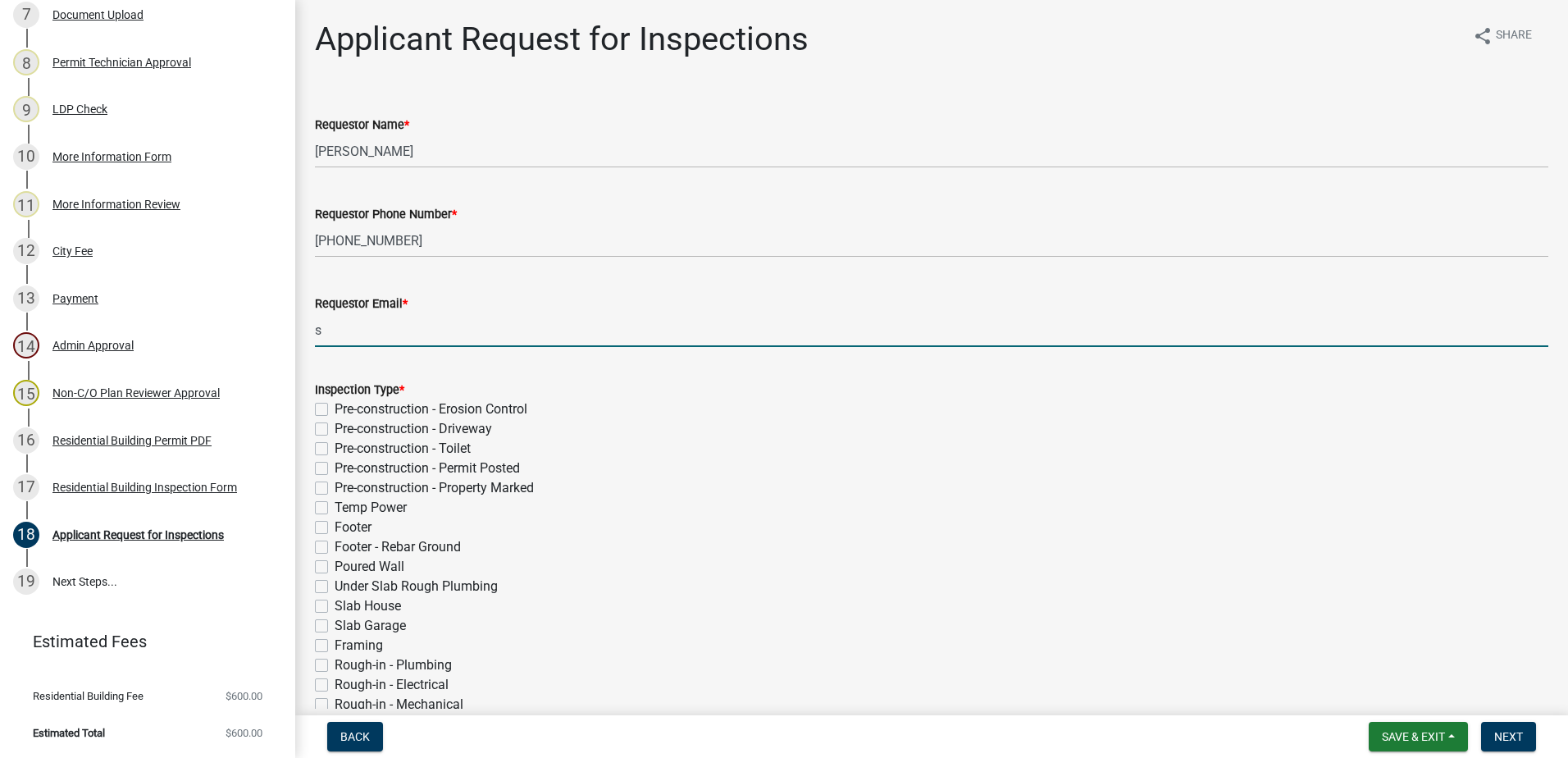
type input "sonnymayfield@bellsouth.net"
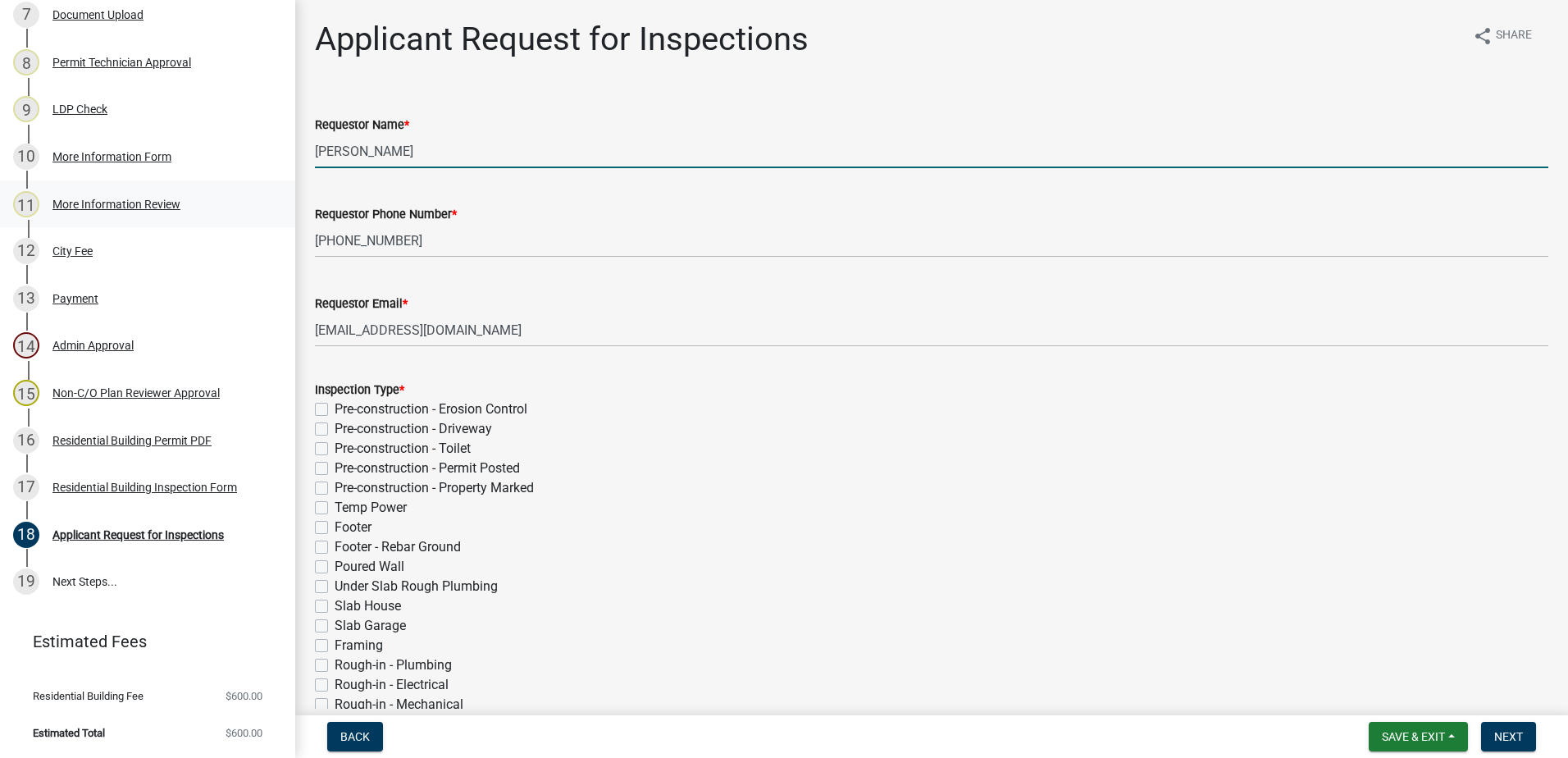
drag, startPoint x: 341, startPoint y: 156, endPoint x: 111, endPoint y: 182, distance: 231.5
click at [111, 181] on div "Residential Building Permit 2025-BLDR-218 View Summary Notes Show emails 1 Intr…" at bounding box center [784, 379] width 1568 height 758
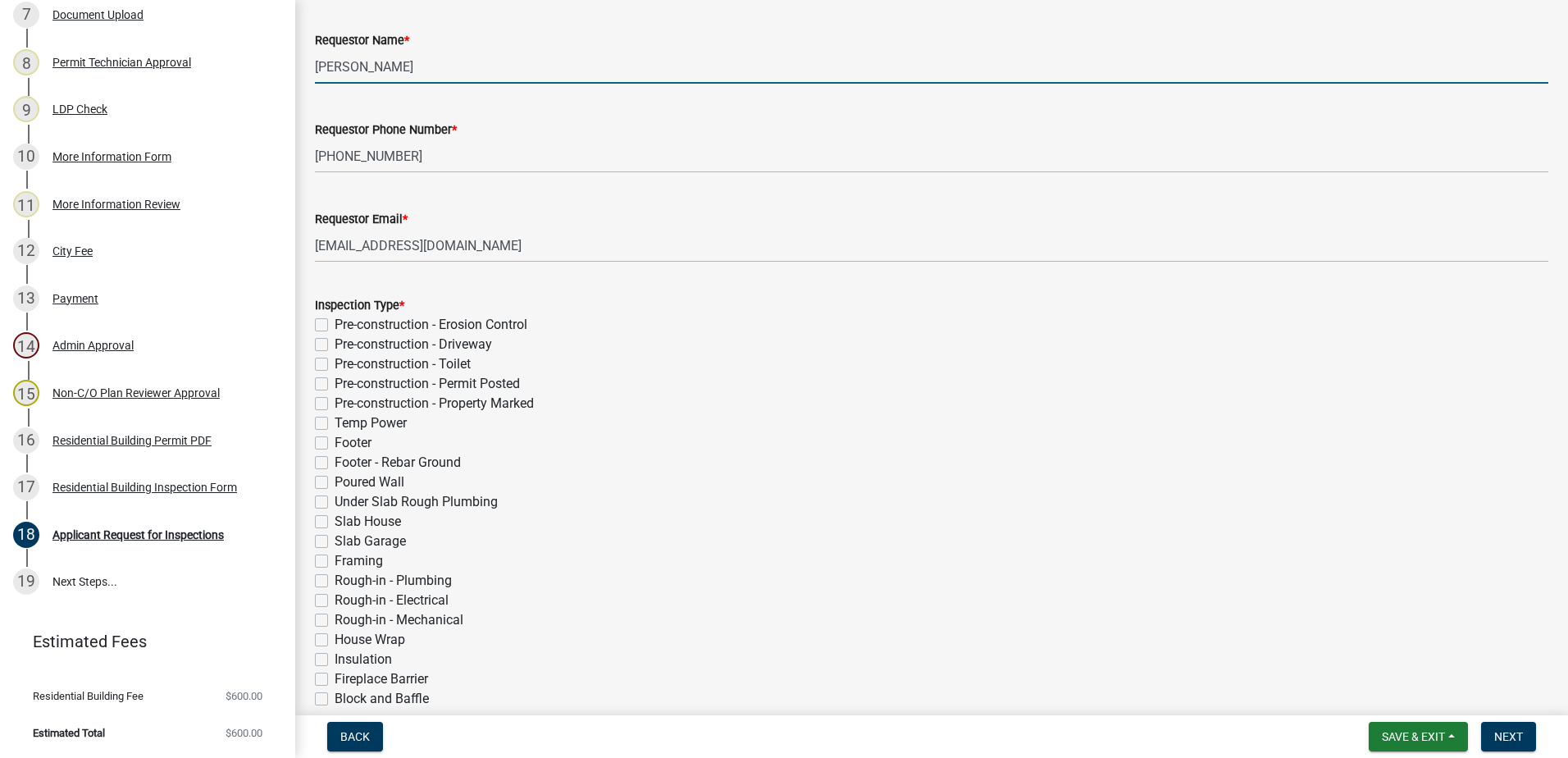
scroll to position [164, 0]
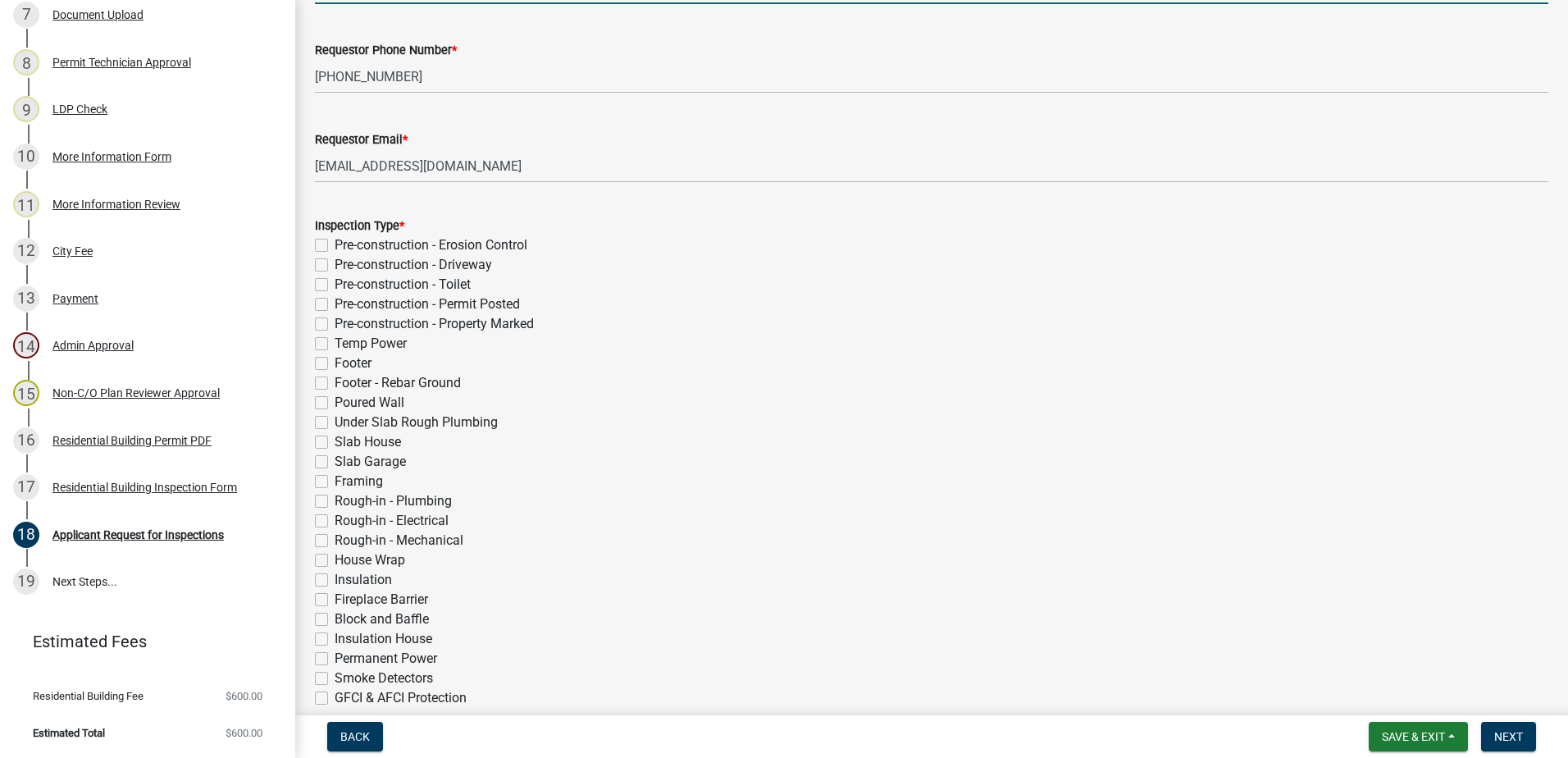
type input "Sonny"
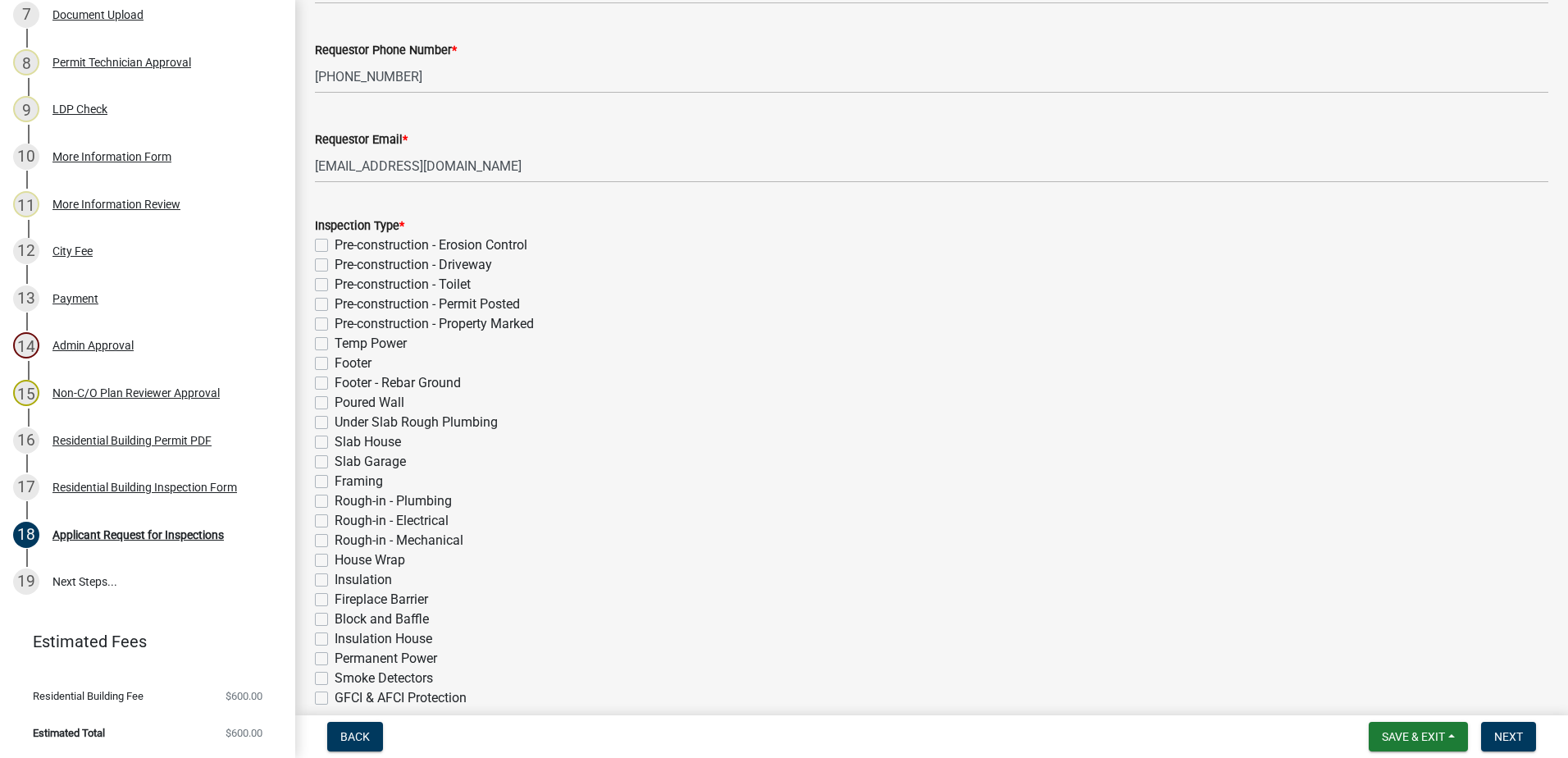
click at [335, 421] on label "Under Slab Rough Plumbing" at bounding box center [416, 422] width 163 height 20
click at [335, 421] on input "Under Slab Rough Plumbing" at bounding box center [340, 417] width 11 height 11
checkbox input "true"
checkbox input "false"
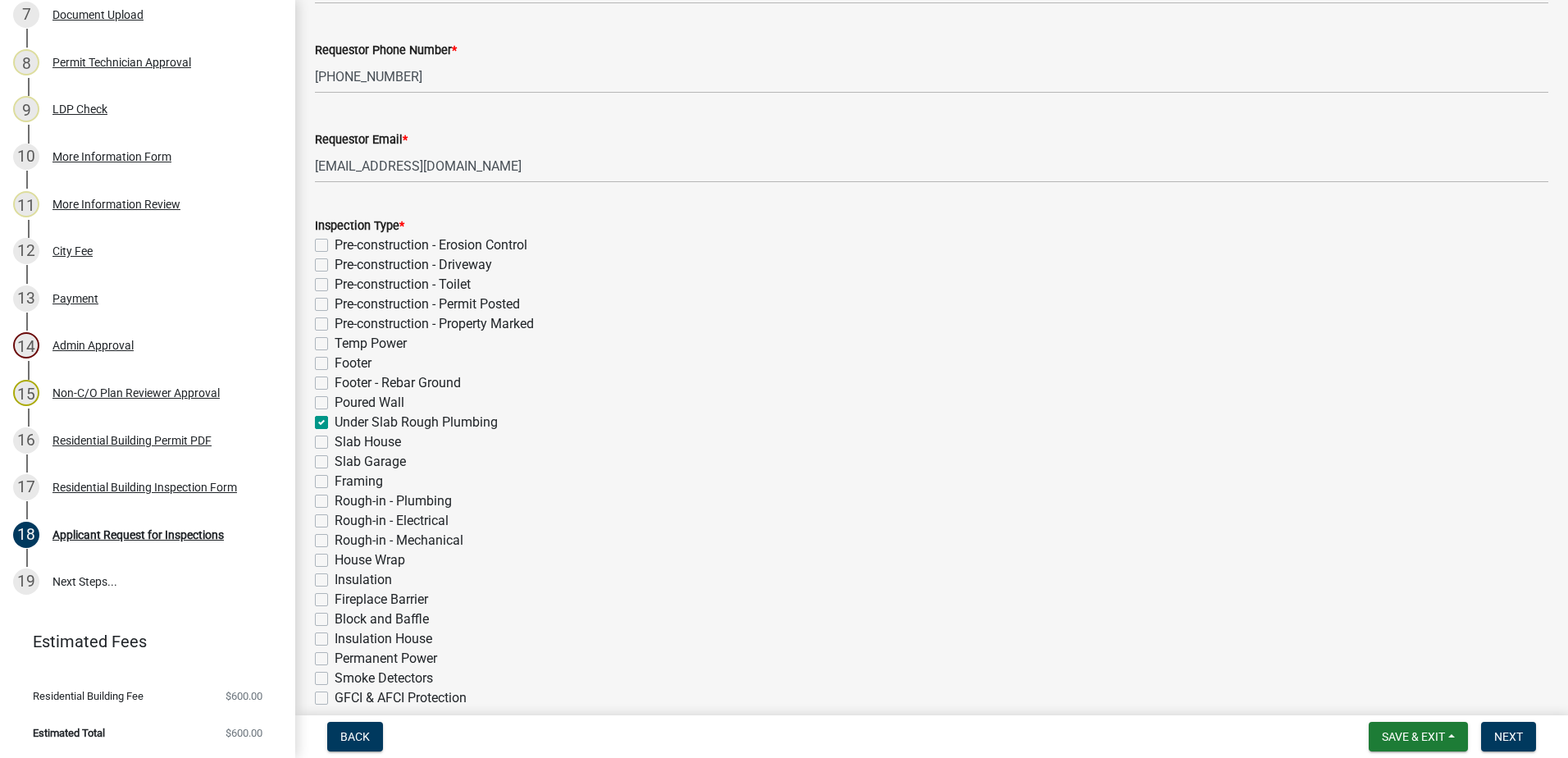
checkbox input "false"
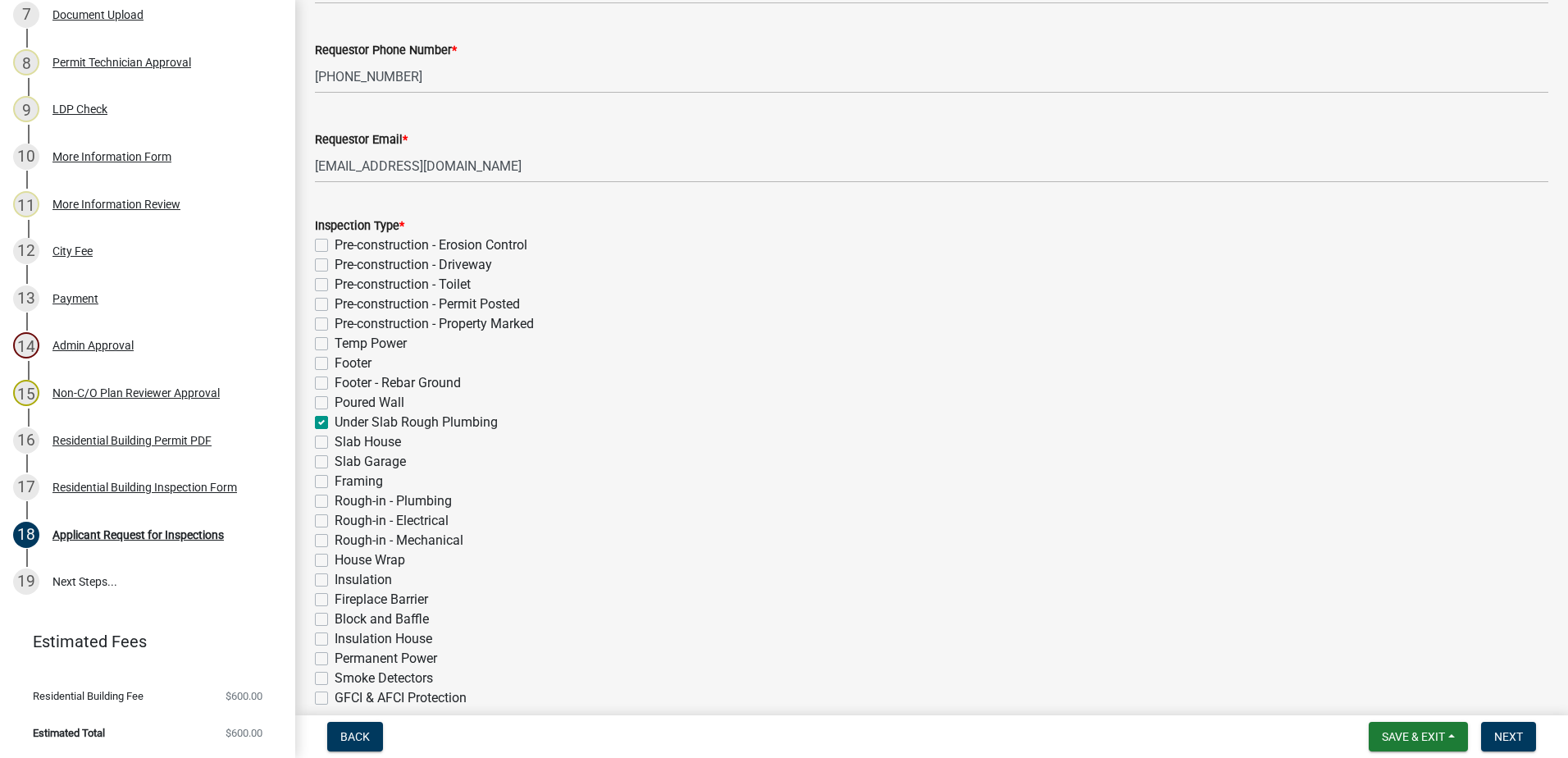
checkbox input "false"
checkbox input "true"
checkbox input "false"
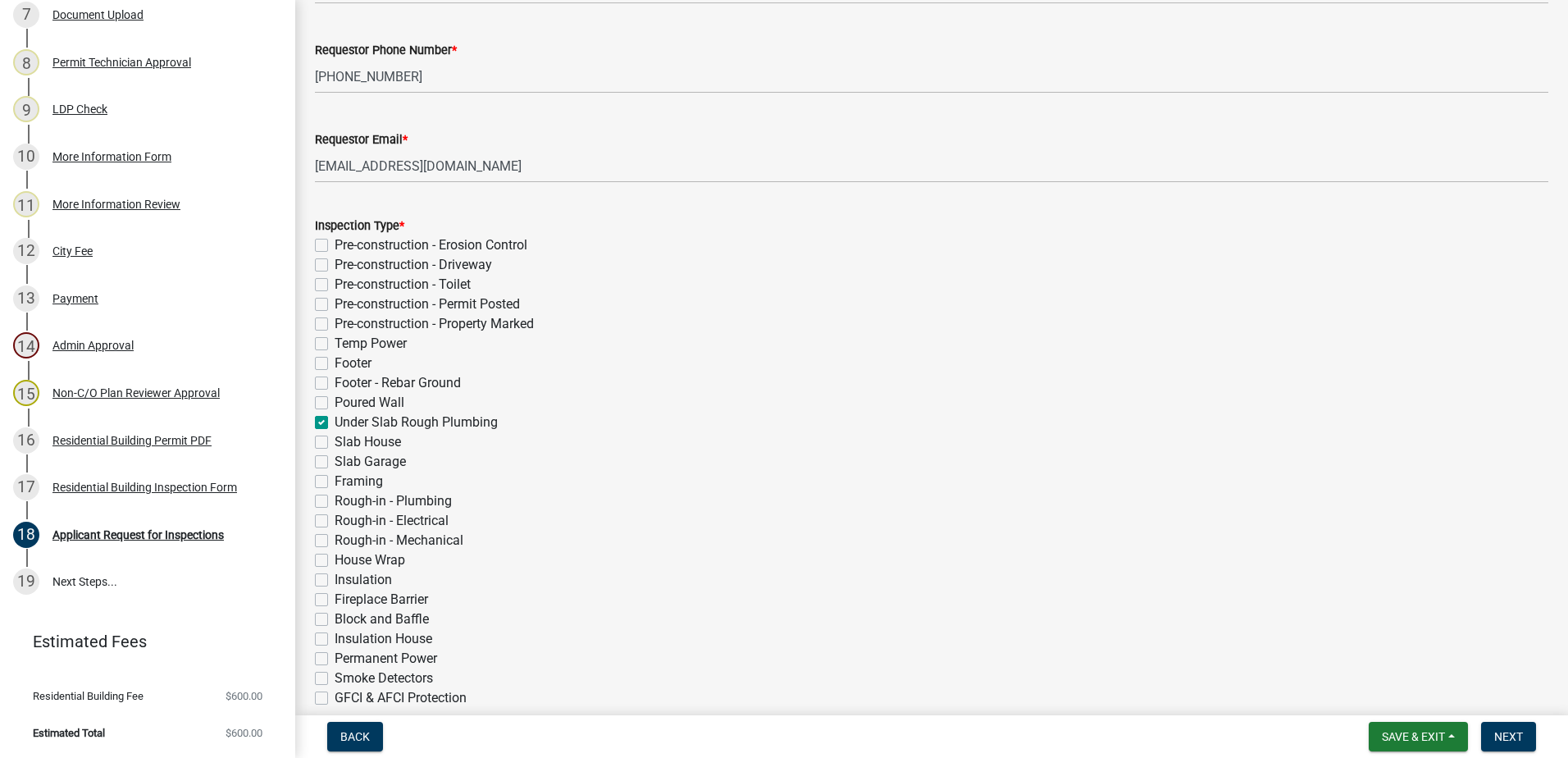
checkbox input "false"
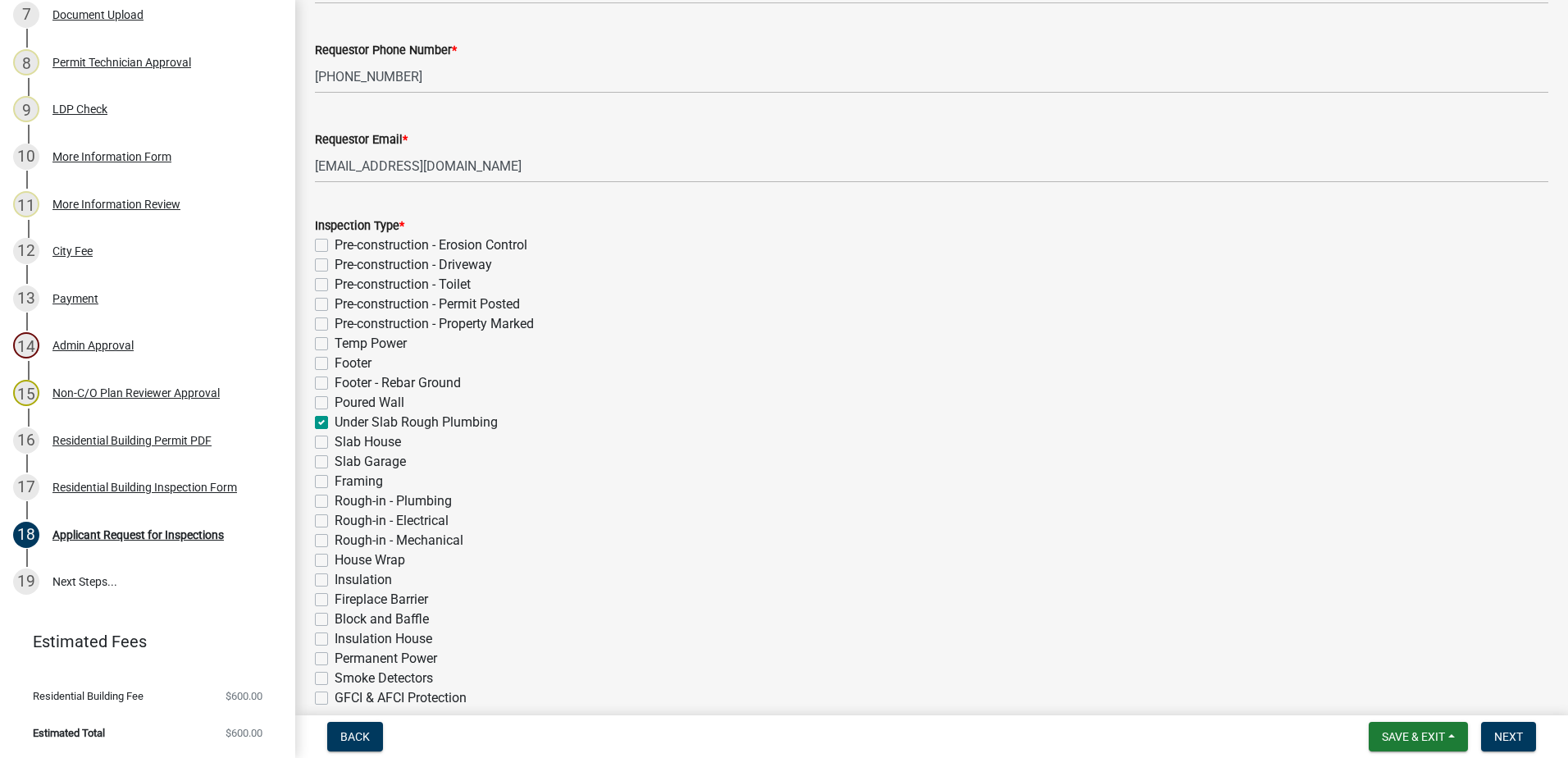
checkbox input "false"
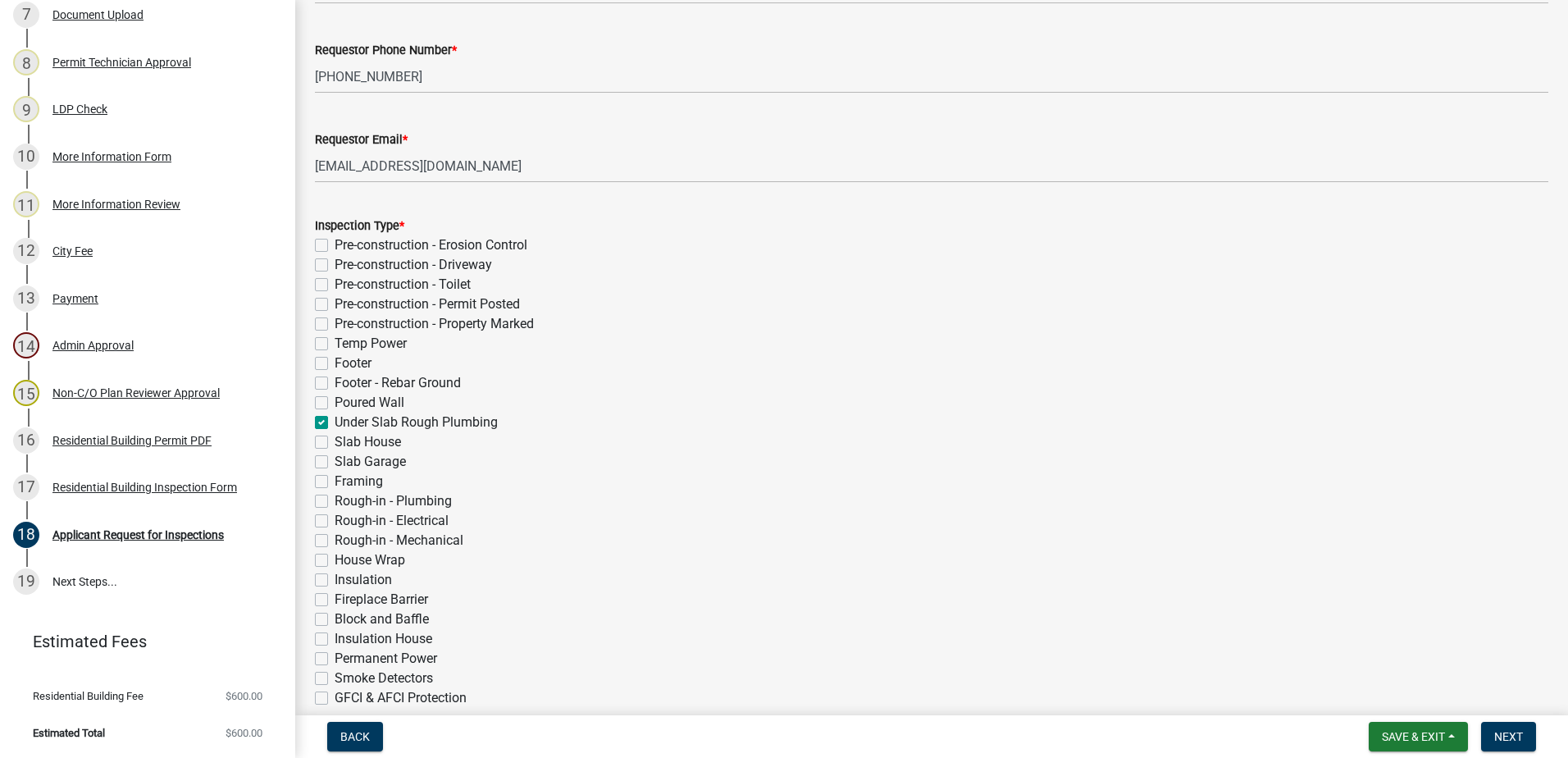
checkbox input "false"
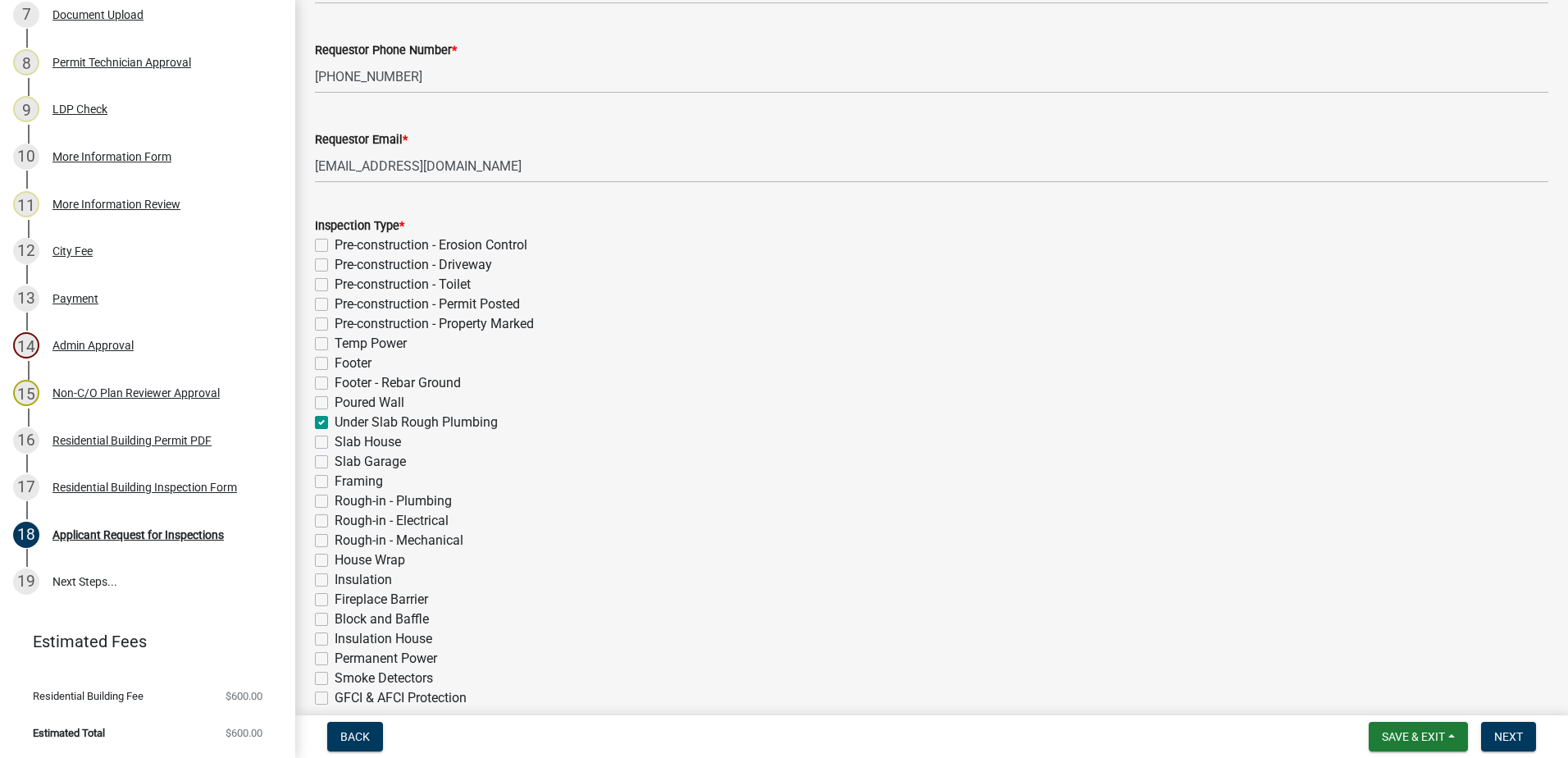
checkbox input "false"
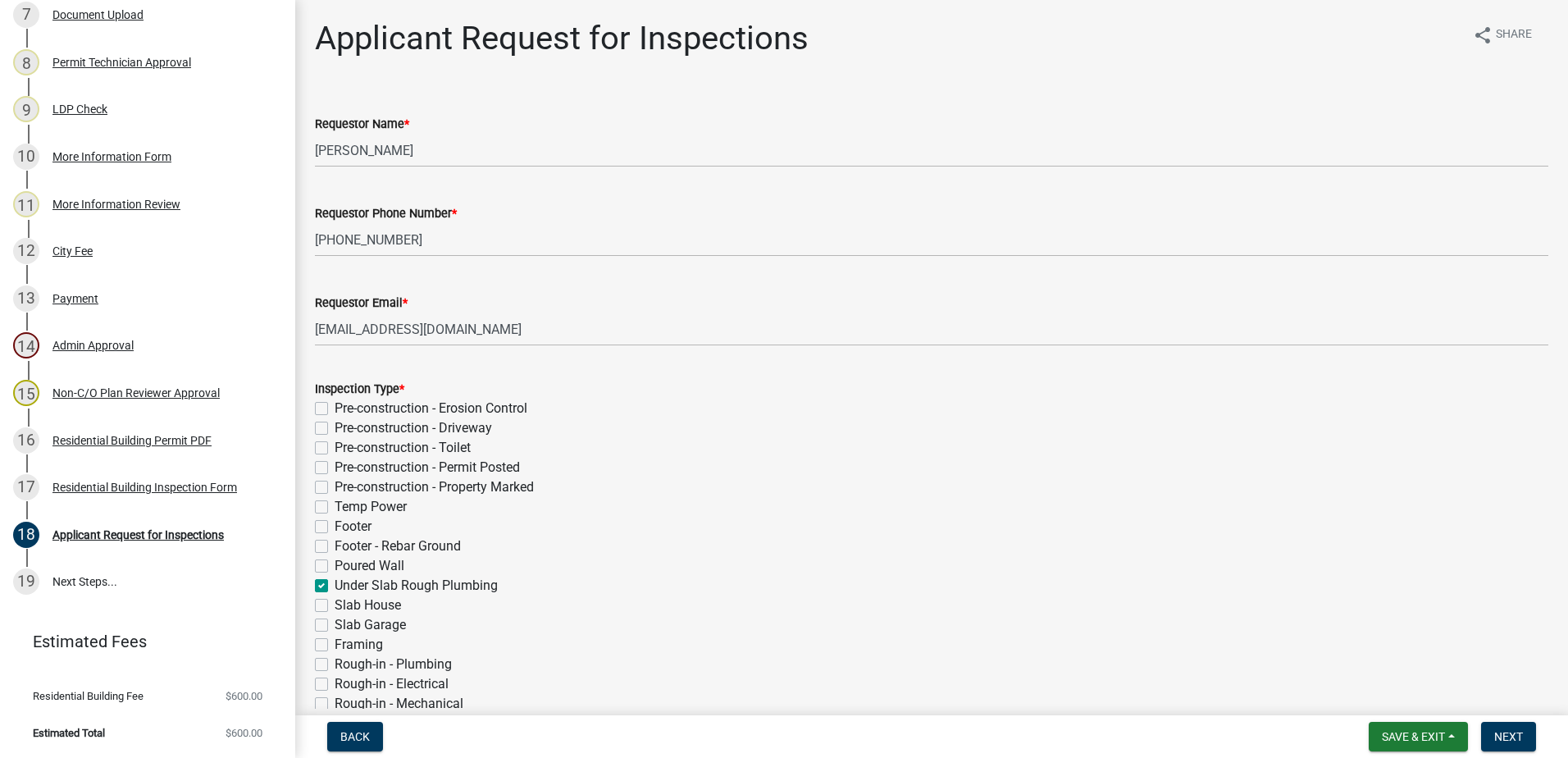
scroll to position [0, 0]
click at [335, 405] on label "Pre-construction - Erosion Control" at bounding box center [431, 409] width 193 height 20
click at [335, 405] on input "Pre-construction - Erosion Control" at bounding box center [340, 404] width 11 height 11
checkbox input "true"
checkbox input "false"
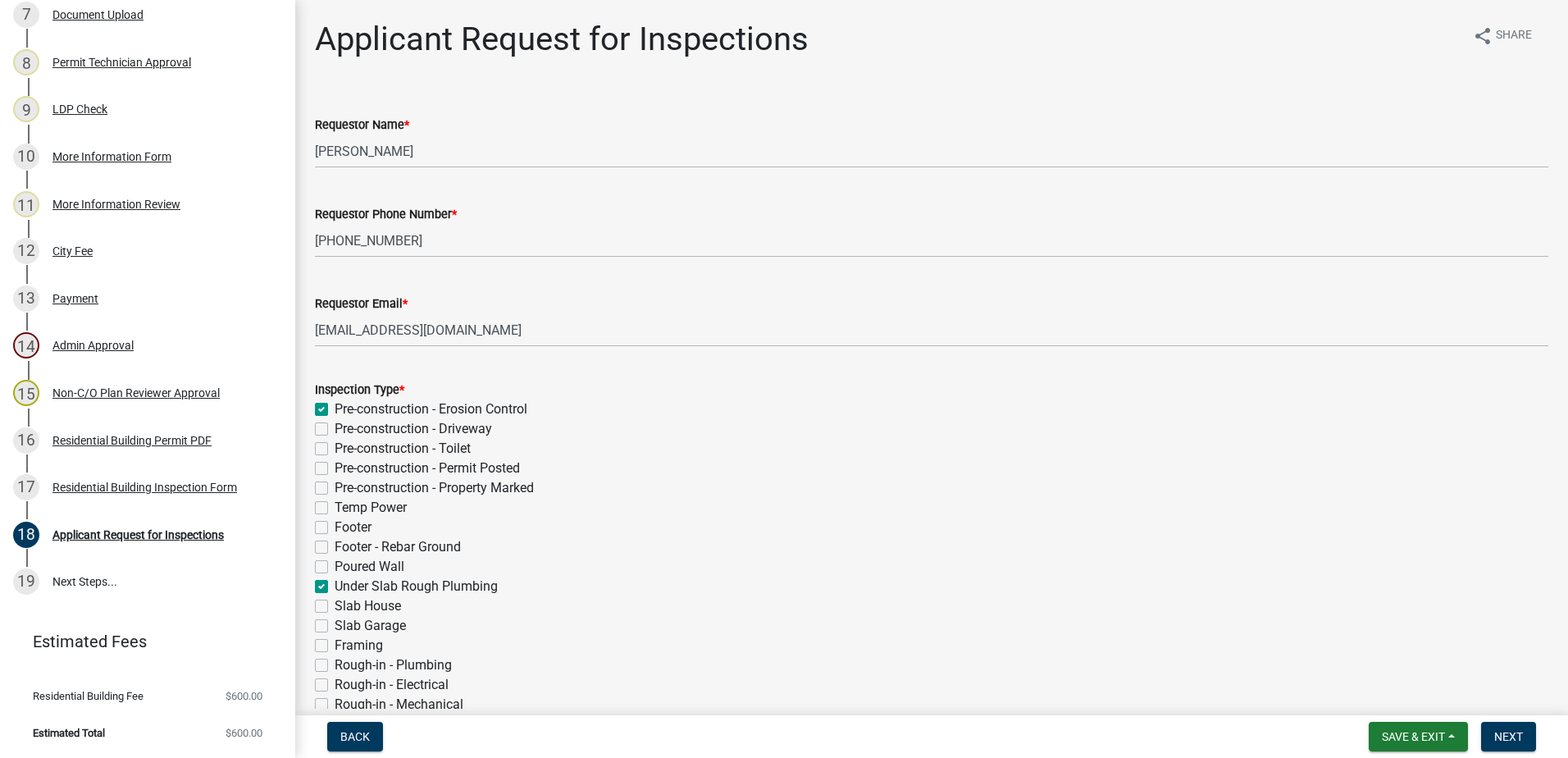
checkbox input "false"
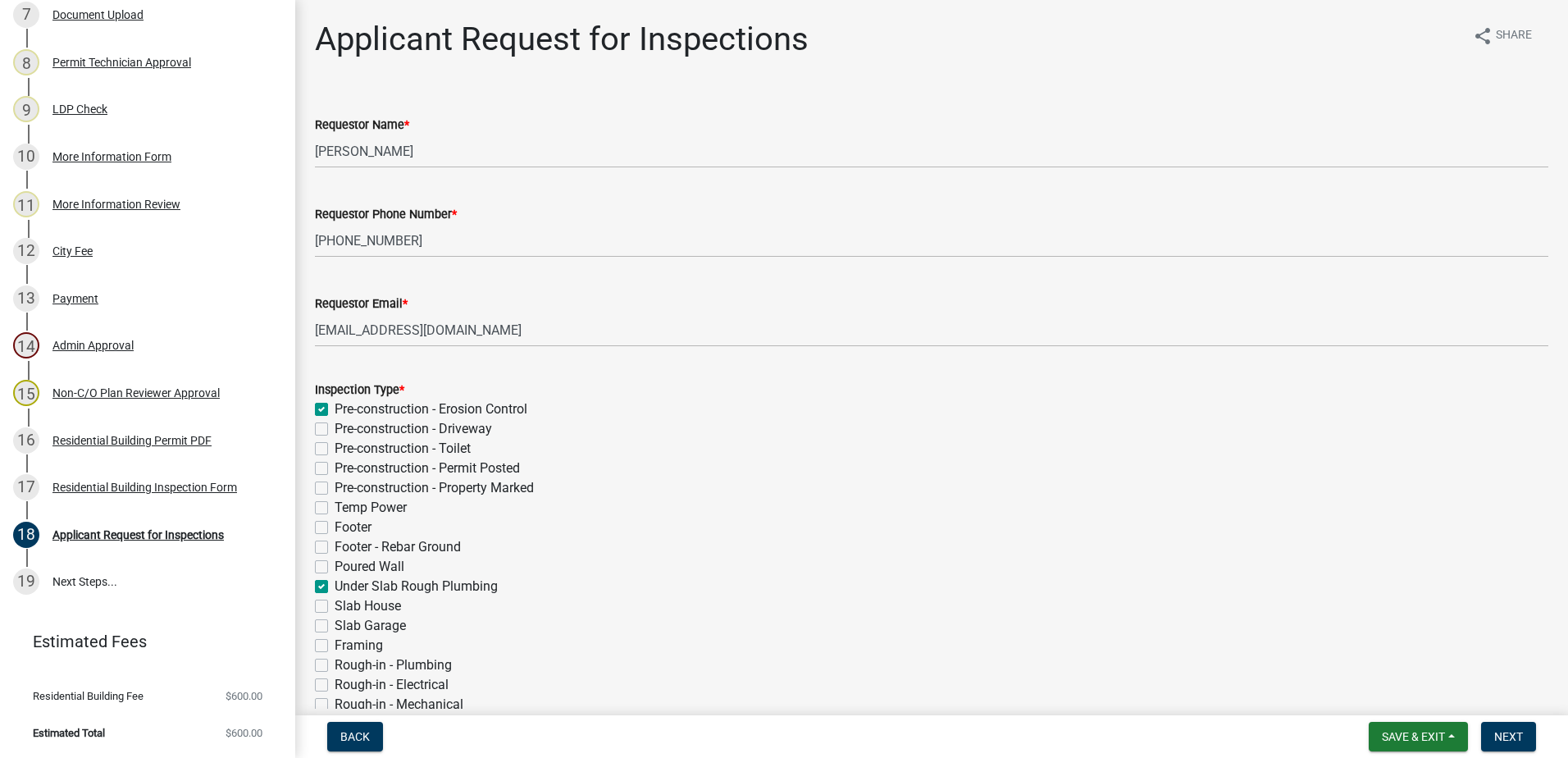
checkbox input "false"
checkbox input "true"
checkbox input "false"
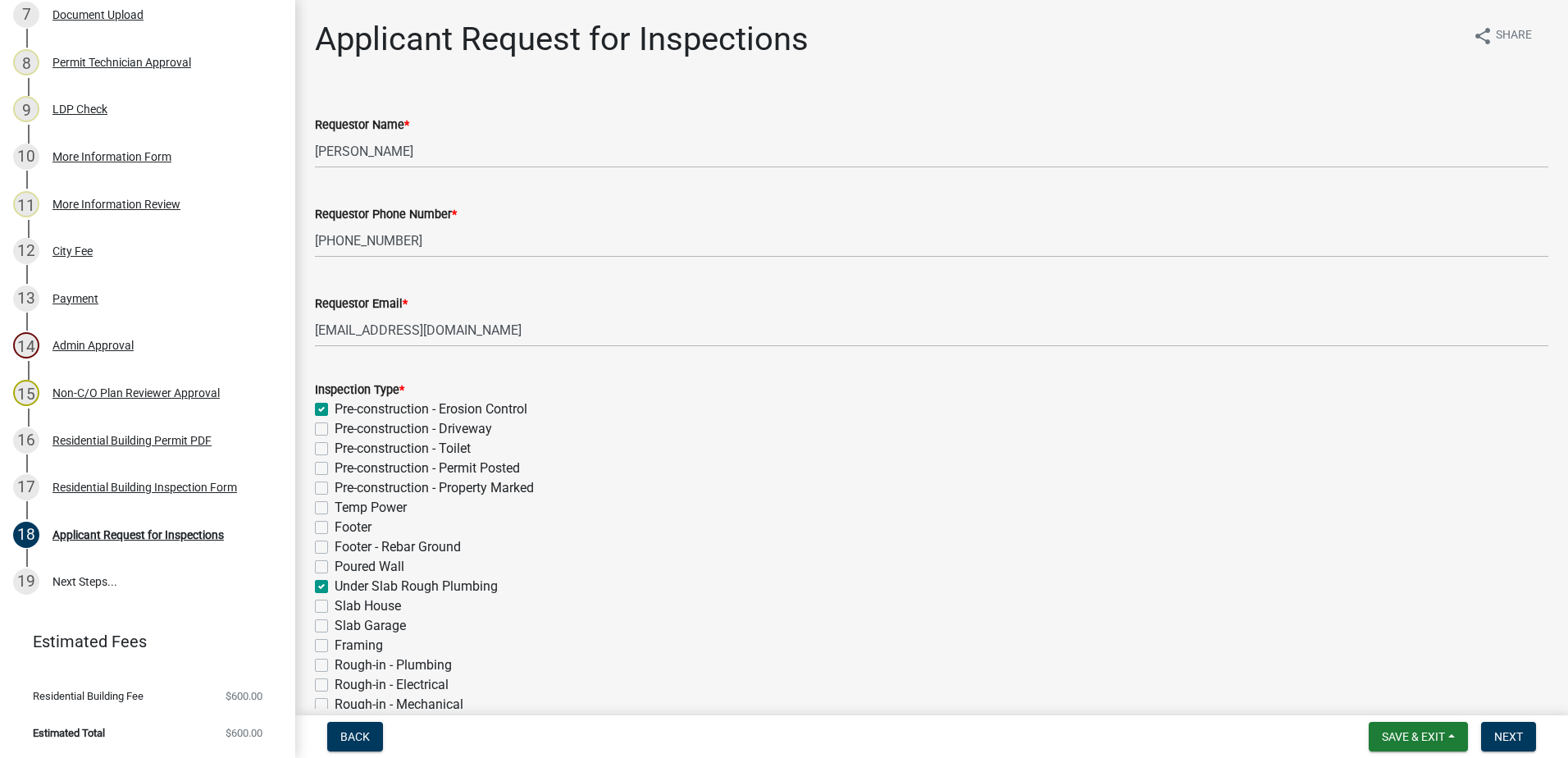
checkbox input "false"
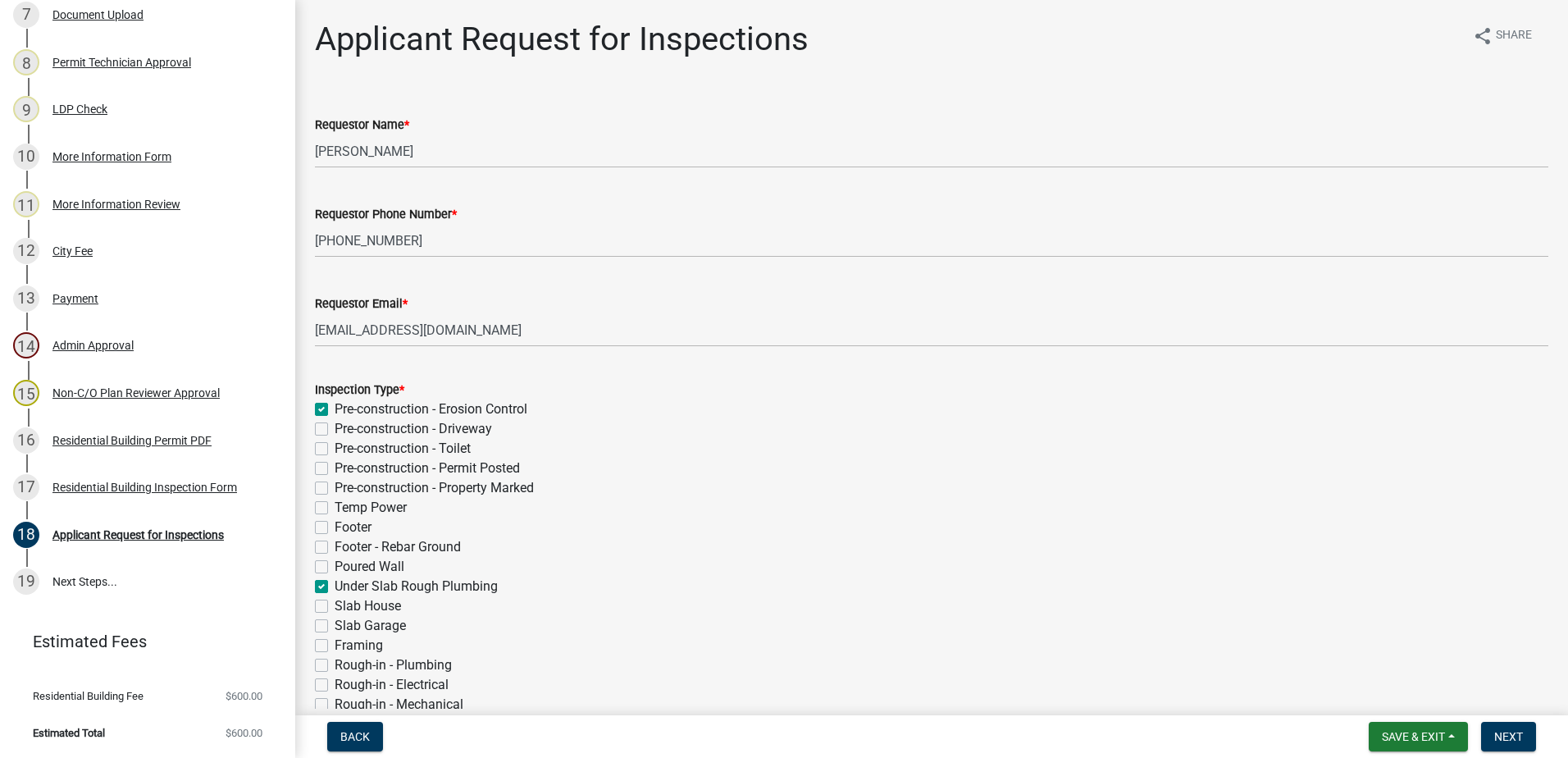
checkbox input "false"
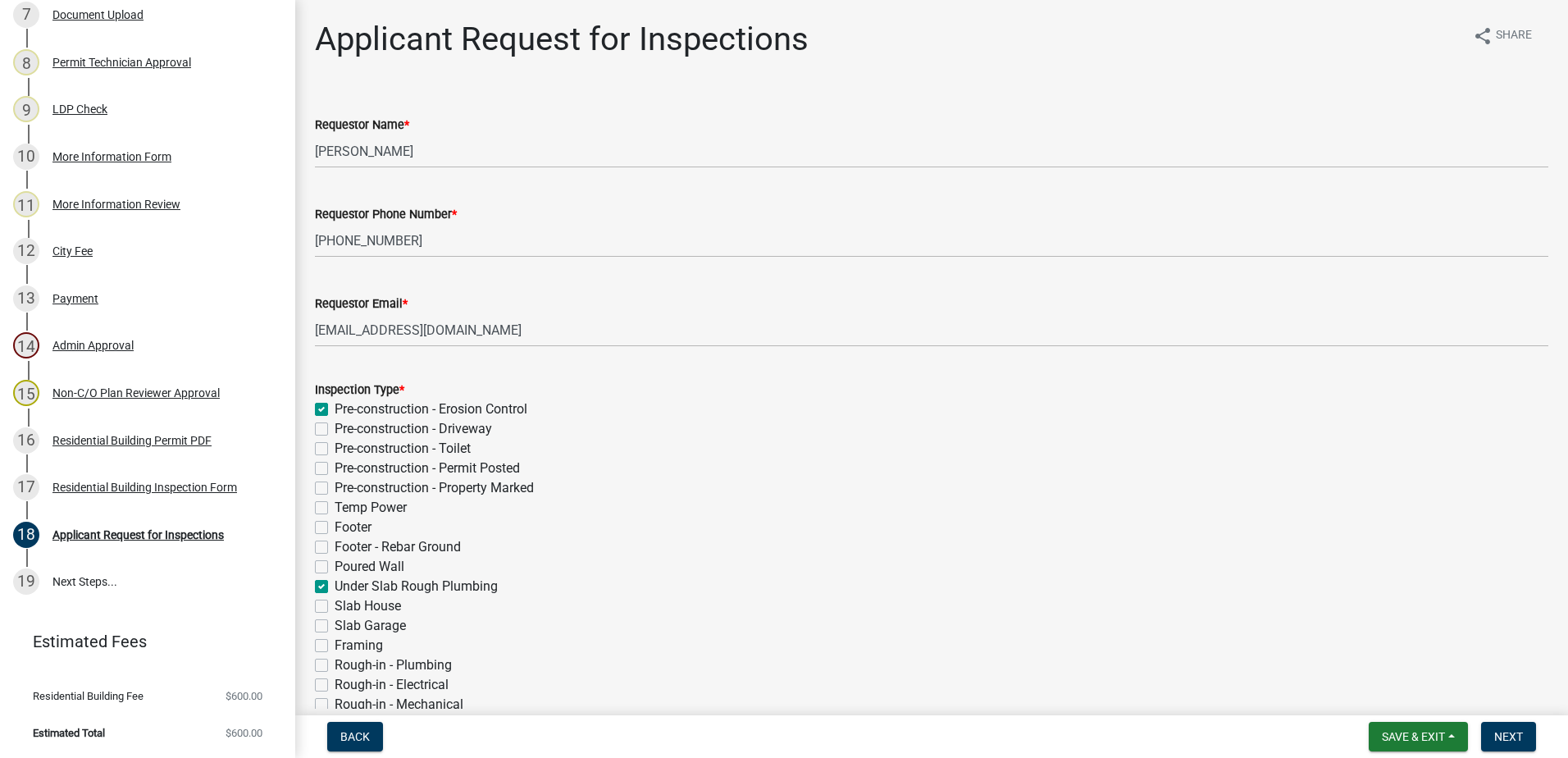
checkbox input "false"
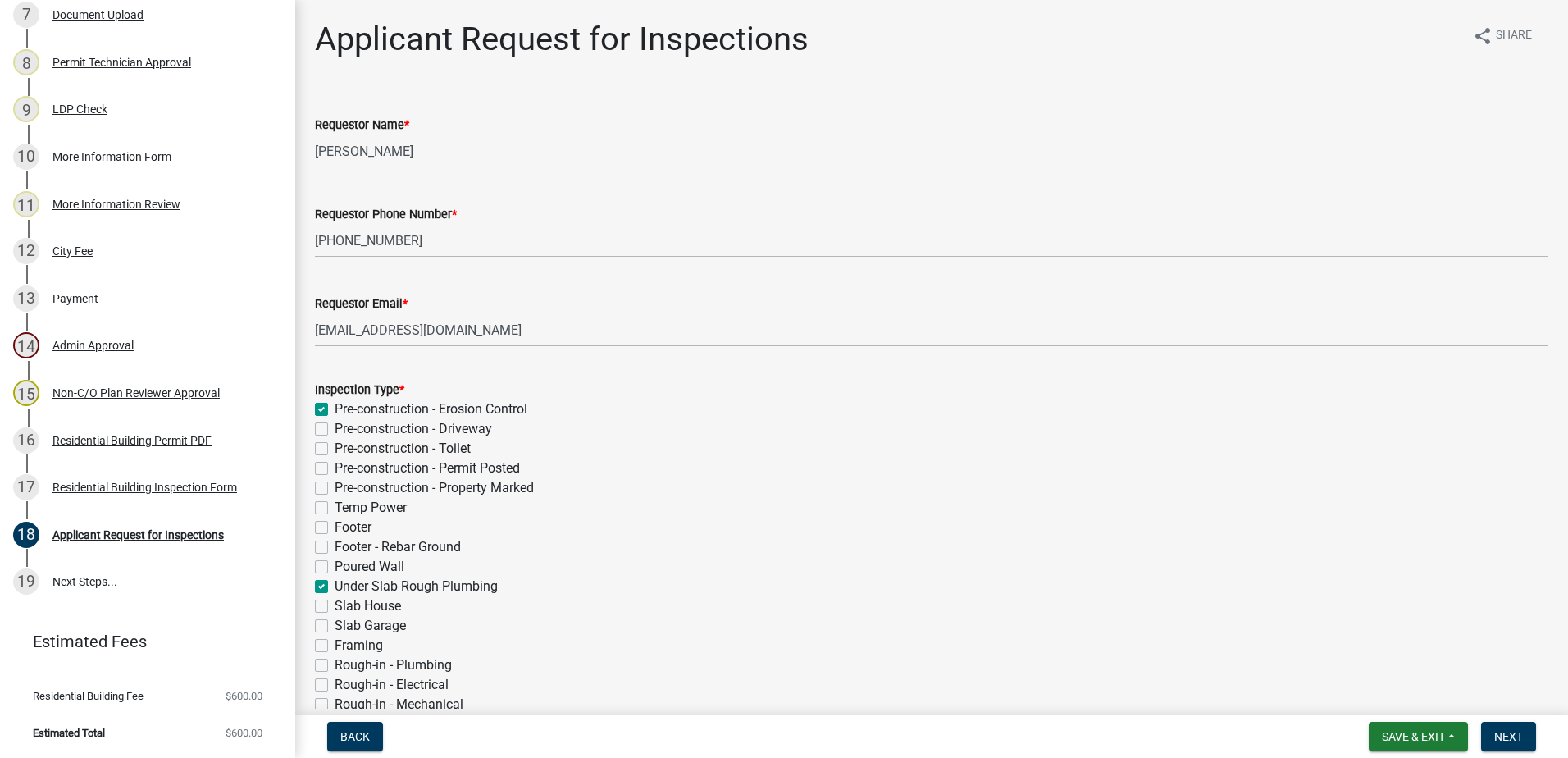
checkbox input "false"
click at [335, 425] on label "Pre-construction - Driveway" at bounding box center [413, 429] width 158 height 20
click at [335, 425] on input "Pre-construction - Driveway" at bounding box center [340, 424] width 11 height 11
checkbox input "true"
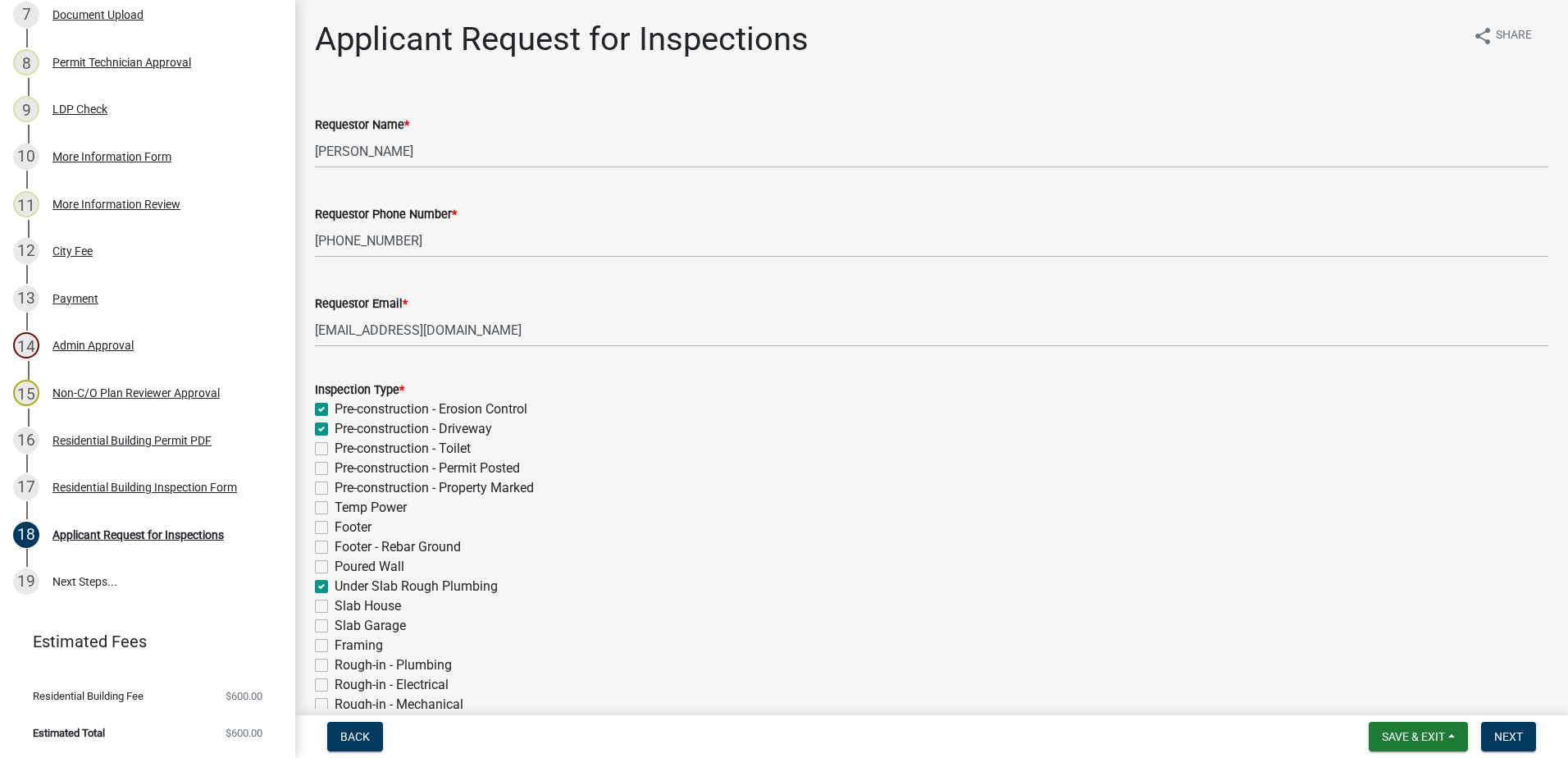
checkbox input "true"
checkbox input "false"
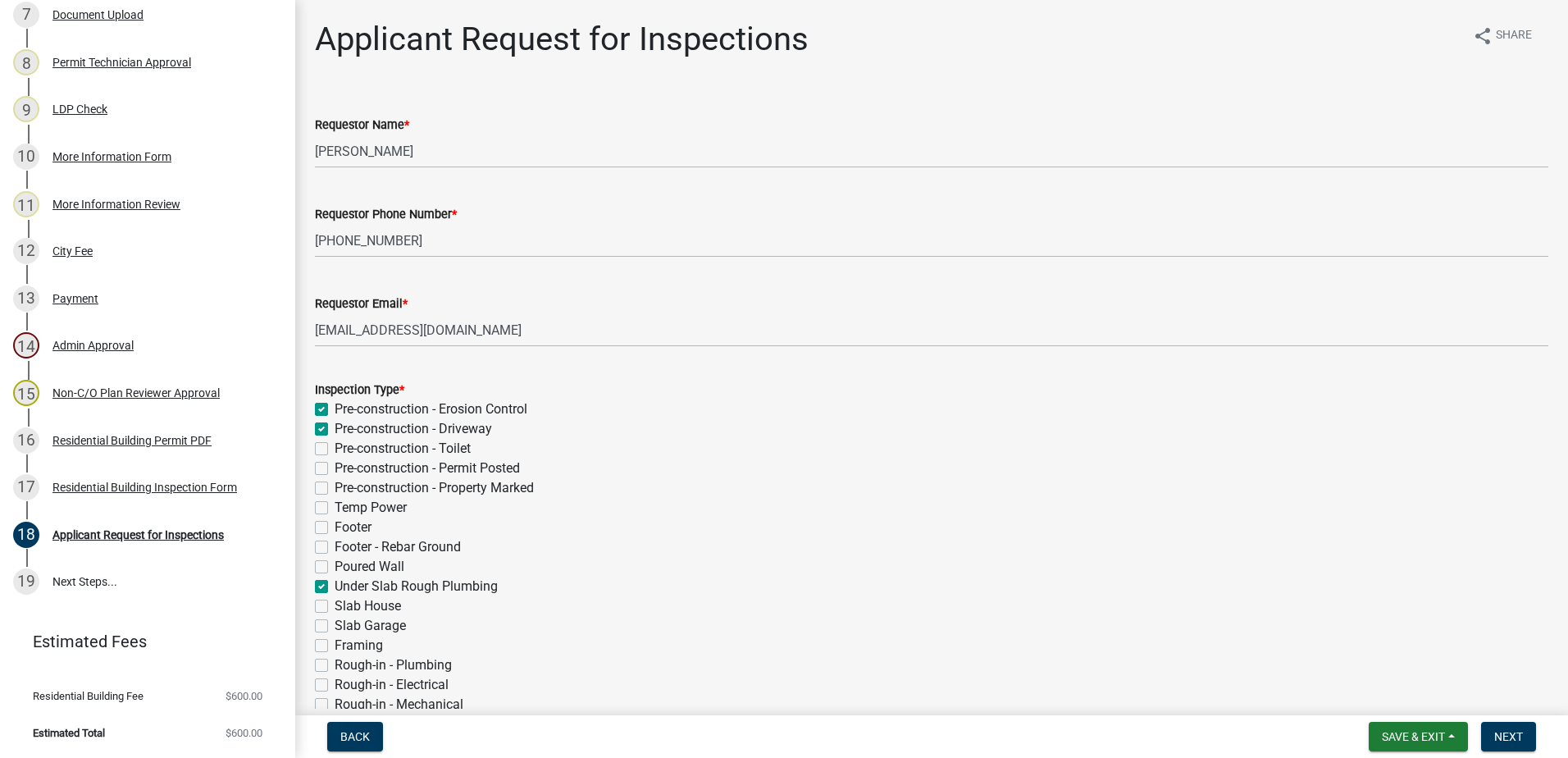
checkbox input "false"
checkbox input "true"
checkbox input "false"
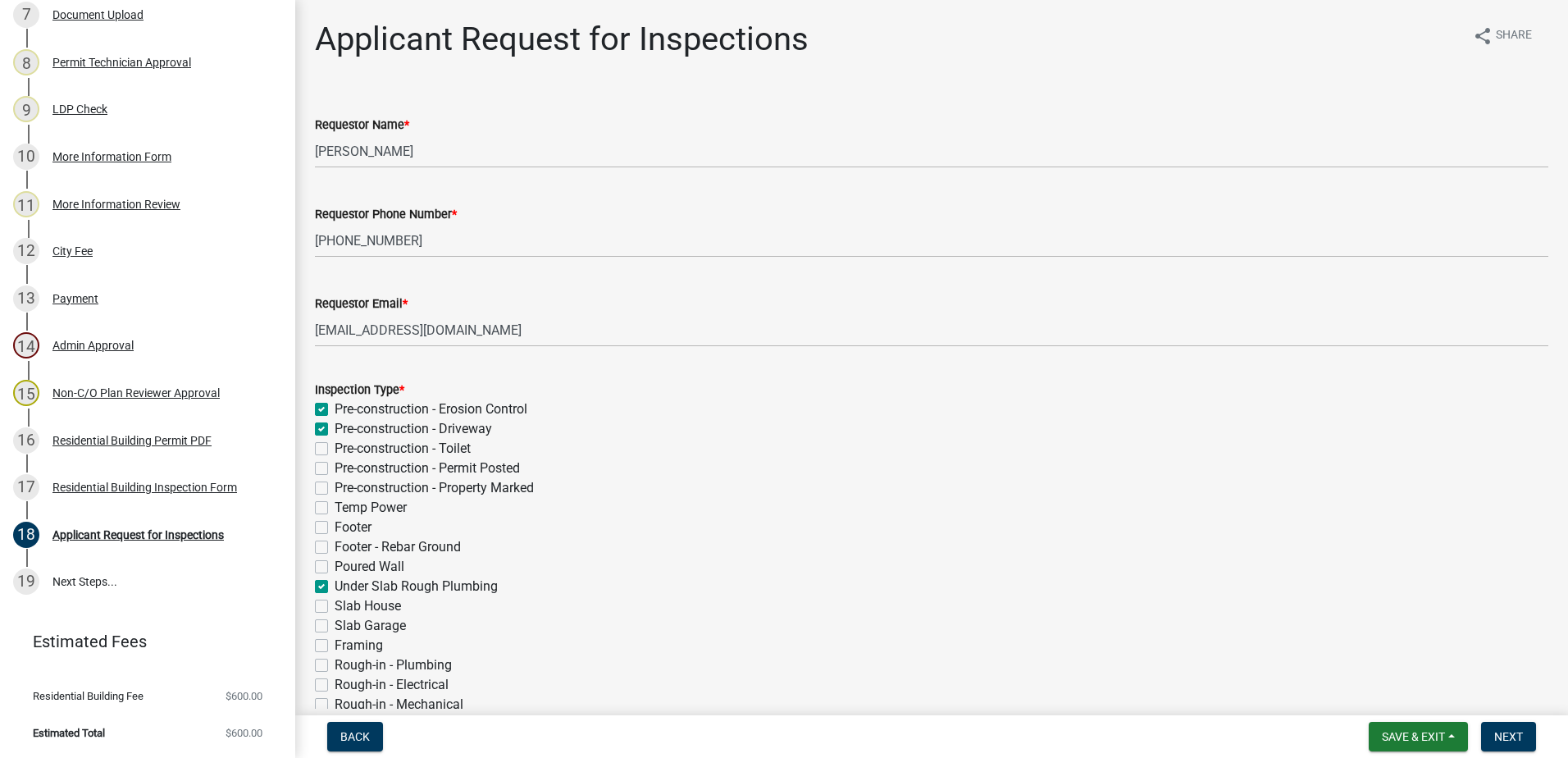
checkbox input "false"
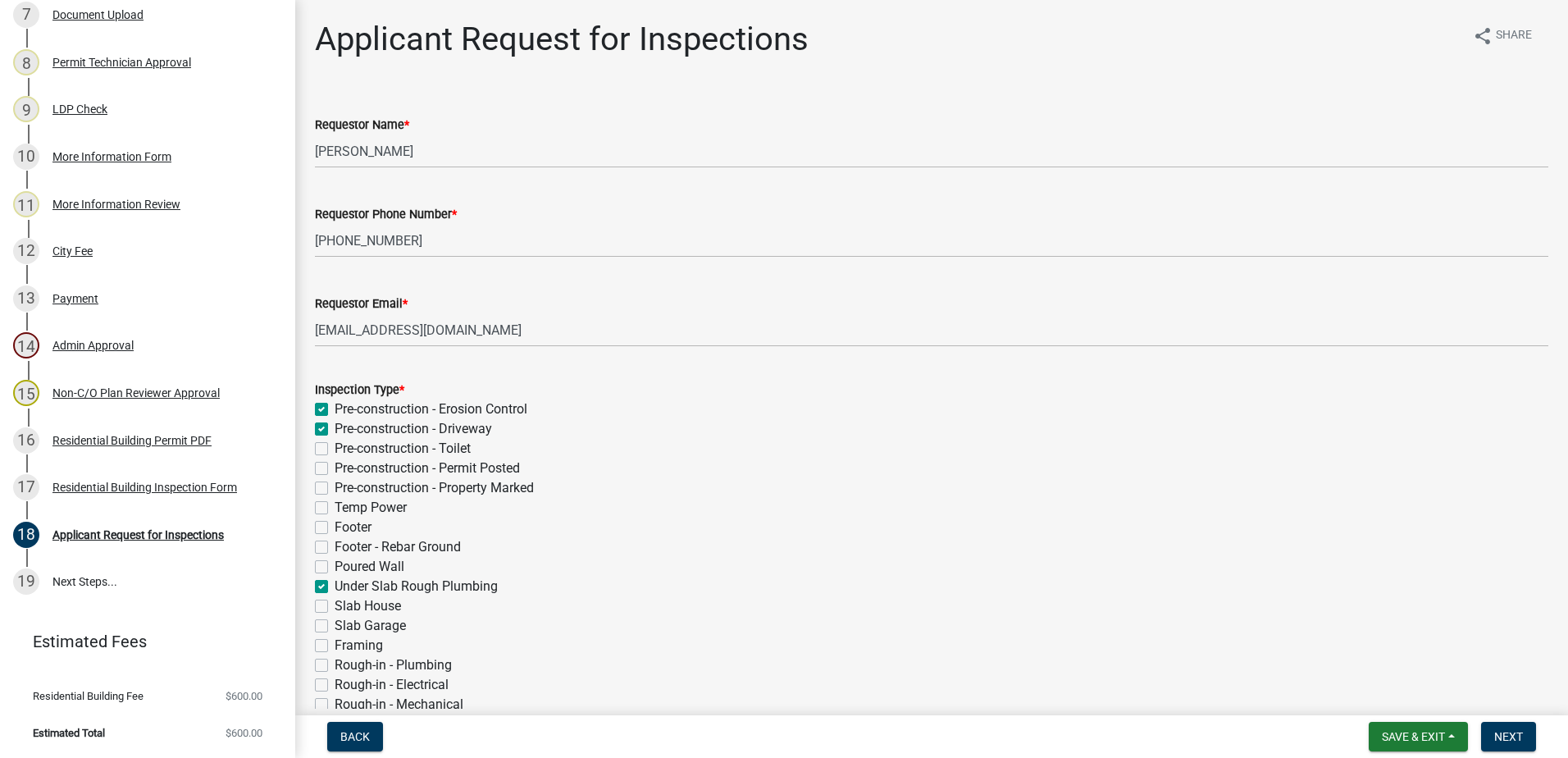
checkbox input "false"
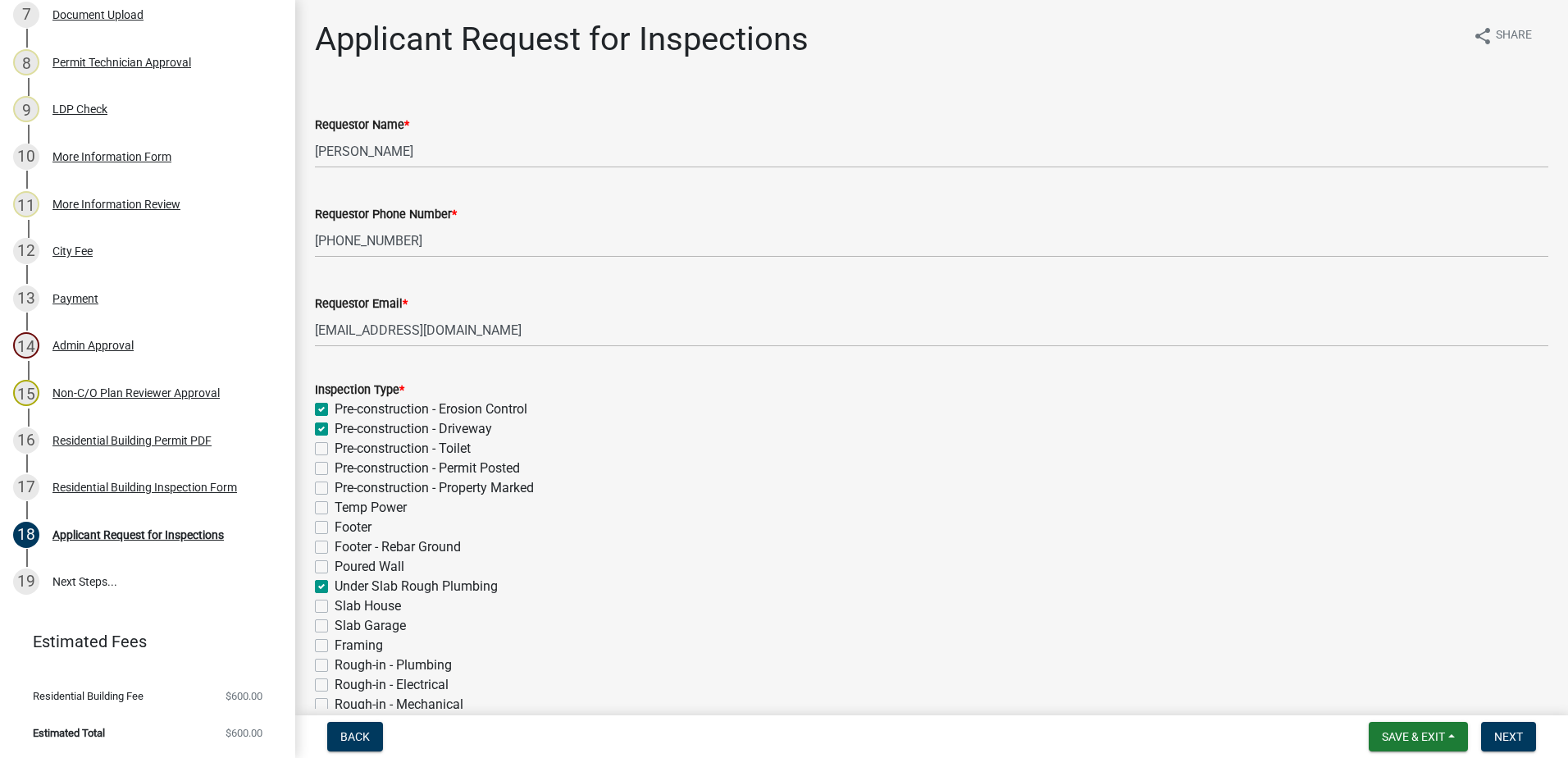
checkbox input "false"
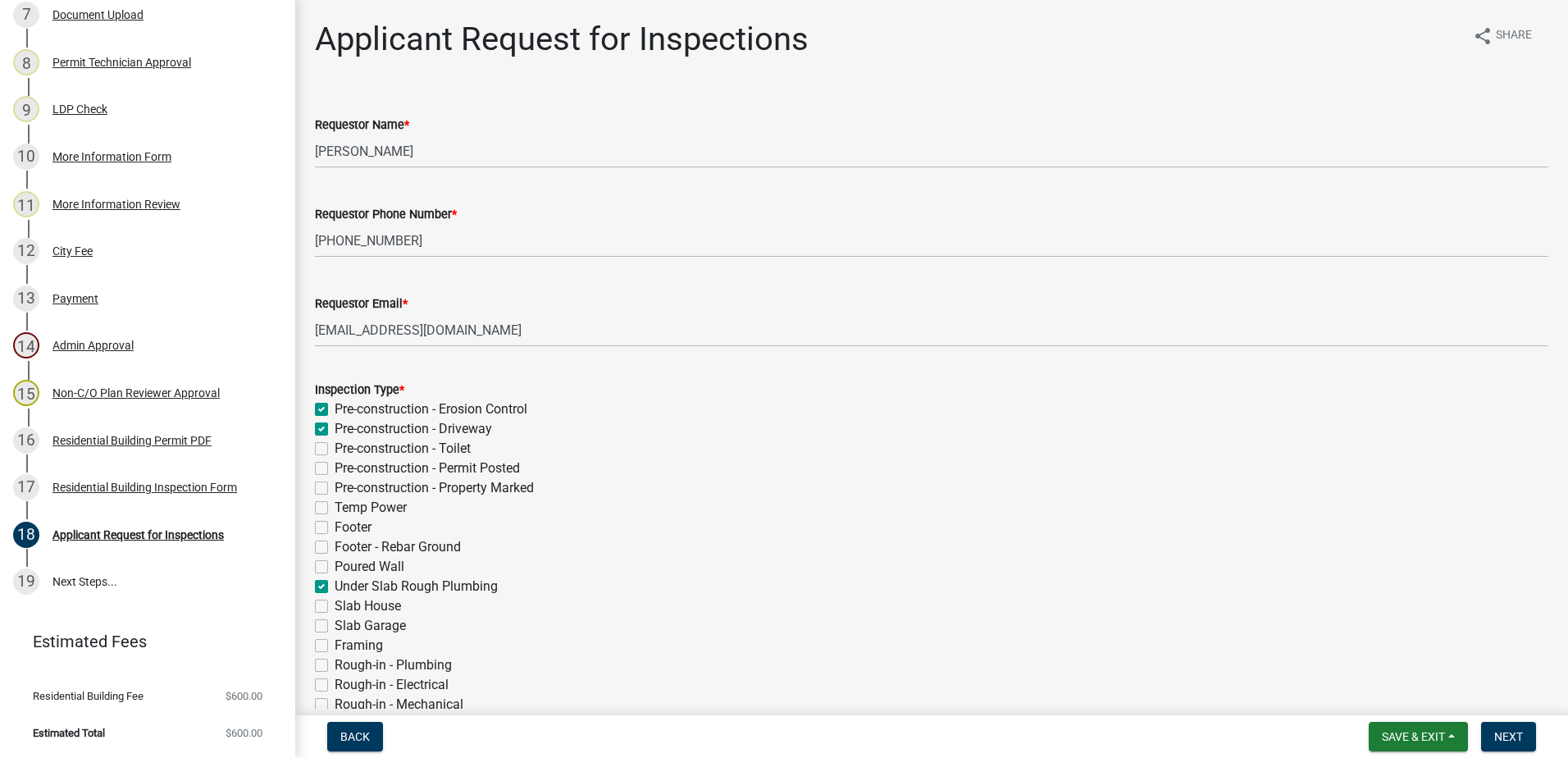
checkbox input "false"
click at [335, 453] on label "Pre-construction - Toilet" at bounding box center [402, 449] width 136 height 20
click at [335, 449] on input "Pre-construction - Toilet" at bounding box center [340, 444] width 11 height 11
checkbox input "true"
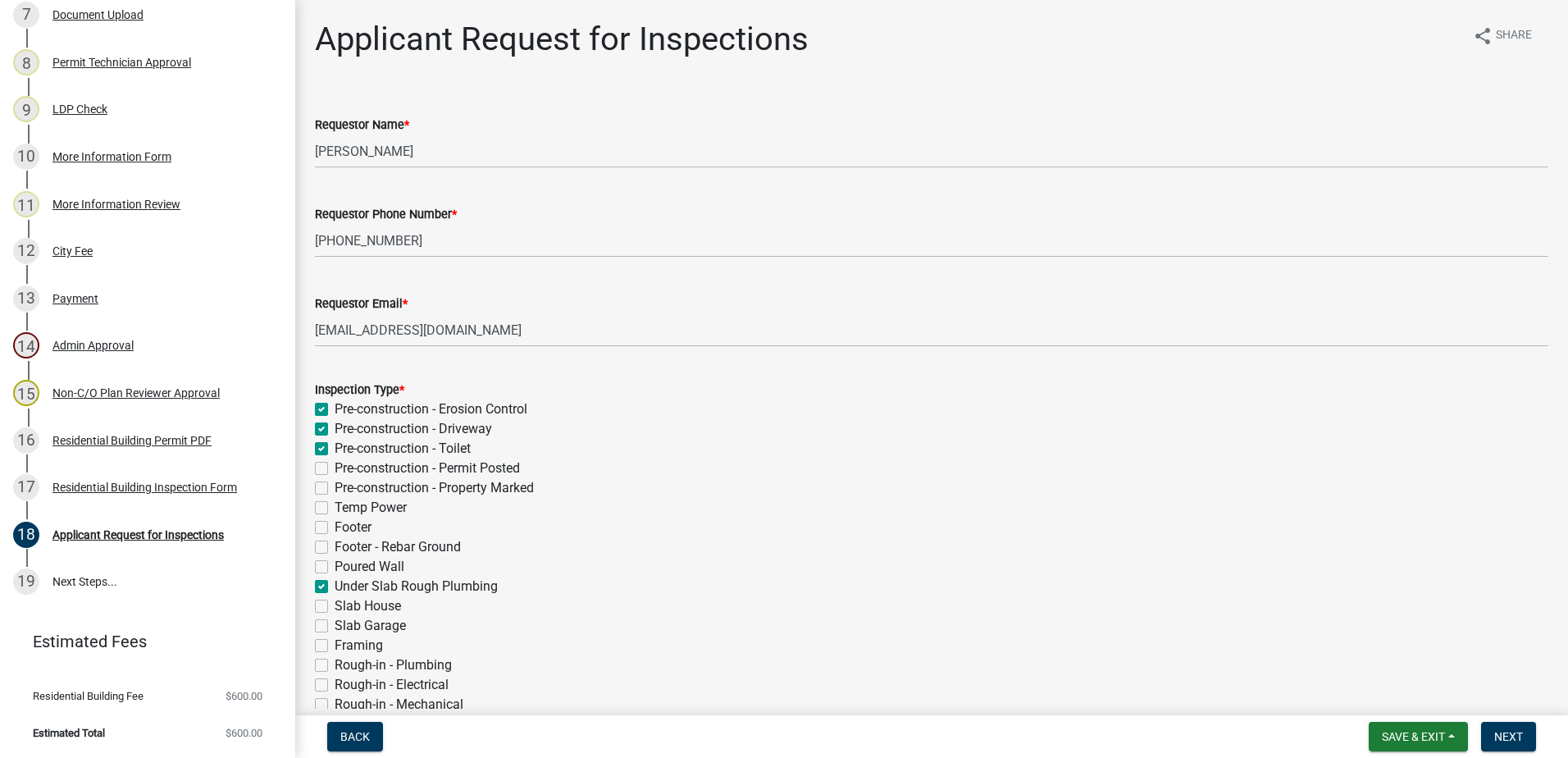
checkbox input "true"
checkbox input "false"
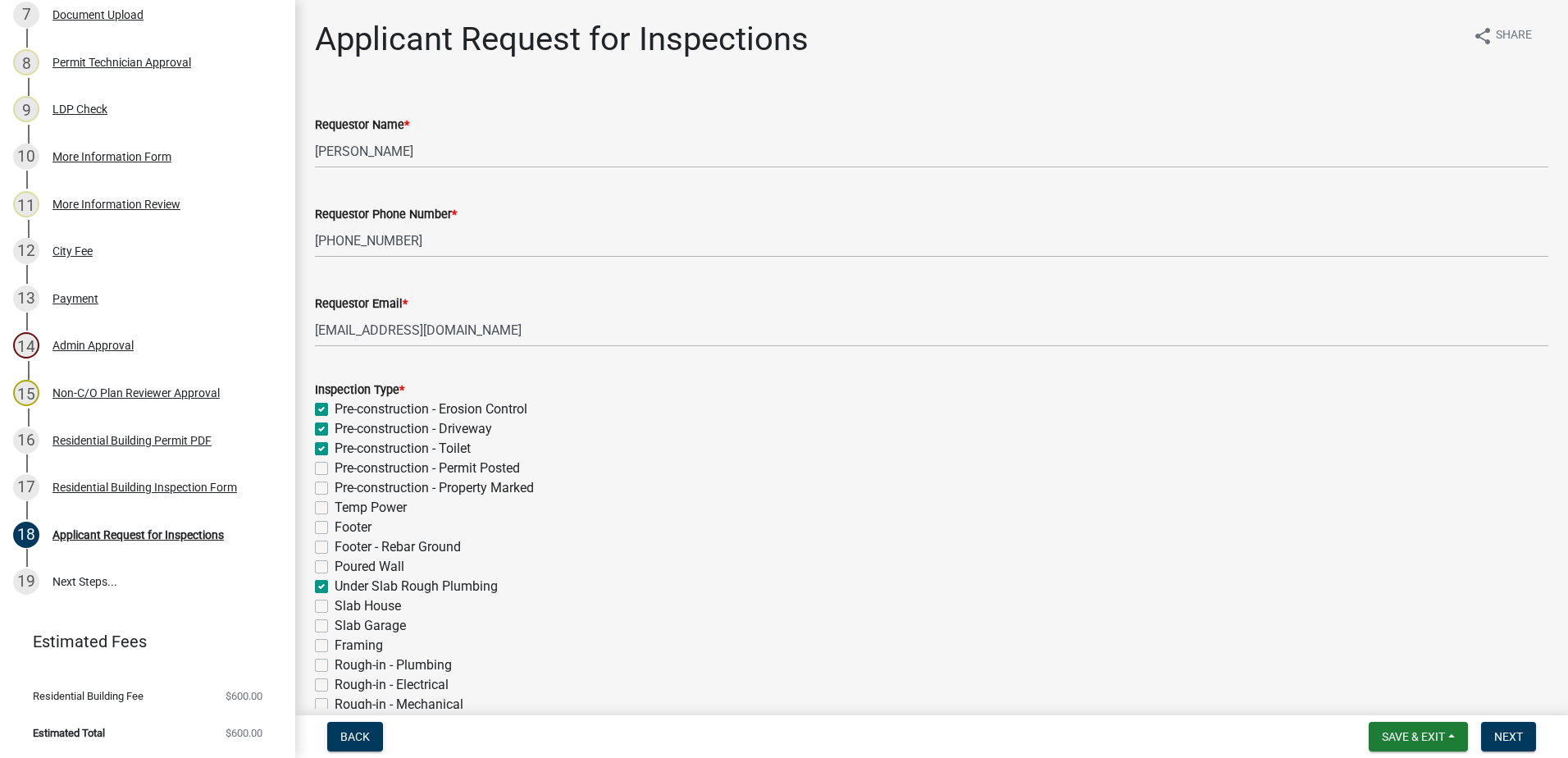
checkbox input "false"
checkbox input "true"
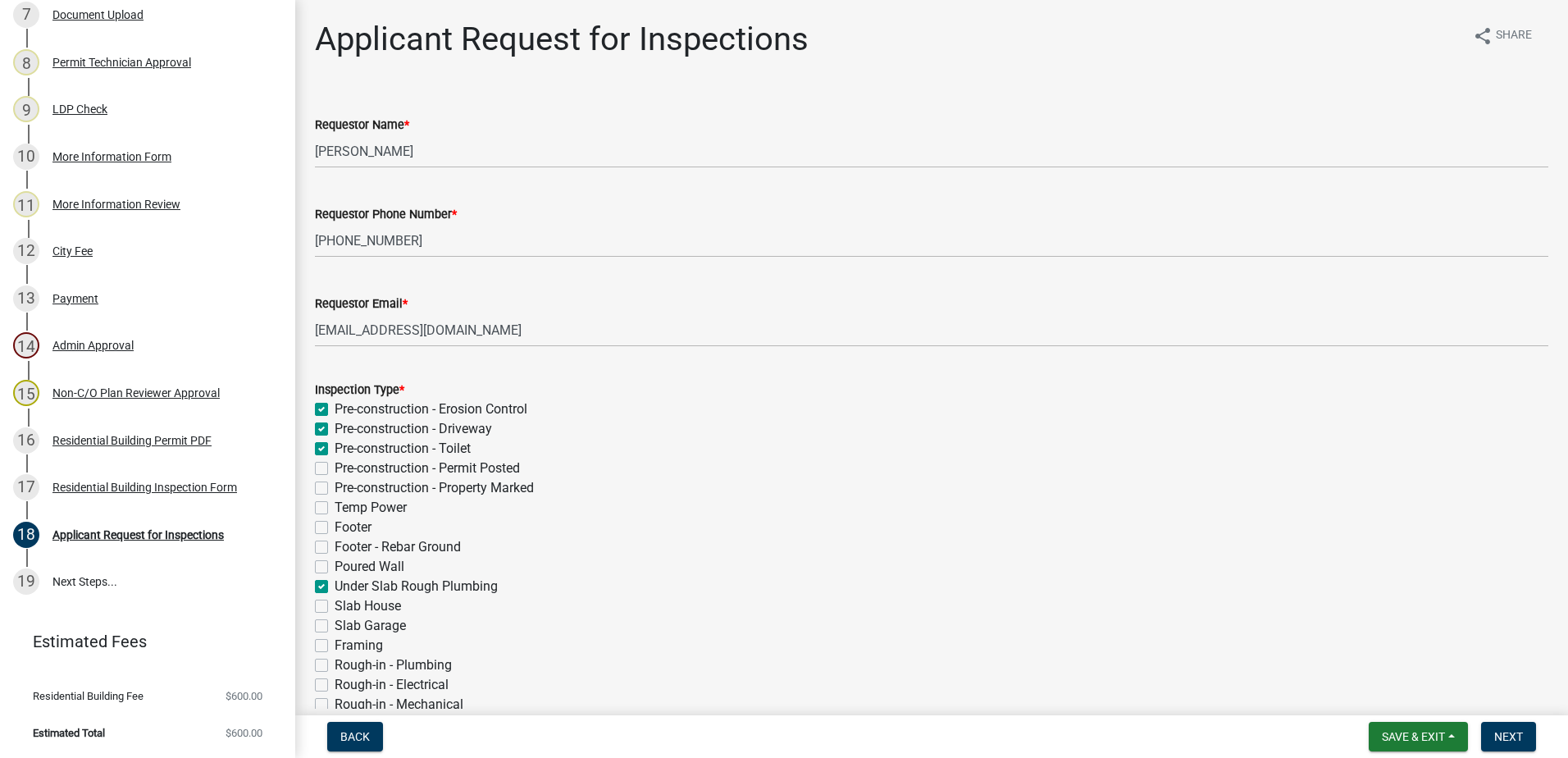
checkbox input "false"
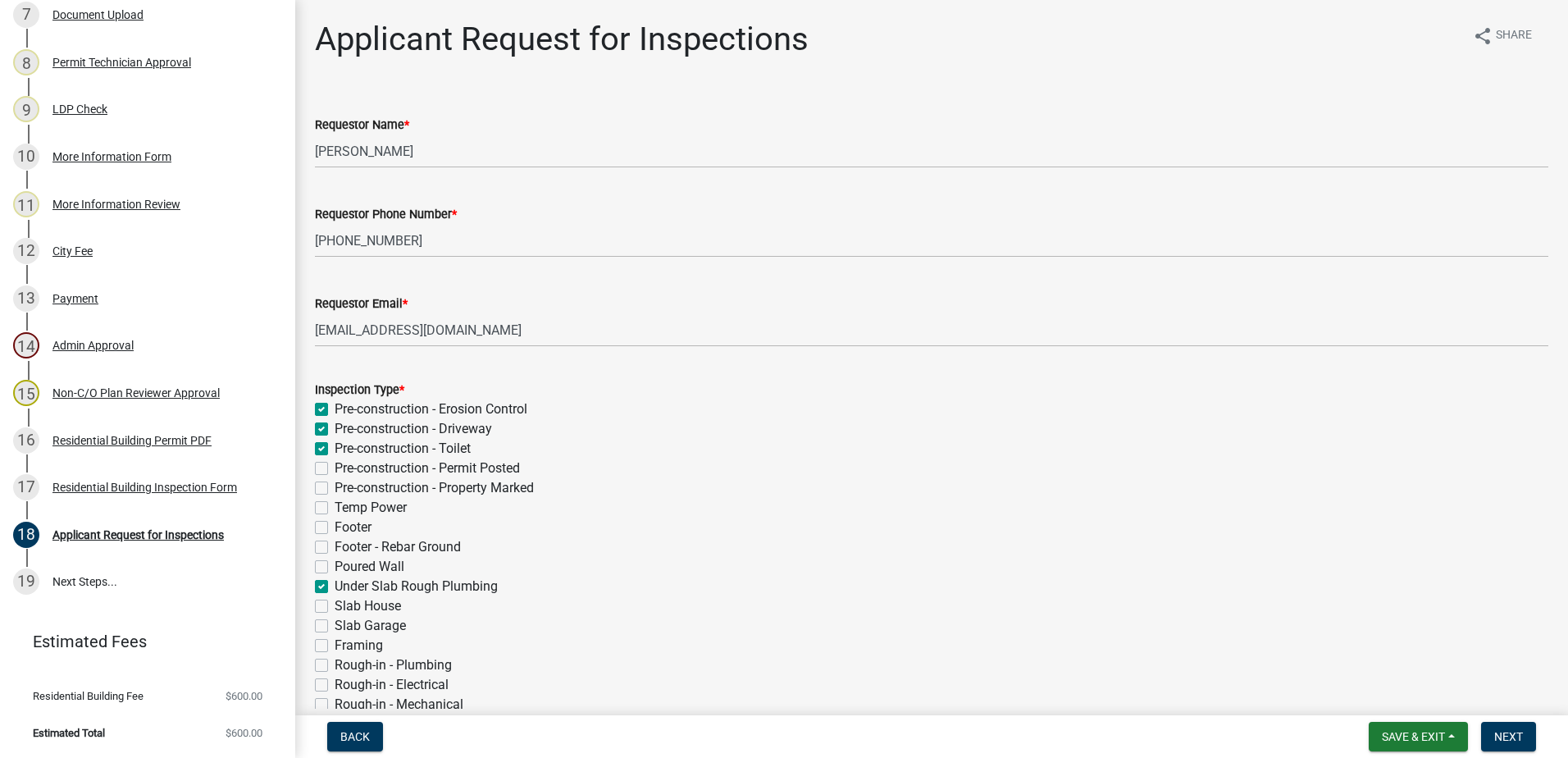
checkbox input "false"
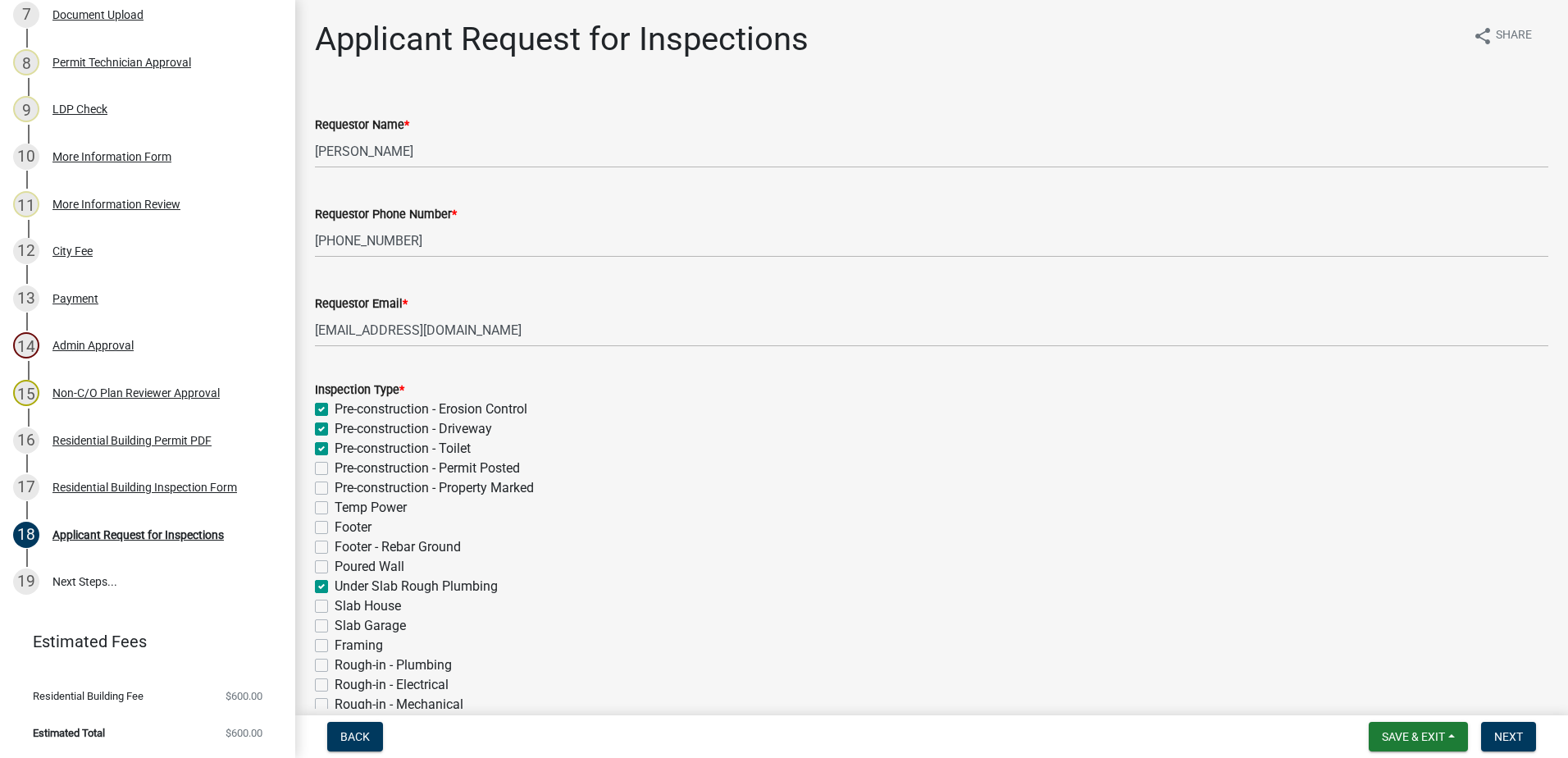
checkbox input "false"
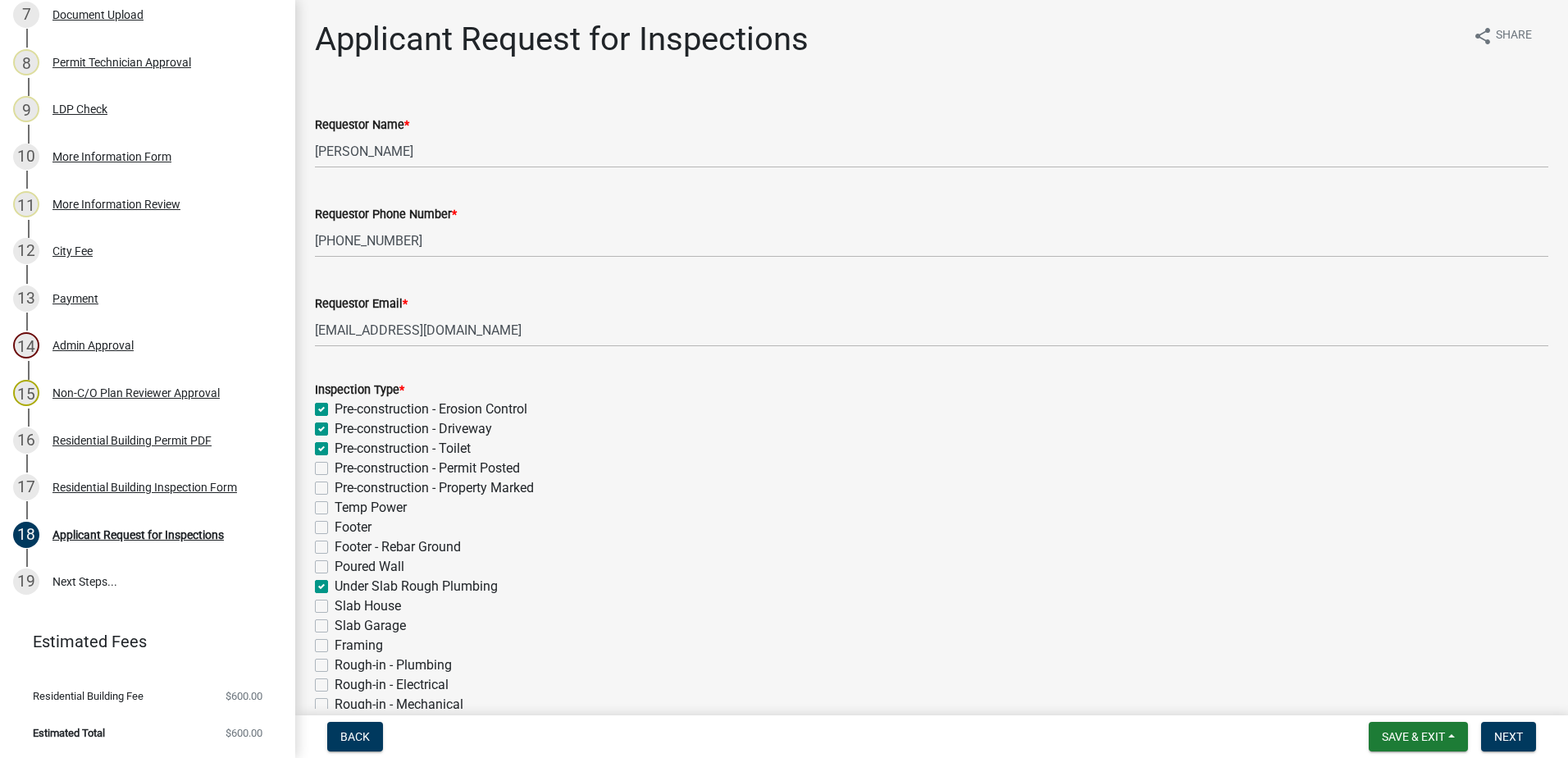
checkbox input "false"
click at [335, 467] on label "Pre-construction - Permit Posted" at bounding box center [427, 468] width 185 height 20
click at [335, 467] on input "Pre-construction - Permit Posted" at bounding box center [340, 463] width 11 height 11
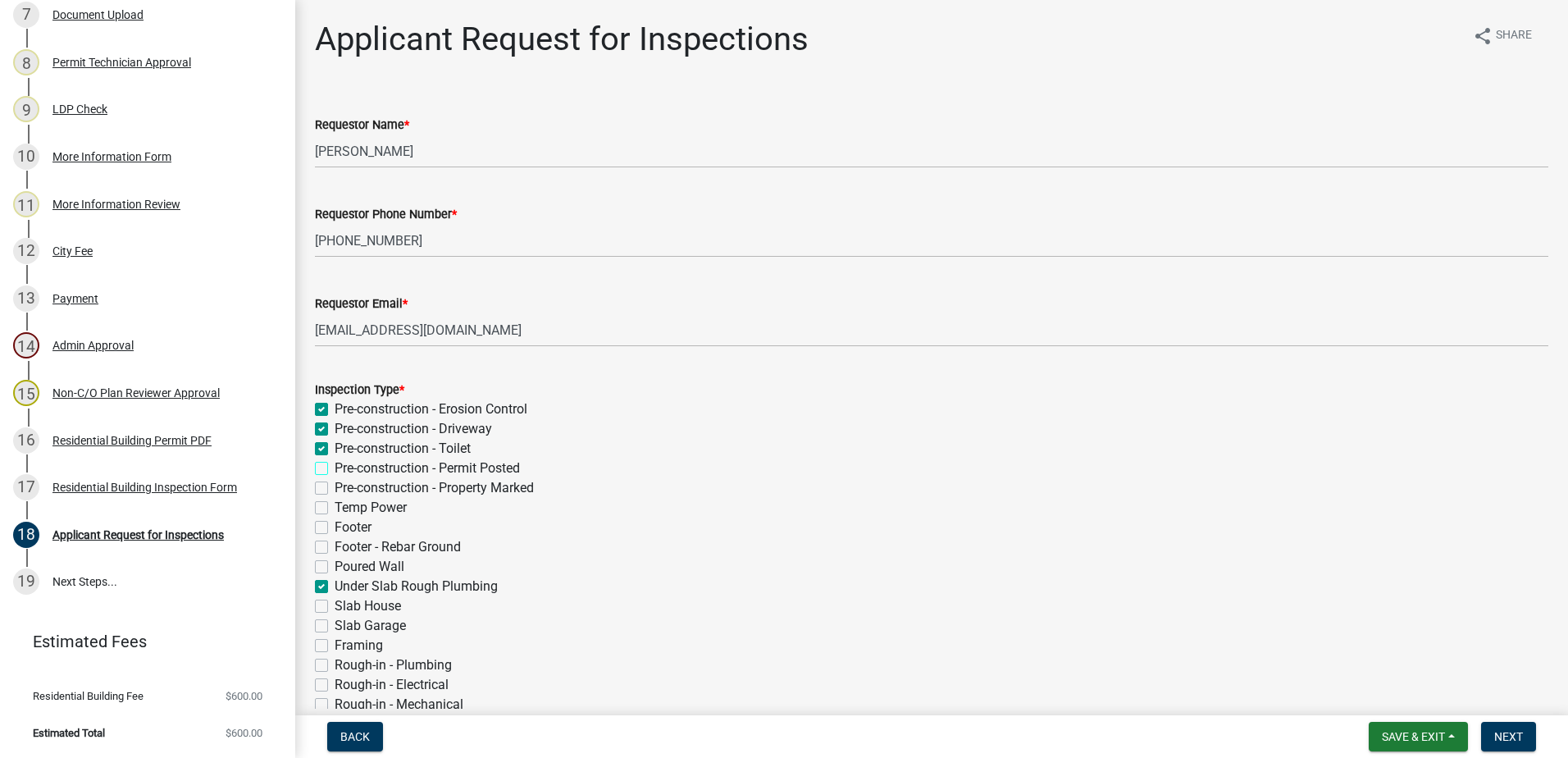
checkbox input "true"
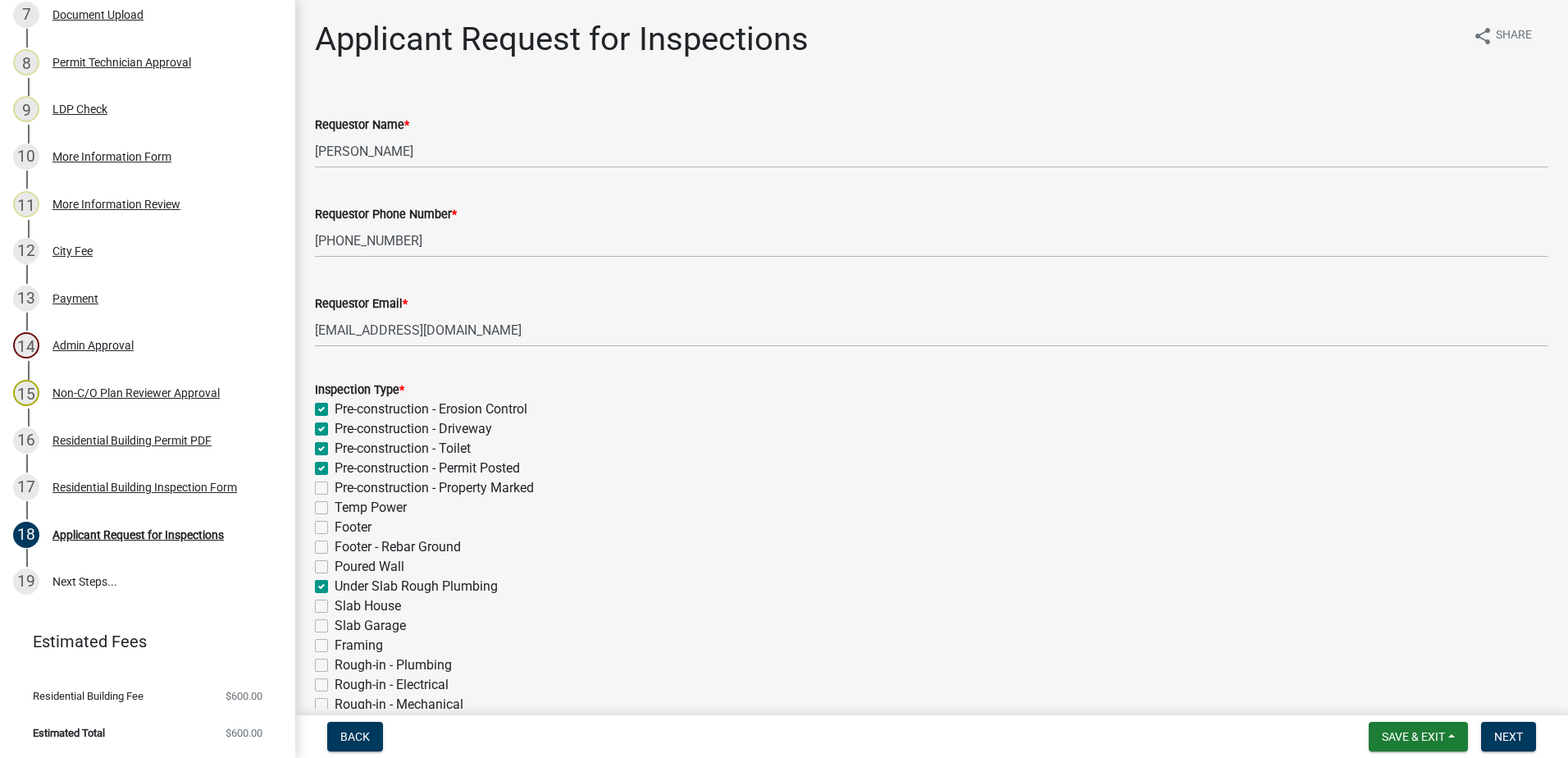
checkbox input "false"
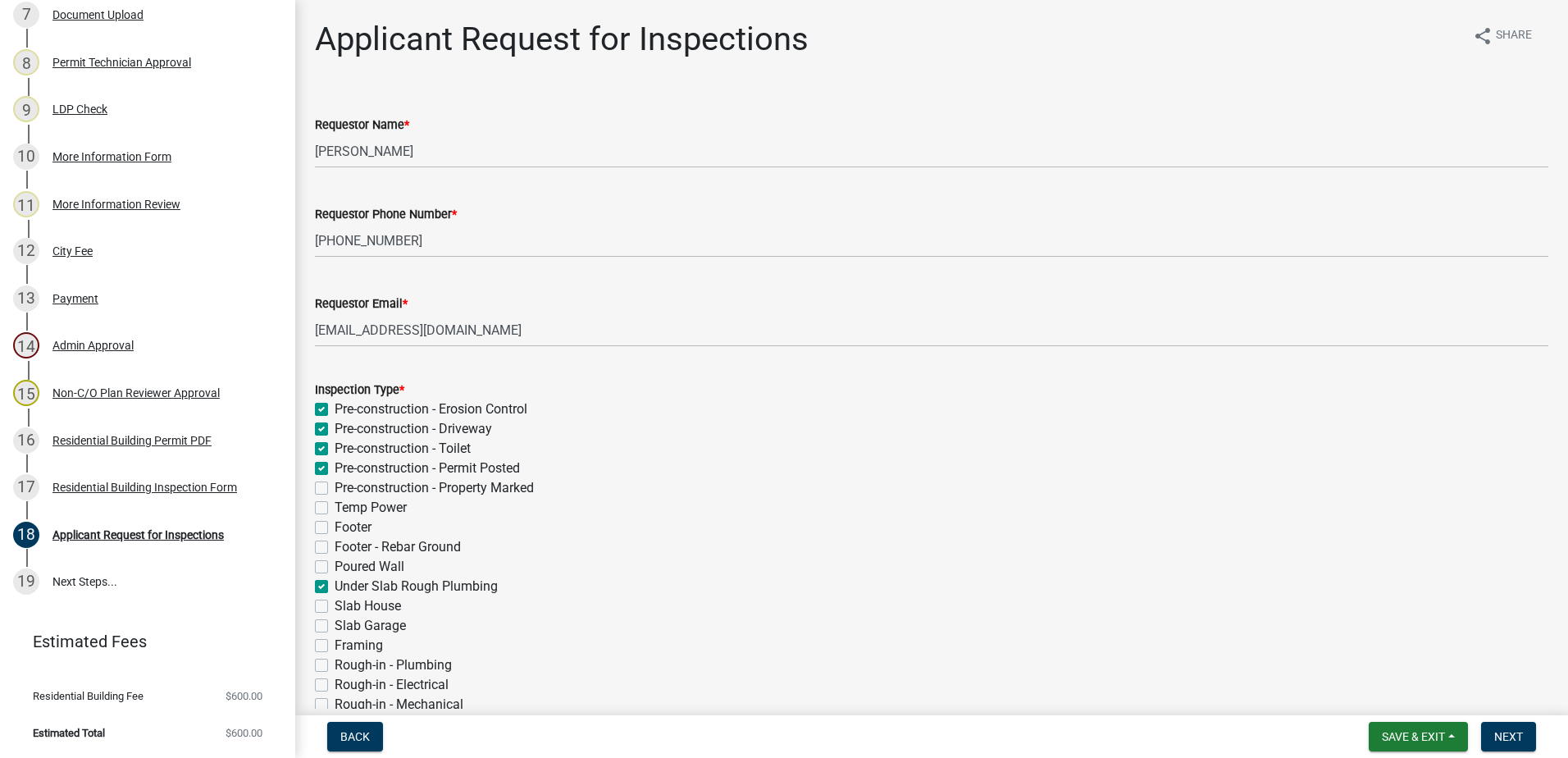
checkbox input "true"
checkbox input "false"
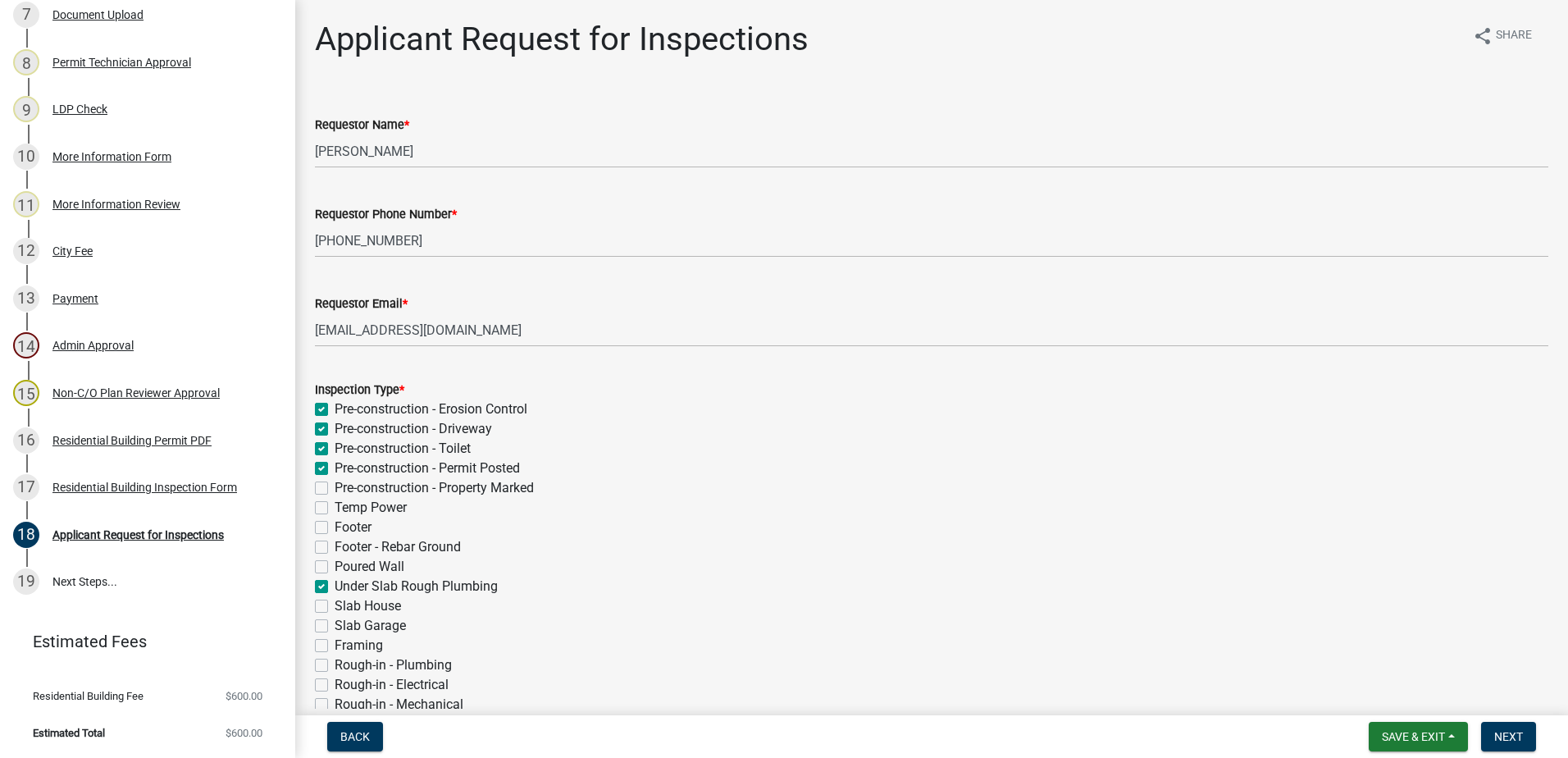
checkbox input "false"
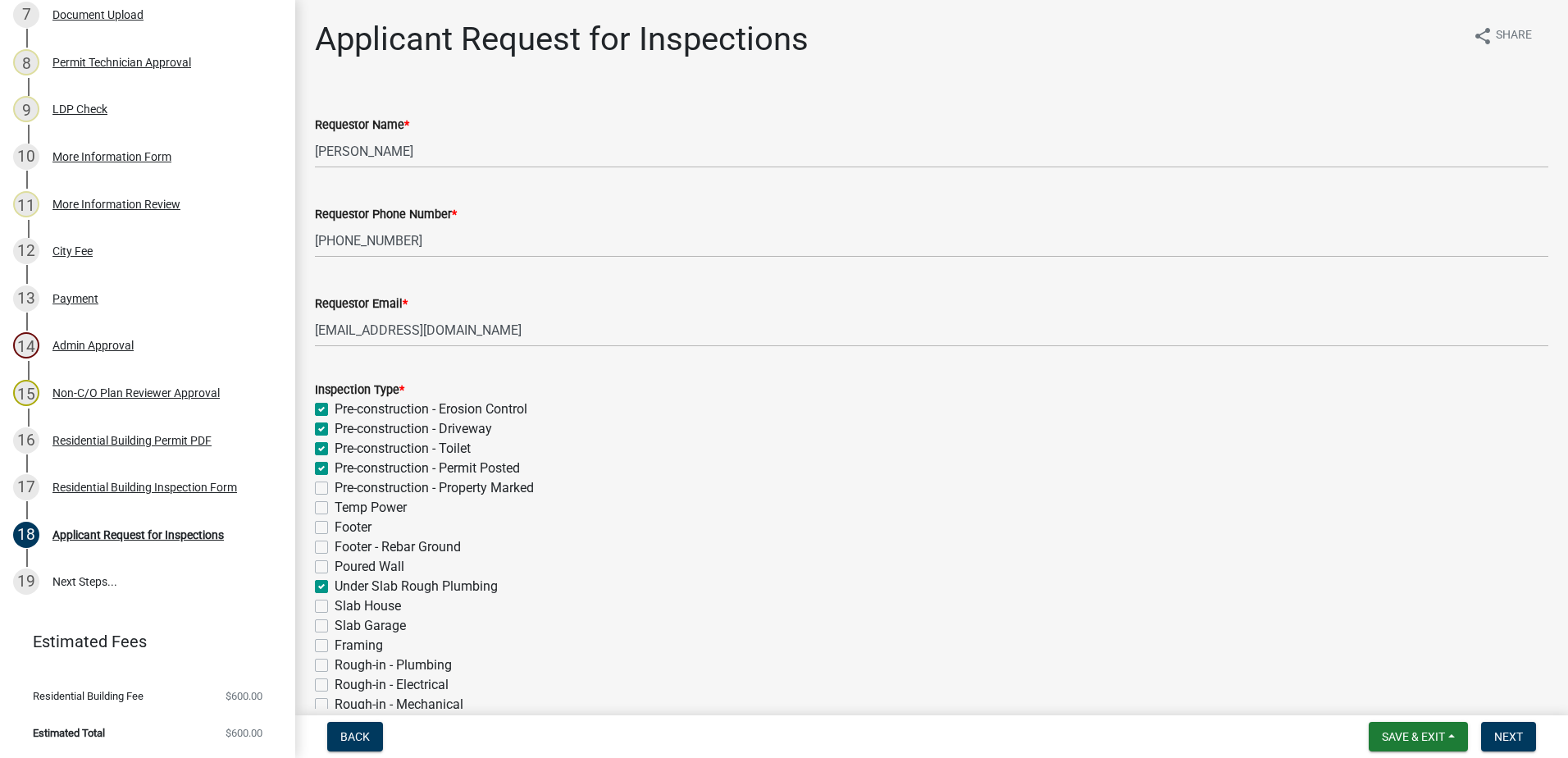
checkbox input "false"
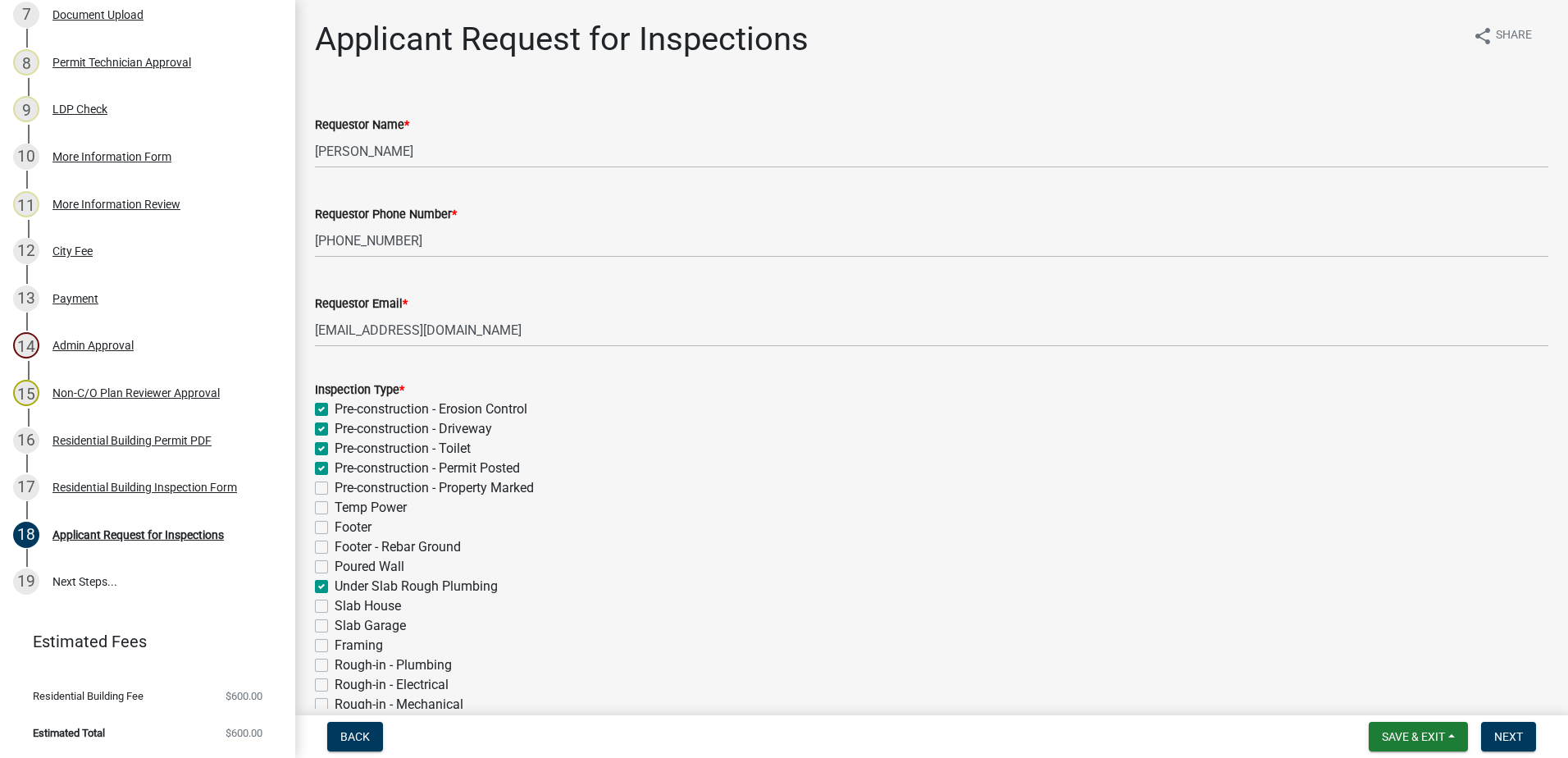
checkbox input "false"
click at [335, 490] on label "Pre-construction - Property Marked" at bounding box center [434, 488] width 200 height 20
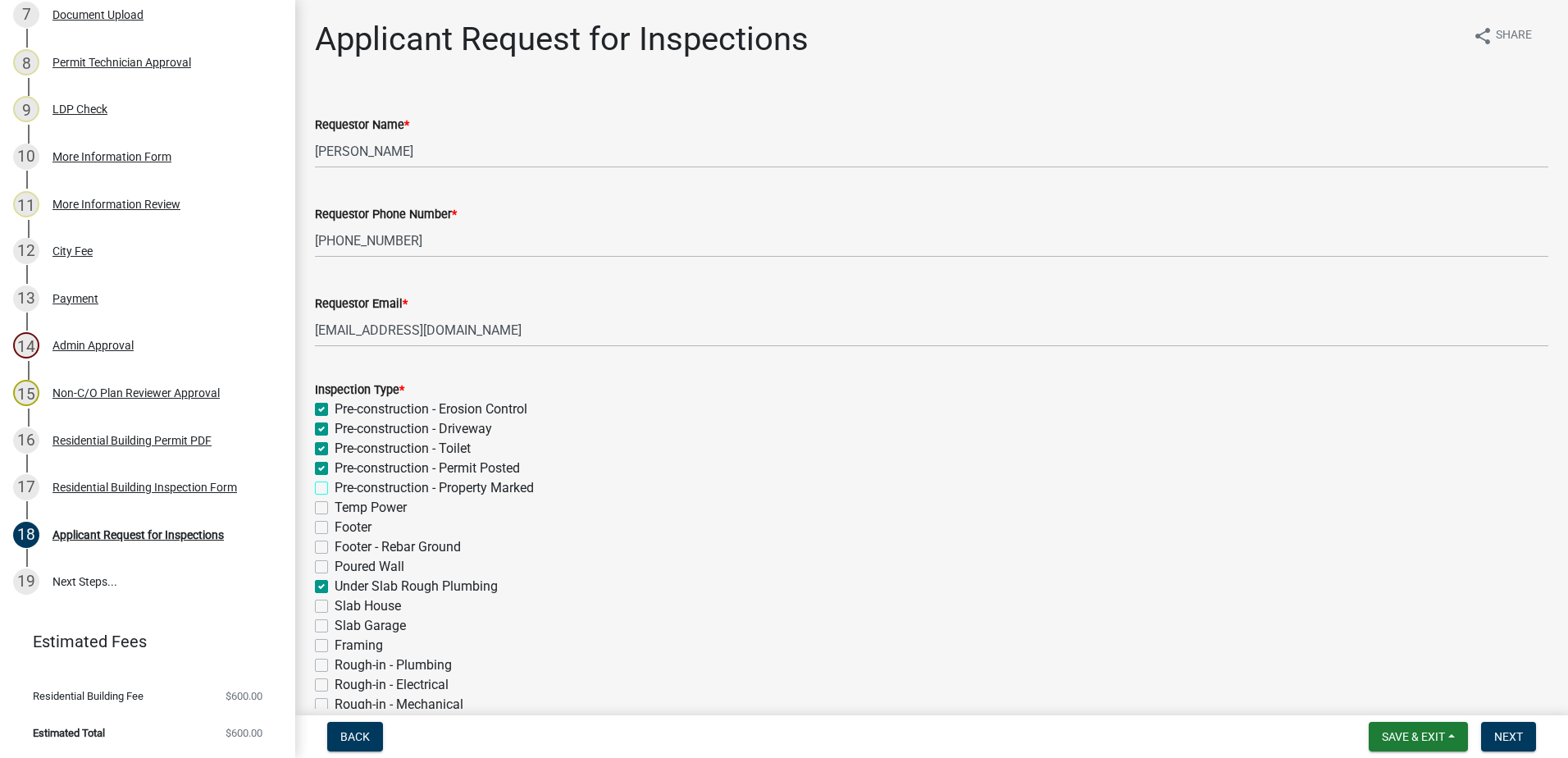
click at [335, 488] on input "Pre-construction - Property Marked" at bounding box center [340, 483] width 11 height 11
checkbox input "true"
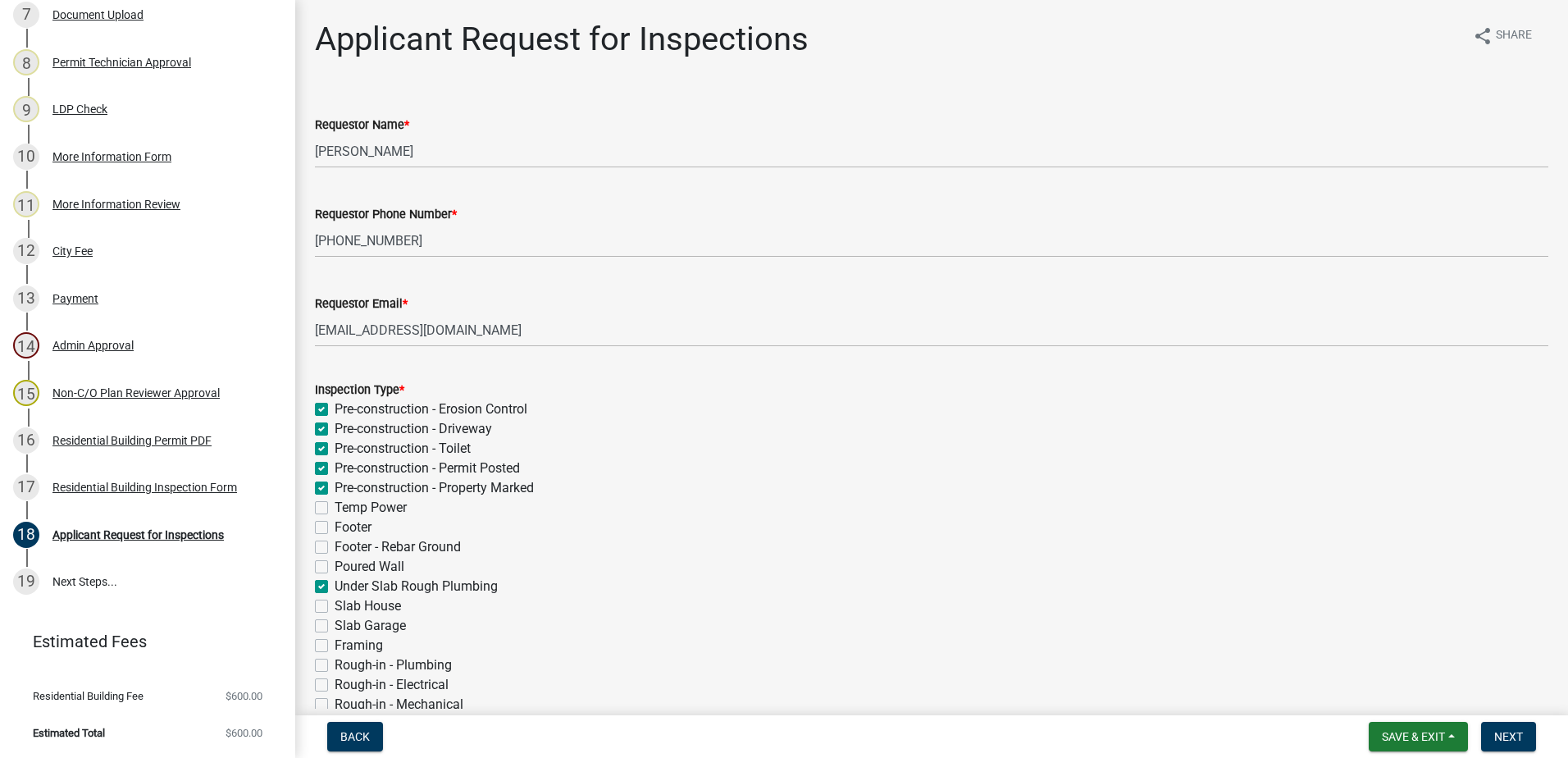
checkbox input "true"
checkbox input "false"
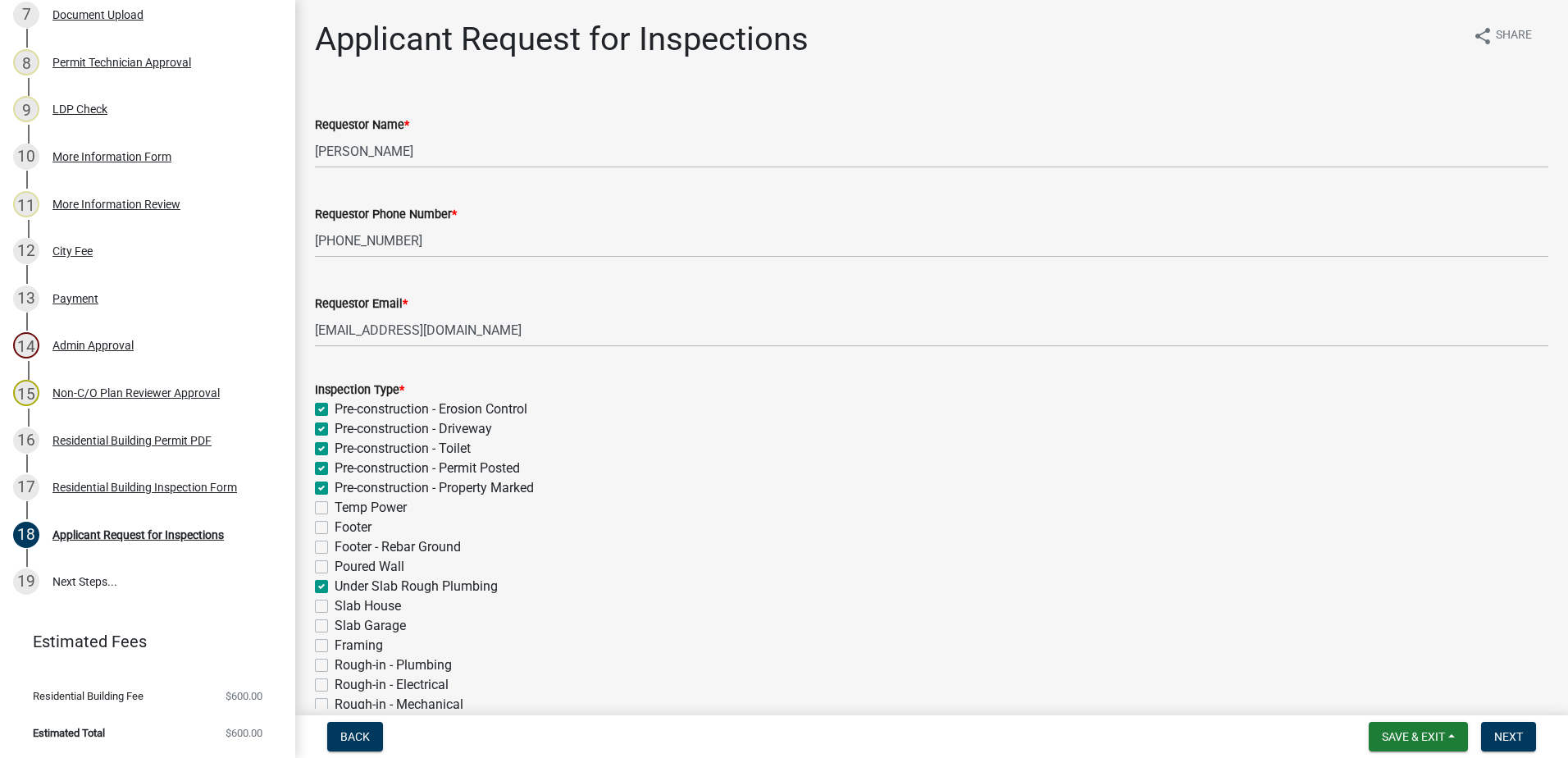
checkbox input "false"
checkbox input "true"
checkbox input "false"
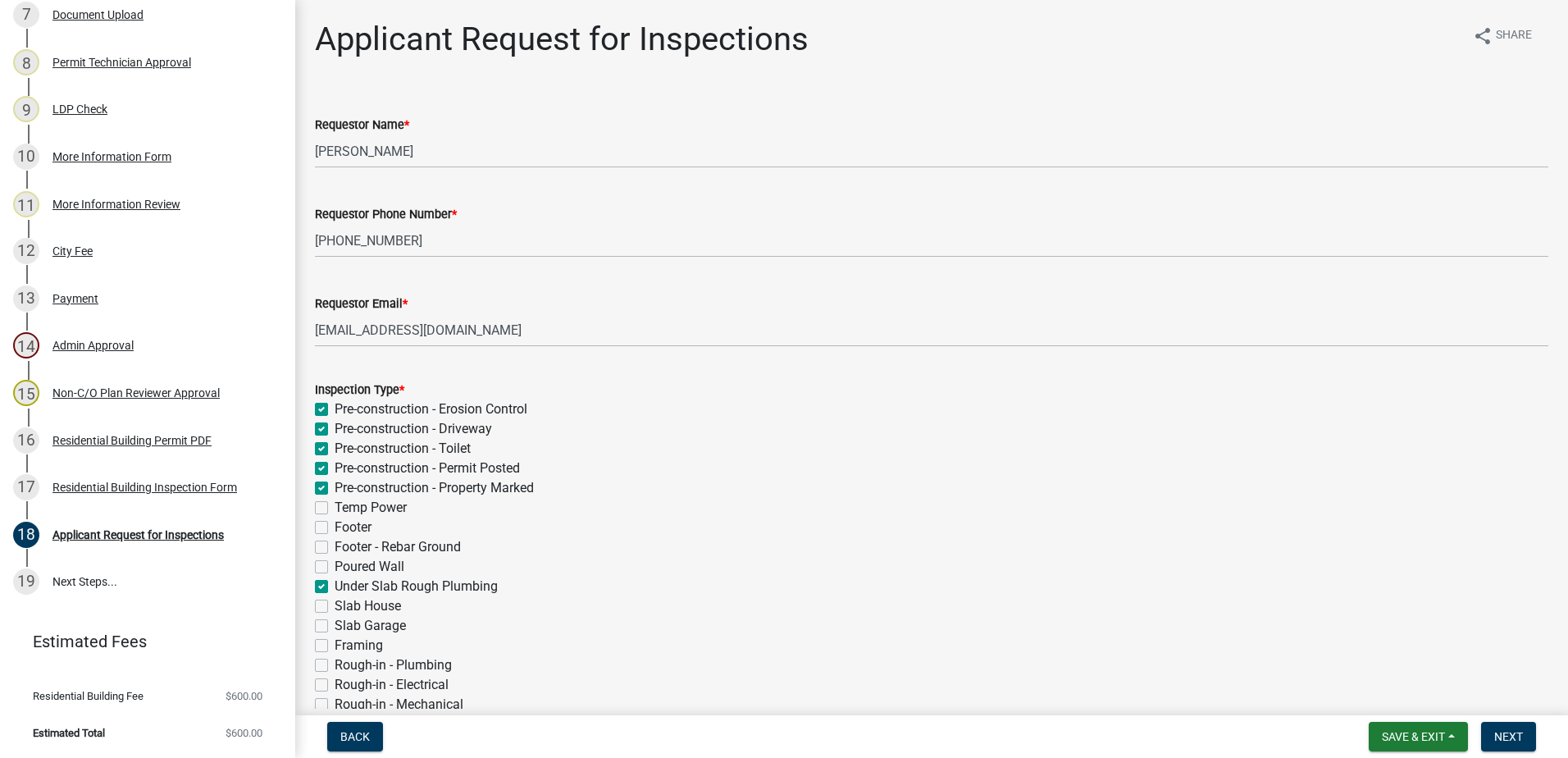
checkbox input "false"
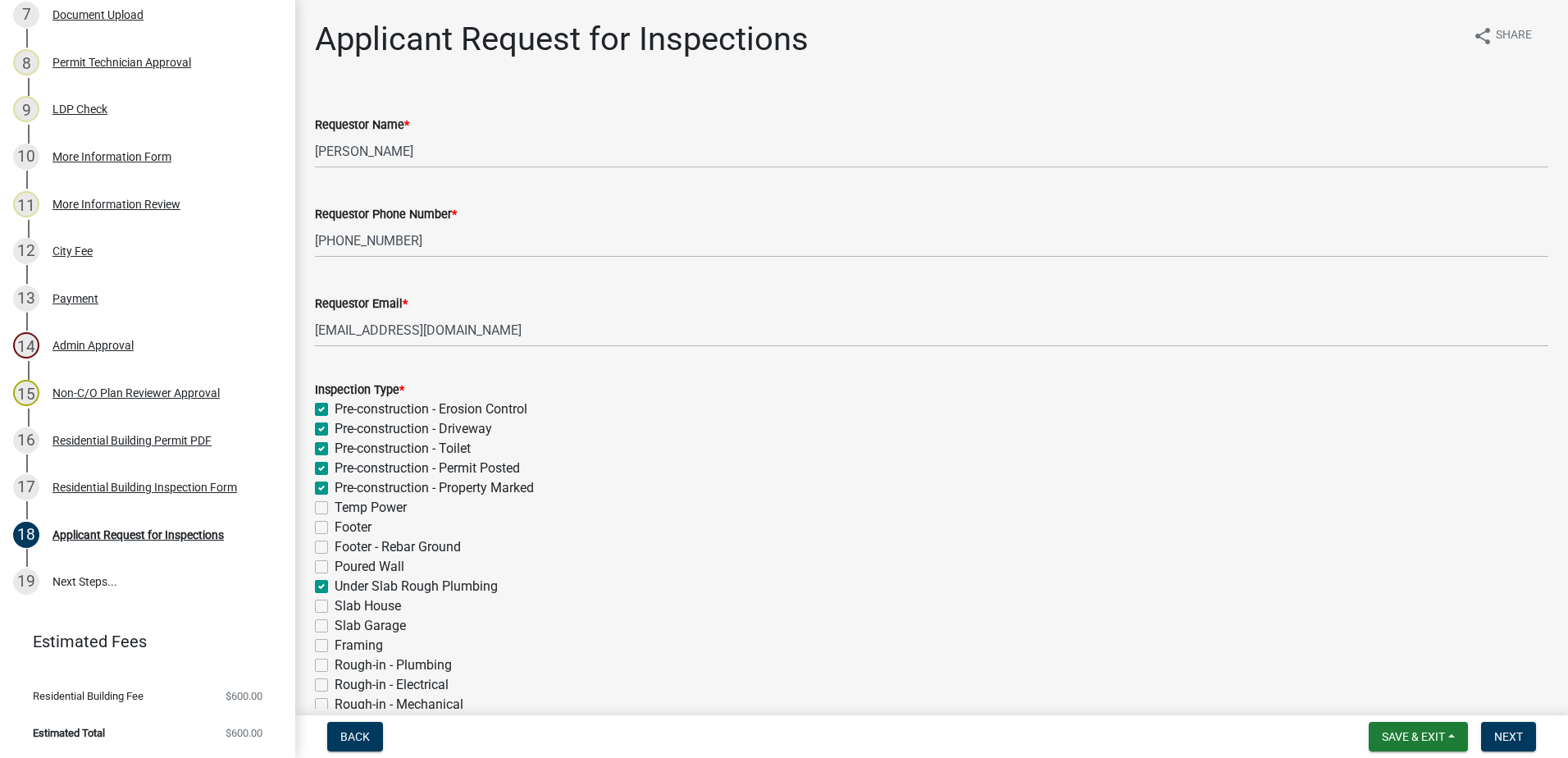
checkbox input "false"
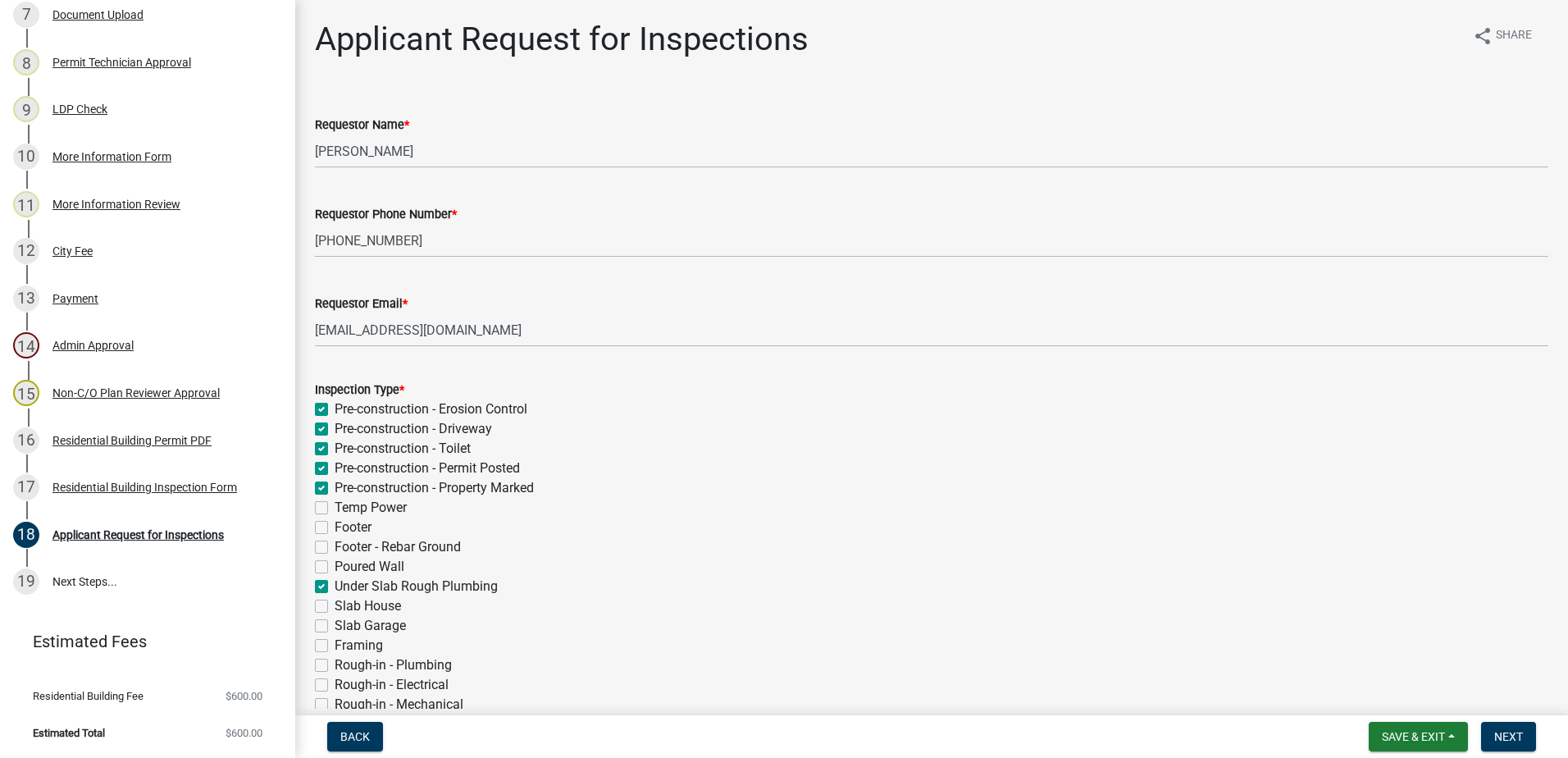
checkbox input "false"
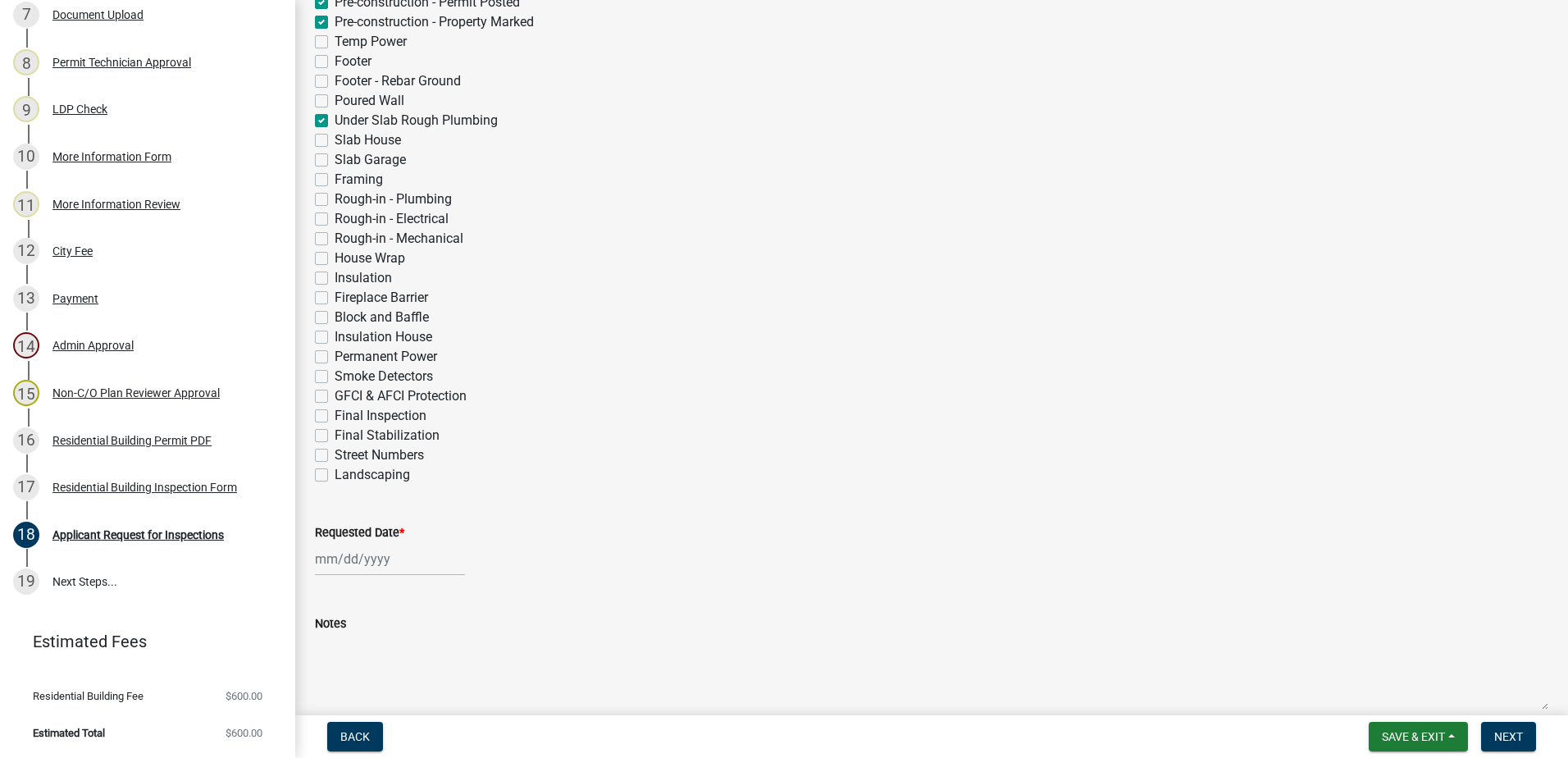
scroll to position [544, 0]
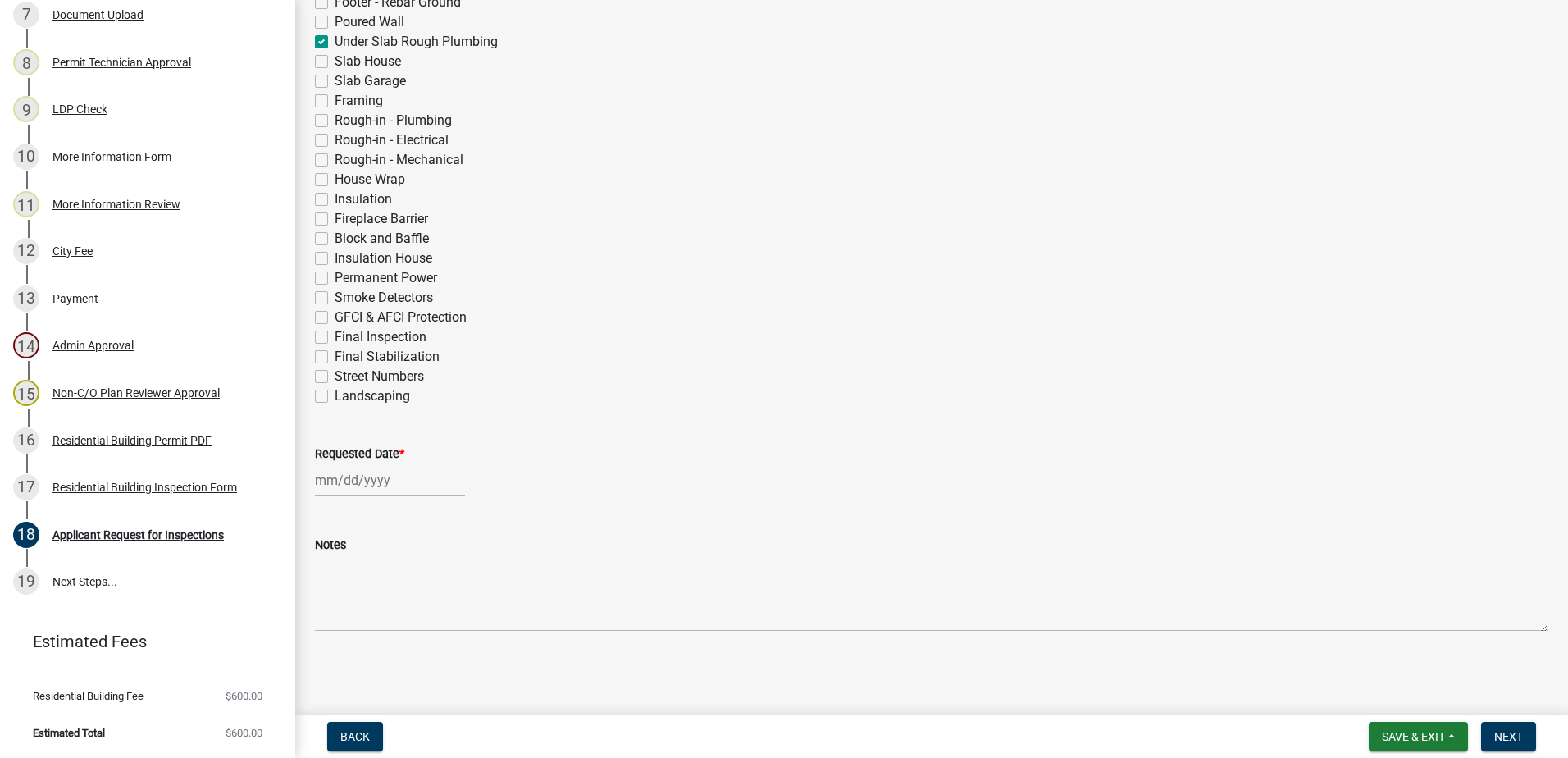
click at [327, 482] on div at bounding box center [390, 480] width 150 height 33
select select "8"
select select "2025"
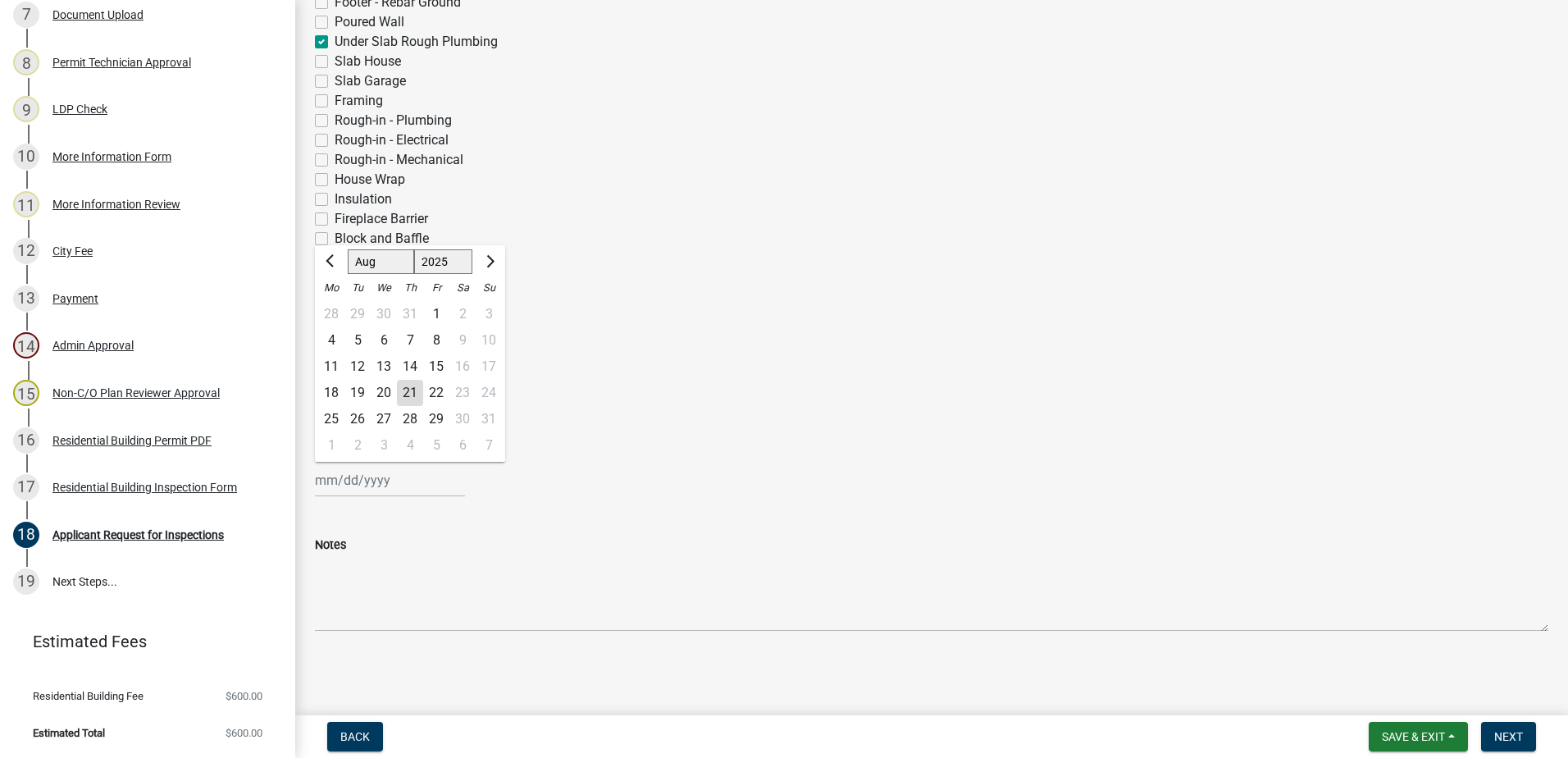
click at [411, 396] on div "21" at bounding box center [409, 392] width 26 height 26
type input "[DATE]"
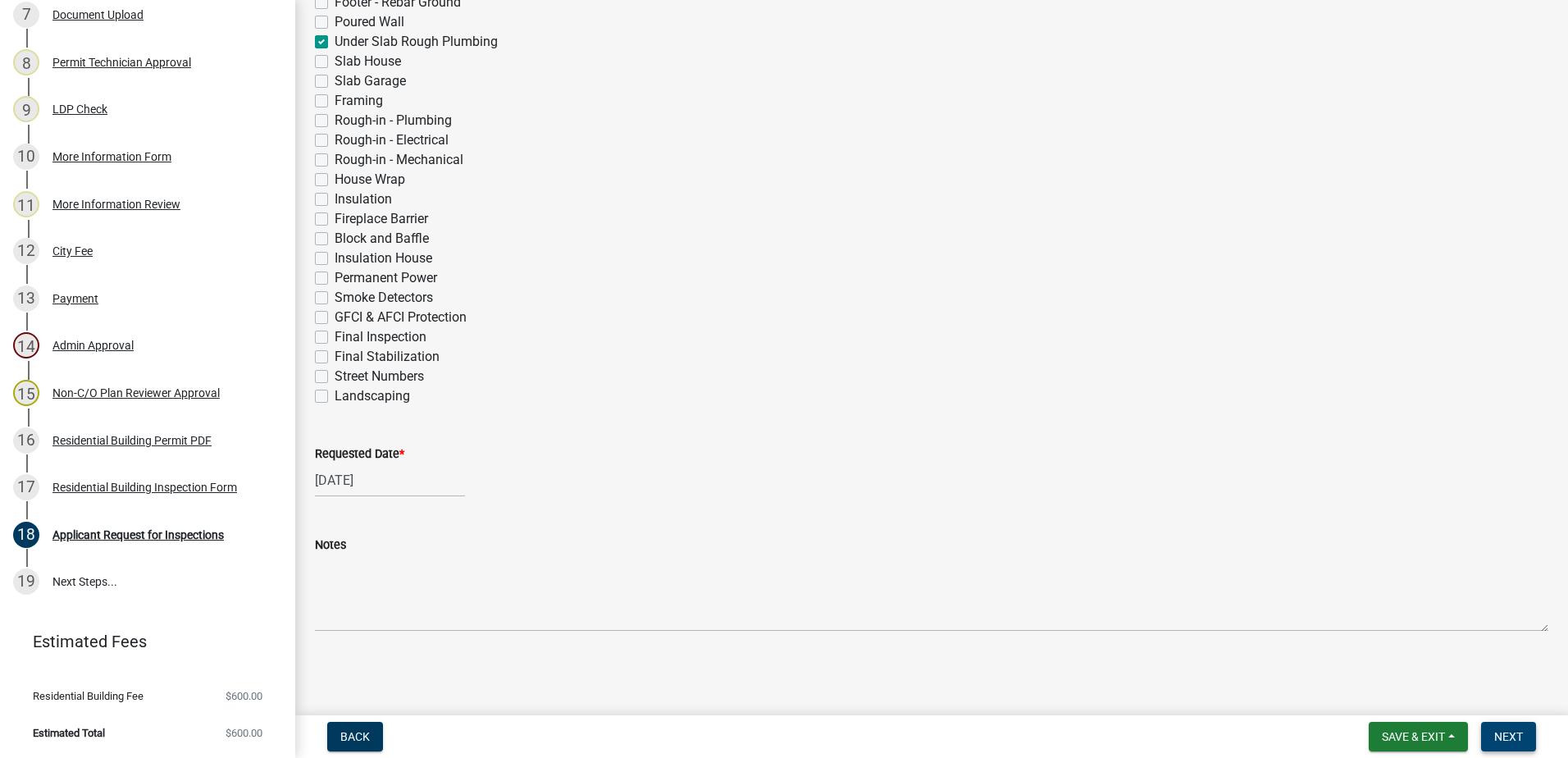
click at [1501, 732] on span "Next" at bounding box center [1509, 736] width 28 height 13
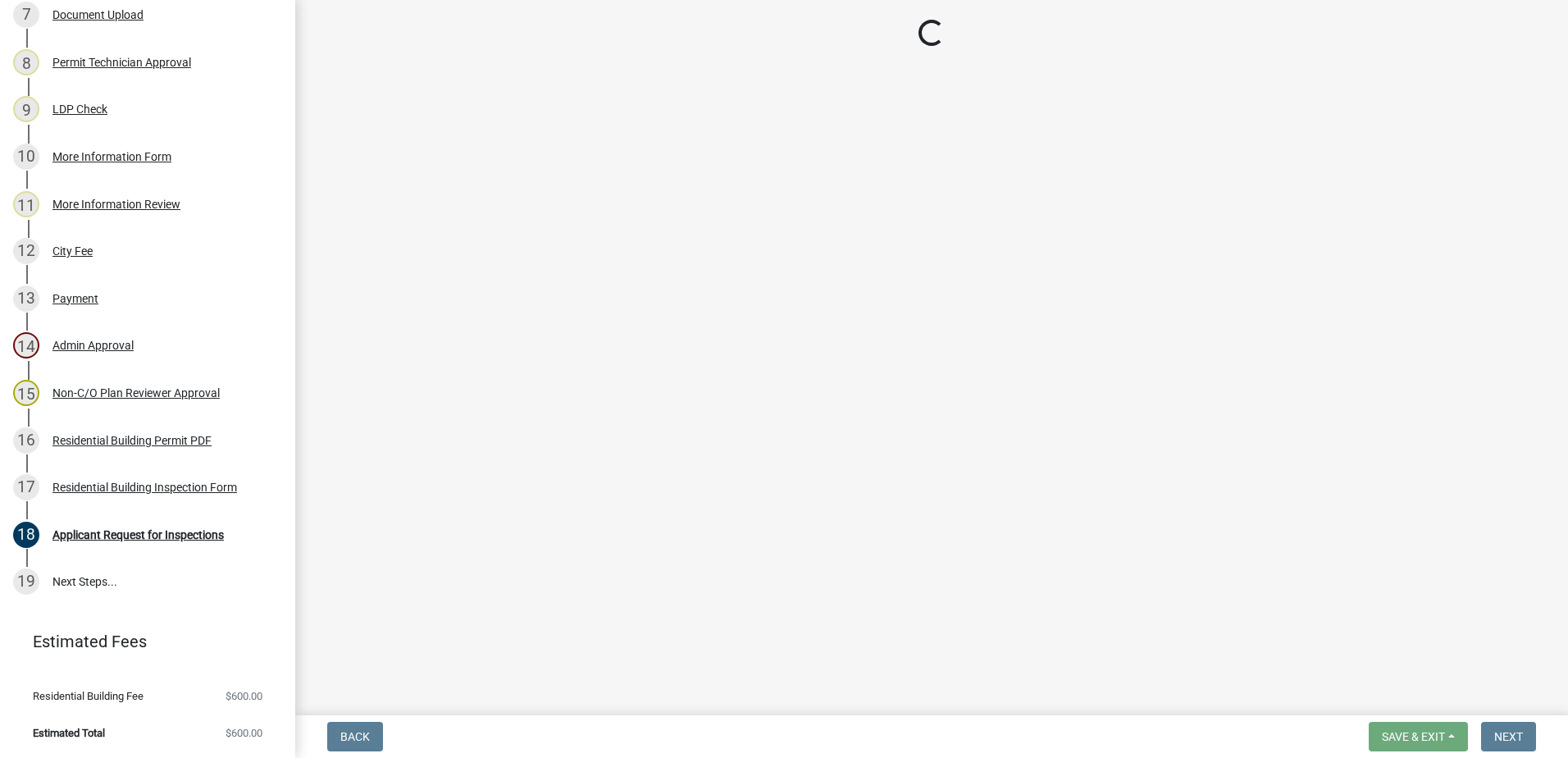
scroll to position [1135, 0]
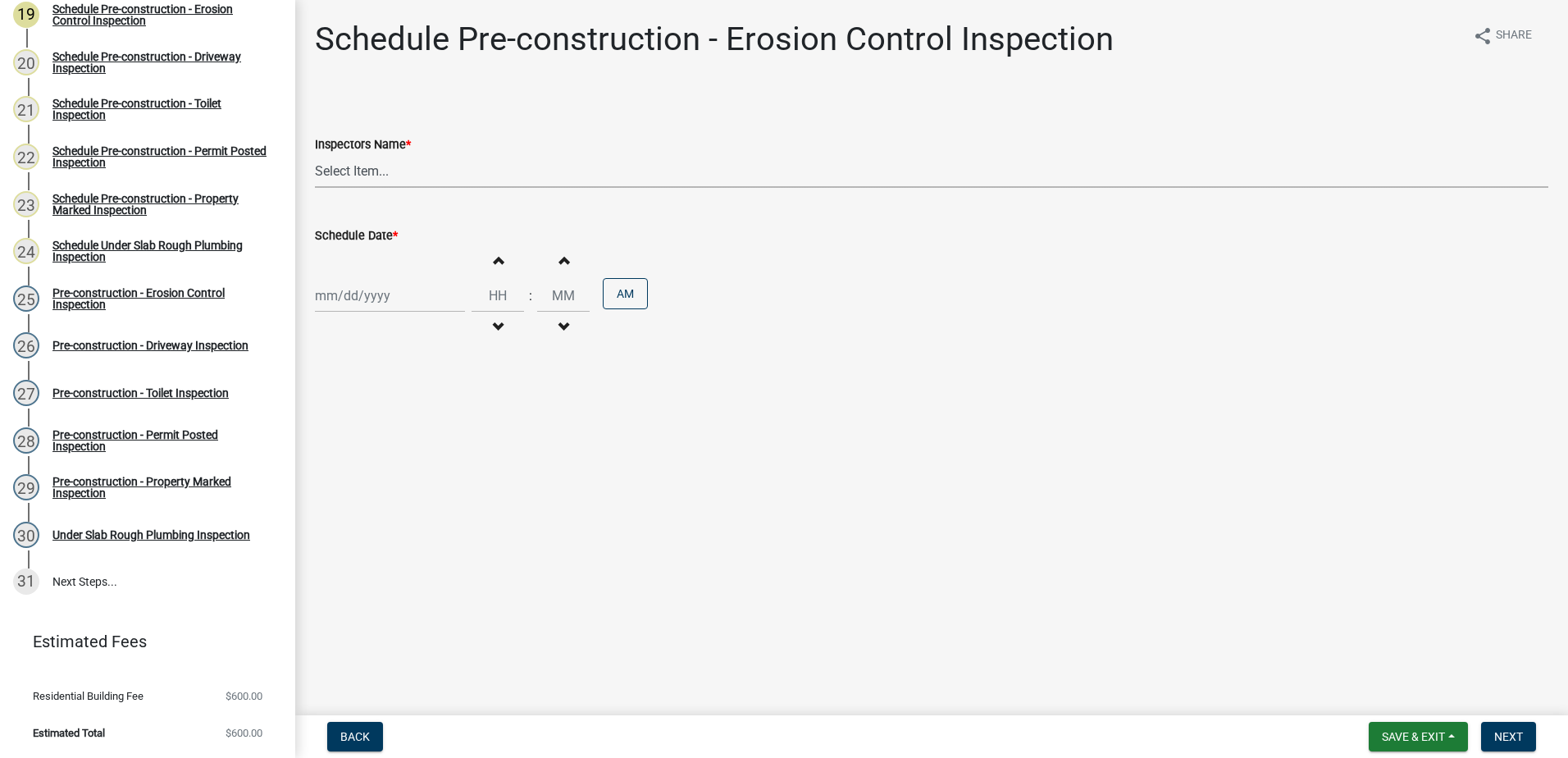
click at [353, 185] on select "Select Item... mrivera ([PERSON_NAME]) jstokes ([PERSON_NAME]) asmith105 ([PERS…" at bounding box center [931, 171] width 1233 height 33
select select "a0ea4169-8540-4a2c-b9f4-cf4c1ffdeb95"
click at [315, 154] on select "Select Item... mrivera ([PERSON_NAME]) jstokes ([PERSON_NAME]) asmith105 ([PERS…" at bounding box center [931, 171] width 1233 height 33
select select "8"
select select "2025"
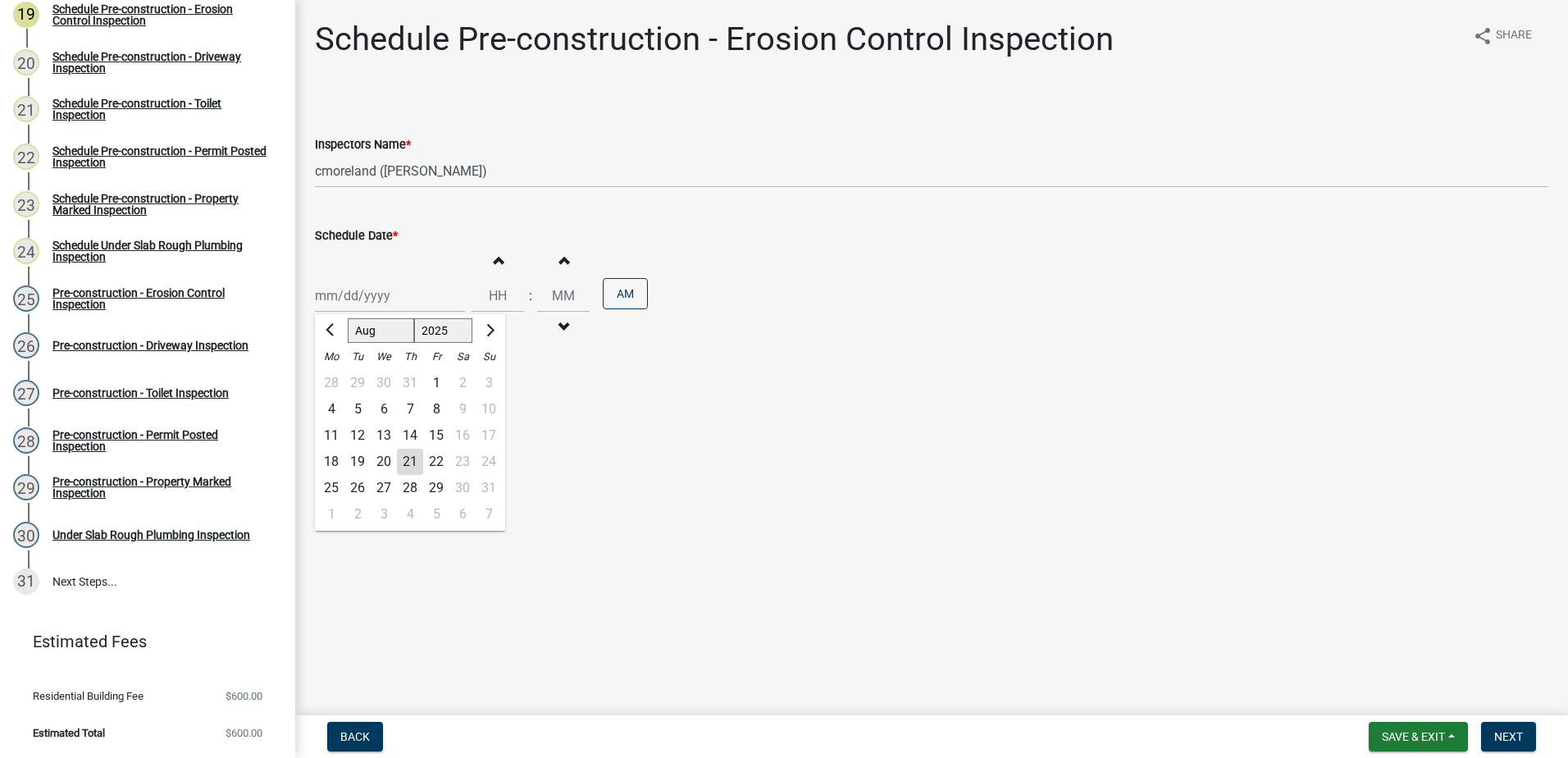
click at [359, 305] on div "[PERSON_NAME] Feb Mar Apr [PERSON_NAME][DATE] Oct Nov [DATE] 1526 1527 1528 152…" at bounding box center [390, 296] width 150 height 33
click at [324, 486] on div "25" at bounding box center [331, 488] width 26 height 26
type input "08/25/2025"
drag, startPoint x: 1519, startPoint y: 735, endPoint x: 1427, endPoint y: 725, distance: 92.5
click at [1520, 735] on span "Next" at bounding box center [1509, 736] width 28 height 13
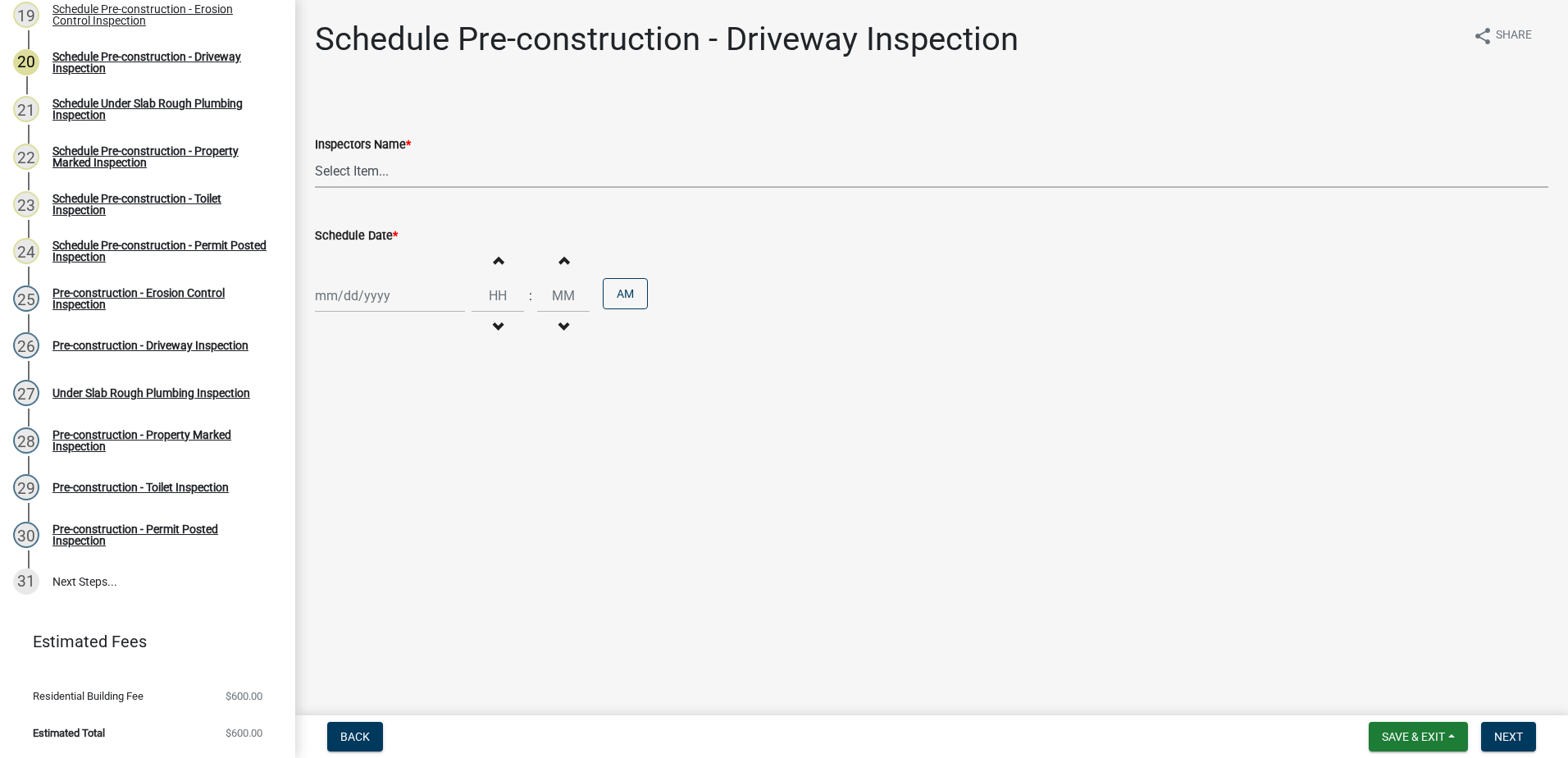
click at [389, 186] on select "Select Item... mrivera ([PERSON_NAME]) jstokes ([PERSON_NAME]) asmith105 ([PERS…" at bounding box center [931, 171] width 1233 height 33
select select "a0ea4169-8540-4a2c-b9f4-cf4c1ffdeb95"
click at [315, 154] on select "Select Item... mrivera ([PERSON_NAME]) jstokes ([PERSON_NAME]) asmith105 ([PERS…" at bounding box center [931, 171] width 1233 height 33
click at [363, 289] on div at bounding box center [390, 296] width 150 height 33
select select "8"
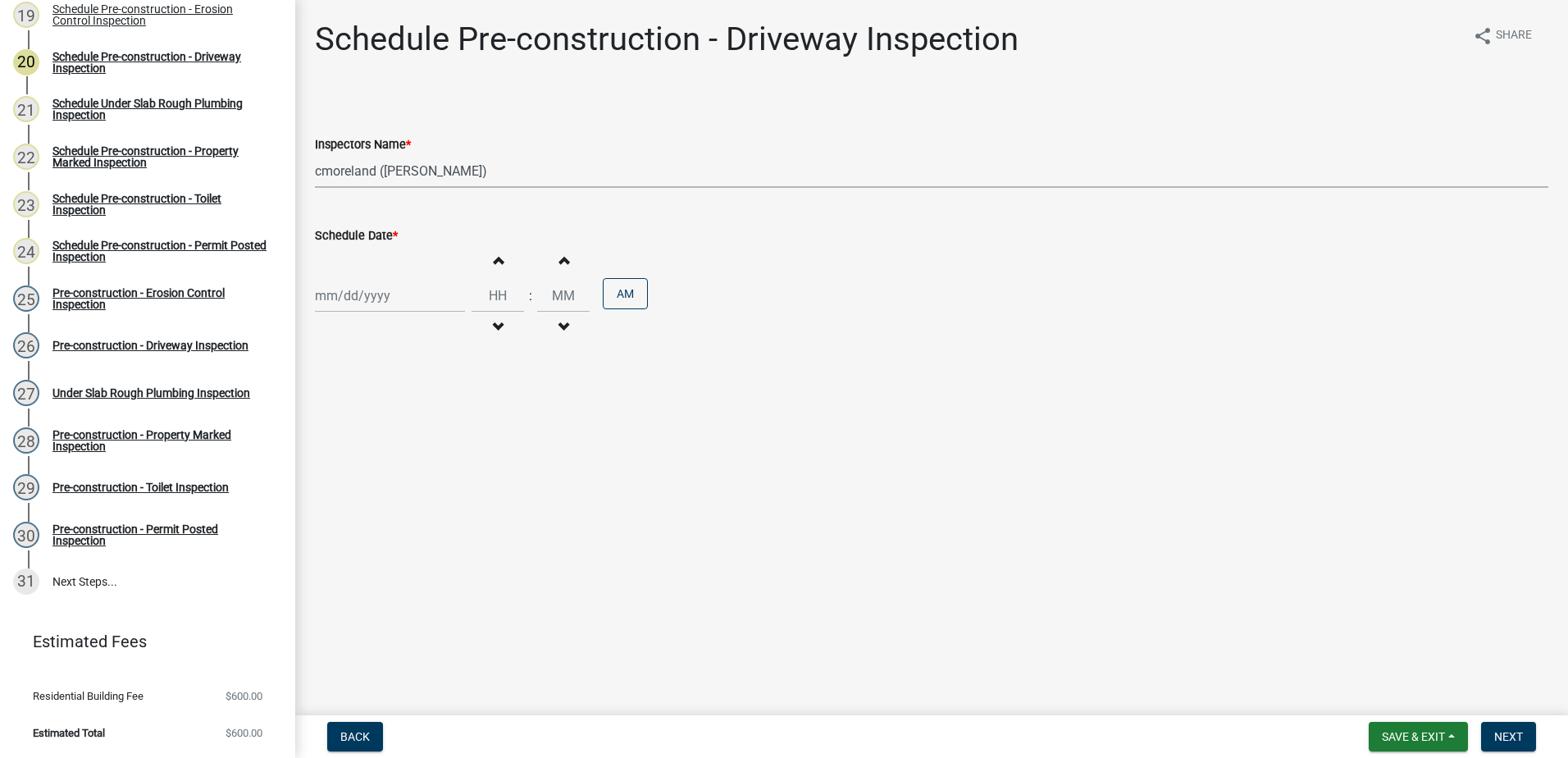
select select "2025"
click at [334, 485] on div "25" at bounding box center [331, 488] width 26 height 26
type input "08/25/2025"
select select "8"
select select "2025"
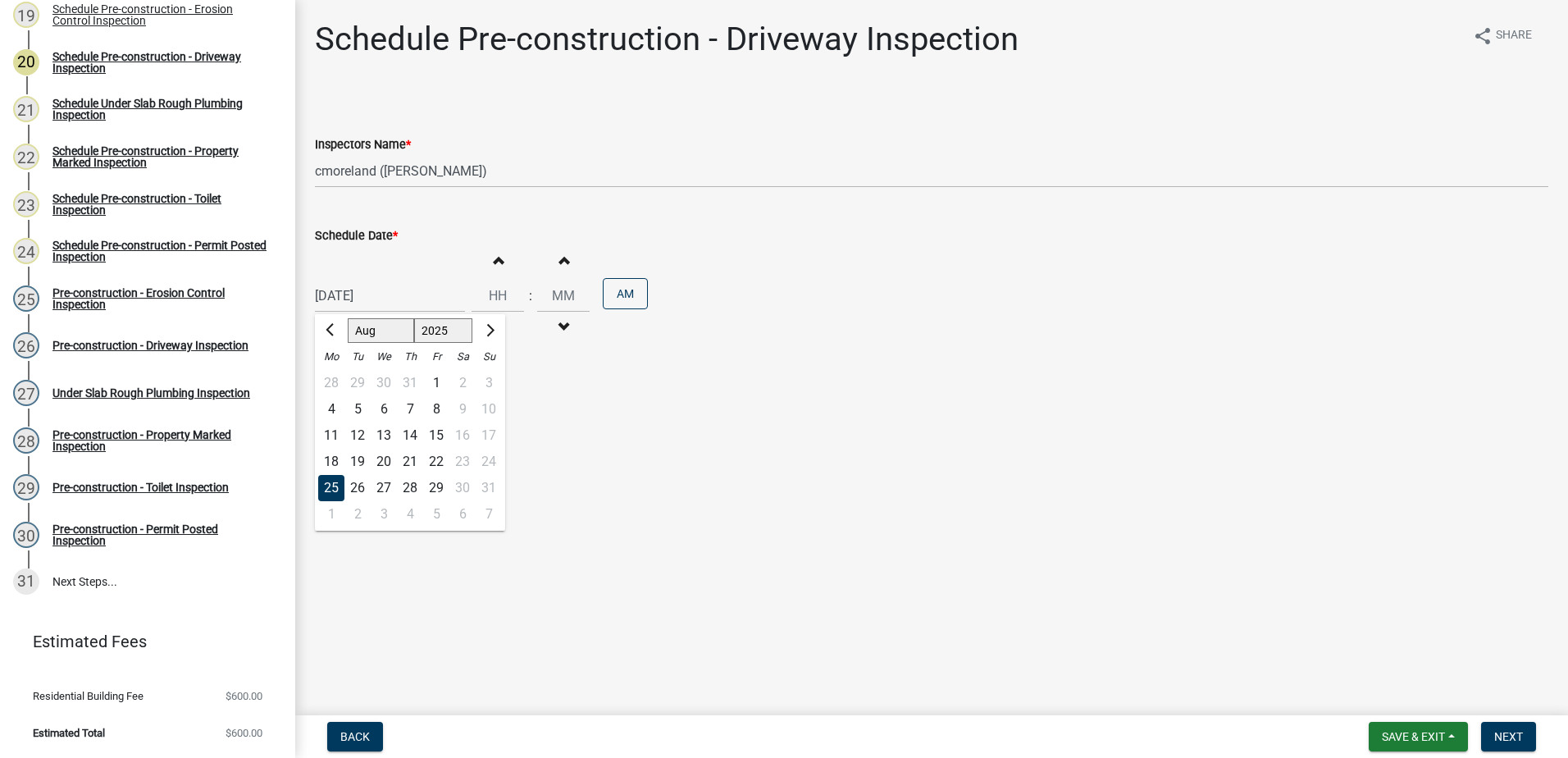
click at [387, 308] on div "08/25/2025 Jan Feb Mar Apr May Jun Jul Aug Sep Oct Nov Dec 1525 1526 1527 1528 …" at bounding box center [390, 296] width 150 height 33
click at [327, 485] on div "25" at bounding box center [331, 488] width 26 height 26
select select "8"
select select "2025"
click at [389, 305] on div "08/25/2025 Jan Feb Mar Apr May Jun Jul Aug Sep Oct Nov Dec 1525 1526 1527 1528 …" at bounding box center [390, 296] width 150 height 33
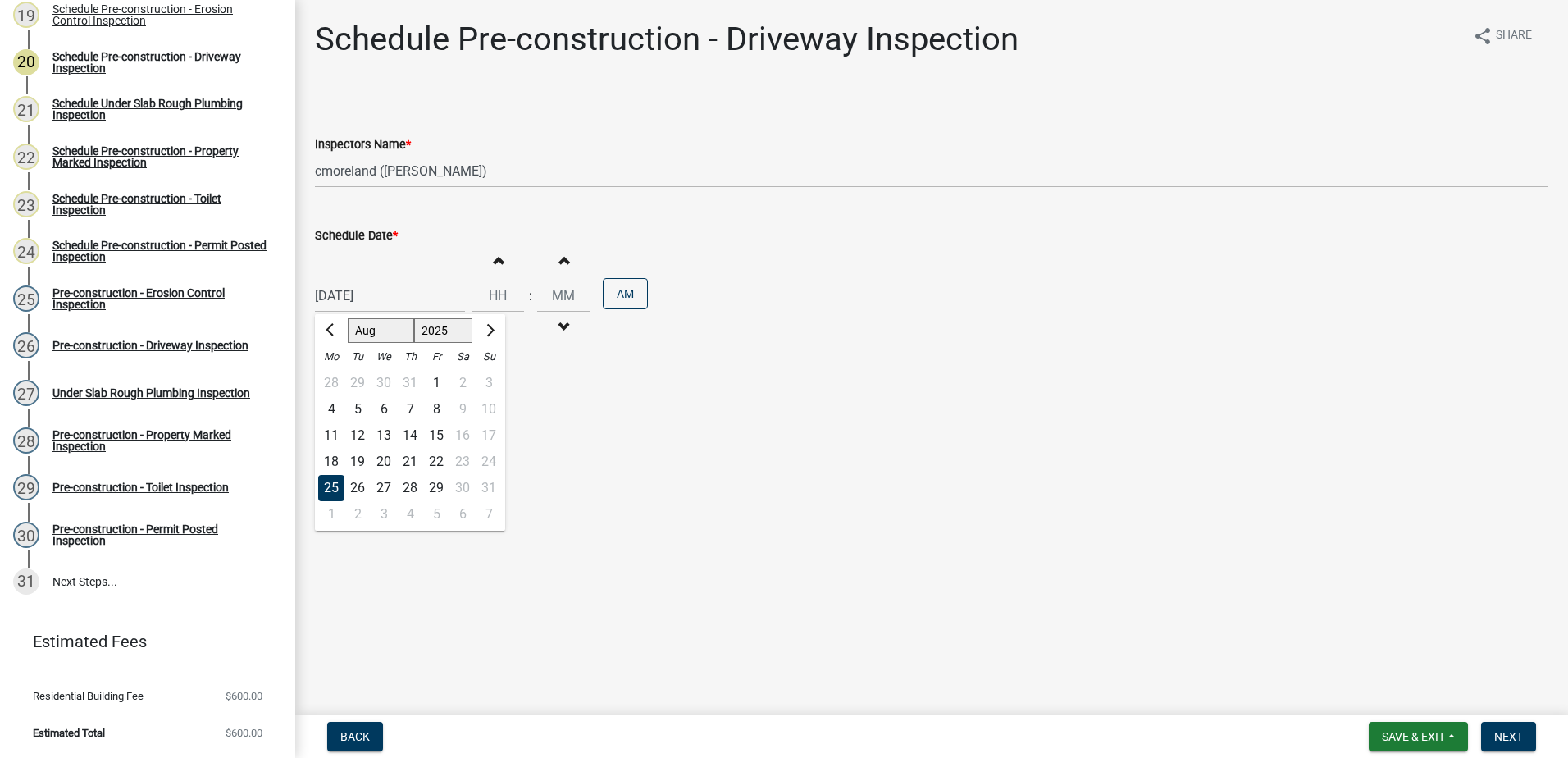
click at [337, 484] on div "25" at bounding box center [331, 488] width 26 height 26
select select "8"
drag, startPoint x: 392, startPoint y: 296, endPoint x: 387, endPoint y: 304, distance: 9.4
click at [390, 300] on div "08/25/2025 Jan Feb Mar Apr May Jun Jul Aug Sep Oct Nov Dec 1525 1526 1527 1528 …" at bounding box center [390, 296] width 150 height 33
drag, startPoint x: 645, startPoint y: 510, endPoint x: 1222, endPoint y: 545, distance: 578.1
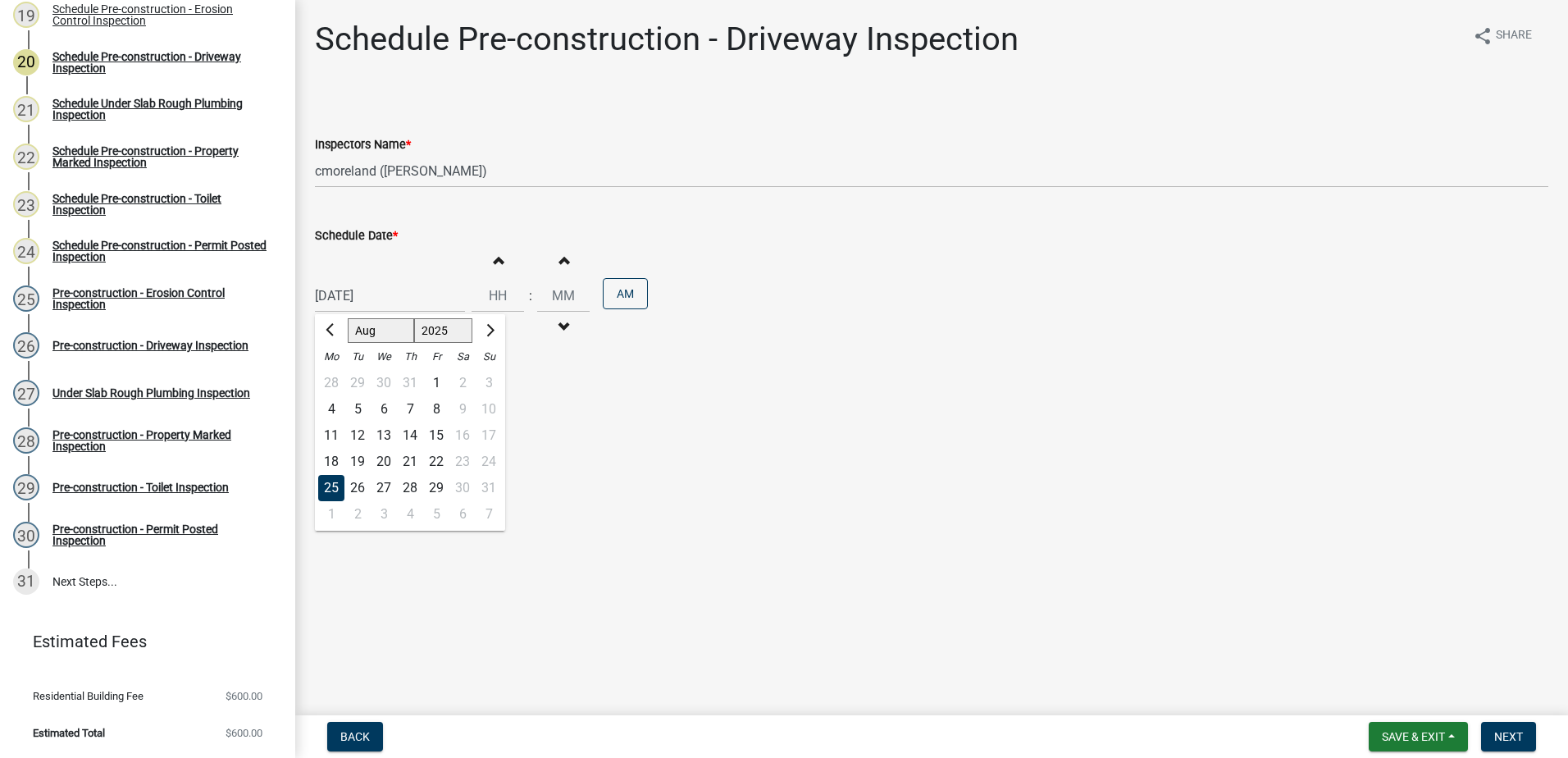
click at [646, 510] on main "Schedule Pre-construction - Driveway Inspection share Share Inspectors Name * S…" at bounding box center [932, 354] width 1272 height 709
click at [1513, 731] on span "Next" at bounding box center [1509, 736] width 28 height 13
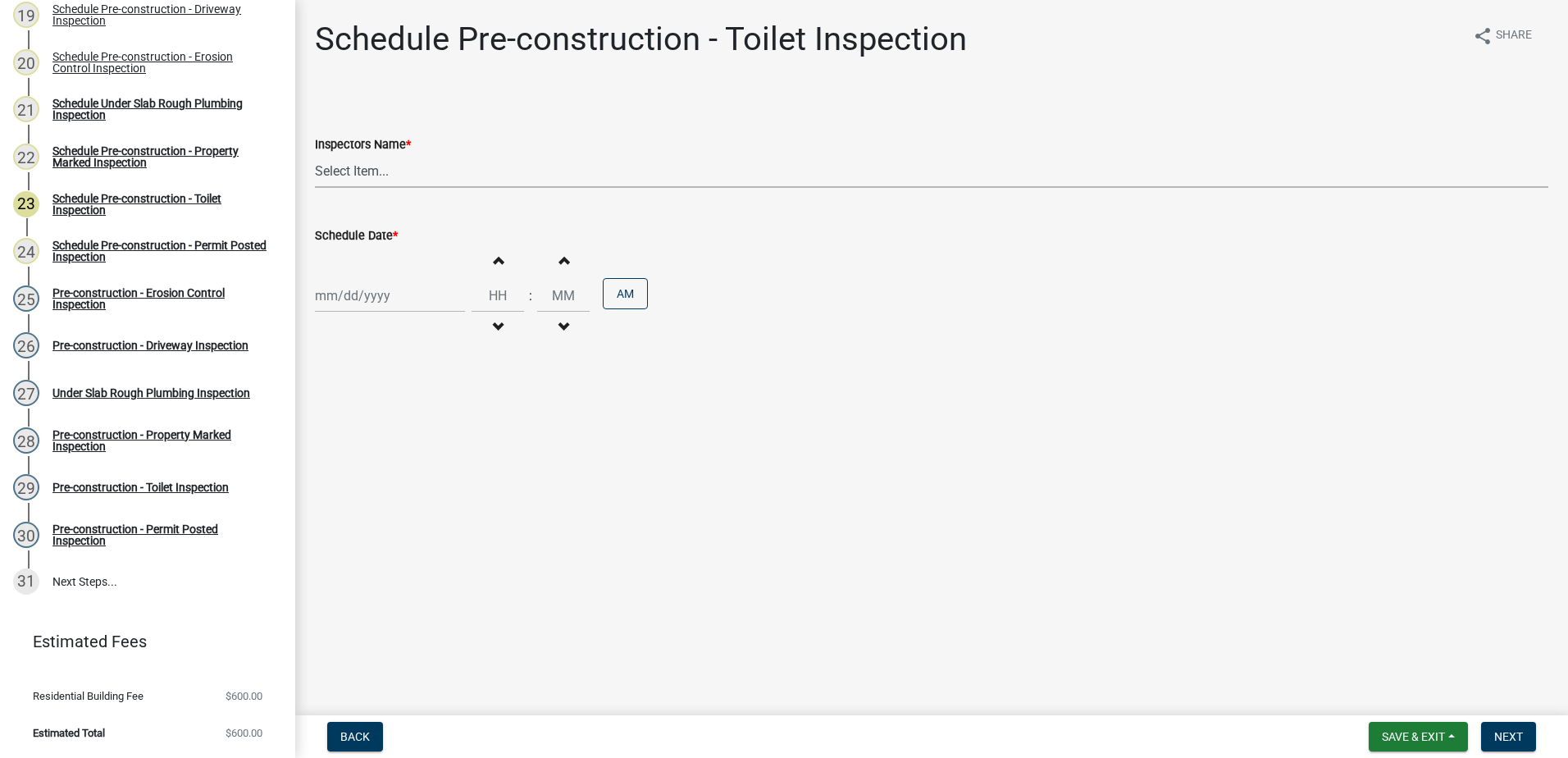
click at [434, 174] on select "Select Item... mrivera ([PERSON_NAME]) jstokes ([PERSON_NAME]) asmith105 ([PERS…" at bounding box center [931, 171] width 1233 height 33
click at [315, 154] on select "Select Item... mrivera ([PERSON_NAME]) jstokes ([PERSON_NAME]) asmith105 ([PERS…" at bounding box center [931, 171] width 1233 height 33
click at [367, 297] on div at bounding box center [390, 296] width 150 height 33
click at [334, 487] on div "25" at bounding box center [331, 488] width 26 height 26
click at [1513, 733] on span "Next" at bounding box center [1509, 736] width 28 height 13
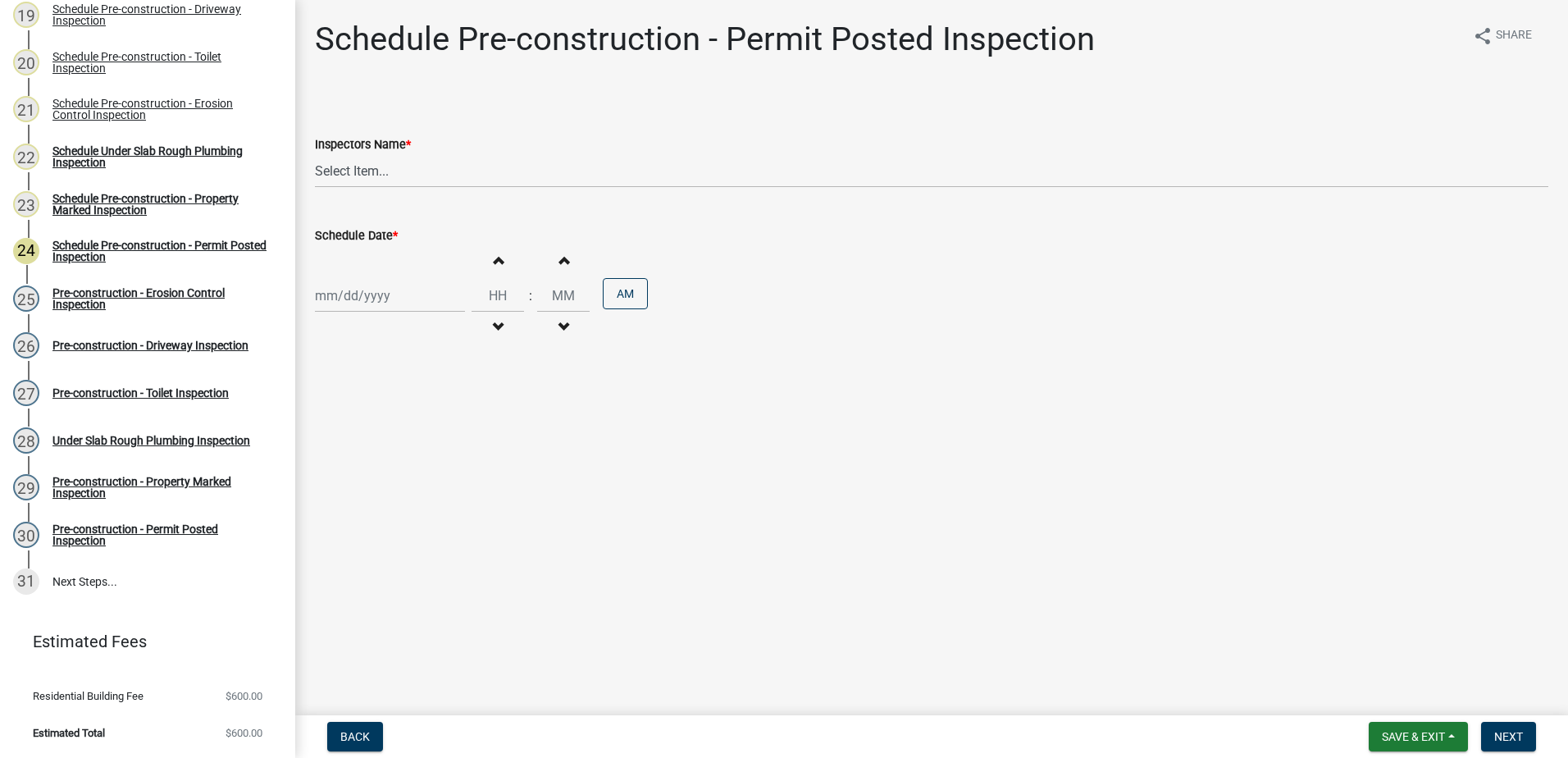
click at [392, 134] on div "Inspectors Name *" at bounding box center [931, 144] width 1233 height 20
click at [362, 181] on select "Select Item... mrivera ([PERSON_NAME]) jstokes ([PERSON_NAME]) asmith105 ([PERS…" at bounding box center [931, 171] width 1233 height 33
click at [315, 154] on select "Select Item... mrivera ([PERSON_NAME]) jstokes ([PERSON_NAME]) asmith105 ([PERS…" at bounding box center [931, 171] width 1233 height 33
click at [331, 291] on div "[PERSON_NAME] Feb Mar Apr [PERSON_NAME][DATE] Oct Nov [DATE] 1526 1527 1528 152…" at bounding box center [390, 296] width 150 height 33
drag, startPoint x: 338, startPoint y: 481, endPoint x: 355, endPoint y: 472, distance: 19.2
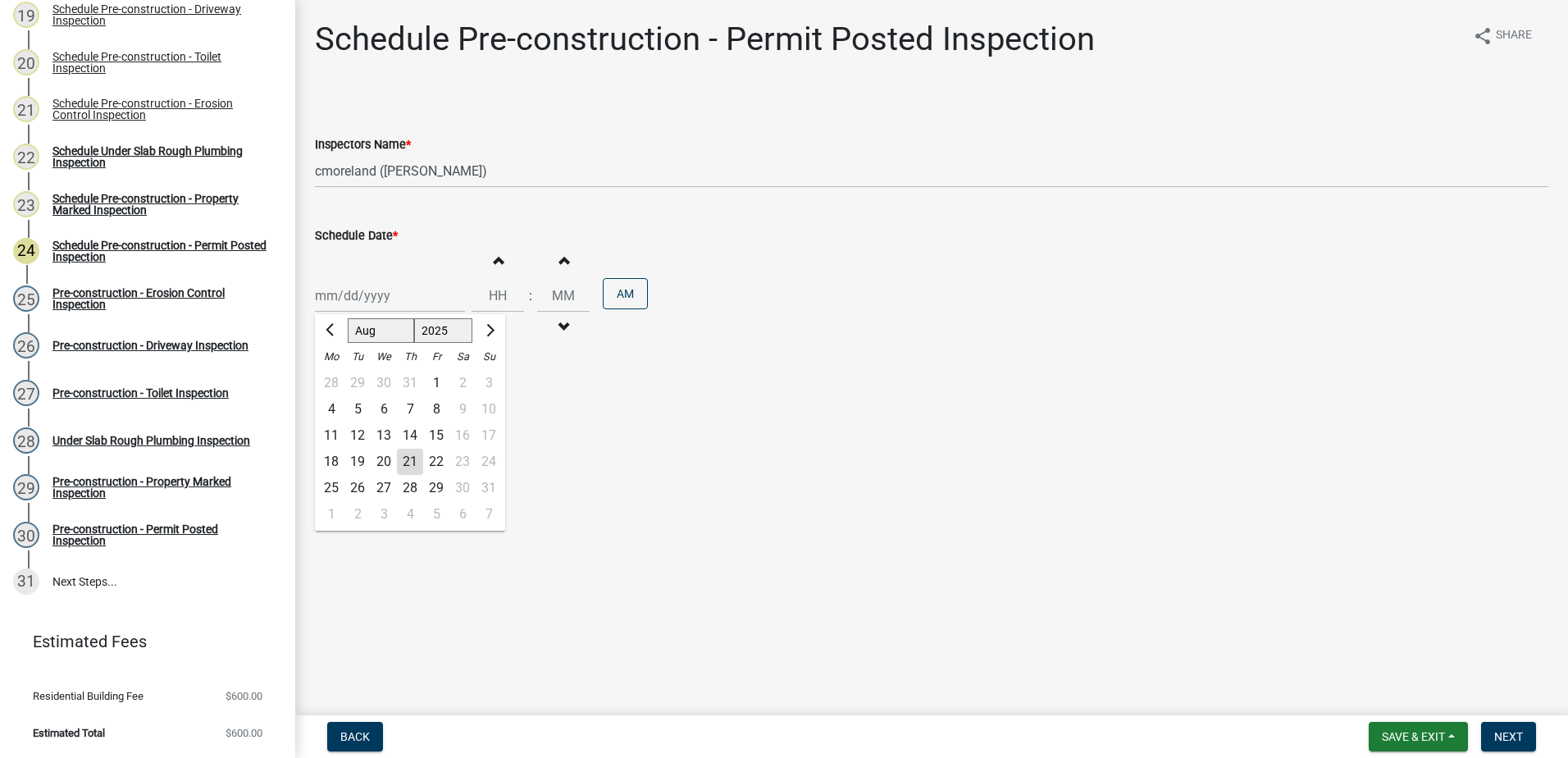
click at [337, 481] on div "25" at bounding box center [331, 488] width 26 height 26
click at [1502, 733] on span "Next" at bounding box center [1509, 736] width 28 height 13
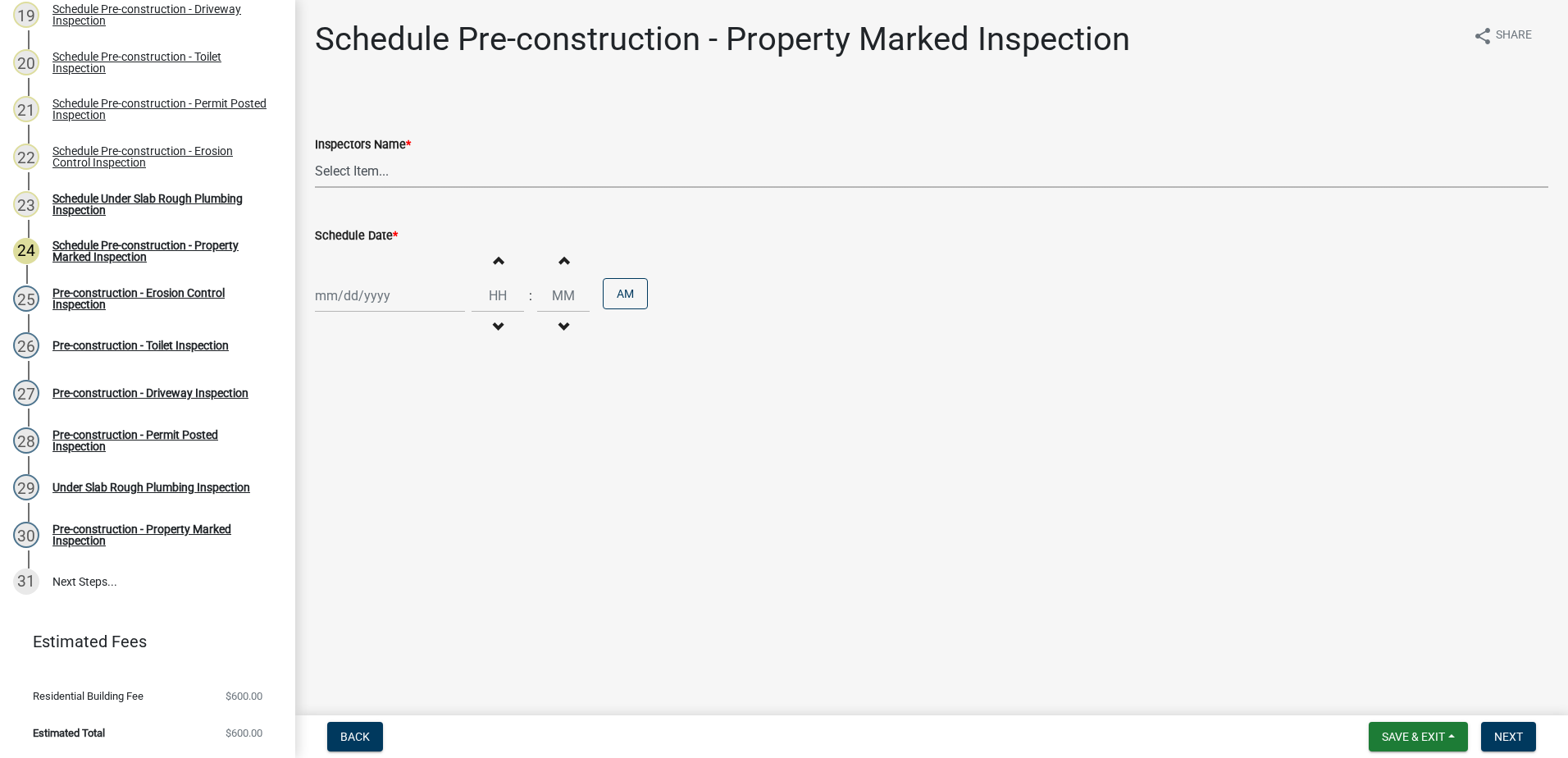
click at [352, 177] on select "Select Item... mrivera ([PERSON_NAME]) jstokes ([PERSON_NAME]) asmith105 ([PERS…" at bounding box center [931, 171] width 1233 height 33
click at [315, 154] on select "Select Item... mrivera ([PERSON_NAME]) jstokes ([PERSON_NAME]) asmith105 ([PERS…" at bounding box center [931, 171] width 1233 height 33
click at [329, 270] on div "Increment hours Decrement hours : Increment minutes Decrement minutes AM" at bounding box center [931, 296] width 1233 height 101
drag, startPoint x: 334, startPoint y: 306, endPoint x: 326, endPoint y: 316, distance: 12.8
click at [334, 304] on div "[PERSON_NAME] Feb Mar Apr [PERSON_NAME][DATE] Oct Nov [DATE] 1526 1527 1528 152…" at bounding box center [390, 296] width 150 height 33
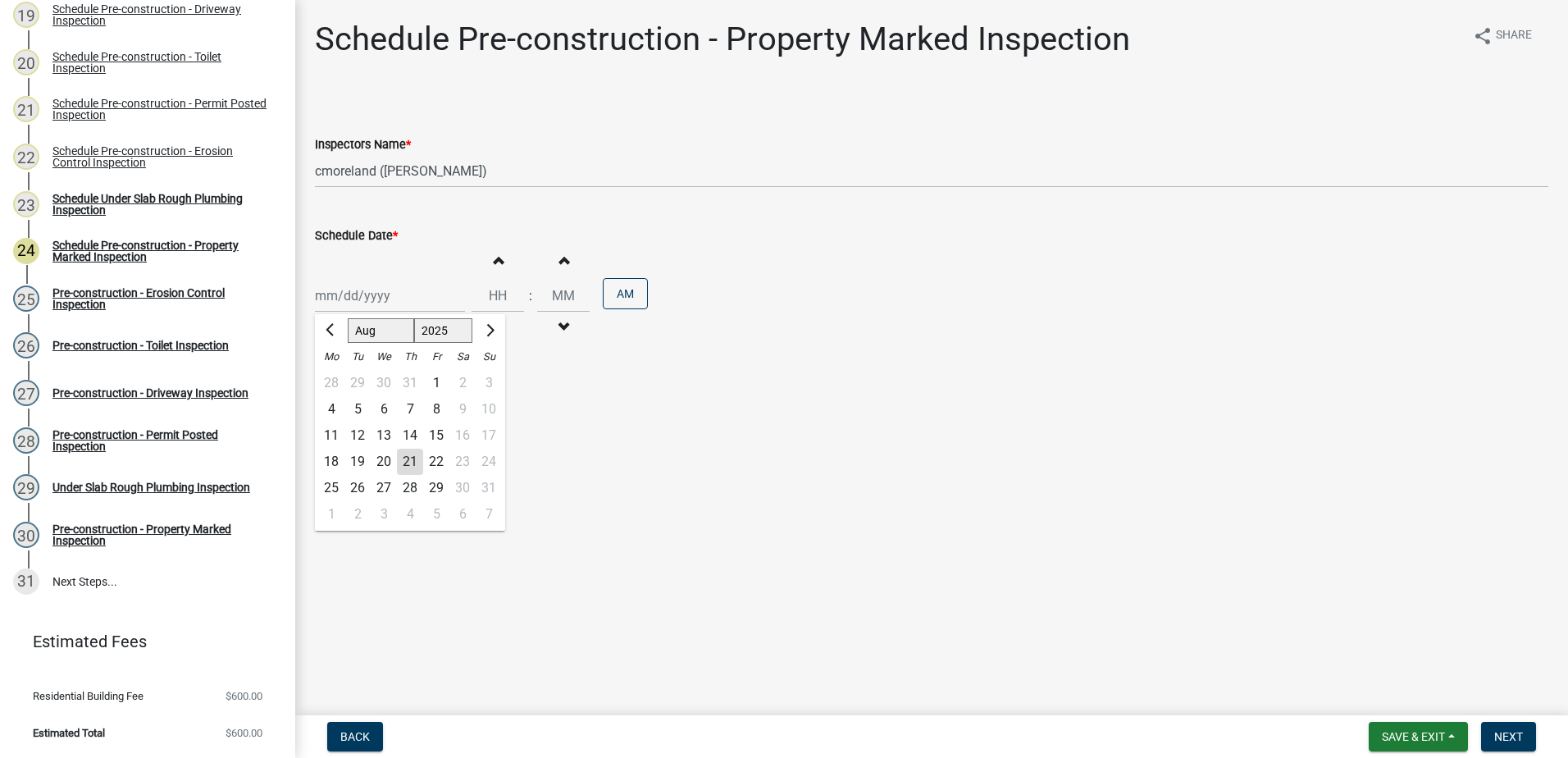
drag, startPoint x: 338, startPoint y: 485, endPoint x: 428, endPoint y: 467, distance: 91.8
click at [341, 483] on div "25" at bounding box center [331, 488] width 26 height 26
click at [1507, 732] on span "Next" at bounding box center [1509, 736] width 28 height 13
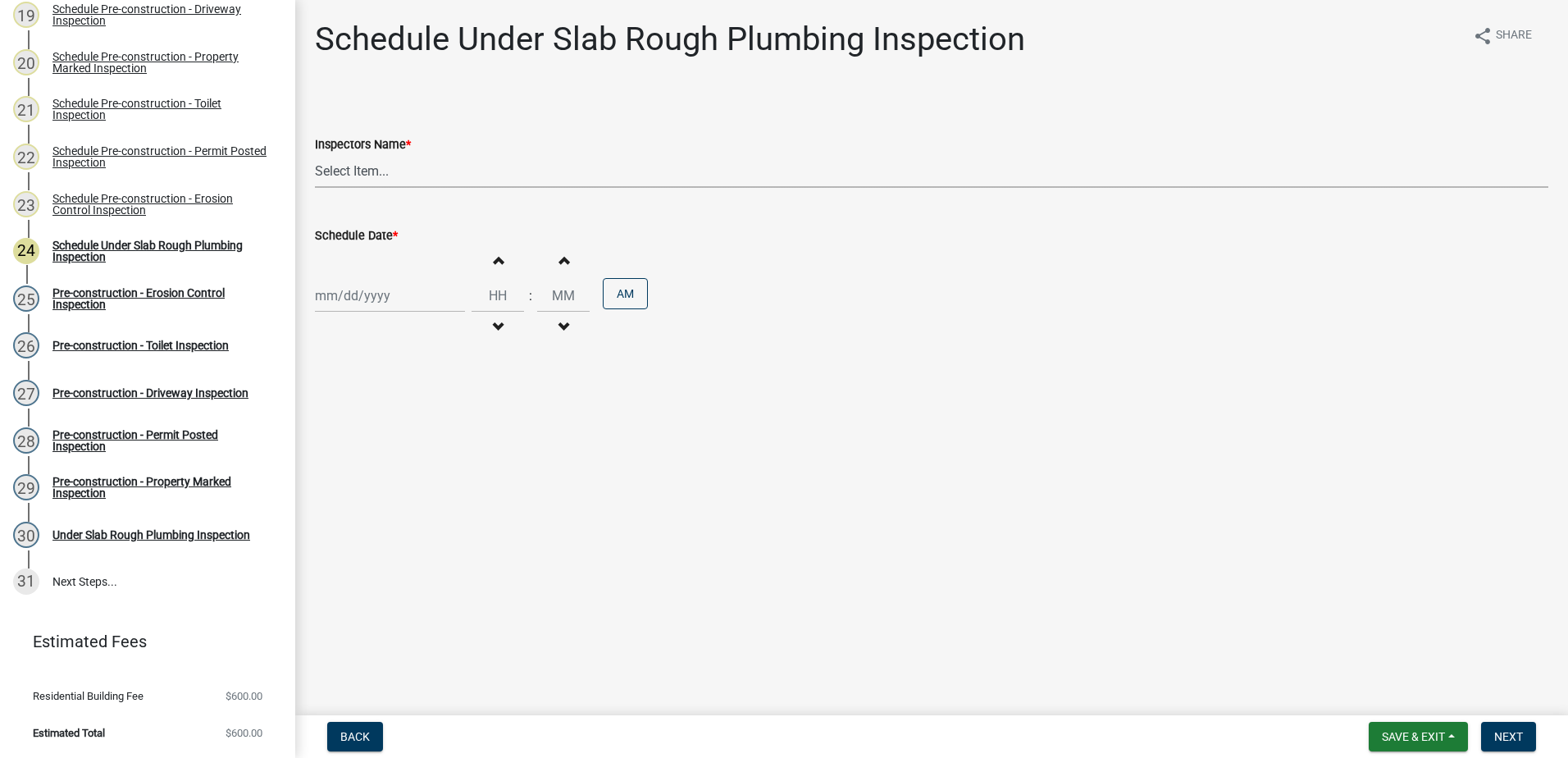
click at [369, 179] on select "Select Item... mrivera ([PERSON_NAME]) jstokes ([PERSON_NAME]) asmith105 ([PERS…" at bounding box center [931, 171] width 1233 height 33
click at [315, 154] on select "Select Item... mrivera ([PERSON_NAME]) jstokes ([PERSON_NAME]) asmith105 ([PERS…" at bounding box center [931, 171] width 1233 height 33
click at [365, 312] on div "Increment hours Decrement hours : Increment minutes Decrement minutes AM" at bounding box center [931, 296] width 1233 height 101
click at [362, 301] on div at bounding box center [390, 296] width 150 height 33
click at [334, 485] on div "25" at bounding box center [331, 488] width 26 height 26
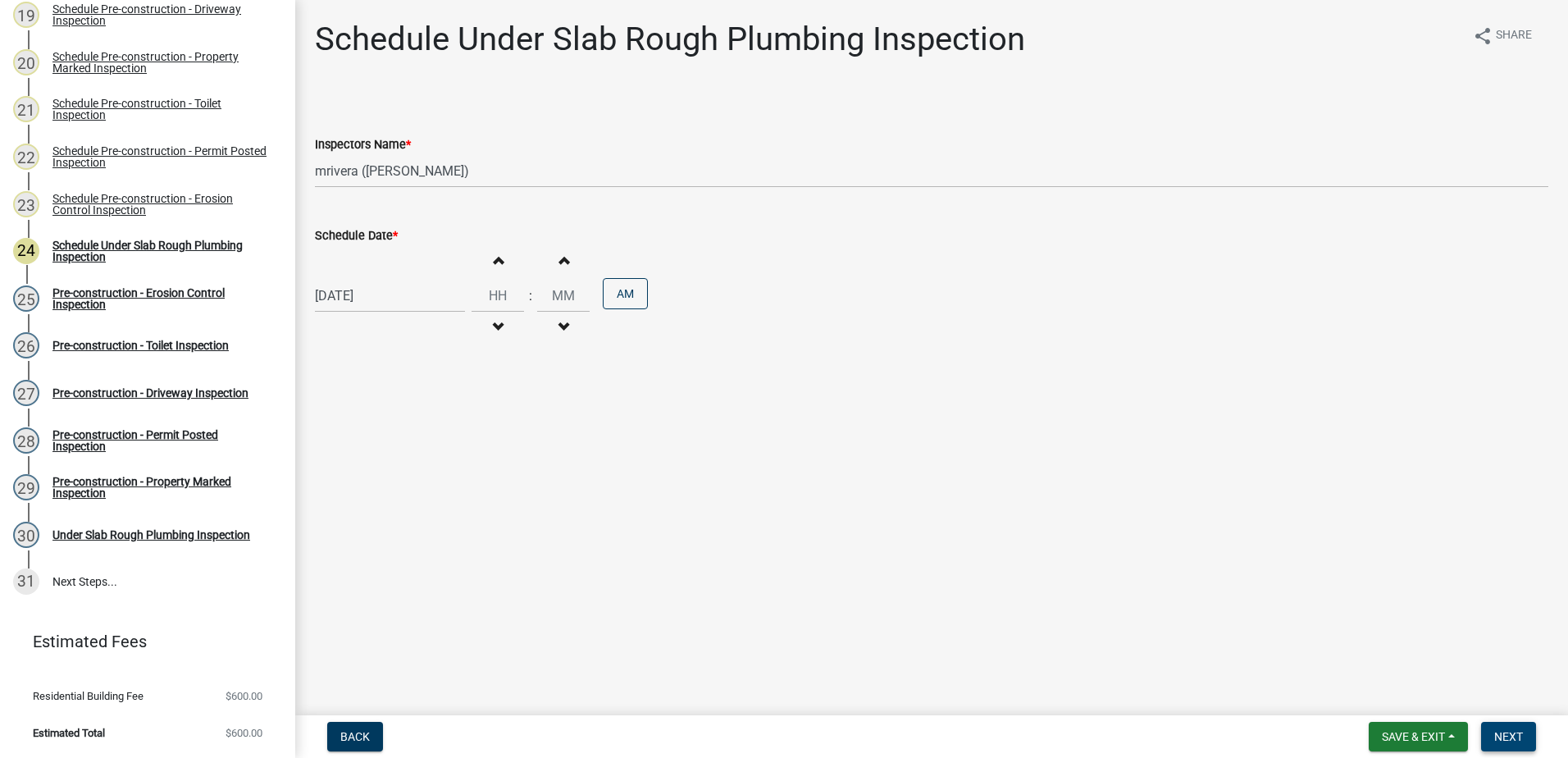
click at [1505, 741] on span "Next" at bounding box center [1509, 736] width 28 height 13
